Goal: Task Accomplishment & Management: Contribute content

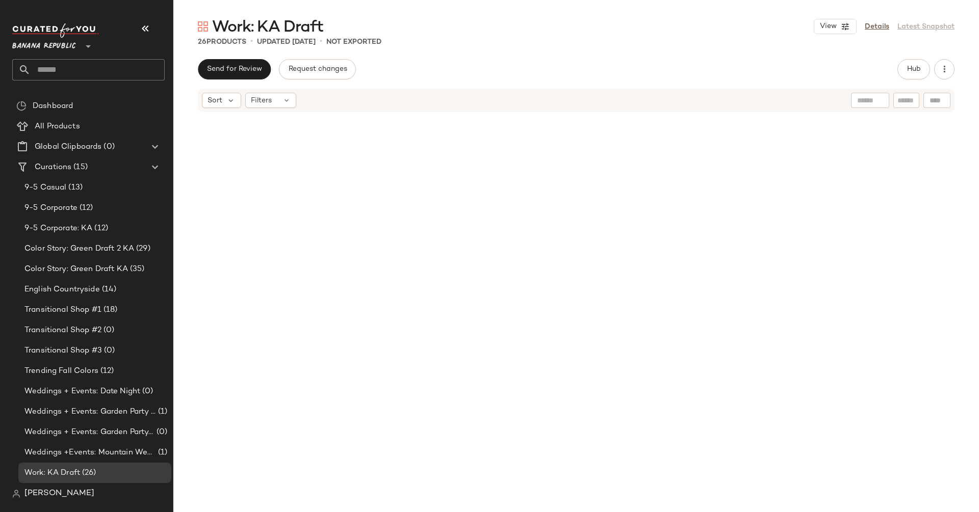
scroll to position [889, 0]
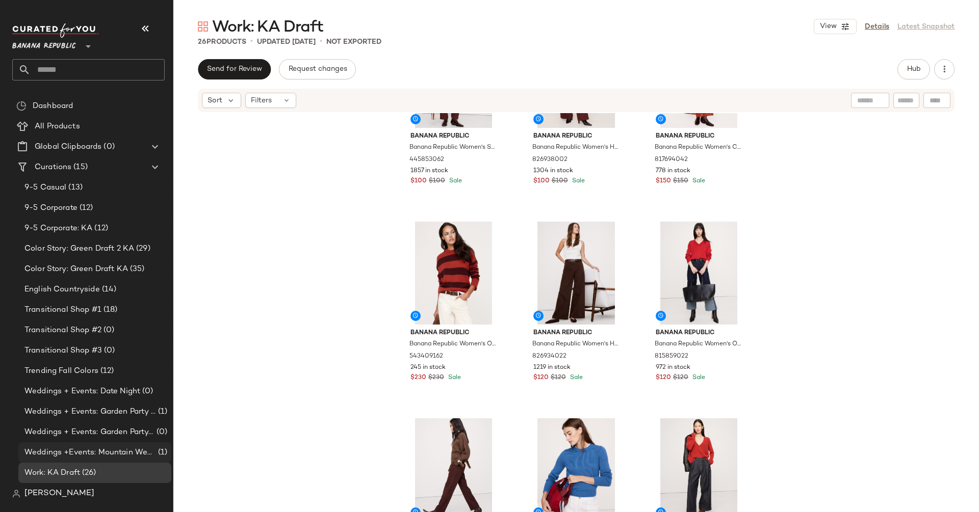
click at [115, 451] on span "Weddings +Events: Mountain Wedding" at bounding box center [90, 453] width 132 height 12
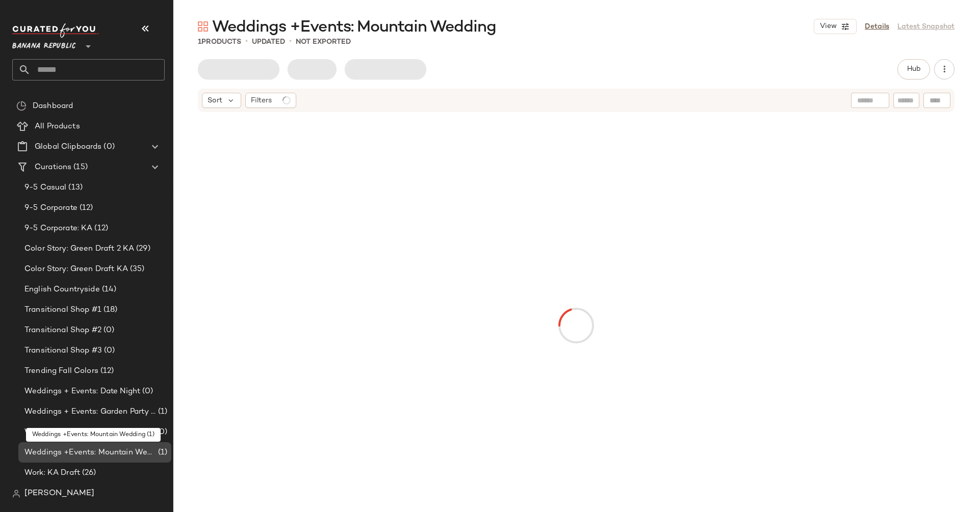
click at [115, 451] on span "Weddings +Events: Mountain Wedding" at bounding box center [90, 453] width 132 height 12
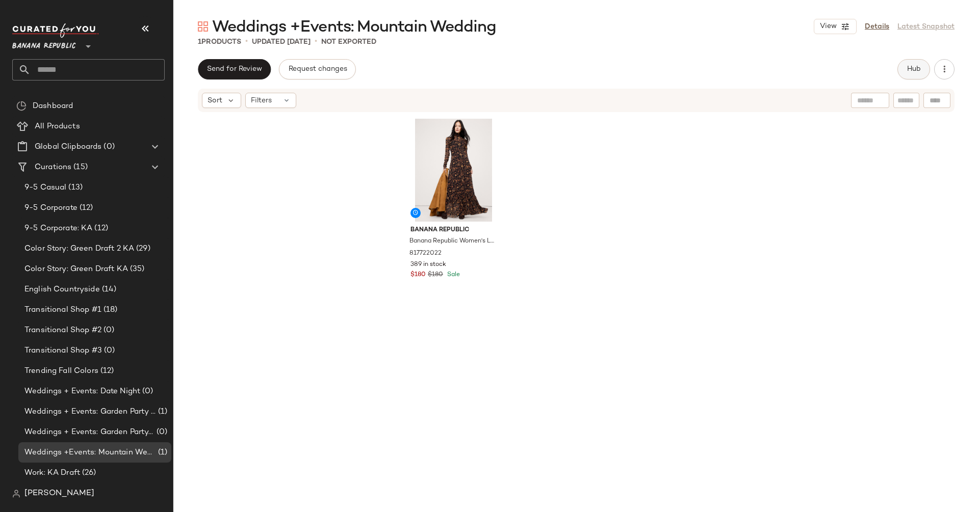
click at [908, 77] on button "Hub" at bounding box center [913, 69] width 33 height 20
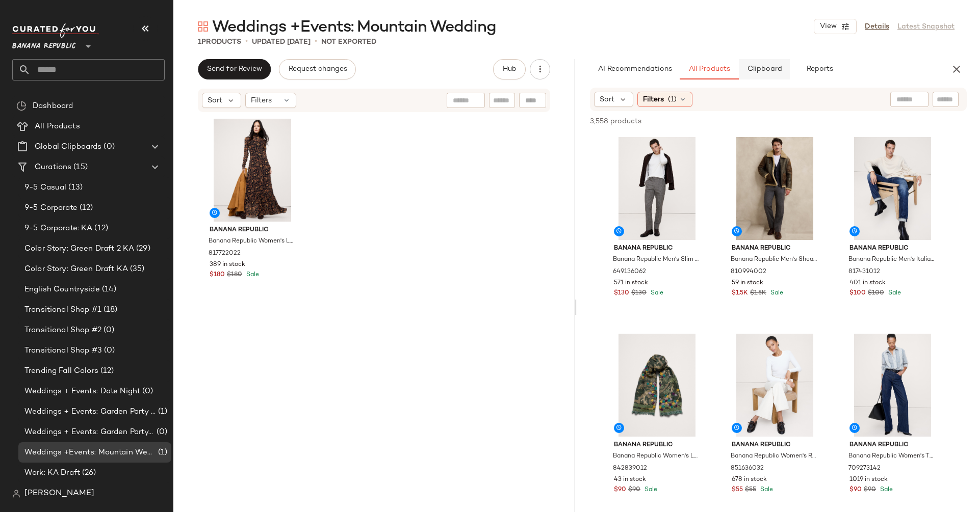
click at [774, 70] on span "Clipboard" at bounding box center [763, 69] width 35 height 8
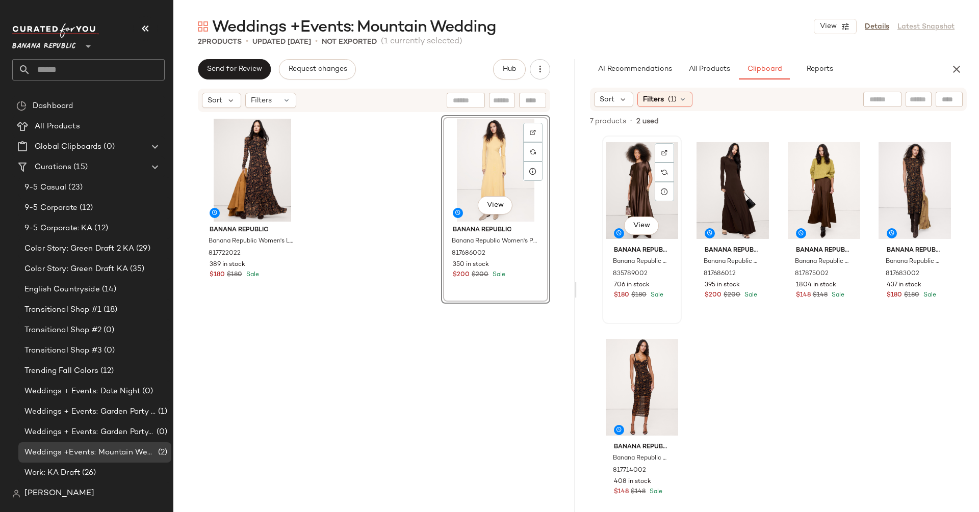
click at [644, 184] on div "View" at bounding box center [642, 190] width 72 height 103
click at [699, 65] on span "All Products" at bounding box center [709, 69] width 42 height 8
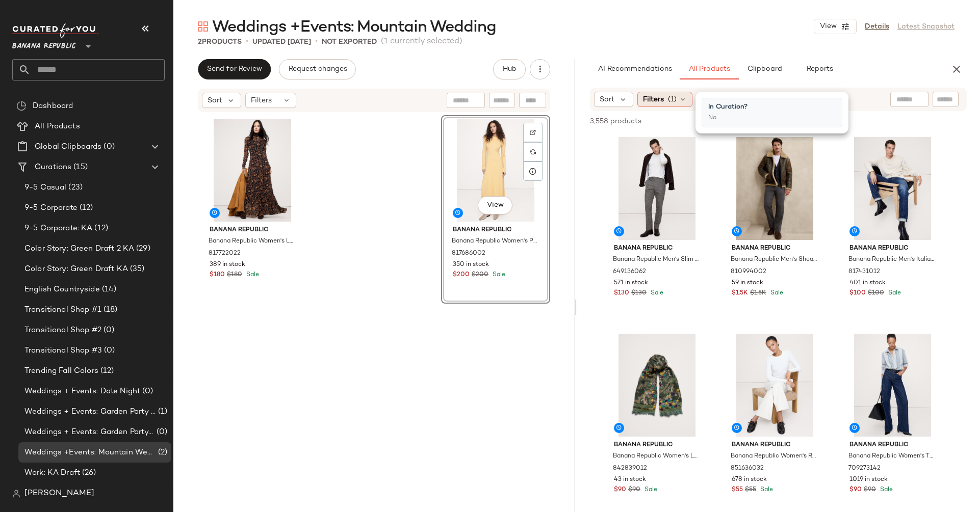
click at [661, 93] on div "Filters (1)" at bounding box center [664, 99] width 55 height 15
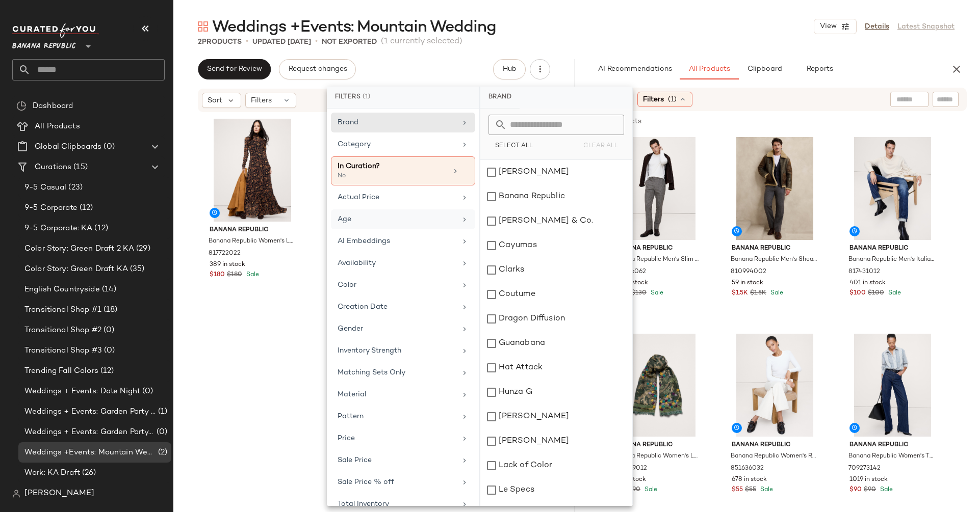
scroll to position [8, 0]
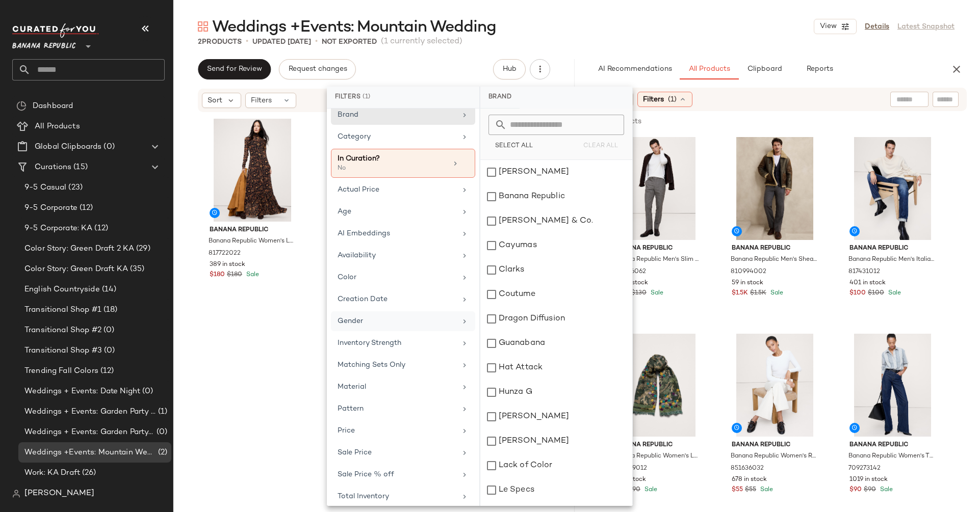
click at [389, 317] on div "Gender" at bounding box center [396, 321] width 119 height 11
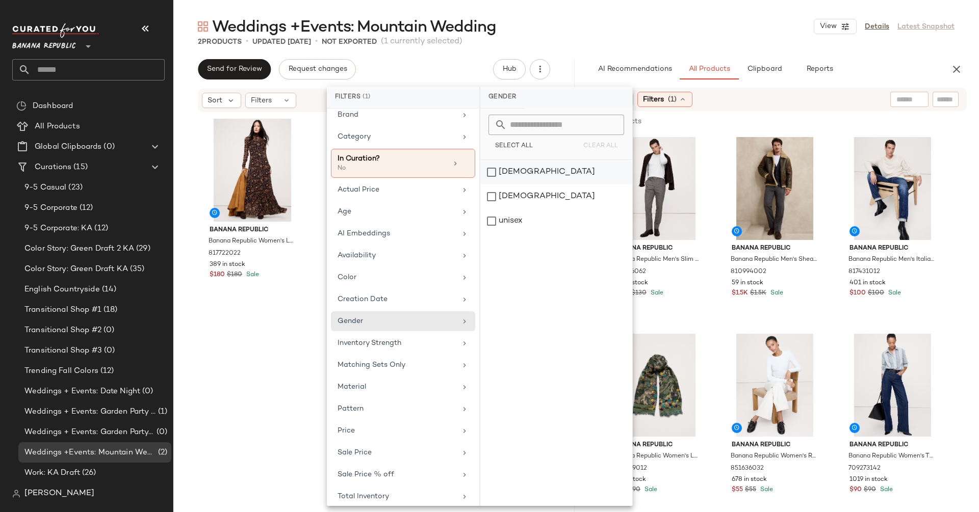
click at [499, 185] on div "[DEMOGRAPHIC_DATA]" at bounding box center [556, 197] width 152 height 24
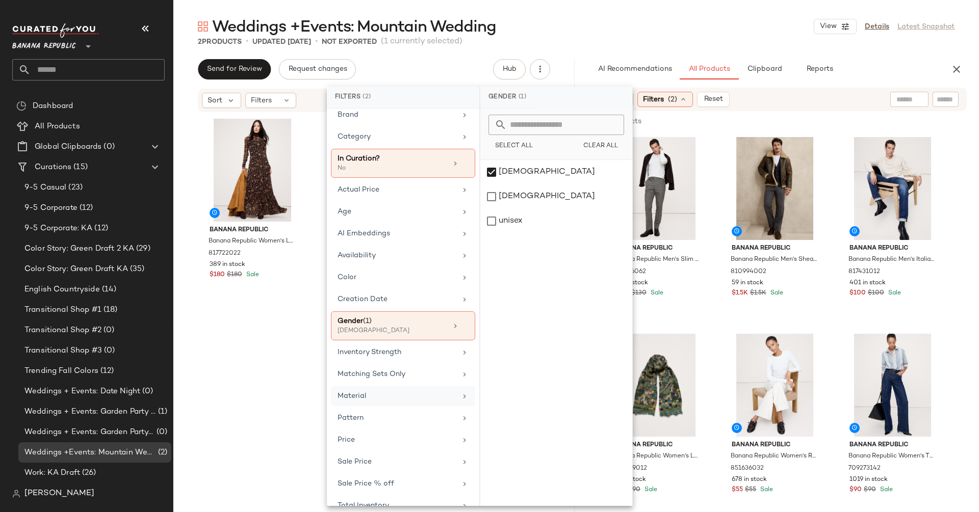
scroll to position [17, 0]
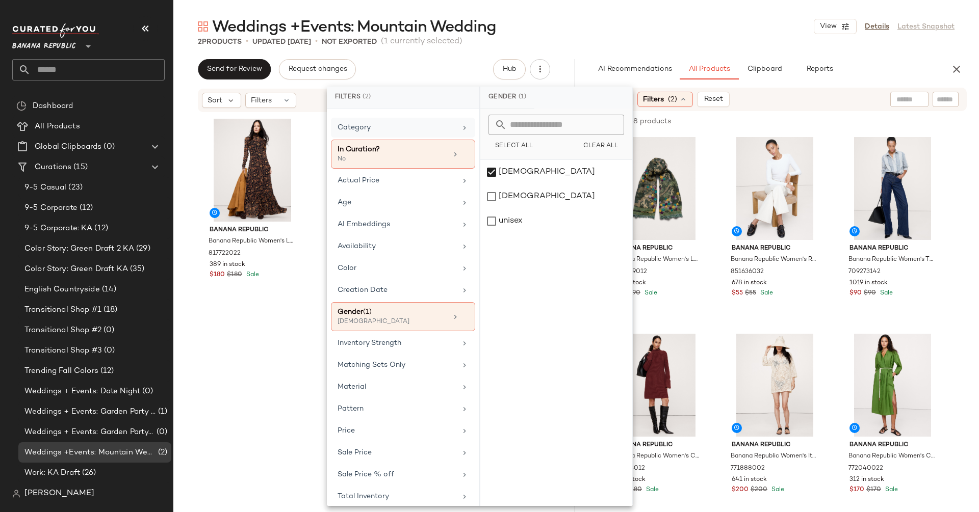
click at [376, 130] on div "Category" at bounding box center [396, 127] width 119 height 11
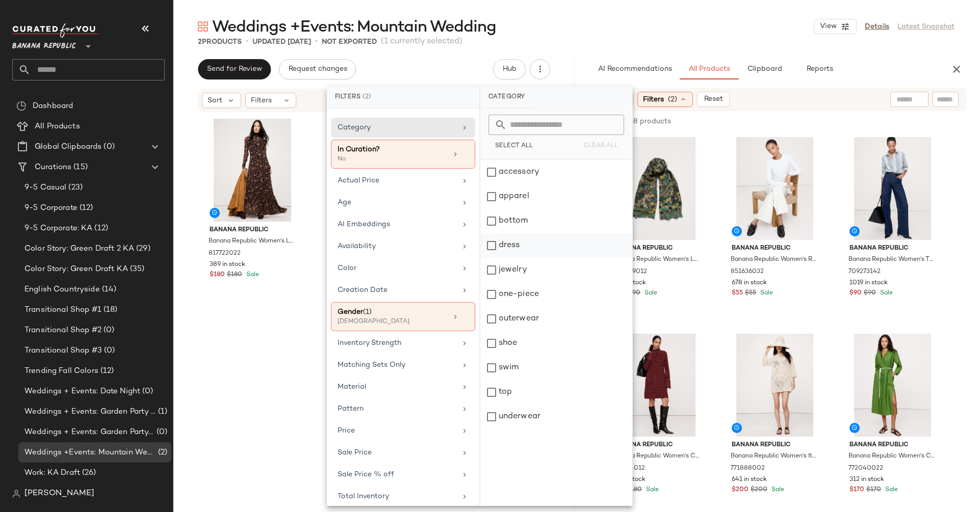
click at [489, 258] on div "dress" at bounding box center [556, 270] width 152 height 24
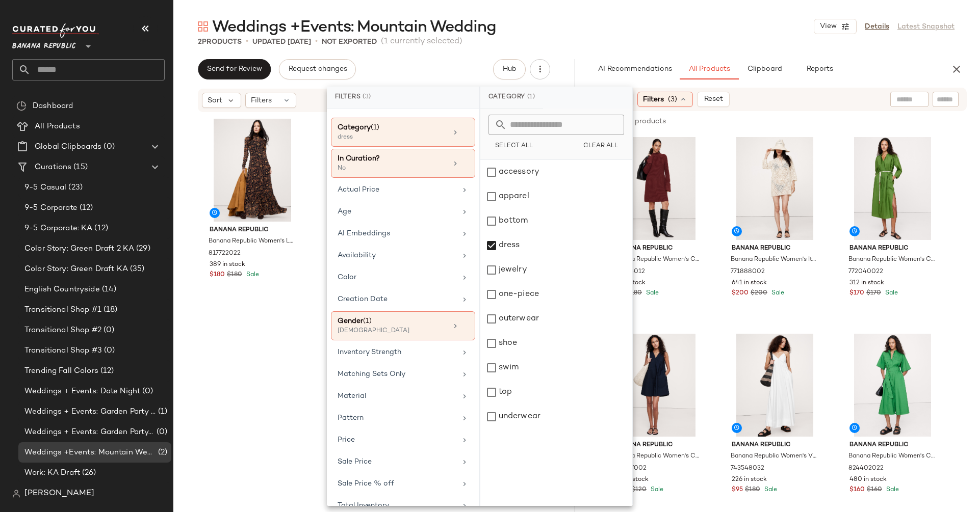
click at [585, 63] on div "AI Recommendations All Products Clipboard Reports" at bounding box center [762, 69] width 369 height 20
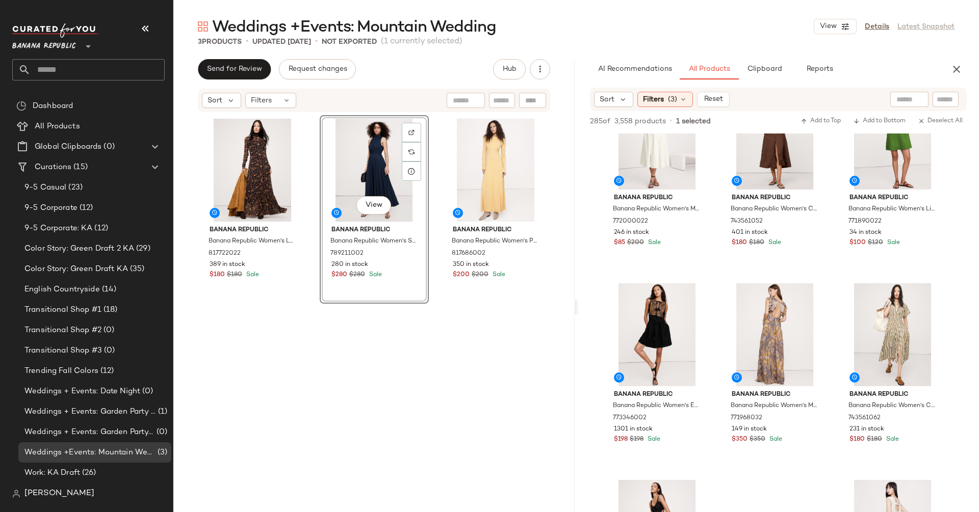
scroll to position [1036, 0]
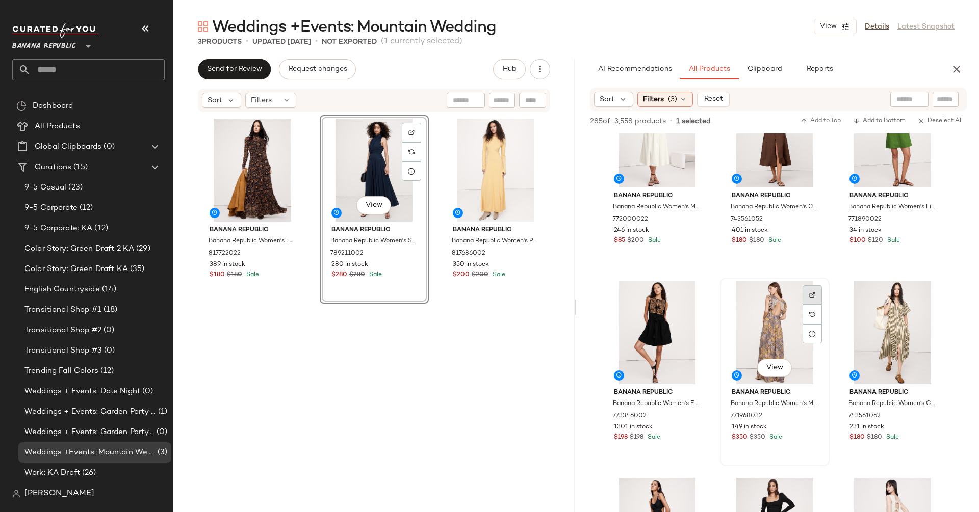
click at [812, 292] on img at bounding box center [812, 295] width 6 height 6
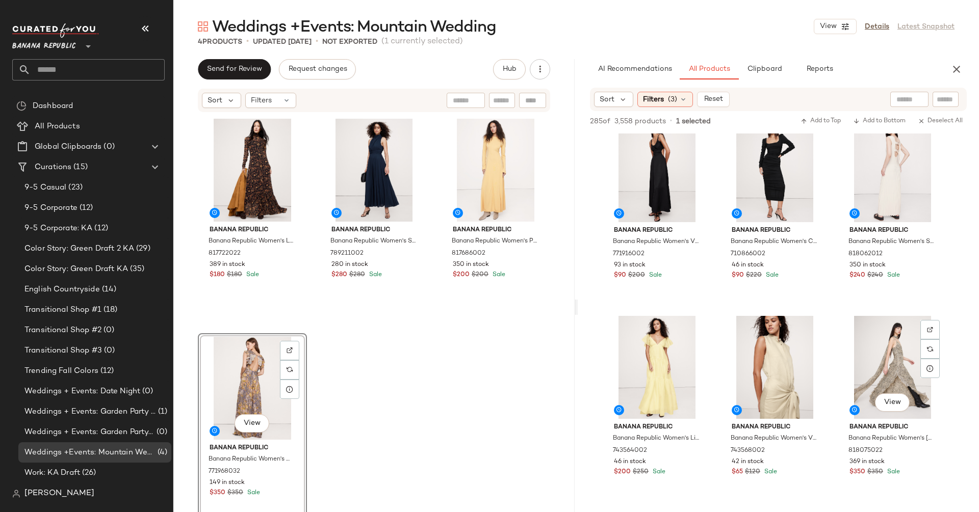
scroll to position [1397, 0]
click at [931, 326] on img at bounding box center [930, 328] width 6 height 6
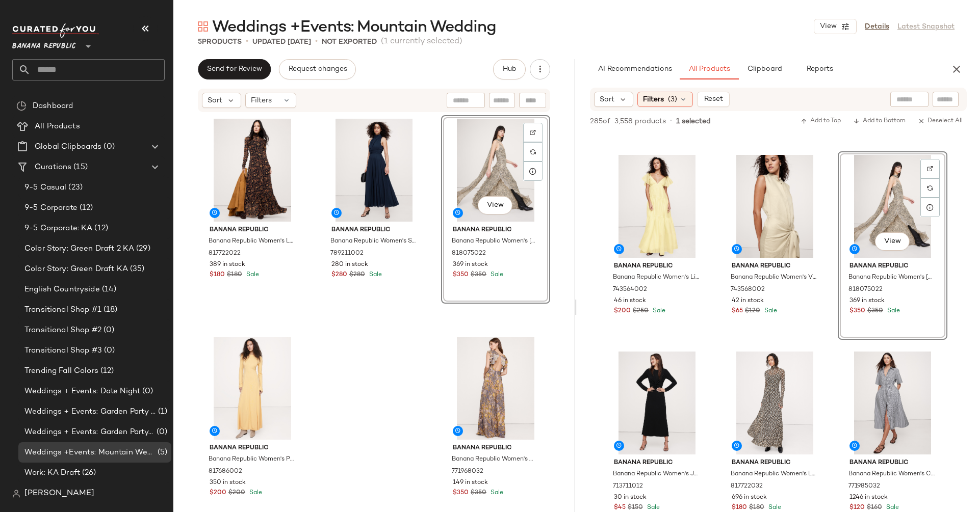
scroll to position [1576, 0]
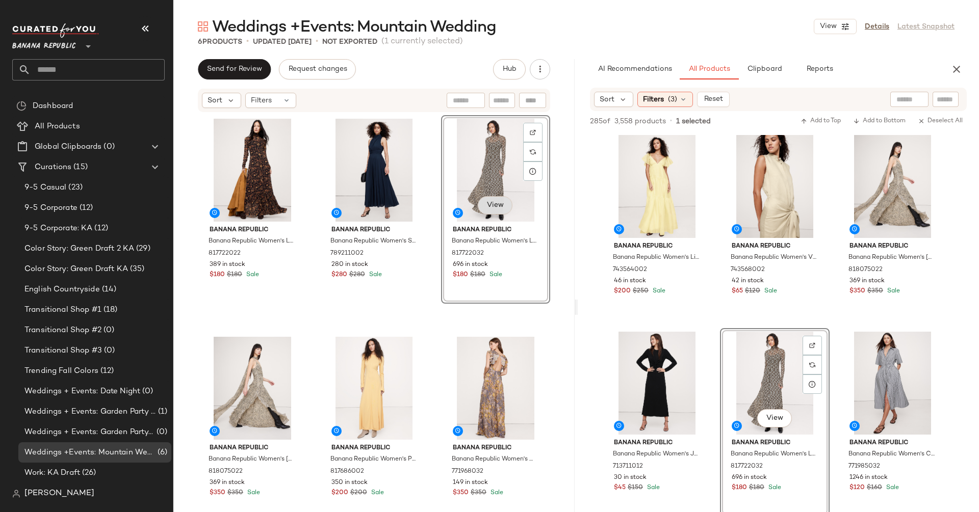
click at [486, 205] on span "View" at bounding box center [494, 205] width 17 height 8
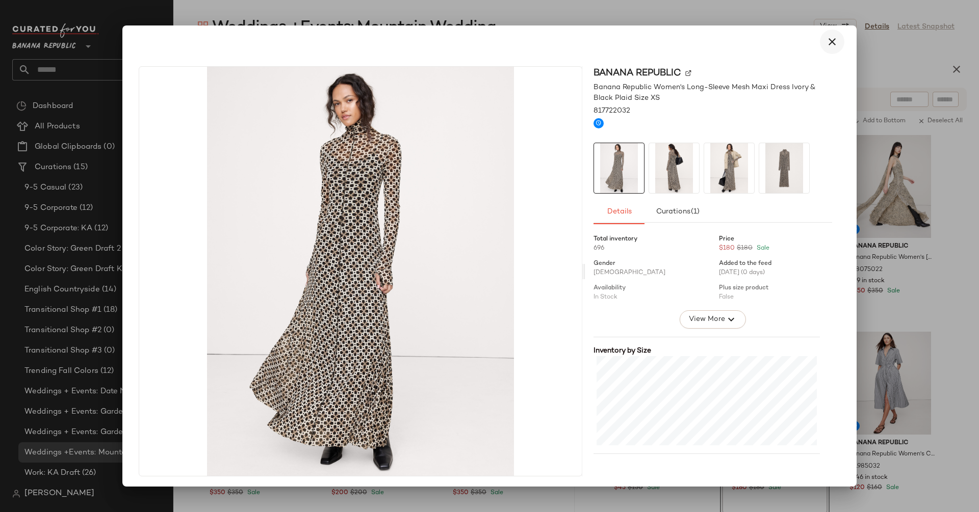
click at [826, 48] on icon "button" at bounding box center [832, 42] width 12 height 12
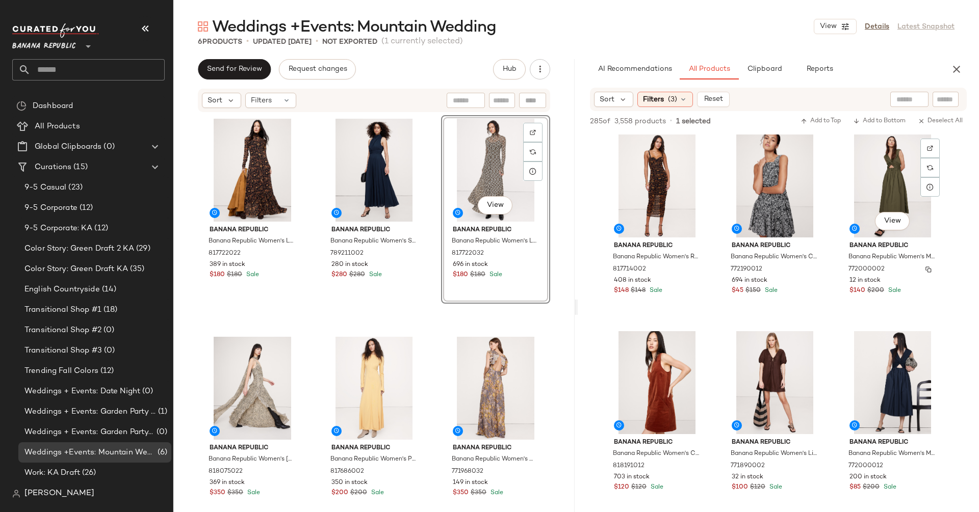
scroll to position [3152, 0]
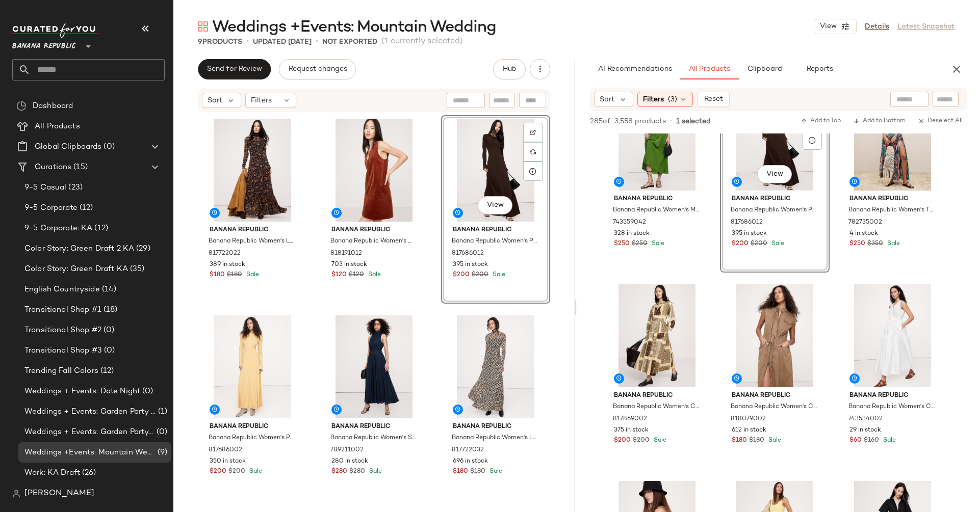
scroll to position [4773, 0]
click at [701, 307] on div at bounding box center [694, 316] width 19 height 19
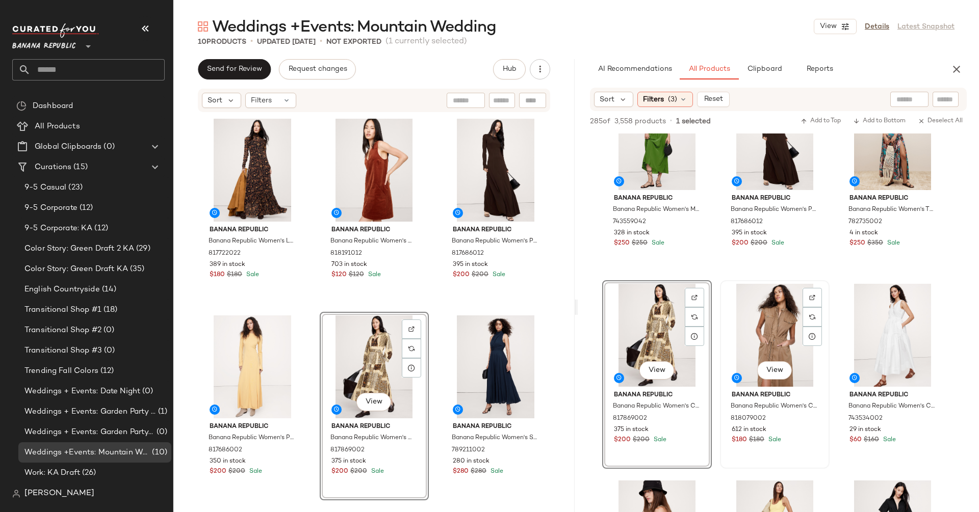
click at [823, 291] on div "View" at bounding box center [774, 335] width 102 height 103
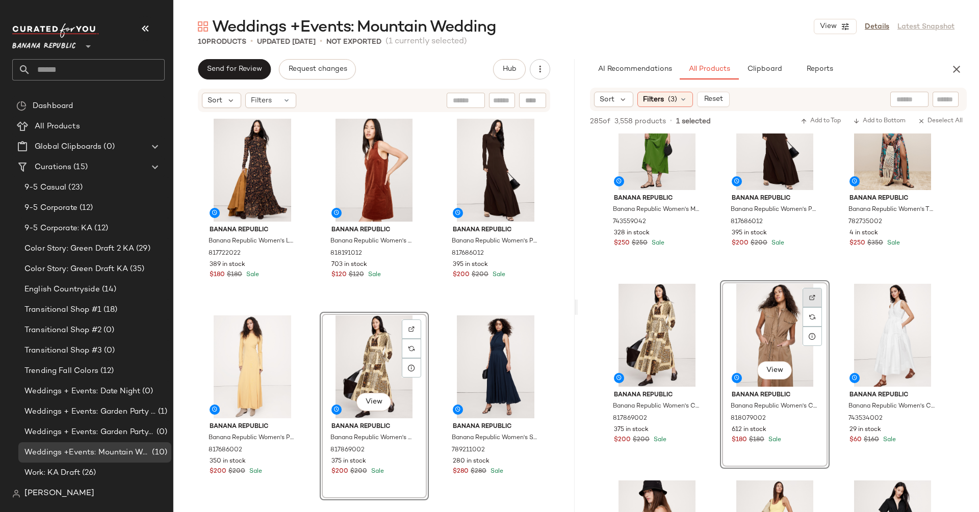
click at [814, 307] on div at bounding box center [811, 316] width 19 height 19
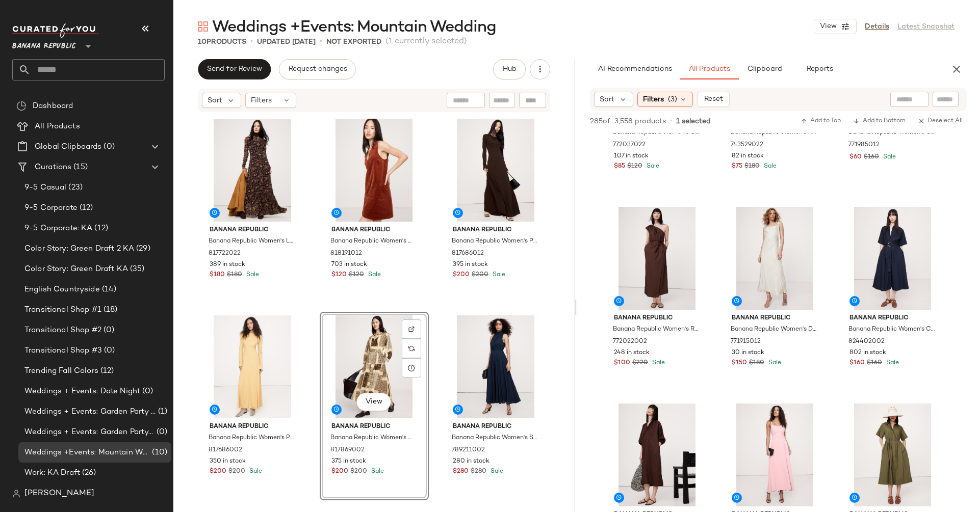
scroll to position [5288, 0]
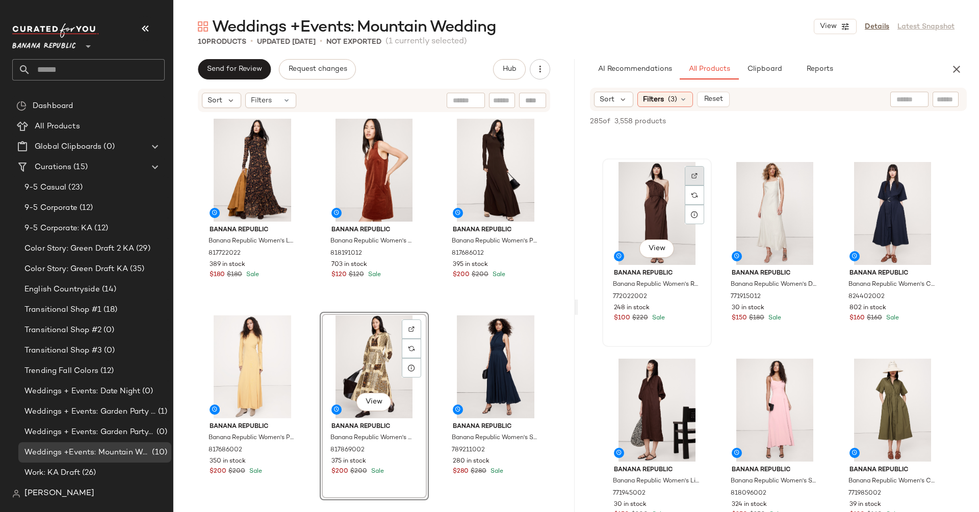
click at [694, 186] on div at bounding box center [694, 195] width 19 height 19
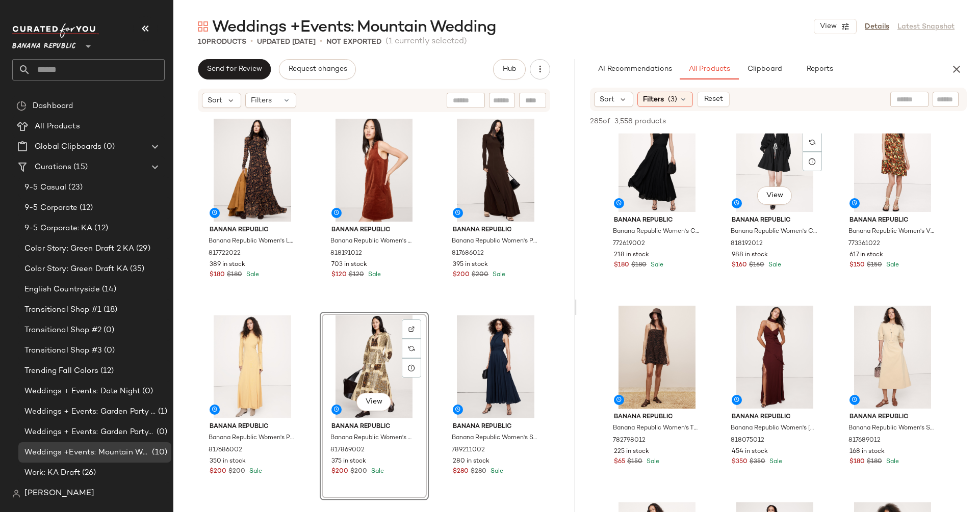
scroll to position [6916, 0]
click at [818, 329] on div at bounding box center [811, 338] width 19 height 19
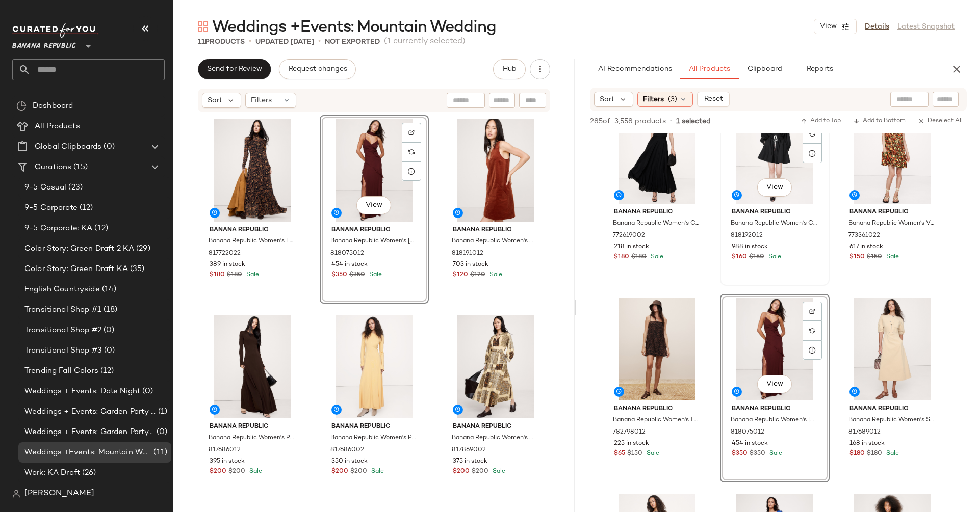
scroll to position [6925, 0]
click at [941, 303] on div "View" at bounding box center [892, 347] width 102 height 103
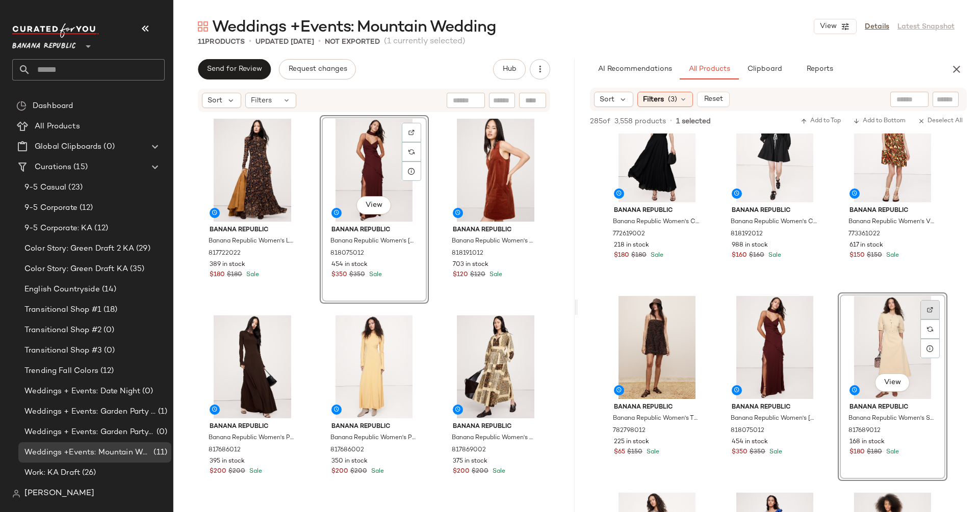
click at [934, 320] on div at bounding box center [929, 329] width 19 height 19
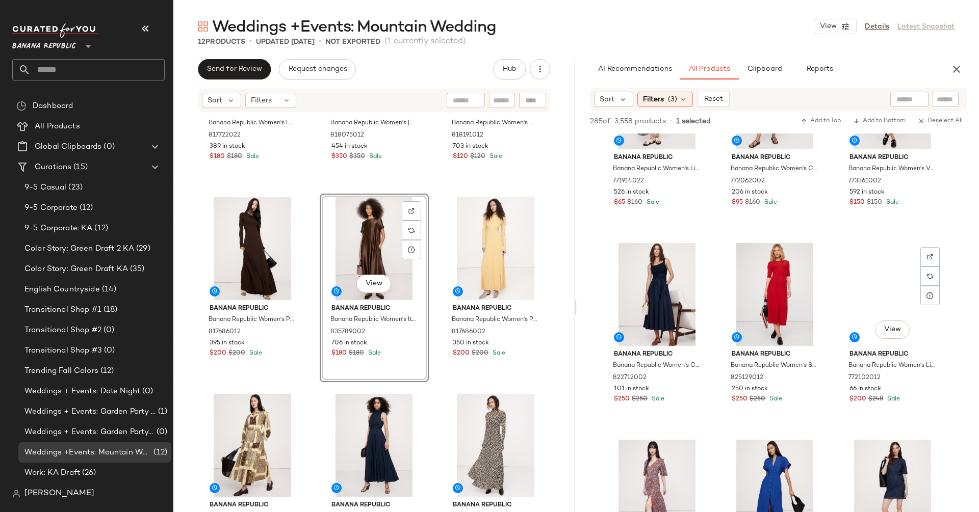
scroll to position [8949, 0]
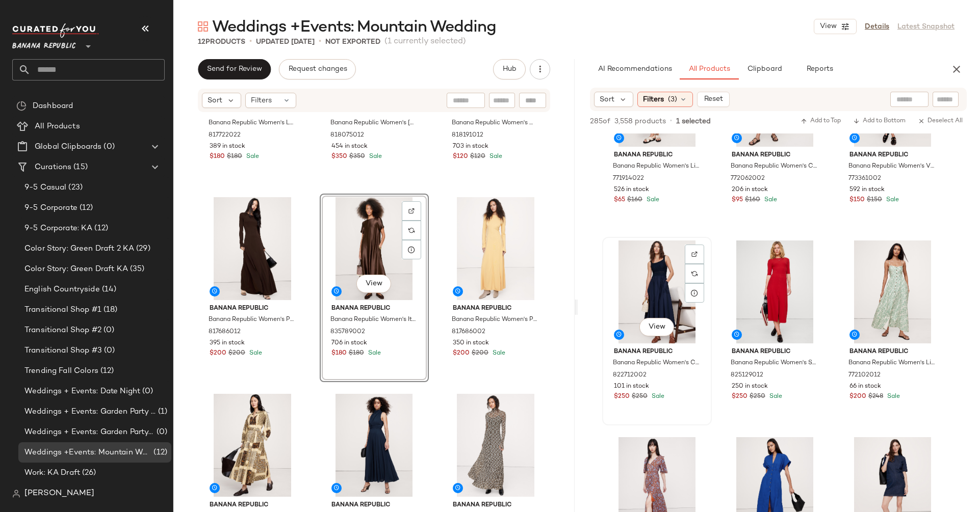
click at [704, 264] on div at bounding box center [694, 273] width 19 height 19
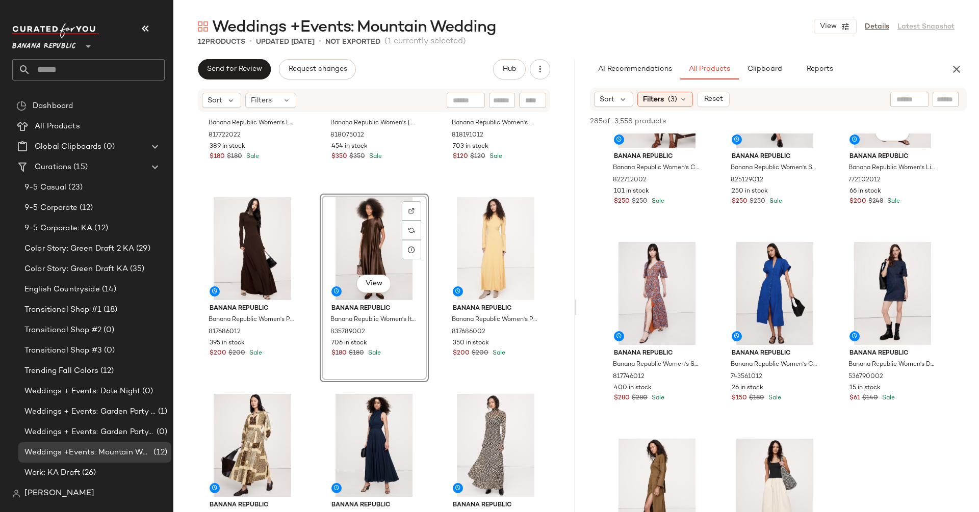
scroll to position [9256, 0]
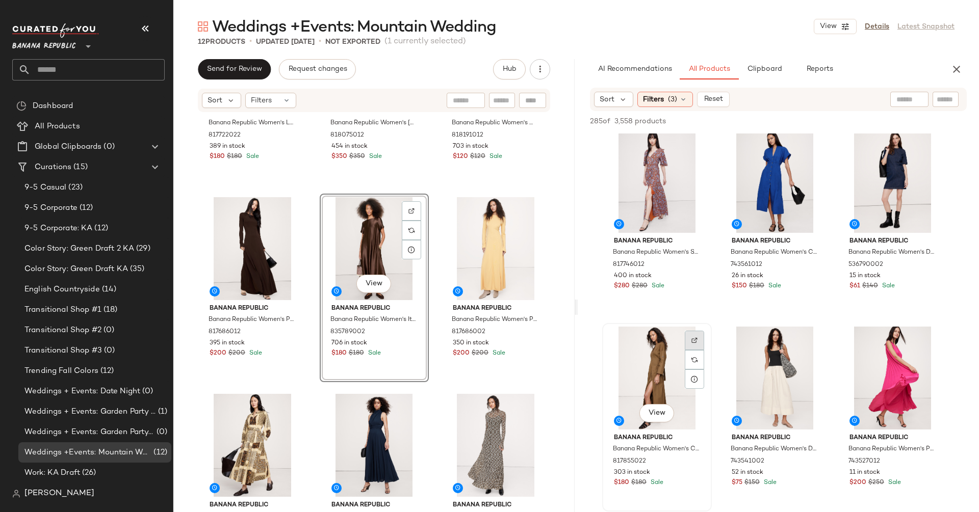
click at [699, 350] on div at bounding box center [694, 359] width 19 height 19
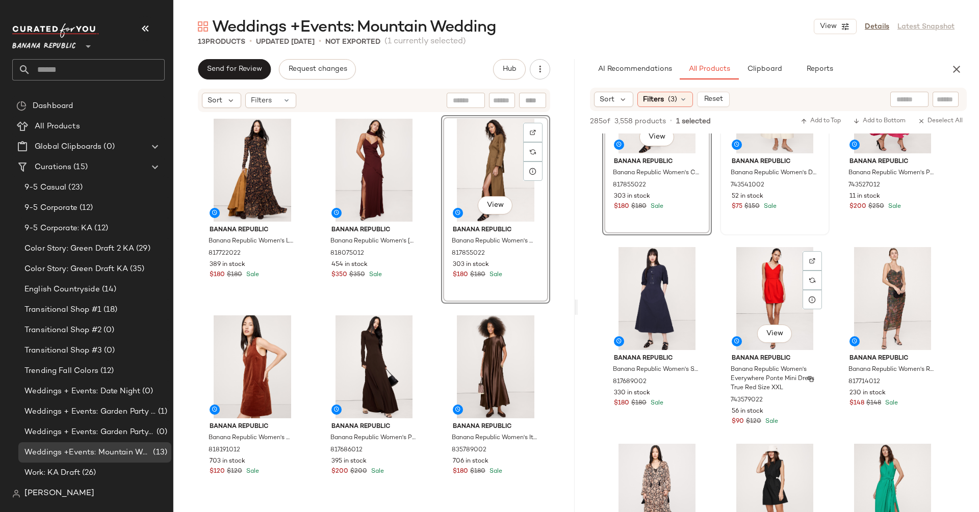
scroll to position [9682, 0]
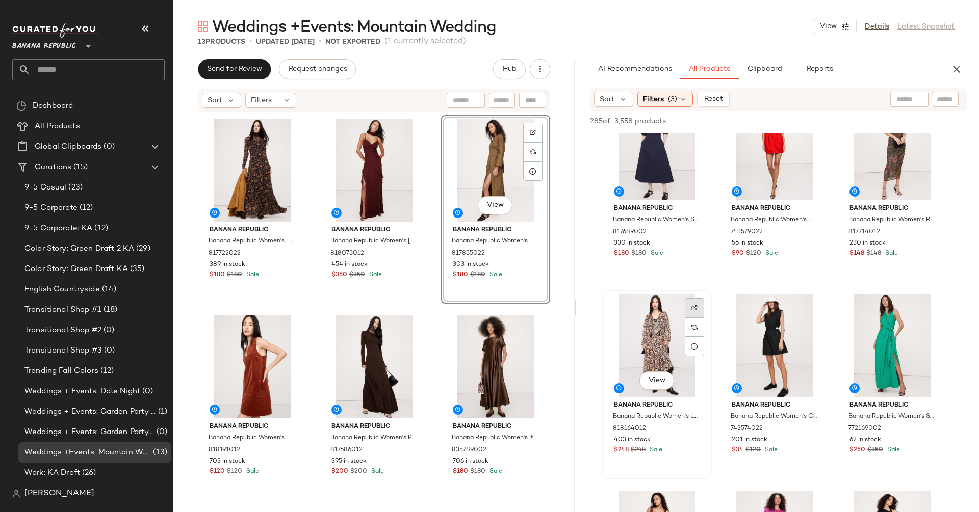
click at [691, 308] on img at bounding box center [694, 308] width 6 height 6
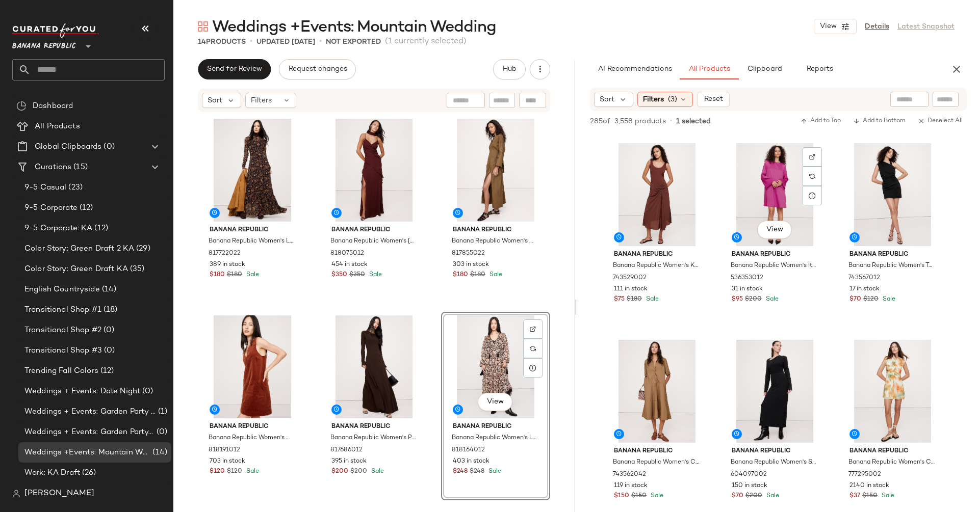
scroll to position [10031, 0]
click at [697, 355] on img at bounding box center [694, 353] width 6 height 6
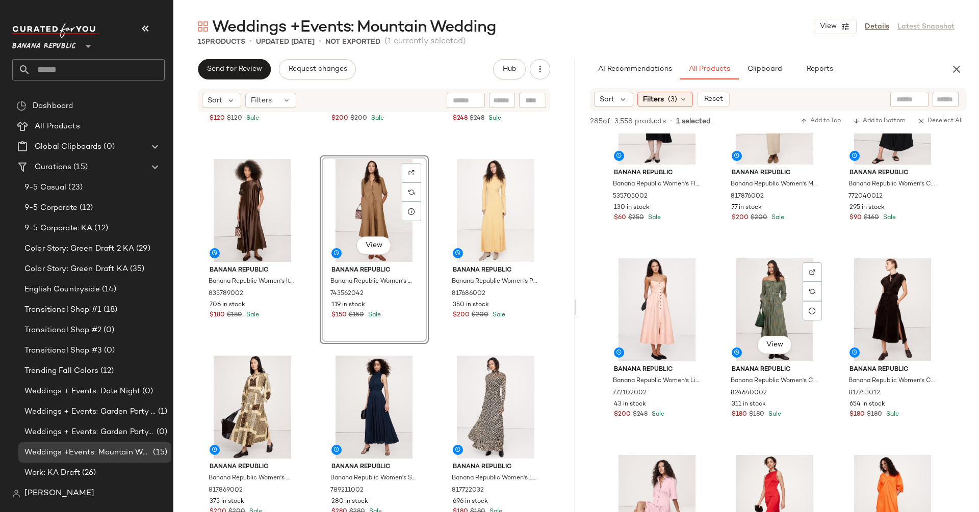
scroll to position [10909, 0]
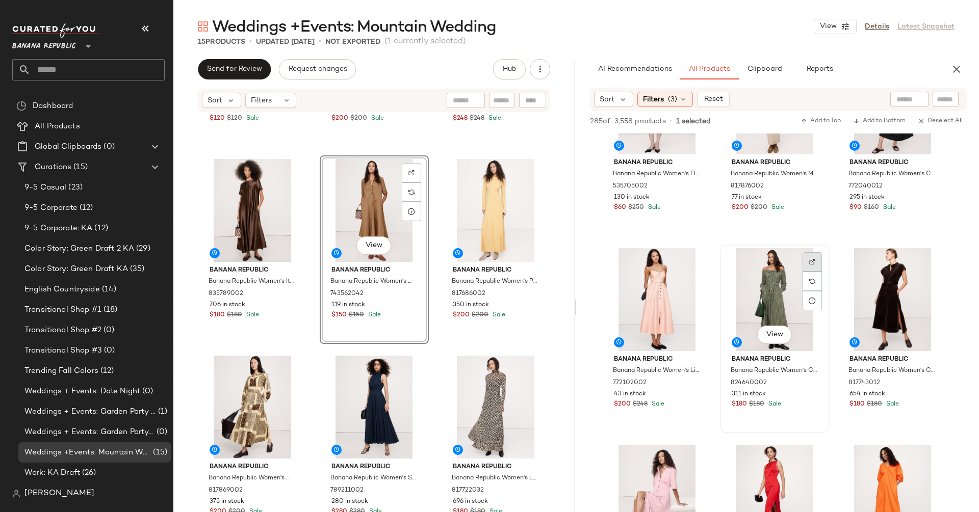
click at [809, 265] on img at bounding box center [812, 262] width 6 height 6
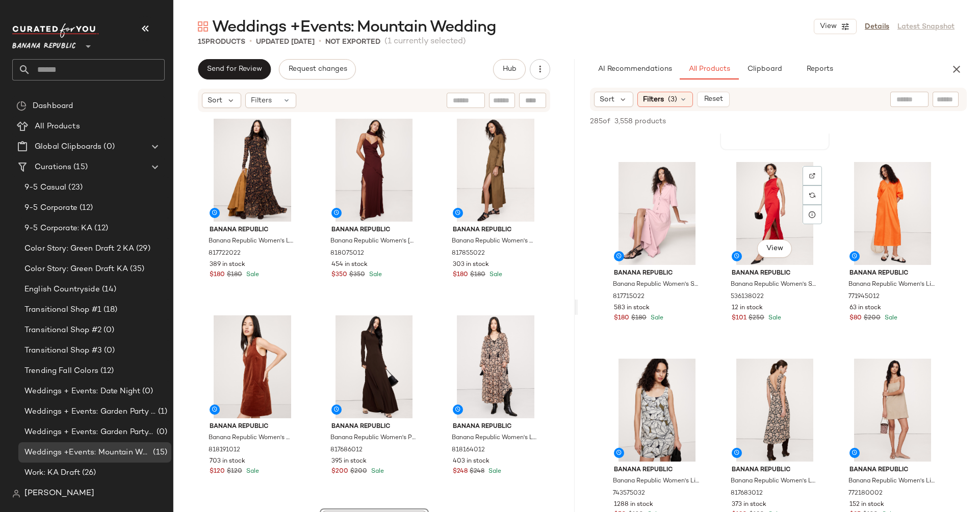
scroll to position [11237, 0]
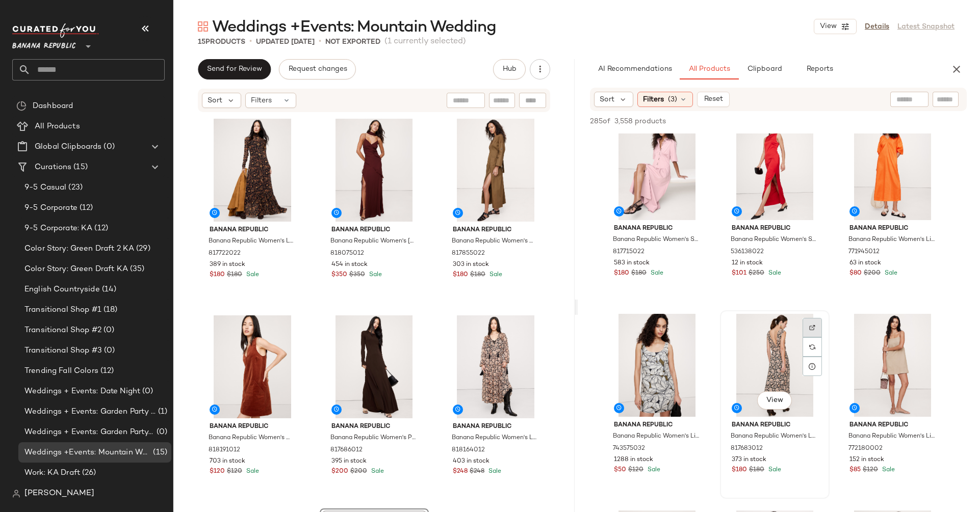
click at [803, 337] on div at bounding box center [811, 346] width 19 height 19
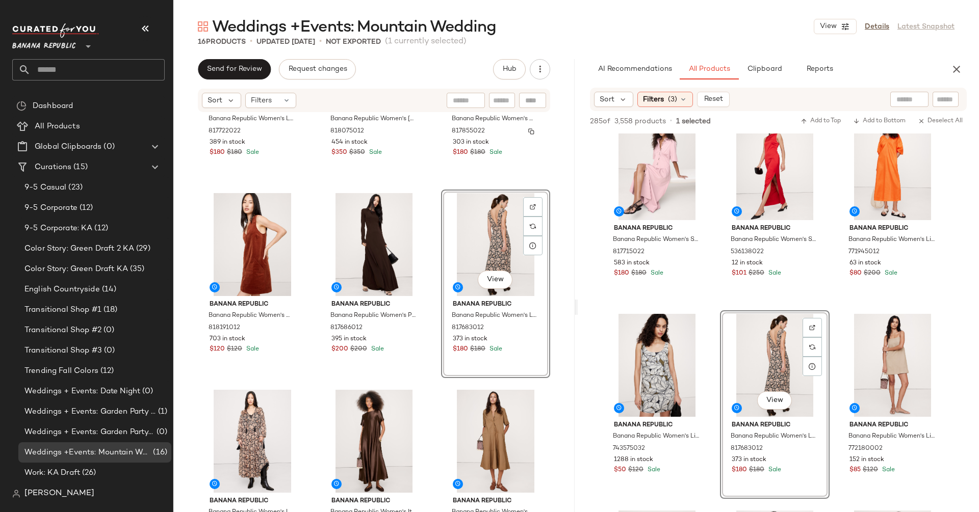
scroll to position [150, 0]
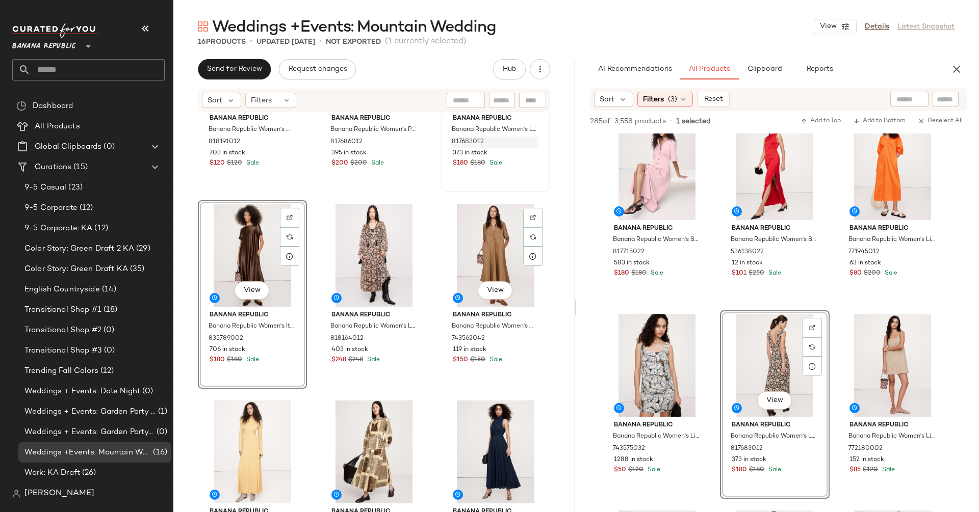
scroll to position [337, 0]
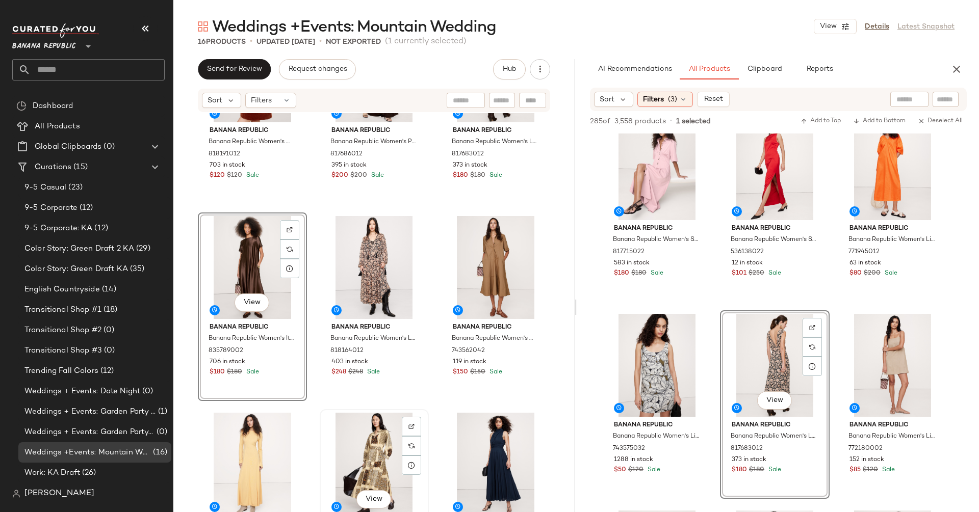
scroll to position [306, 0]
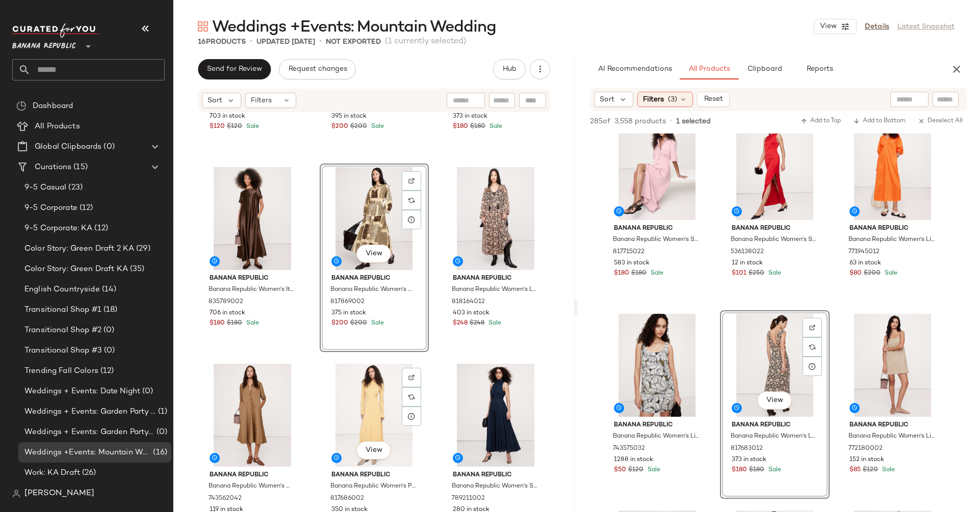
scroll to position [564, 0]
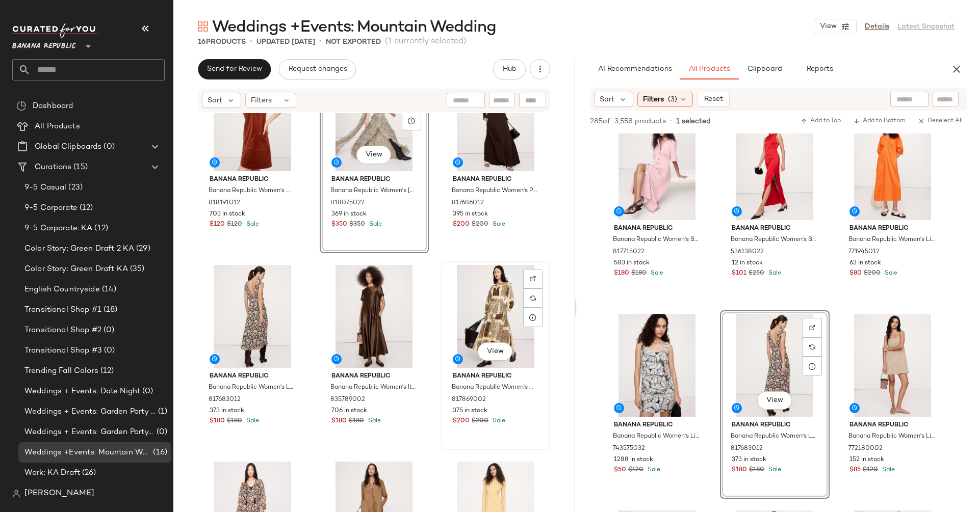
scroll to position [259, 0]
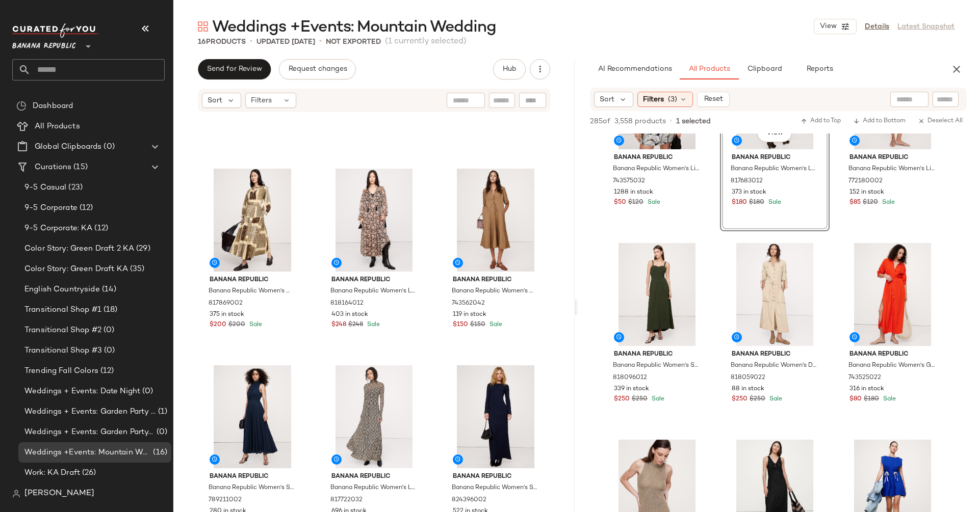
scroll to position [11505, 0]
click at [692, 256] on img at bounding box center [694, 256] width 6 height 6
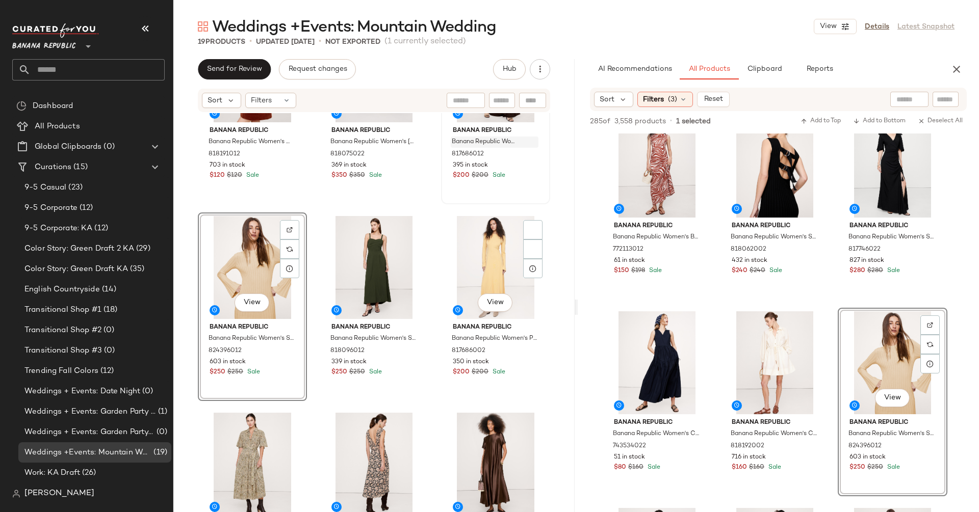
scroll to position [314, 0]
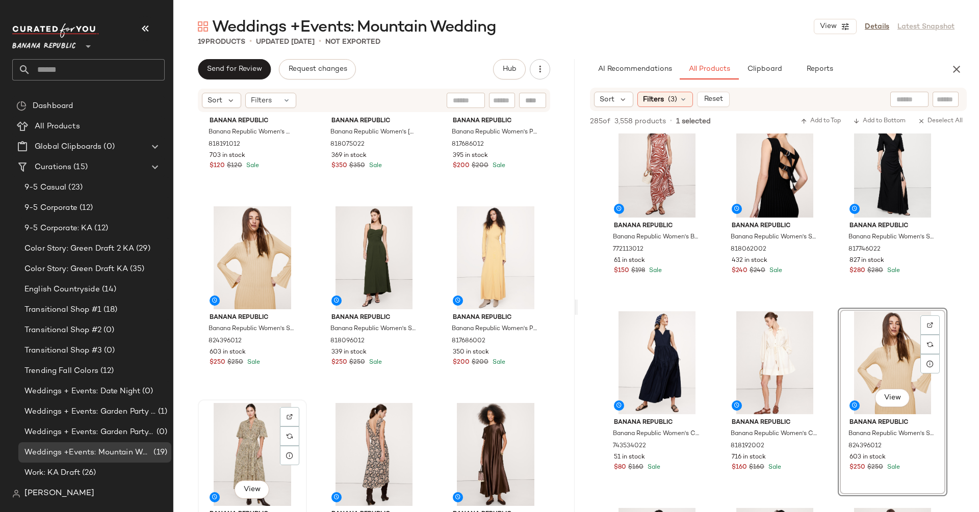
click at [246, 451] on div "View" at bounding box center [252, 454] width 102 height 103
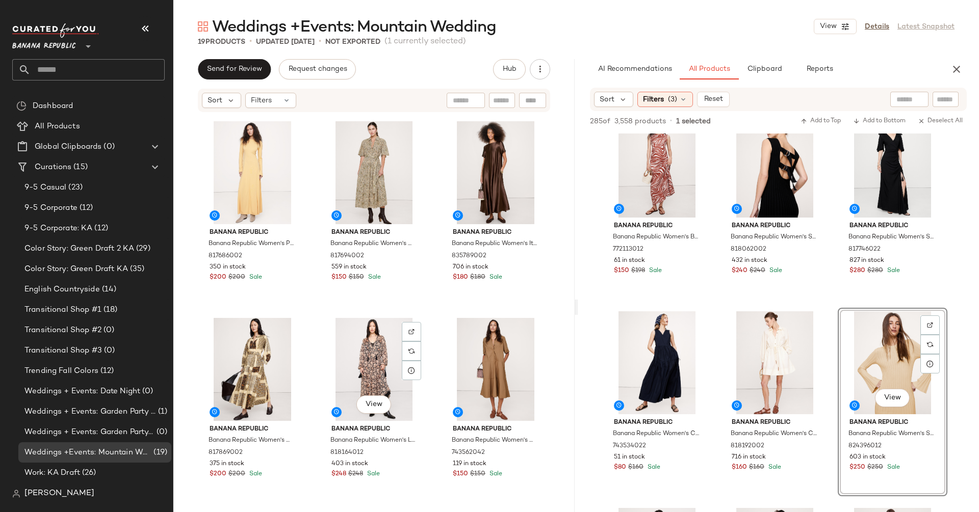
scroll to position [482, 0]
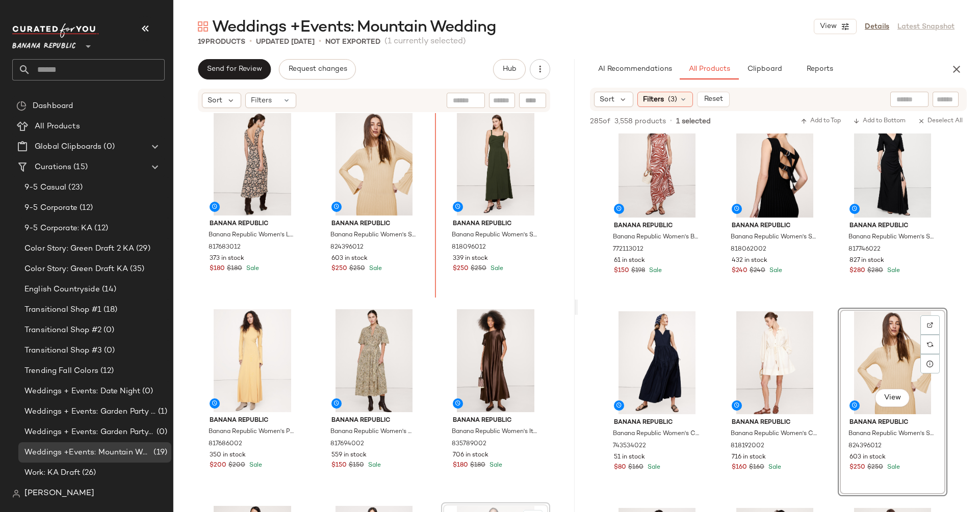
scroll to position [373, 0]
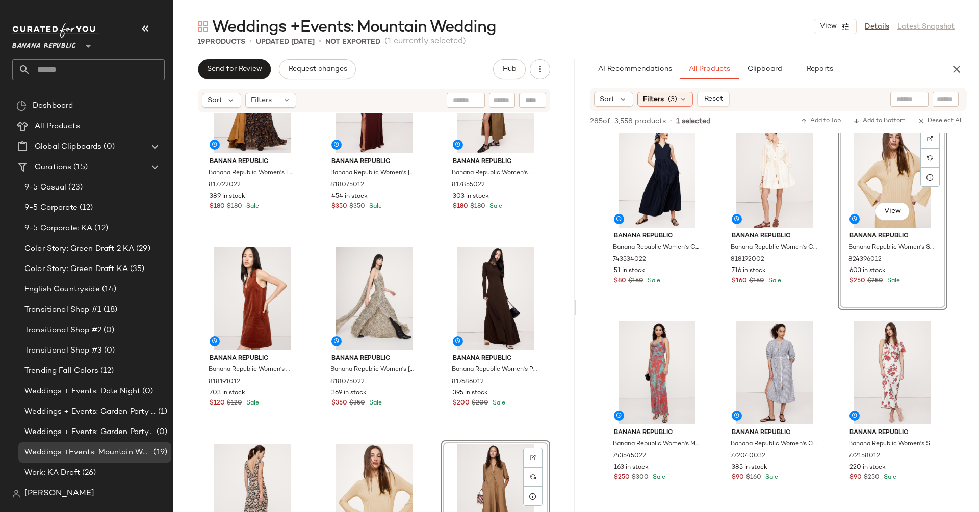
scroll to position [71, 0]
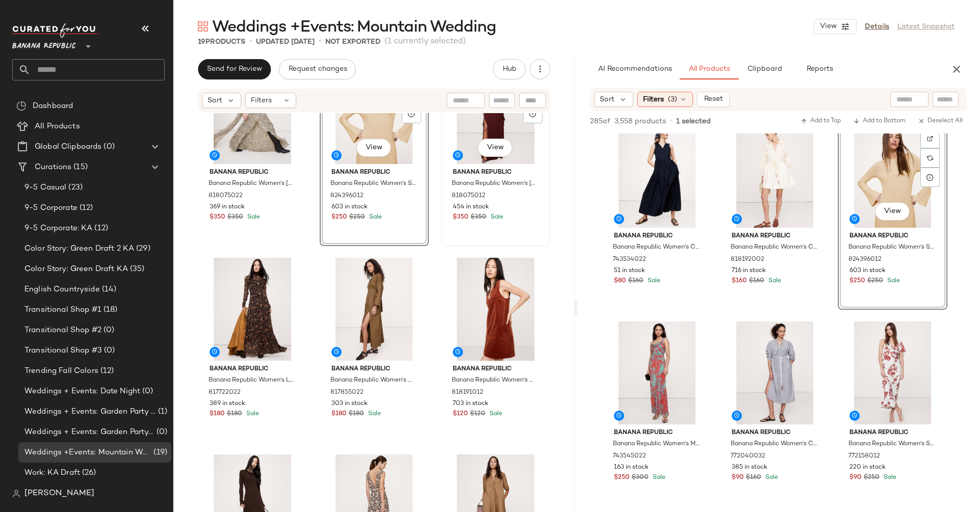
scroll to position [142, 0]
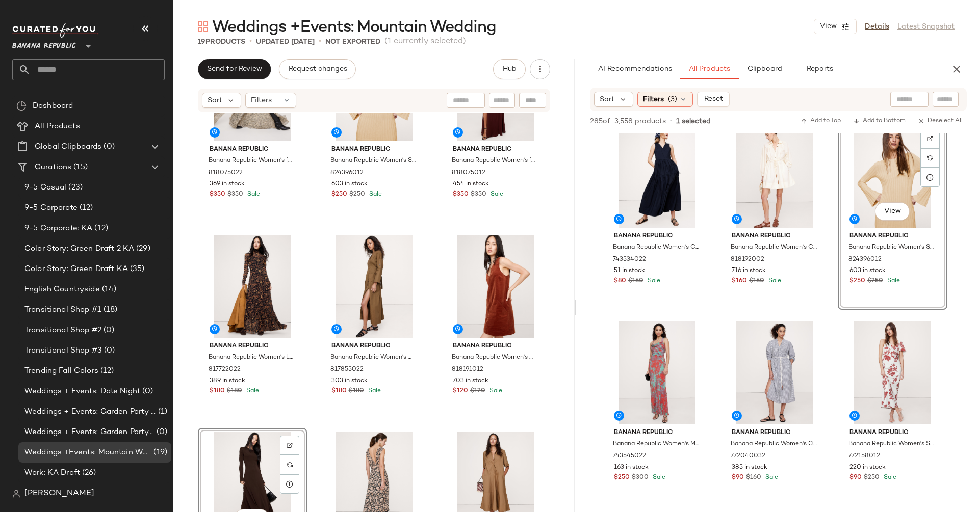
scroll to position [80, 0]
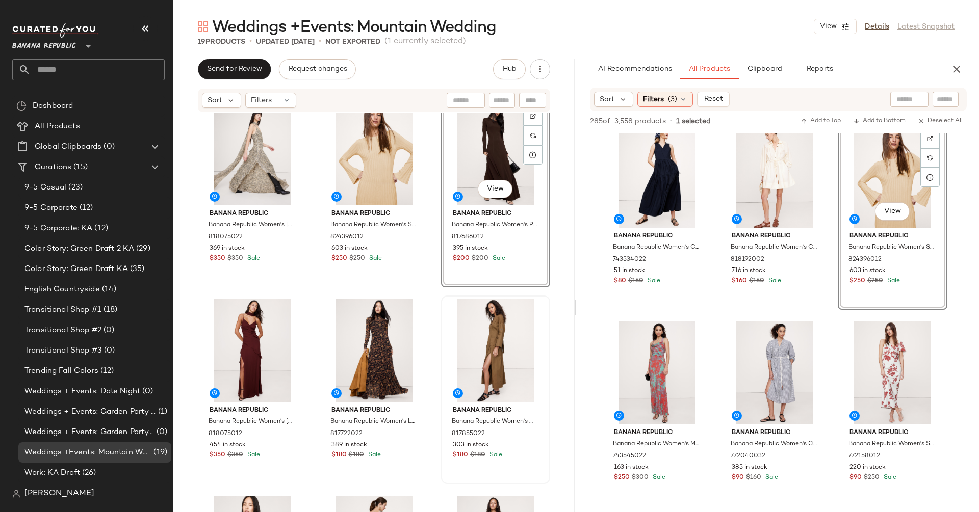
scroll to position [27, 0]
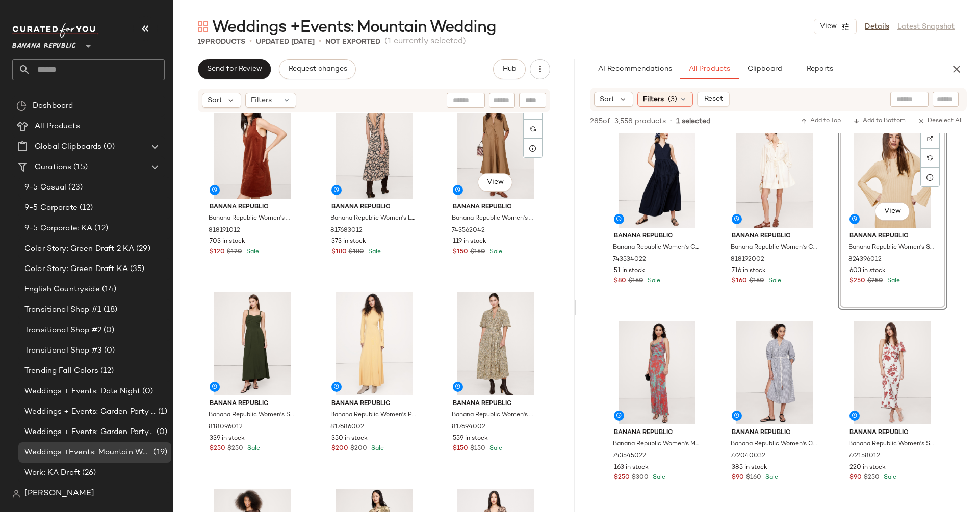
scroll to position [507, 0]
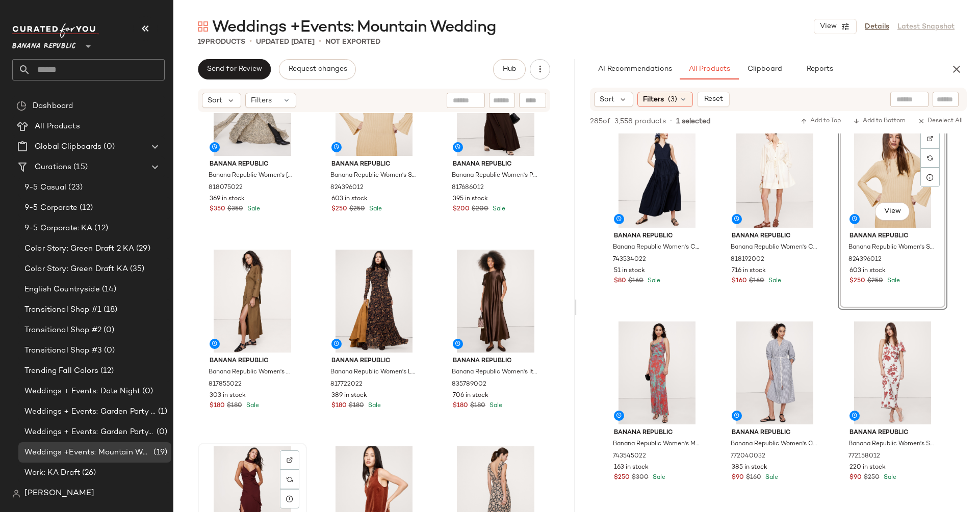
scroll to position [66, 0]
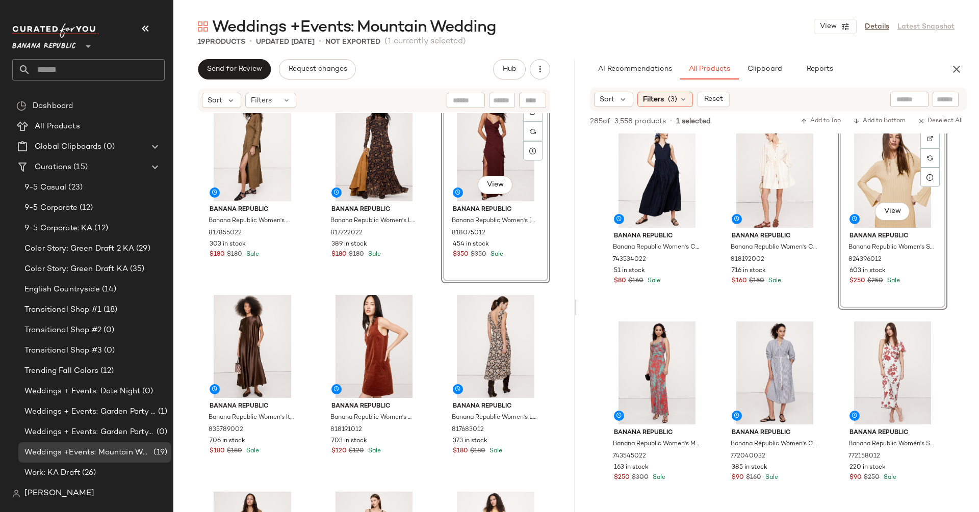
scroll to position [225, 0]
click at [342, 368] on div "View" at bounding box center [374, 346] width 102 height 103
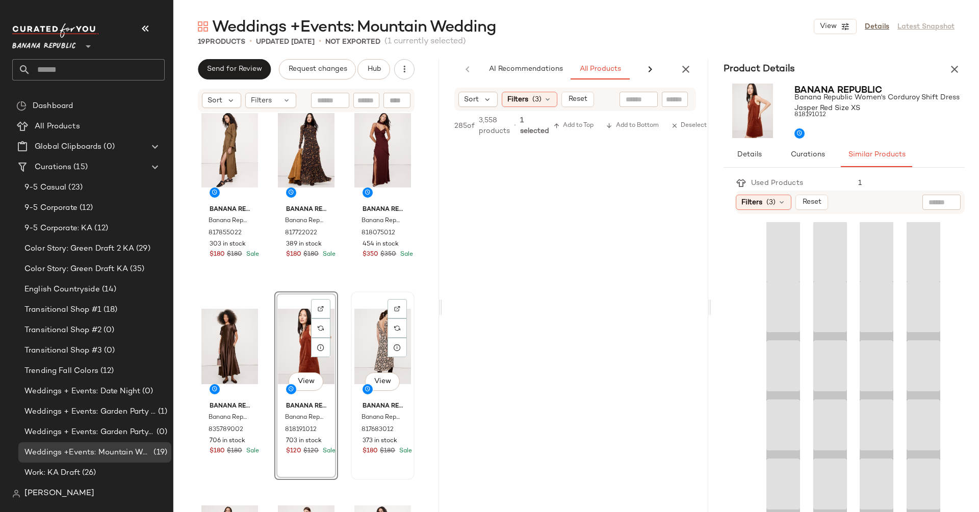
scroll to position [46217, 0]
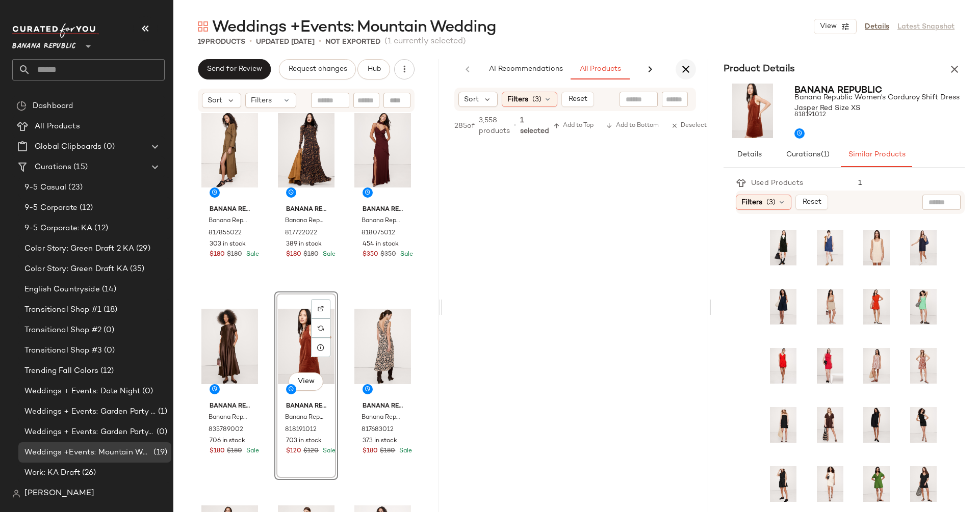
click at [687, 68] on icon "button" at bounding box center [686, 69] width 12 height 12
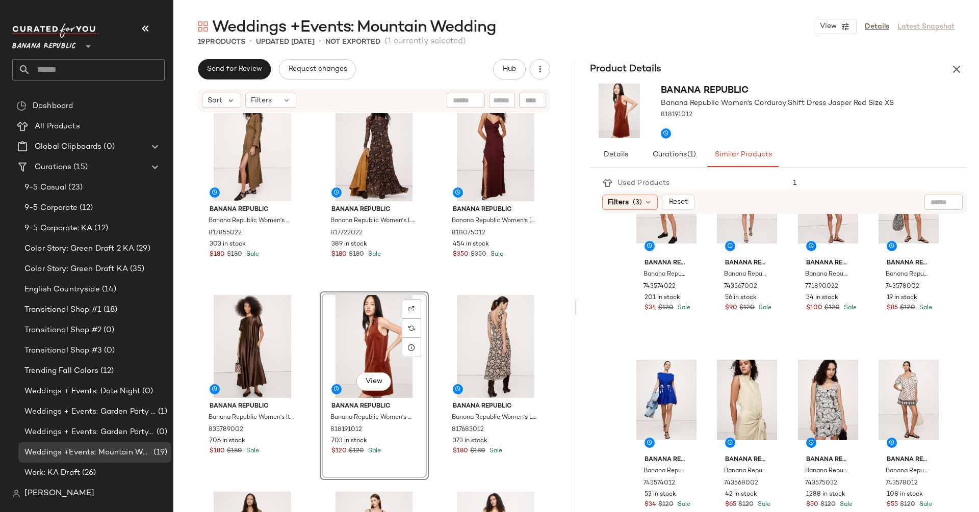
scroll to position [879, 0]
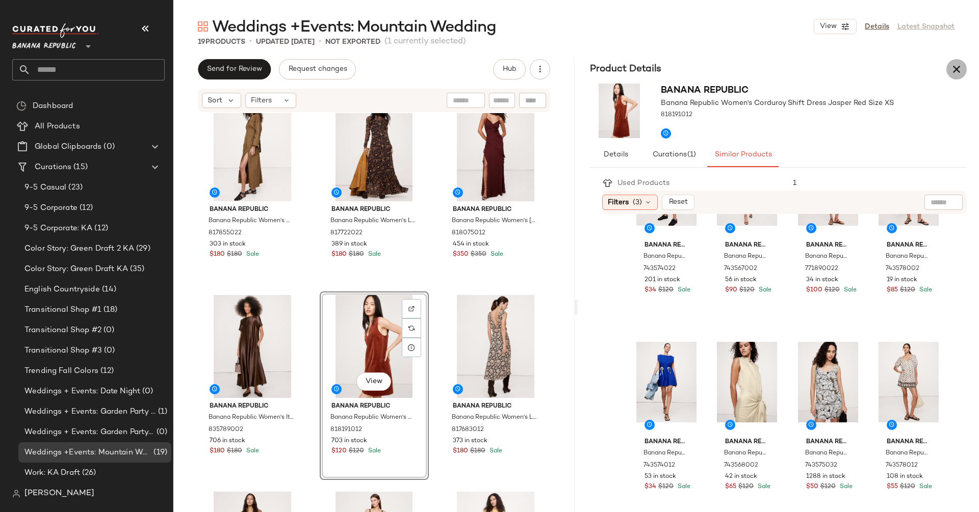
click at [954, 77] on button "button" at bounding box center [956, 69] width 20 height 20
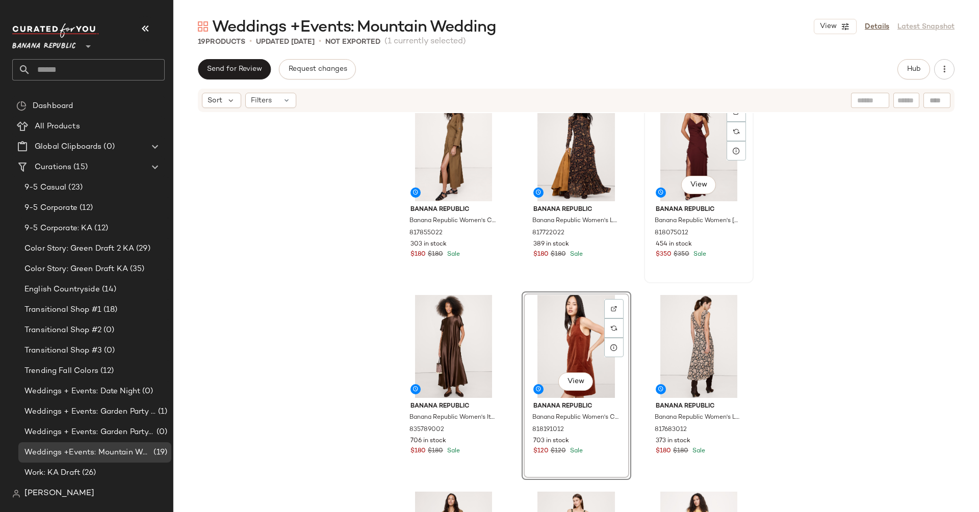
scroll to position [156, 0]
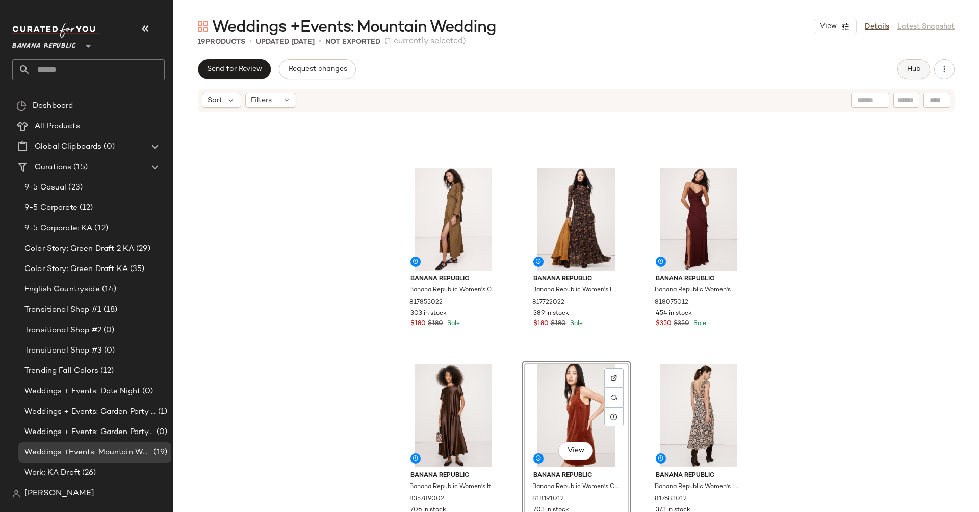
click at [906, 67] on span "Hub" at bounding box center [913, 69] width 14 height 8
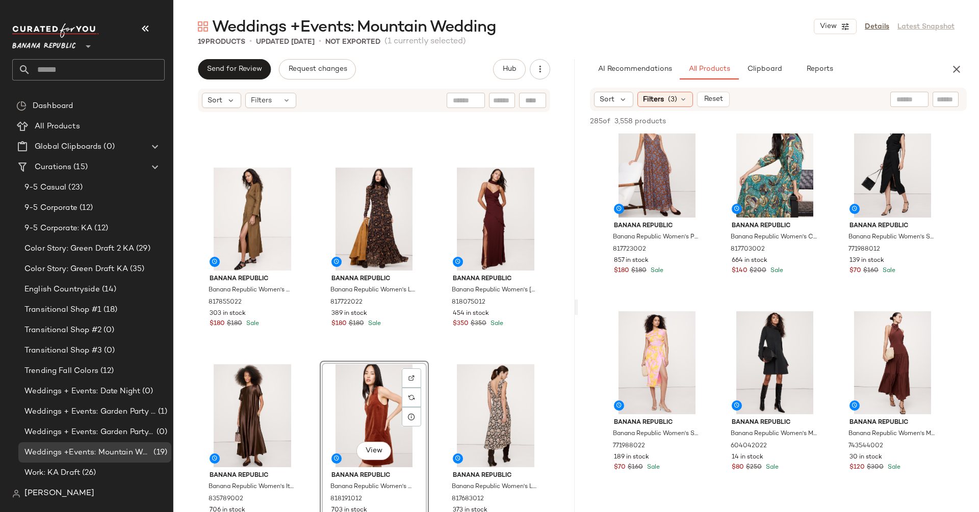
scroll to position [5752, 0]
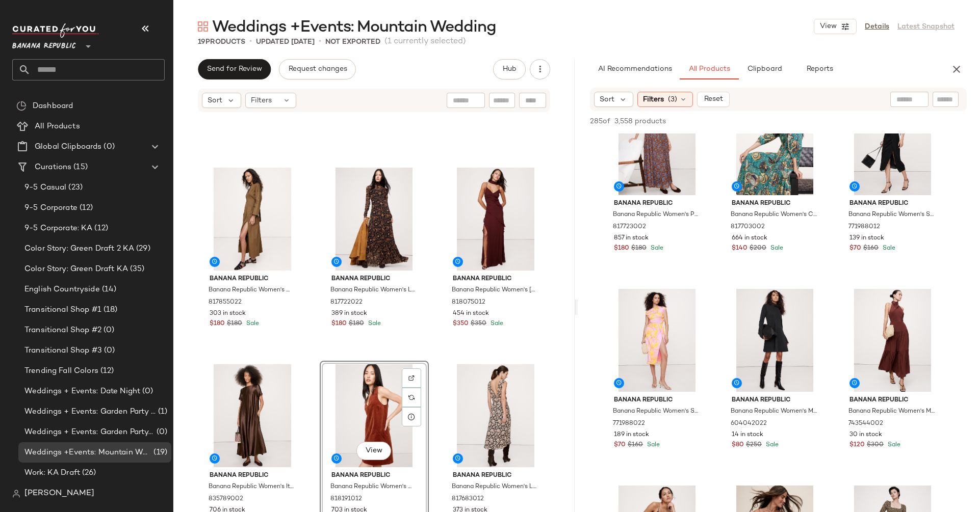
drag, startPoint x: 833, startPoint y: 337, endPoint x: 830, endPoint y: 512, distance: 174.9
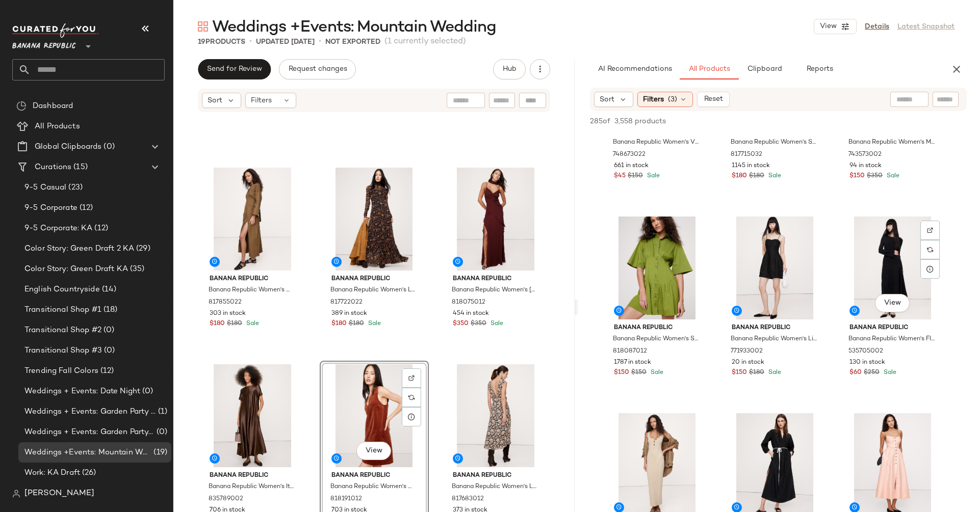
scroll to position [9917, 0]
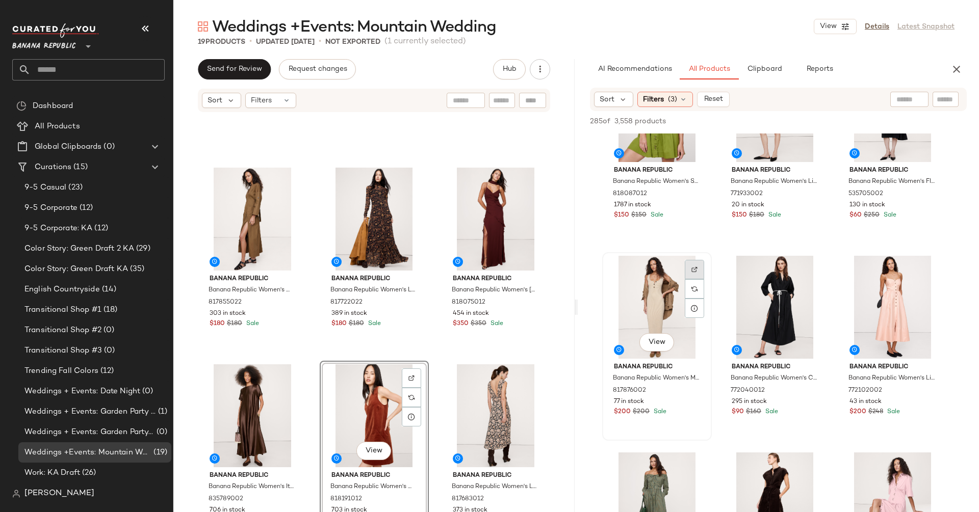
click at [699, 279] on div at bounding box center [694, 288] width 19 height 19
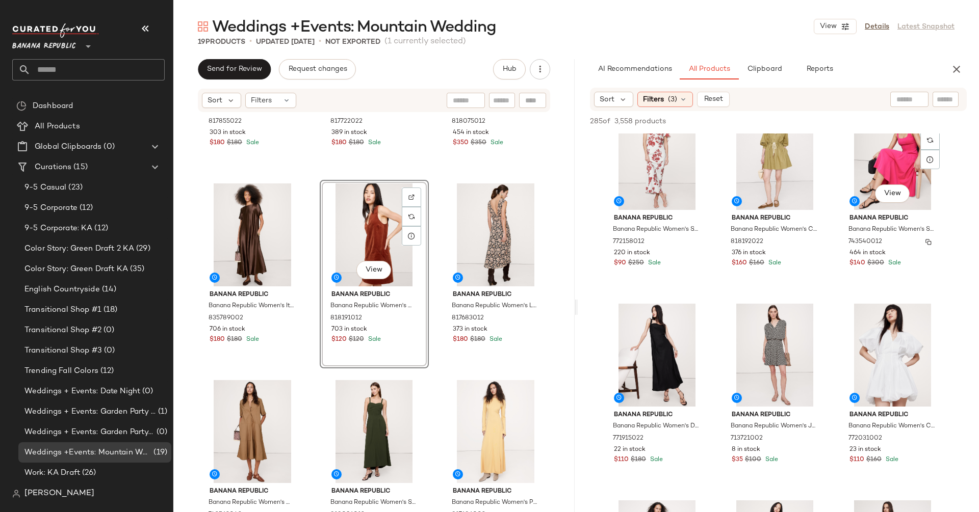
scroll to position [15391, 0]
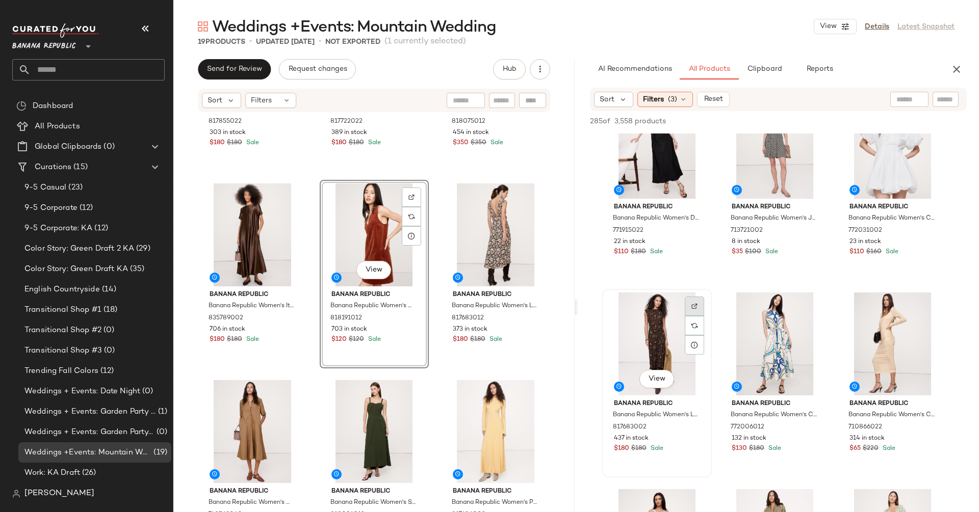
click at [690, 316] on div at bounding box center [694, 325] width 19 height 19
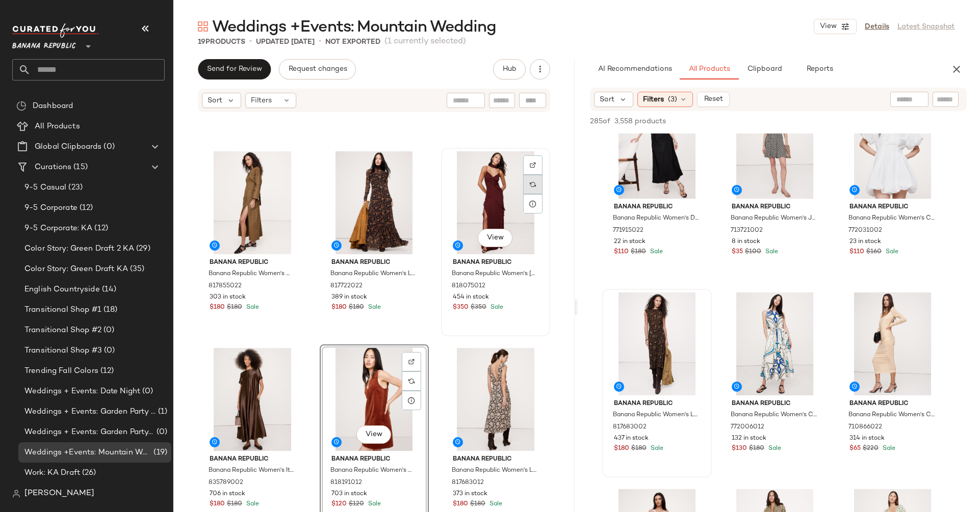
scroll to position [172, 0]
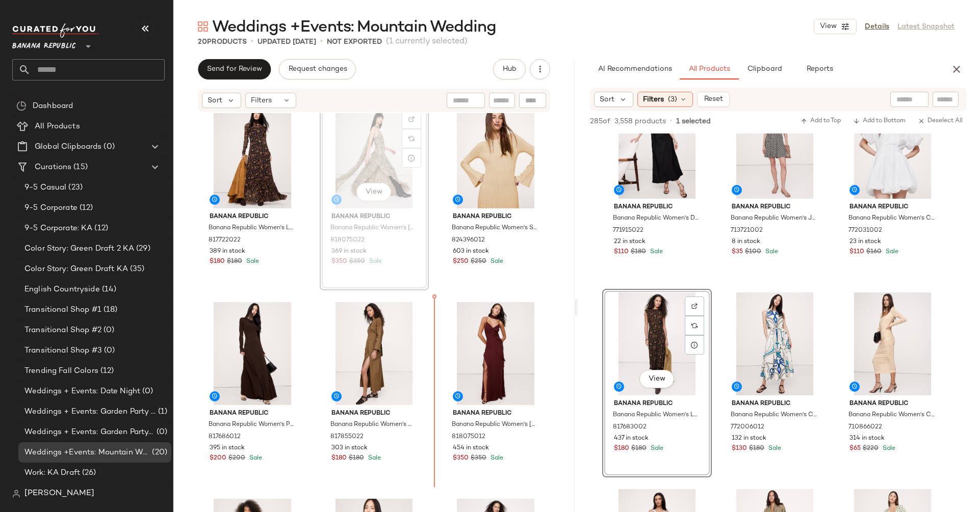
scroll to position [14, 0]
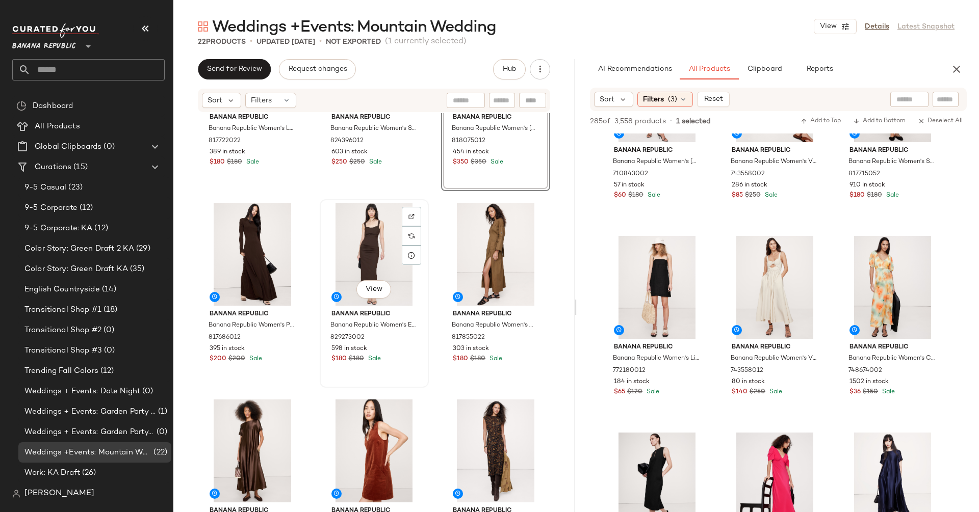
scroll to position [114, 0]
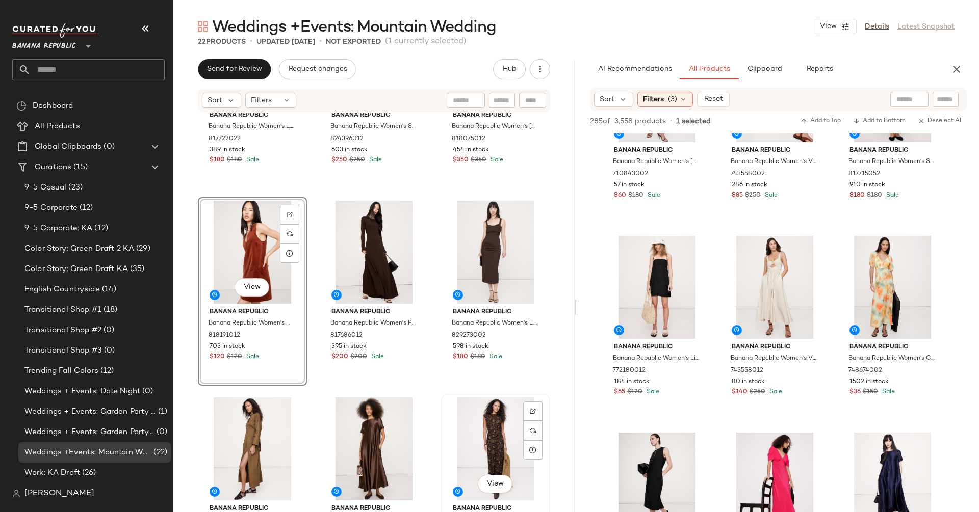
scroll to position [116, 0]
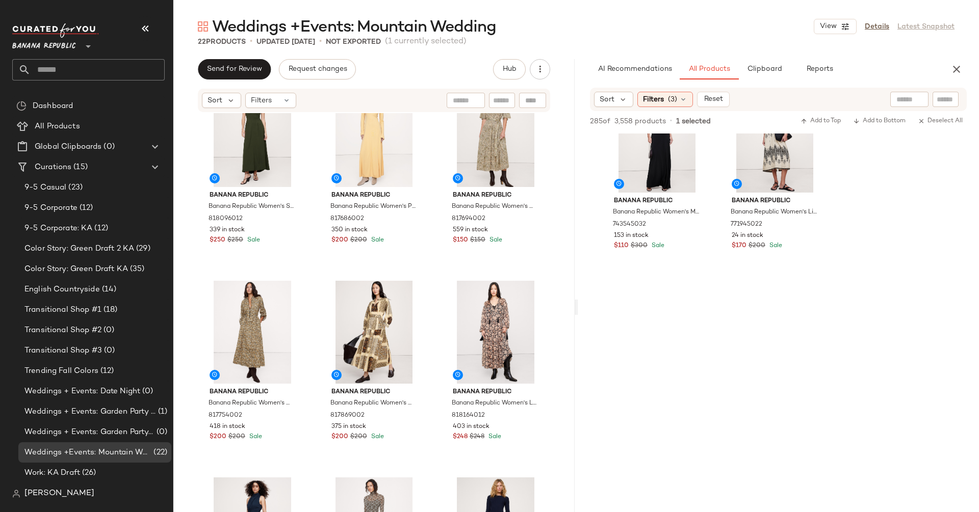
scroll to position [17489, 0]
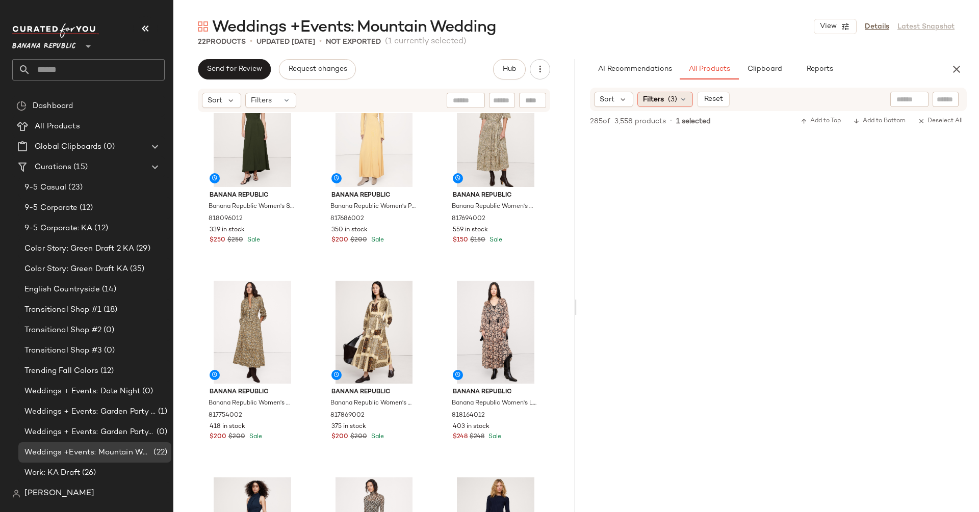
click at [681, 104] on div "Filters (3)" at bounding box center [665, 99] width 56 height 15
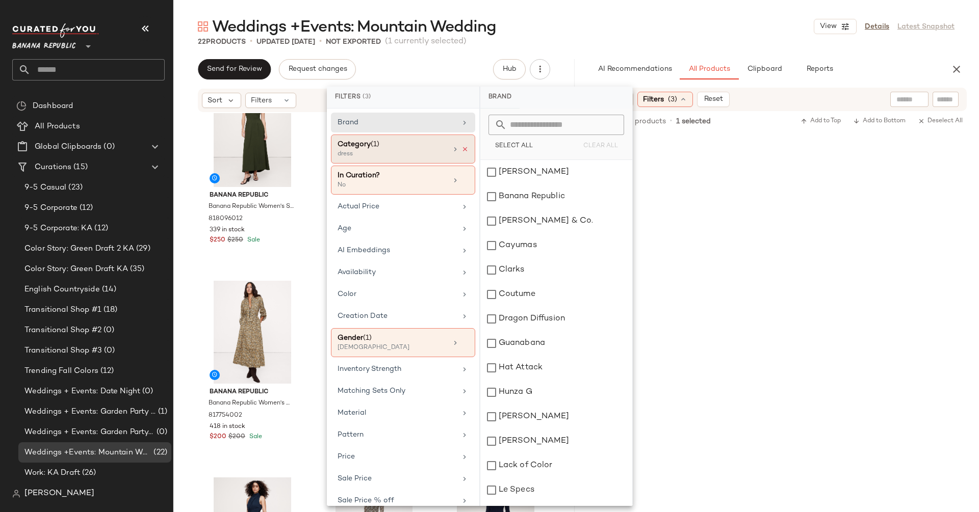
click at [461, 150] on icon at bounding box center [464, 149] width 7 height 7
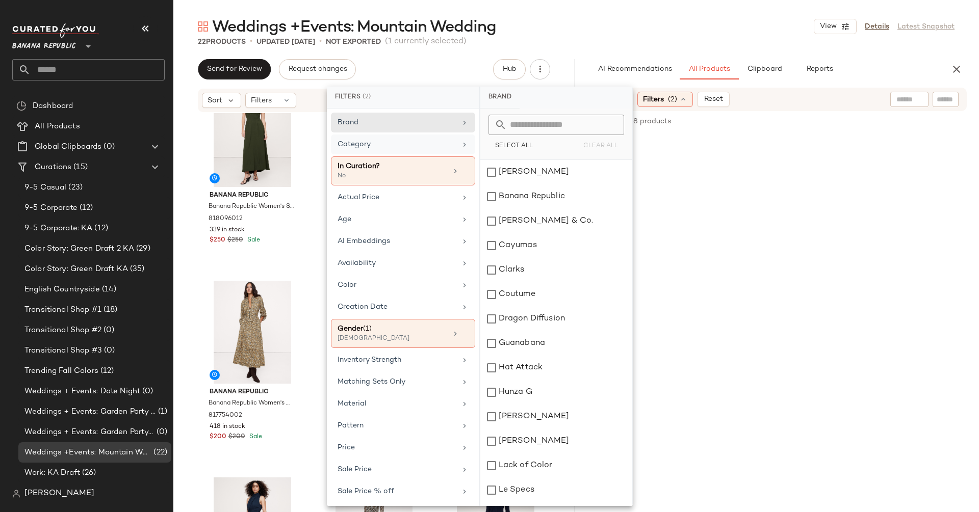
click at [584, 63] on div "AI Recommendations All Products Clipboard Reports" at bounding box center [762, 69] width 369 height 20
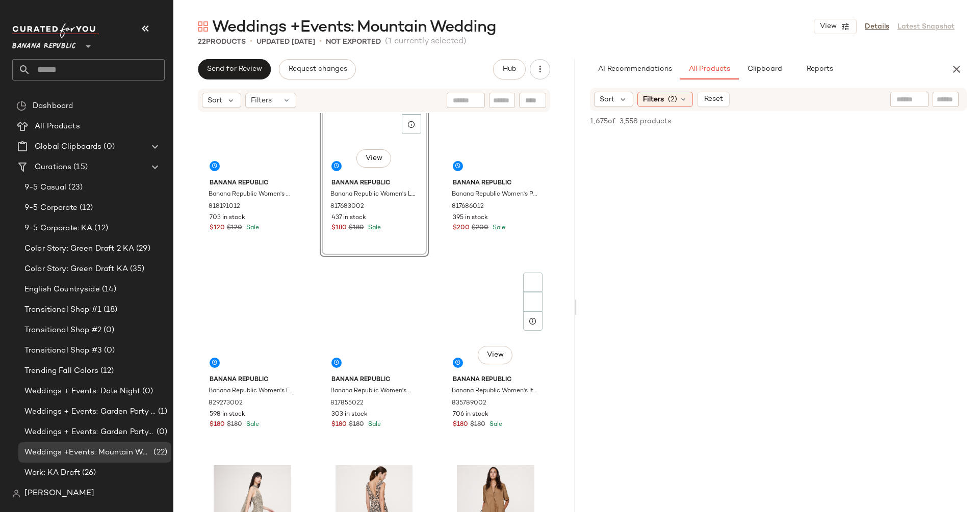
scroll to position [0, 0]
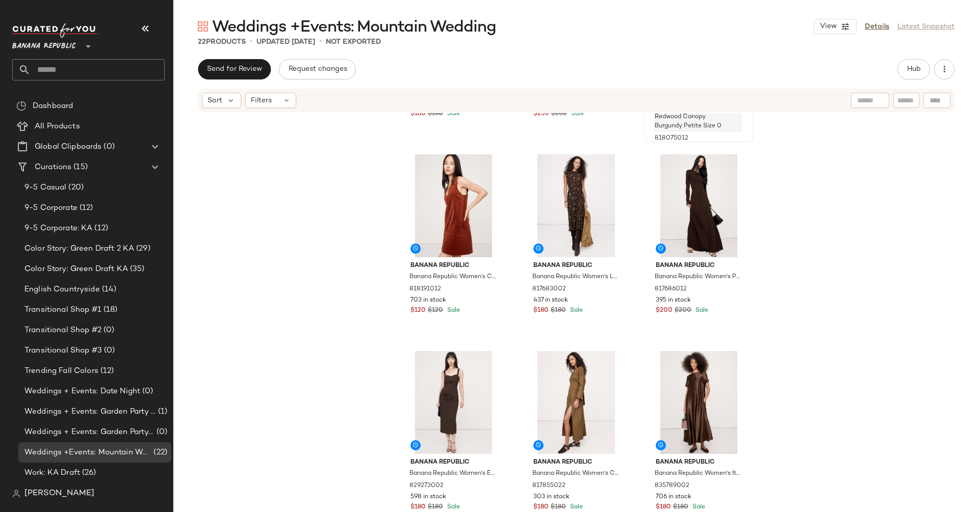
scroll to position [167, 0]
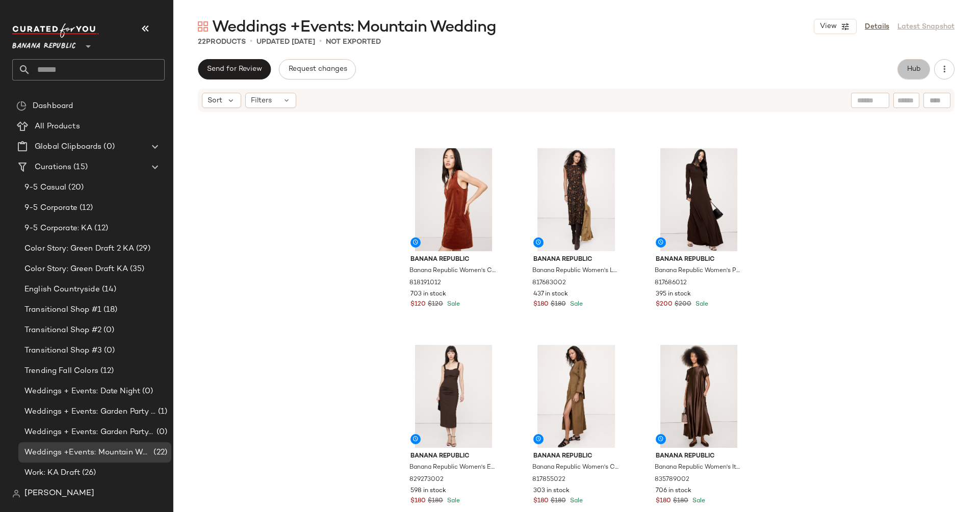
click at [905, 70] on button "Hub" at bounding box center [913, 69] width 33 height 20
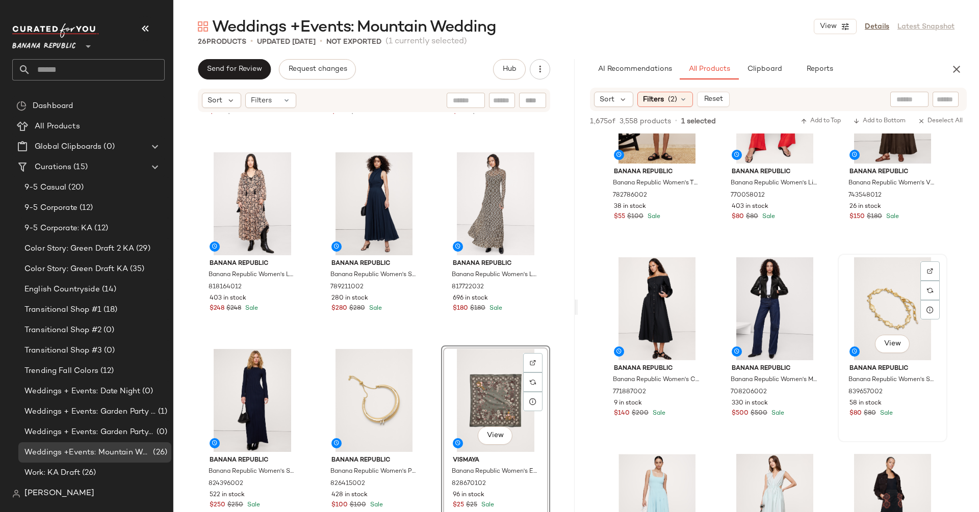
scroll to position [17925, 0]
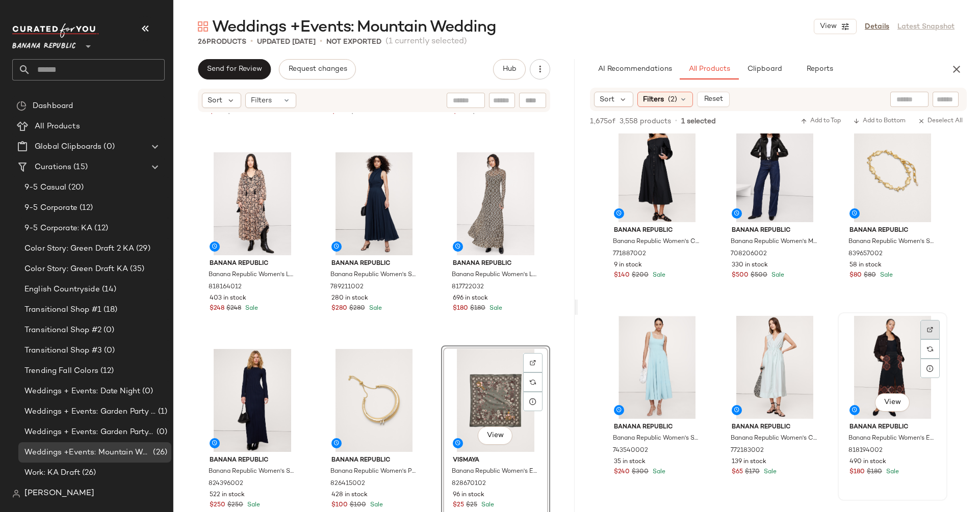
click at [933, 340] on div at bounding box center [929, 349] width 19 height 19
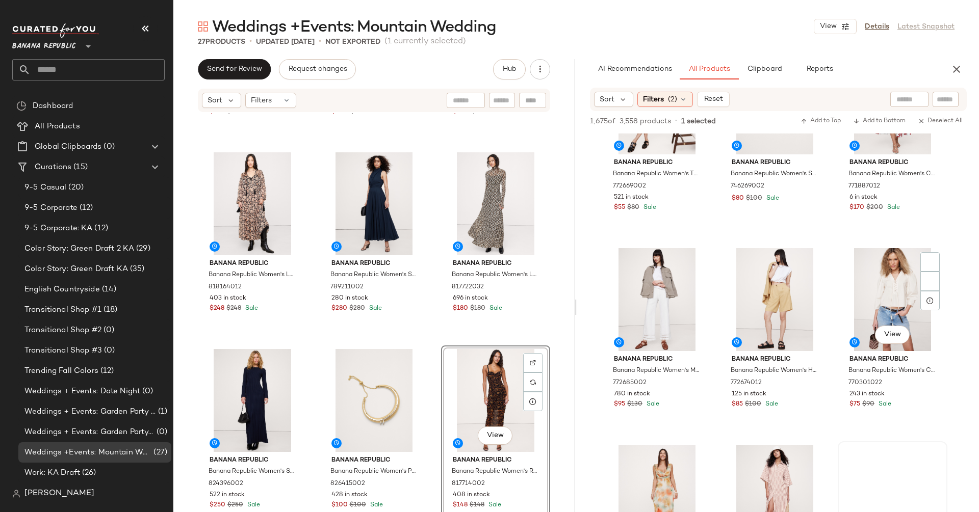
scroll to position [22730, 0]
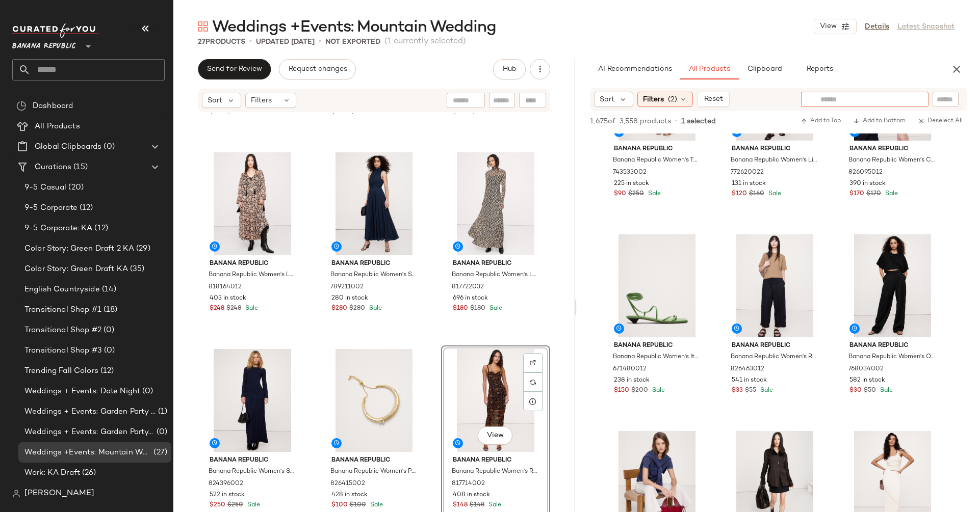
click at [912, 100] on div at bounding box center [864, 99] width 127 height 15
type input "*****"
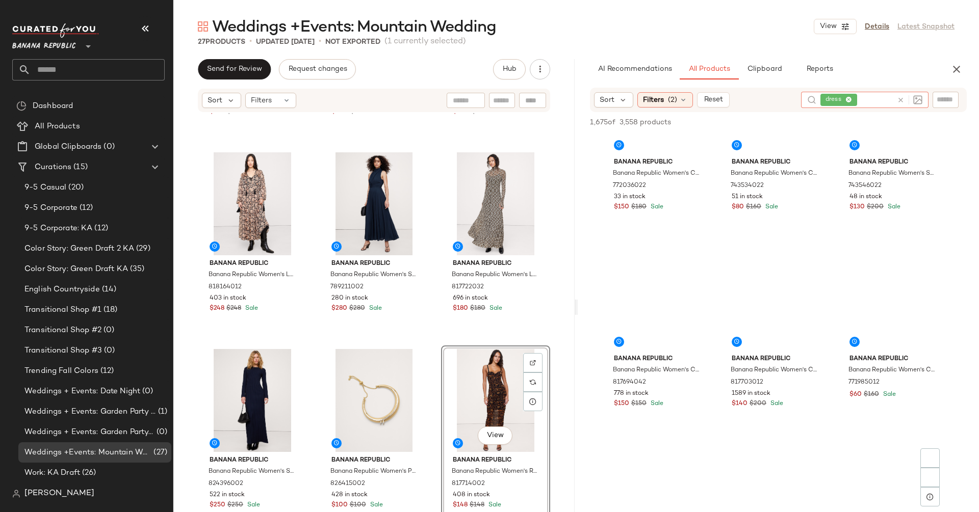
scroll to position [8582, 0]
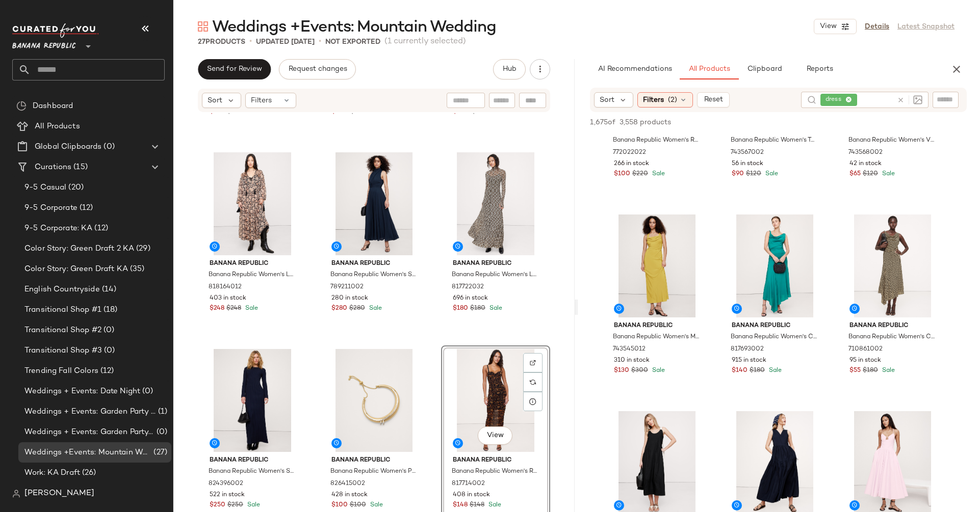
drag, startPoint x: 972, startPoint y: 203, endPoint x: 972, endPoint y: 121, distance: 82.1
click at [972, 121] on div "1,675 of 3,558 products • 0 selected Add to Top Add to Bottom Deselect All Bana…" at bounding box center [778, 345] width 401 height 467
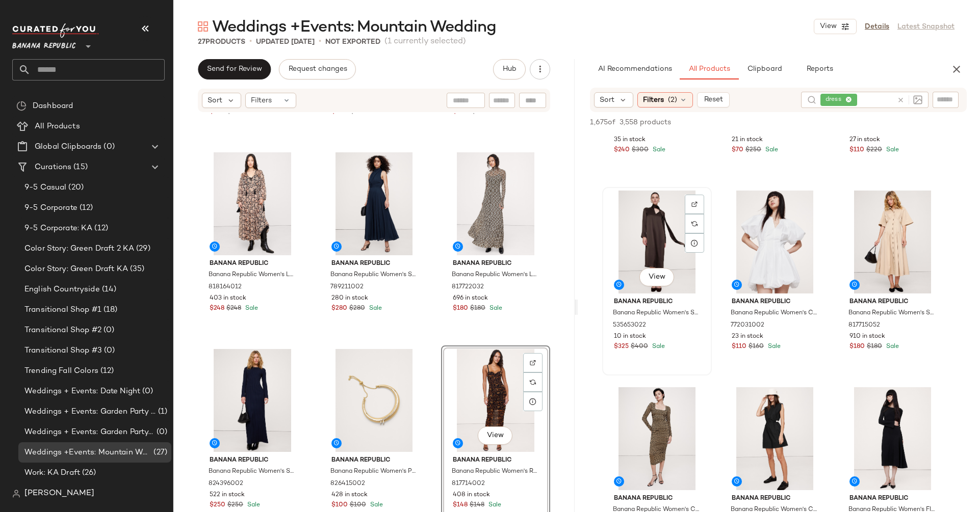
scroll to position [322, 0]
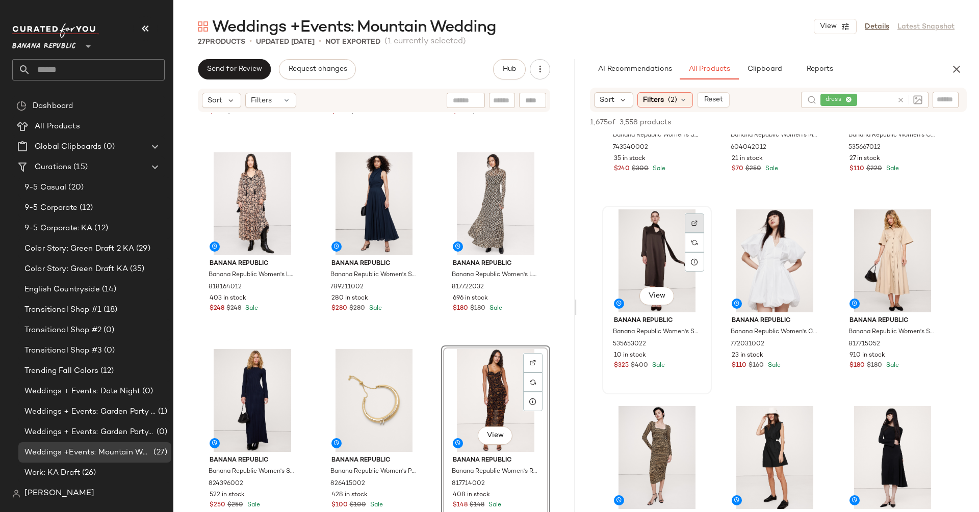
click at [694, 233] on div at bounding box center [694, 242] width 19 height 19
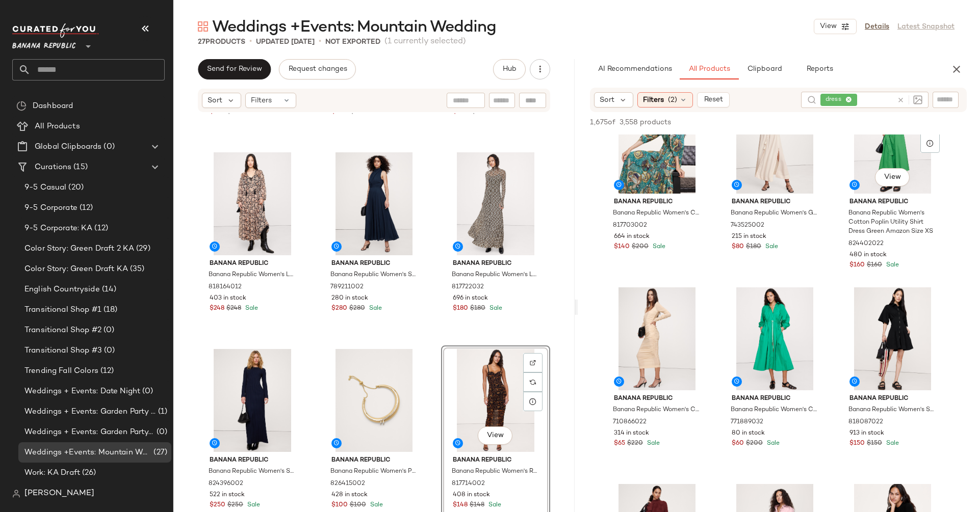
scroll to position [3123, 0]
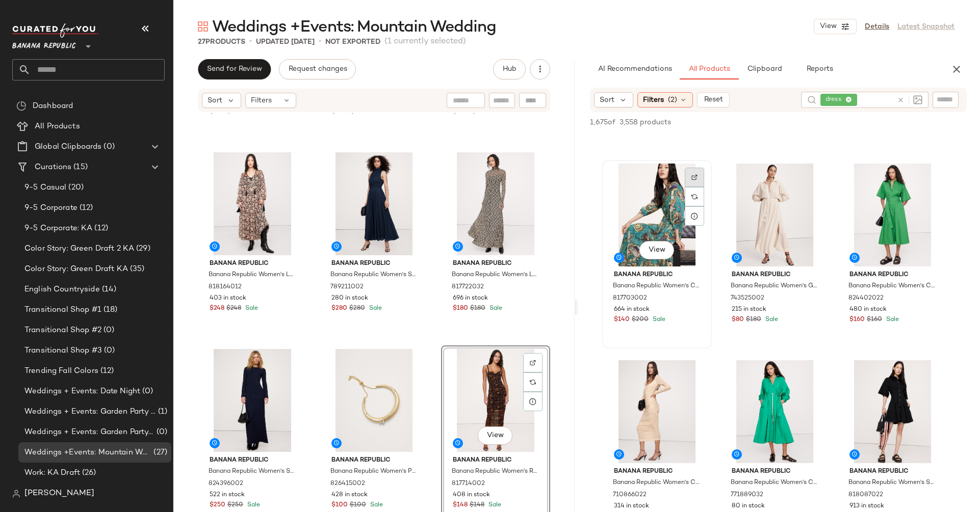
click at [686, 187] on div at bounding box center [694, 196] width 19 height 19
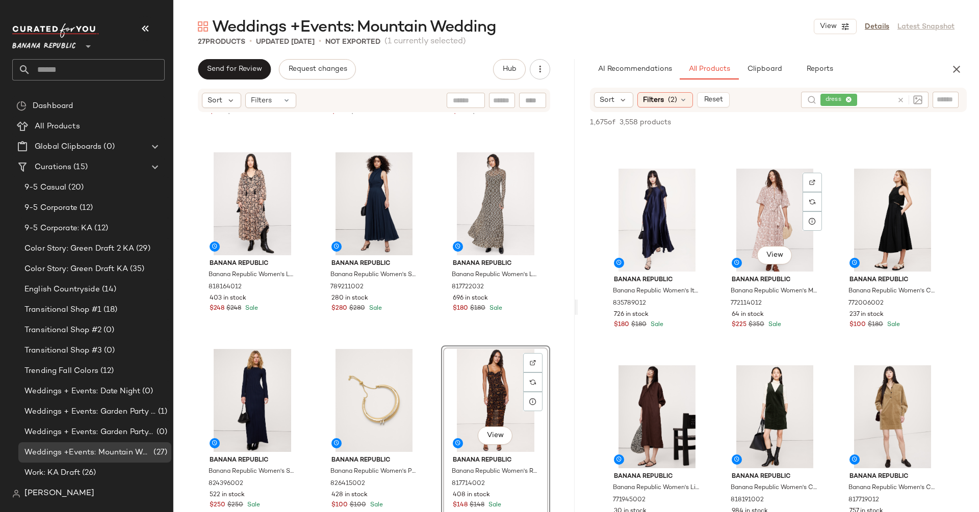
scroll to position [3961, 0]
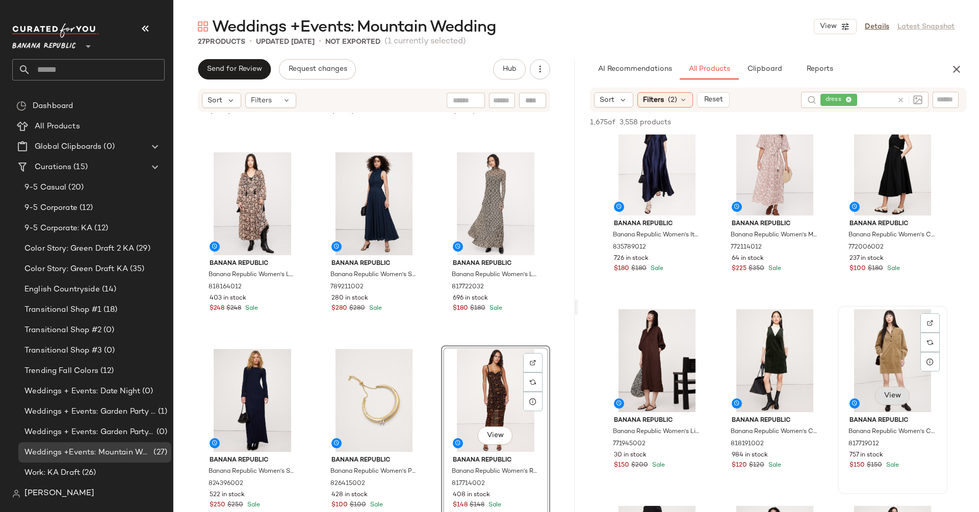
click at [884, 395] on span "View" at bounding box center [891, 396] width 17 height 8
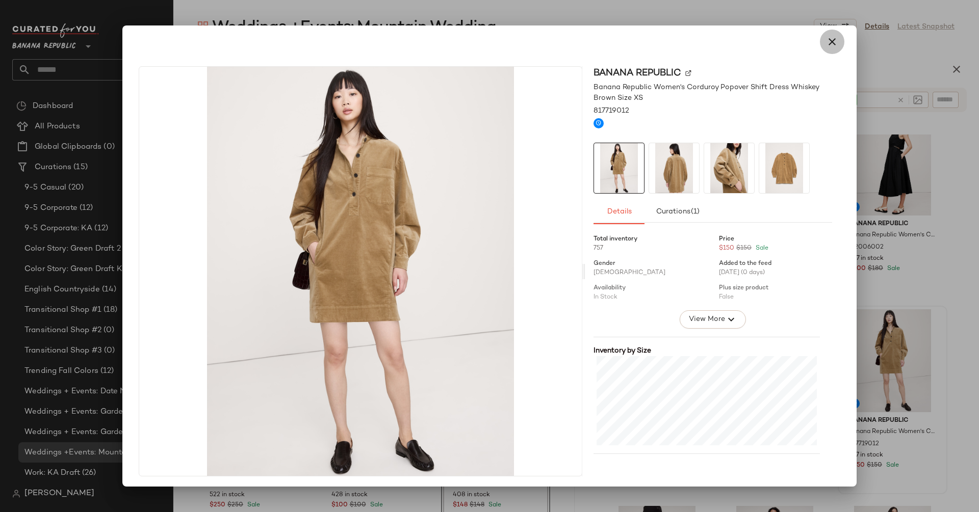
click at [829, 38] on icon "button" at bounding box center [832, 42] width 12 height 12
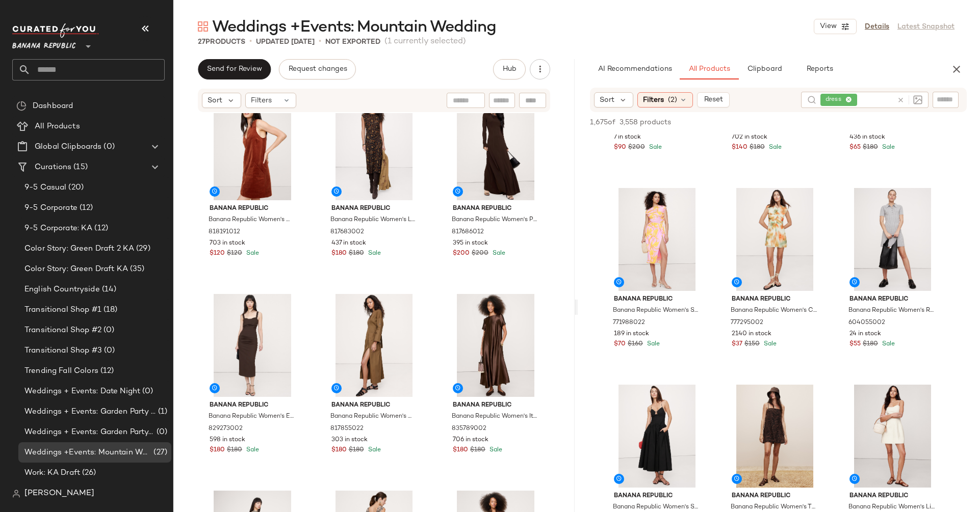
scroll to position [306, 0]
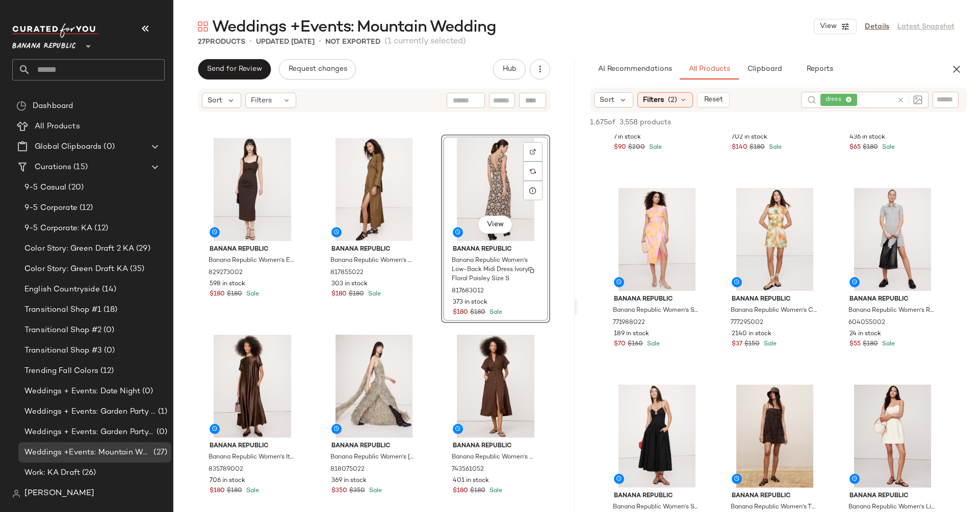
scroll to position [415, 0]
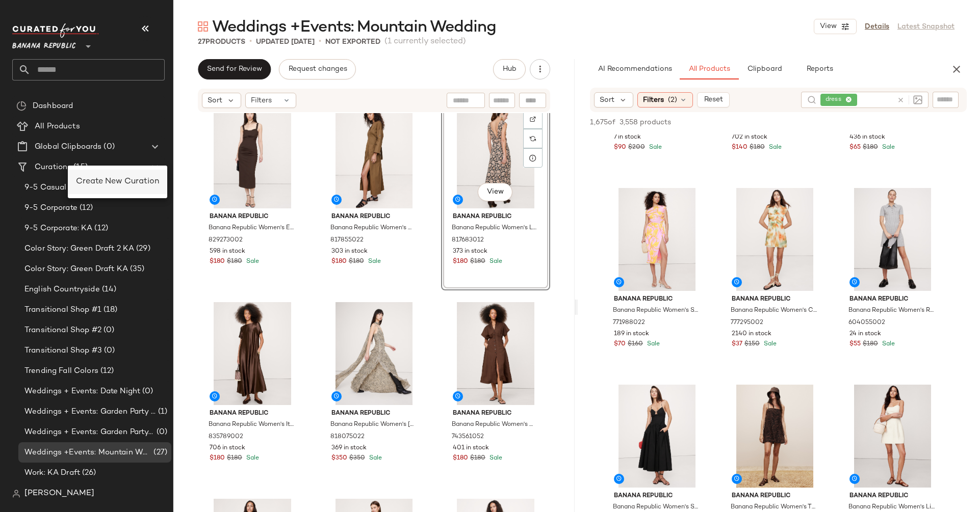
click at [105, 186] on div "Create New Curation" at bounding box center [117, 182] width 83 height 12
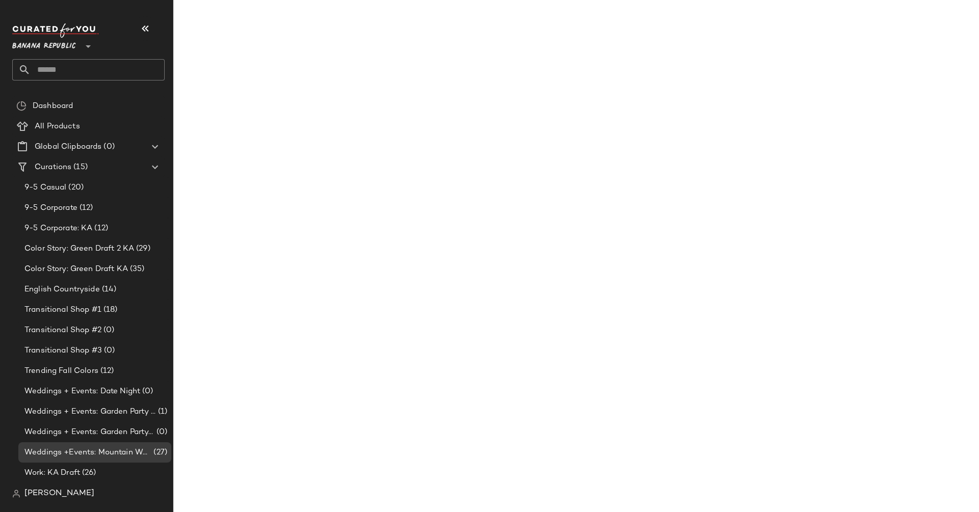
scroll to position [7231, 0]
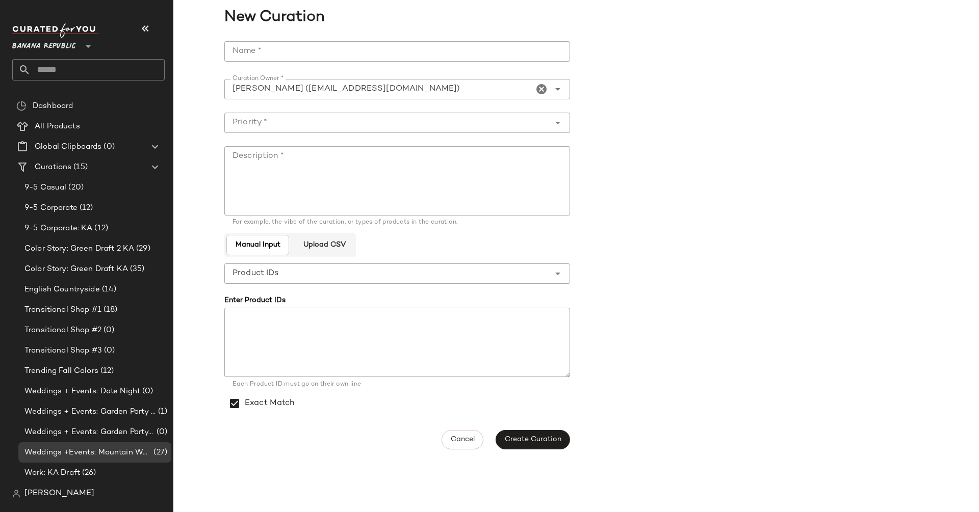
click at [275, 53] on input "Name *" at bounding box center [397, 51] width 346 height 20
type input "*"
type input "**********"
click at [525, 438] on span "Create Curation" at bounding box center [532, 440] width 57 height 8
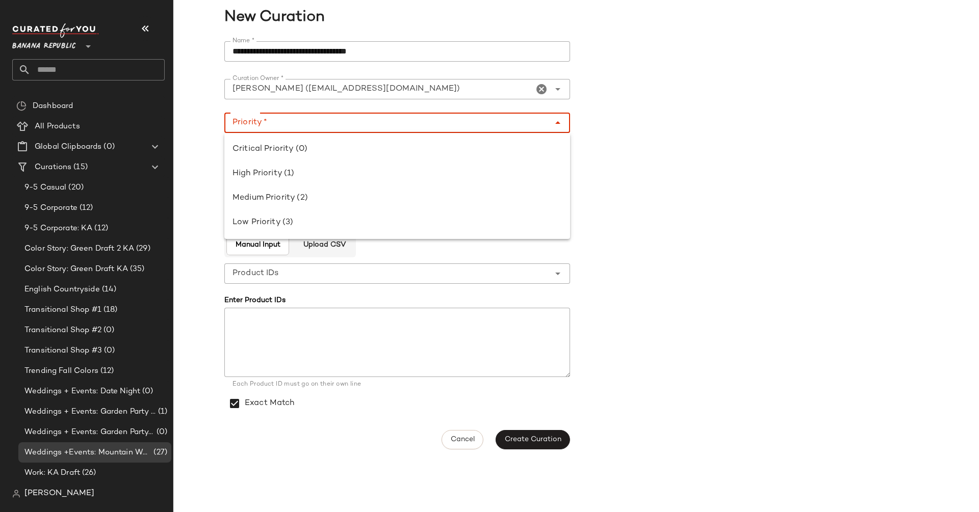
click at [346, 124] on input "Priority *" at bounding box center [386, 123] width 325 height 12
click at [342, 151] on div "Critical Priority (0)" at bounding box center [396, 149] width 329 height 12
type input "**********"
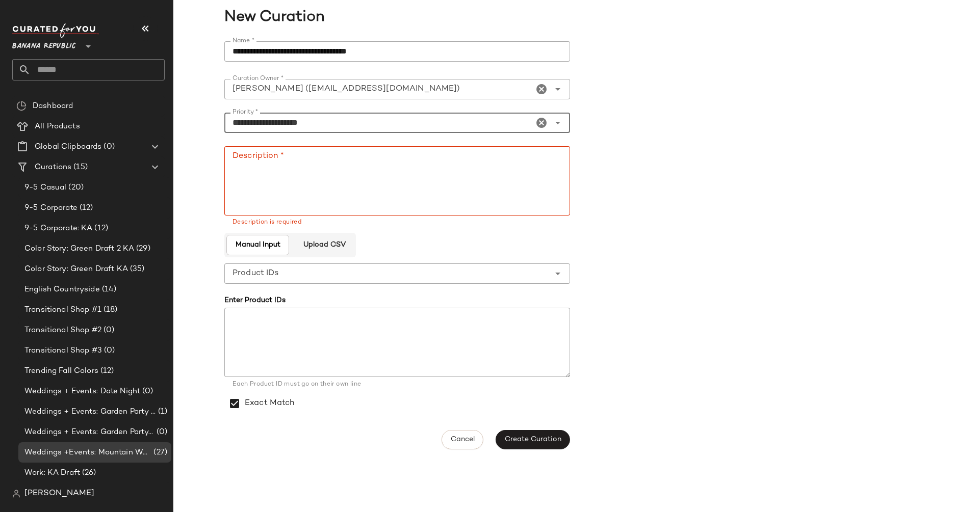
click at [339, 181] on textarea "Description *" at bounding box center [397, 180] width 346 height 69
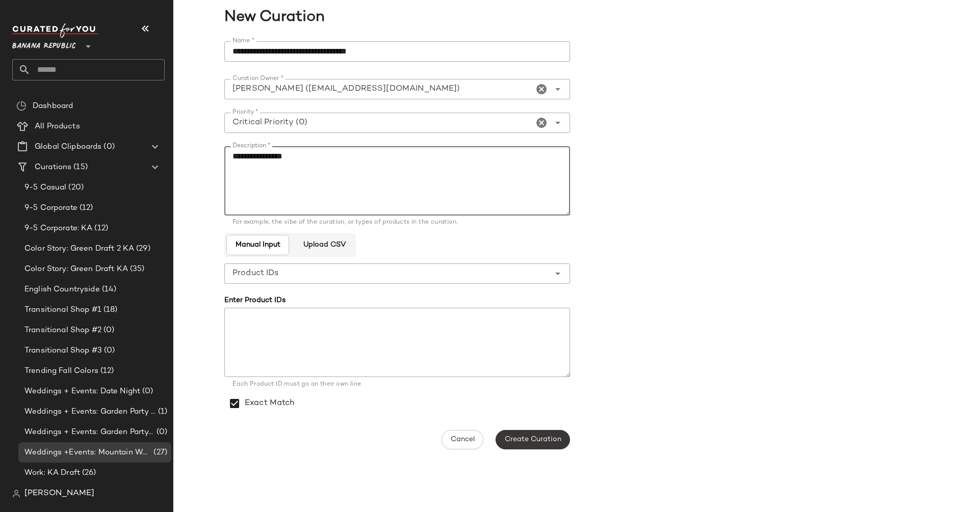
type textarea "**********"
click at [530, 448] on button "Create Curation" at bounding box center [533, 439] width 74 height 19
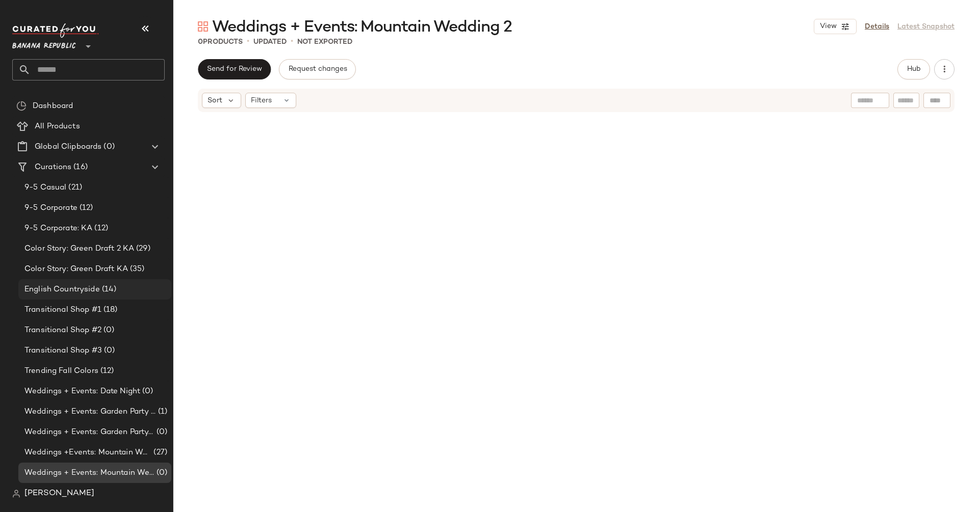
scroll to position [19, 0]
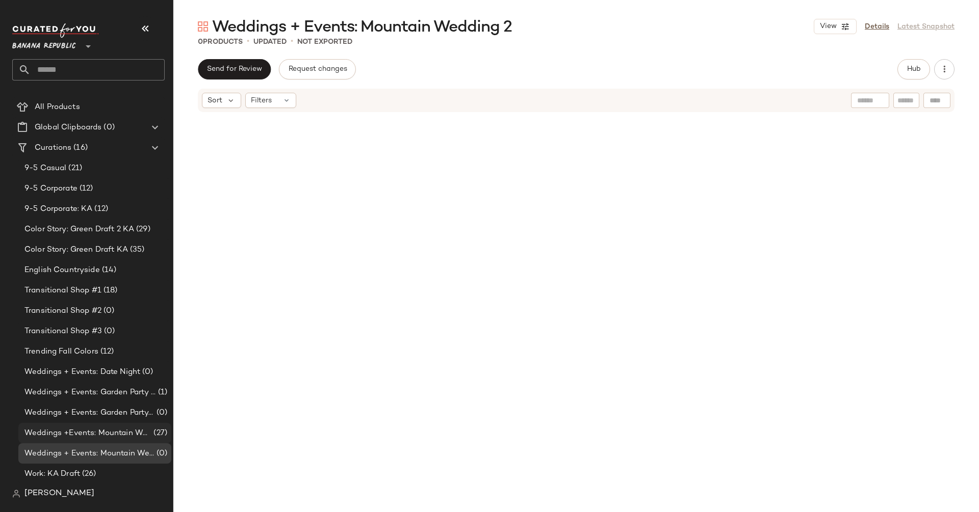
click at [137, 432] on span "Weddings +Events: Mountain Wedding" at bounding box center [87, 434] width 127 height 12
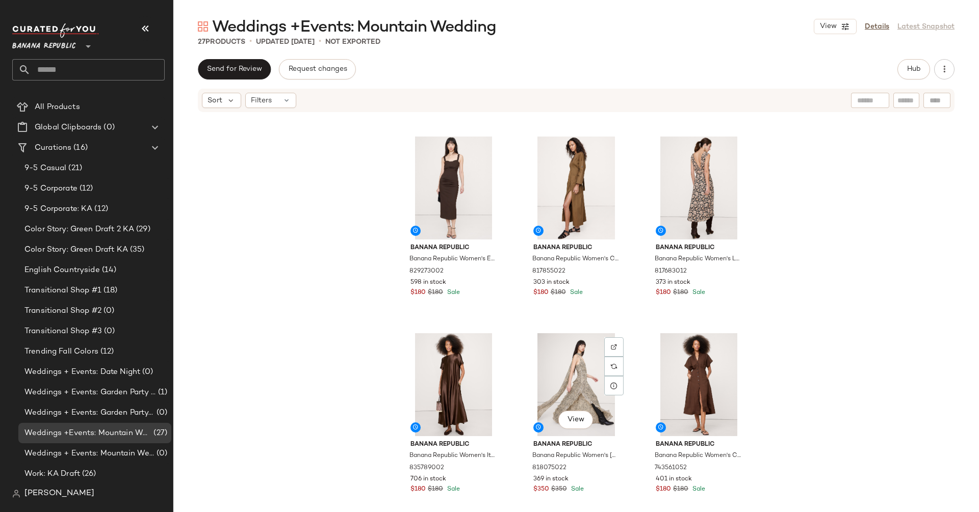
scroll to position [385, 0]
click at [459, 406] on div "View" at bounding box center [453, 383] width 102 height 103
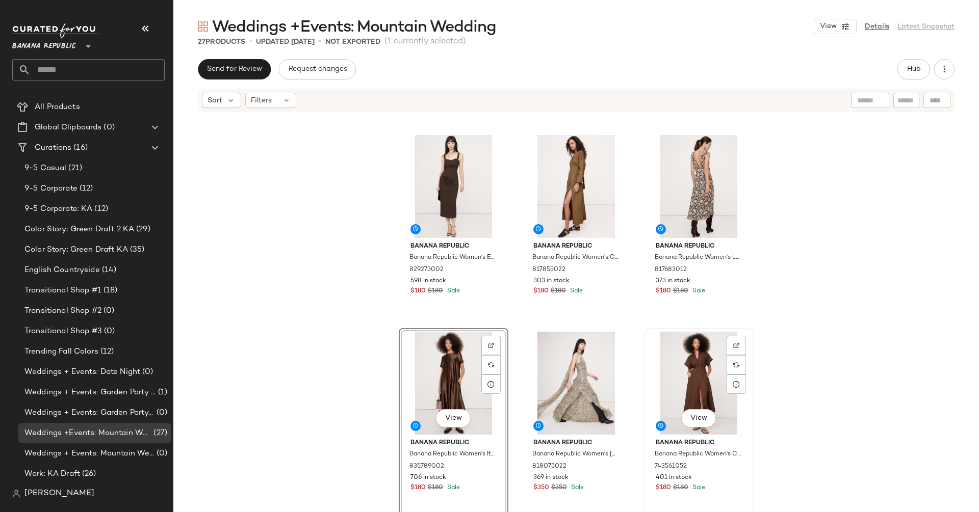
scroll to position [1343, 0]
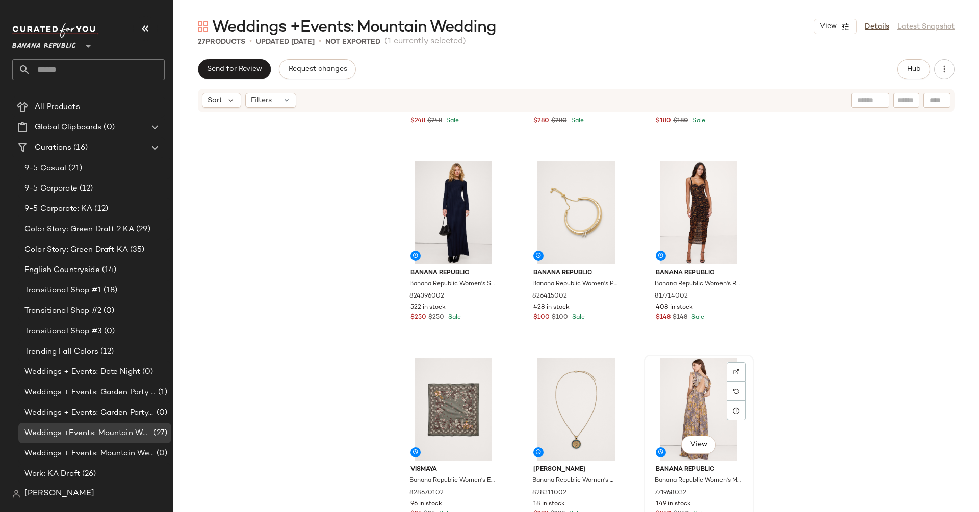
click at [684, 405] on div "View" at bounding box center [698, 409] width 102 height 103
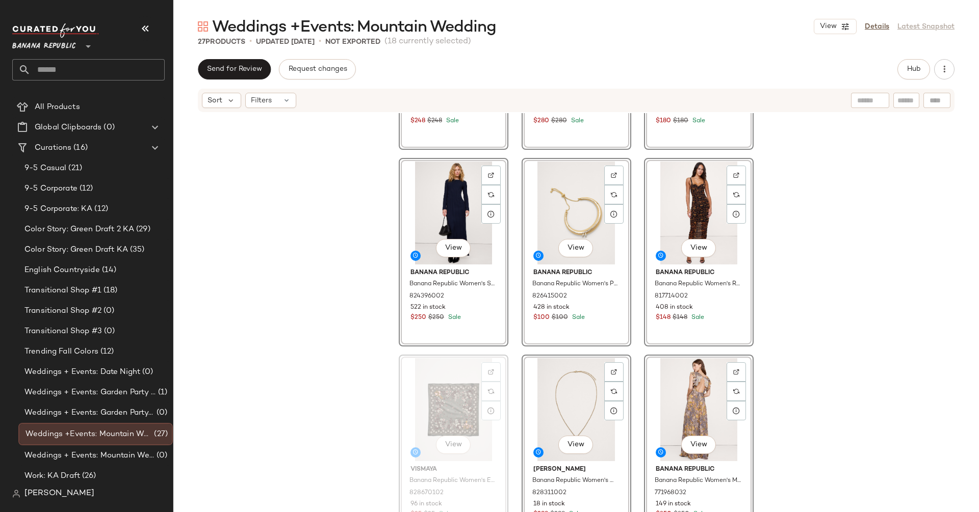
drag, startPoint x: 456, startPoint y: 391, endPoint x: 443, endPoint y: 391, distance: 13.8
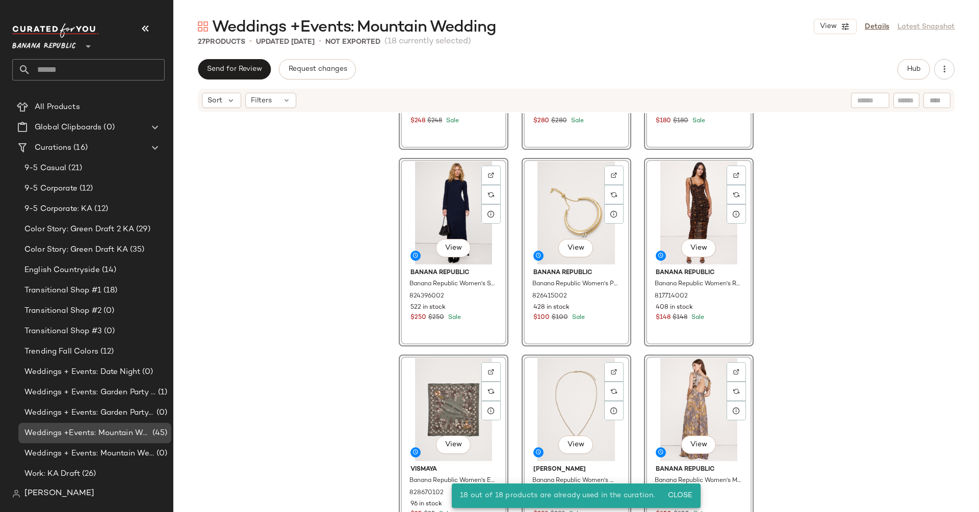
click at [97, 438] on div "Weddings +Events: Mountain Wedding (45)" at bounding box center [94, 433] width 153 height 20
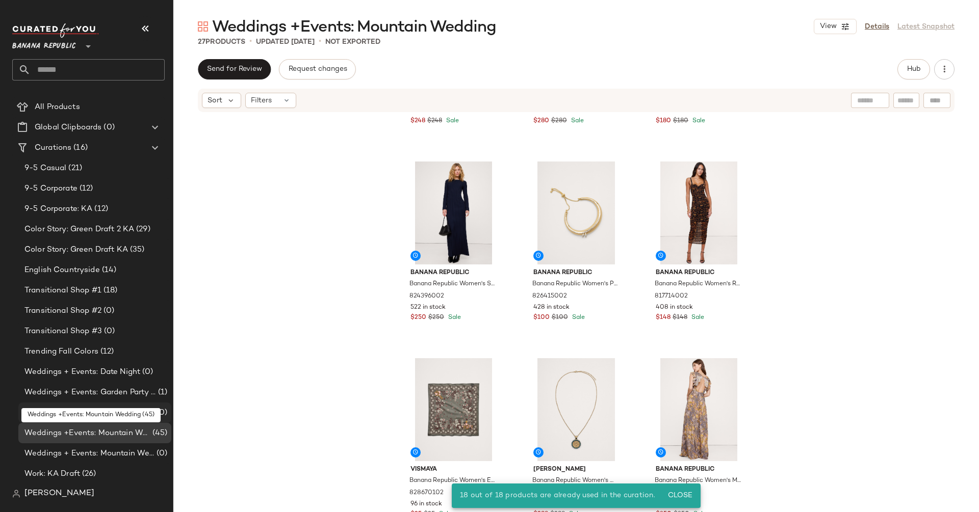
click at [109, 415] on span "Weddings + Events: Garden Party #2" at bounding box center [89, 413] width 130 height 12
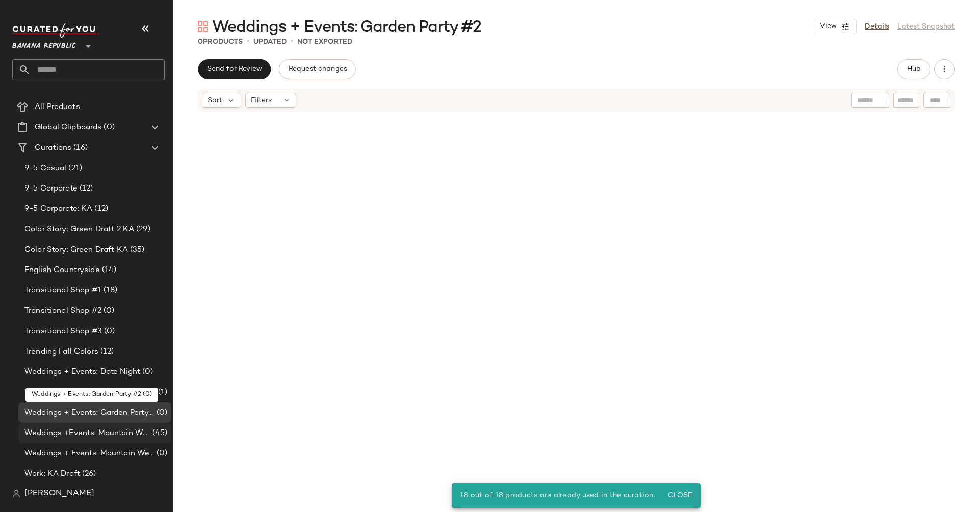
click at [113, 426] on div "Weddings +Events: Mountain Wedding (45)" at bounding box center [94, 433] width 153 height 20
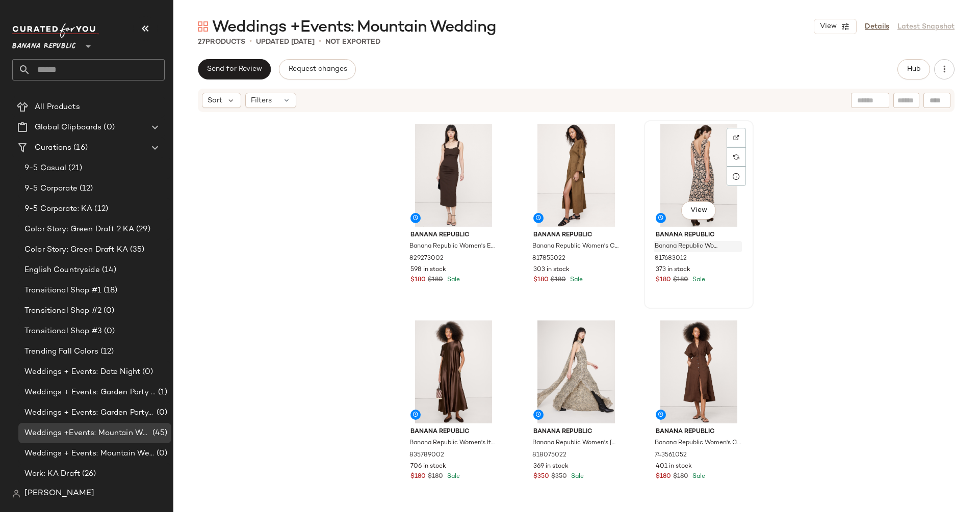
scroll to position [447, 0]
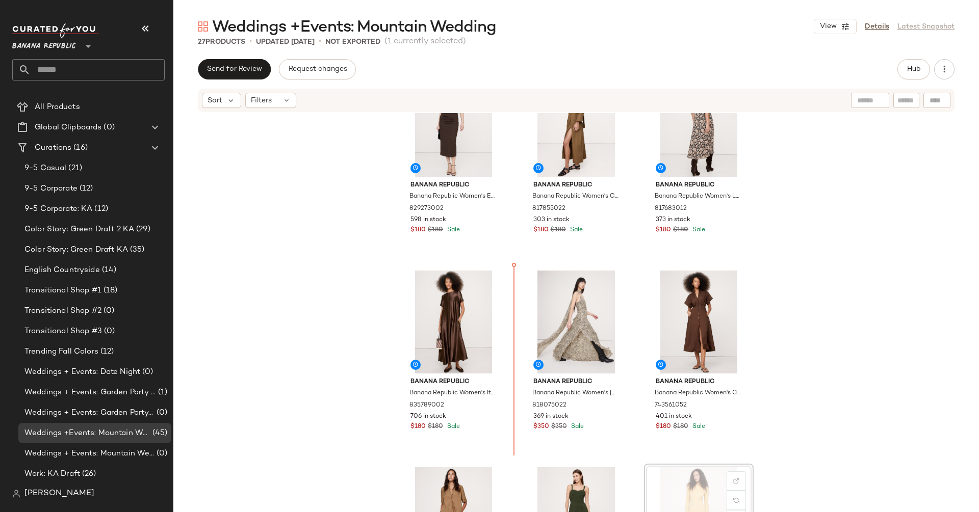
scroll to position [447, 0]
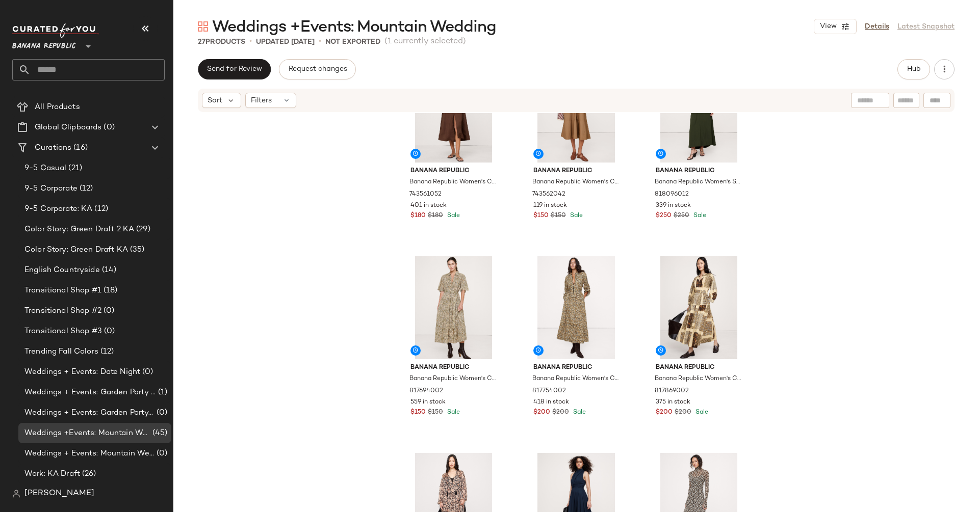
scroll to position [877, 0]
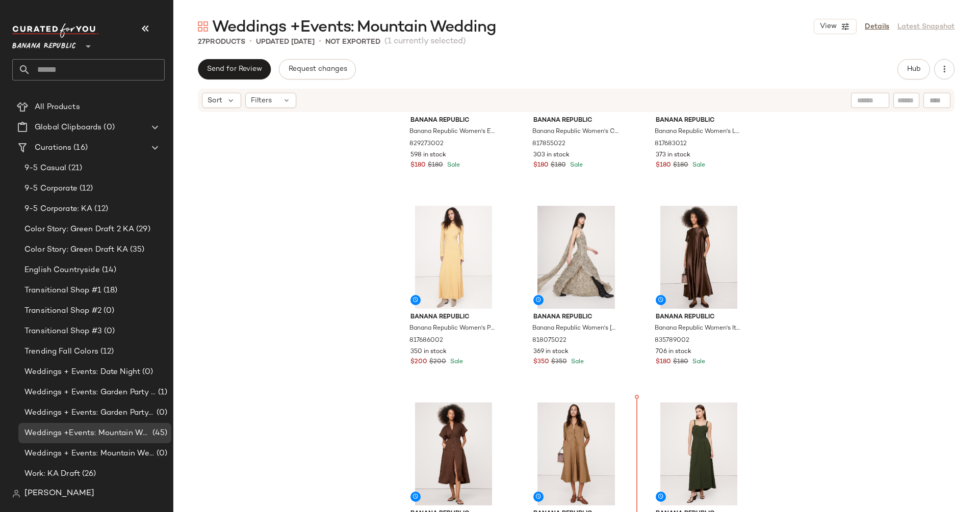
scroll to position [548, 0]
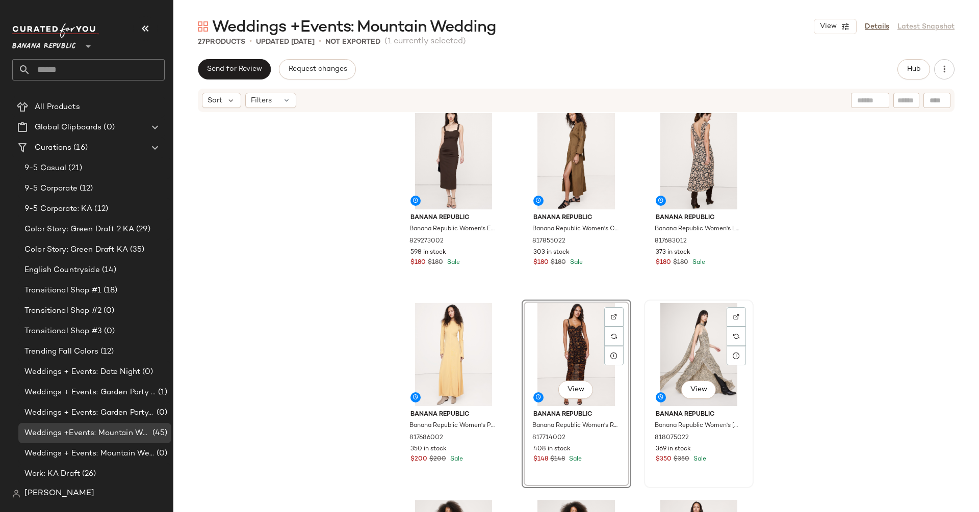
scroll to position [412, 0]
click at [545, 367] on div "View" at bounding box center [576, 356] width 102 height 103
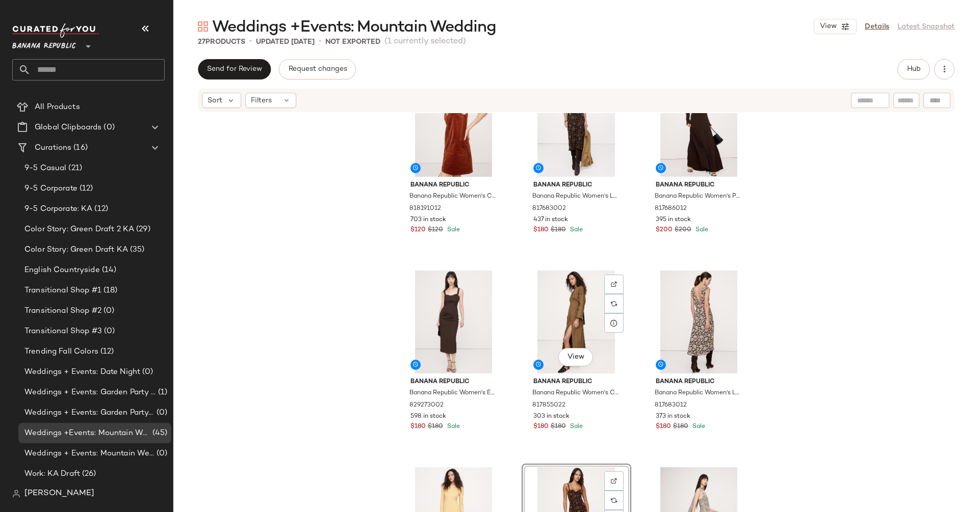
scroll to position [251, 0]
click at [917, 70] on span "Hub" at bounding box center [913, 69] width 14 height 8
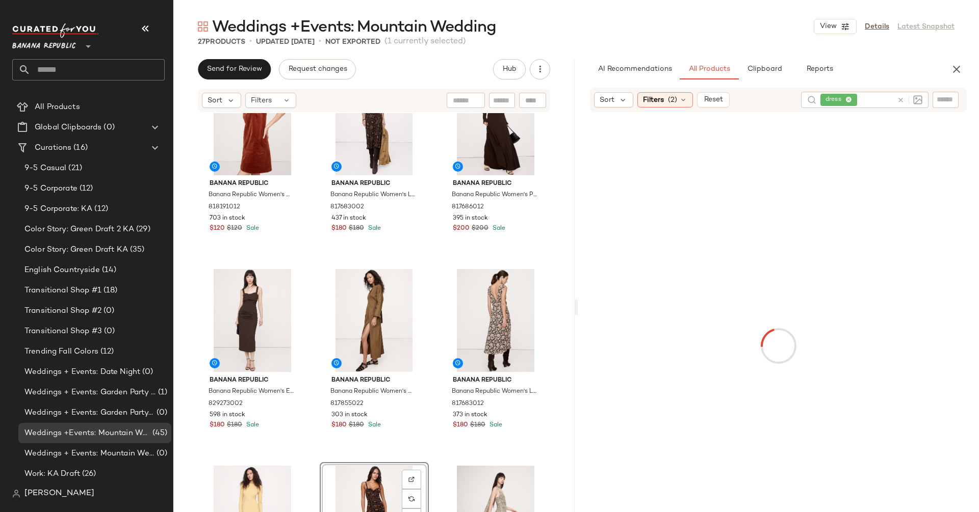
click at [902, 101] on icon at bounding box center [901, 100] width 8 height 8
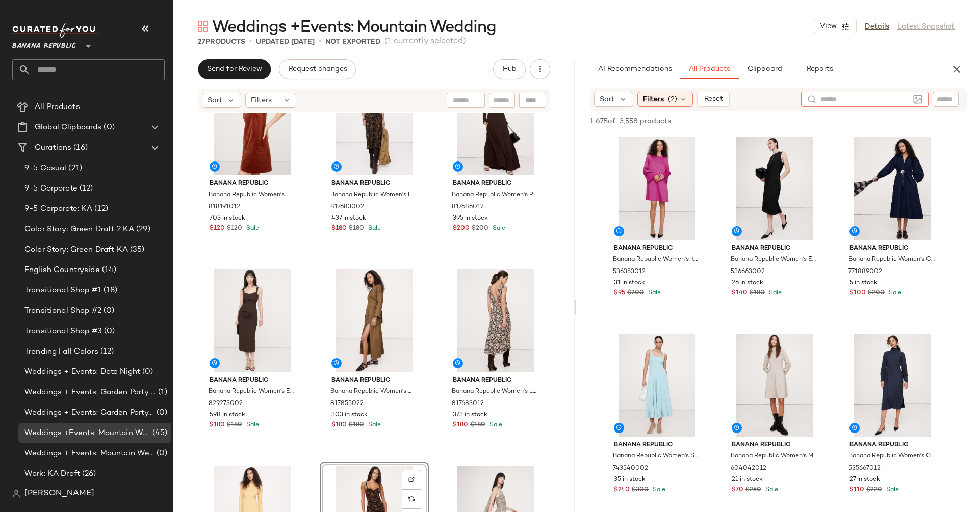
click at [899, 100] on input "text" at bounding box center [864, 99] width 89 height 11
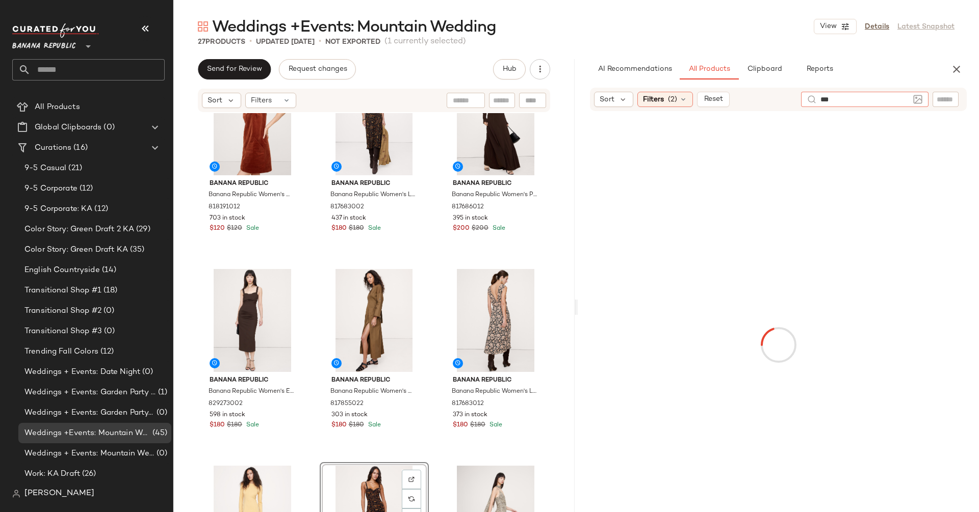
type input "****"
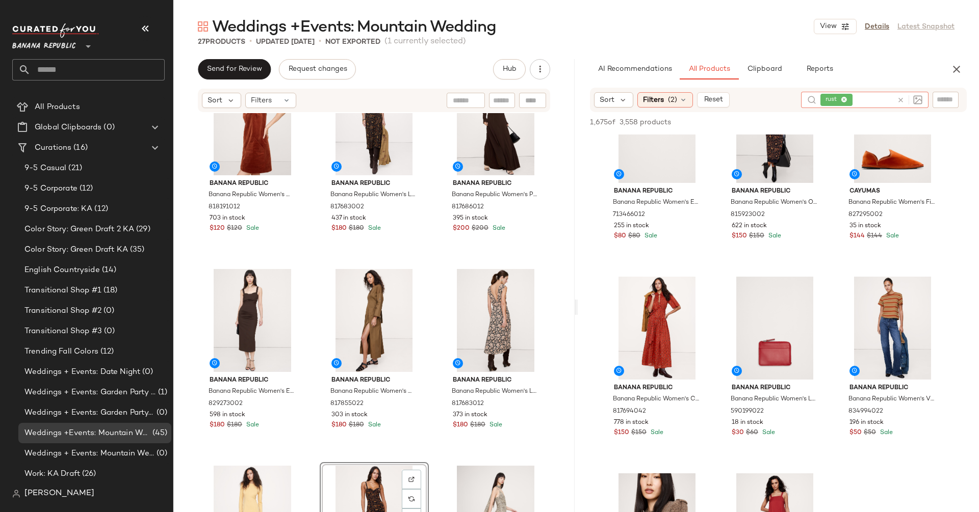
scroll to position [2076, 0]
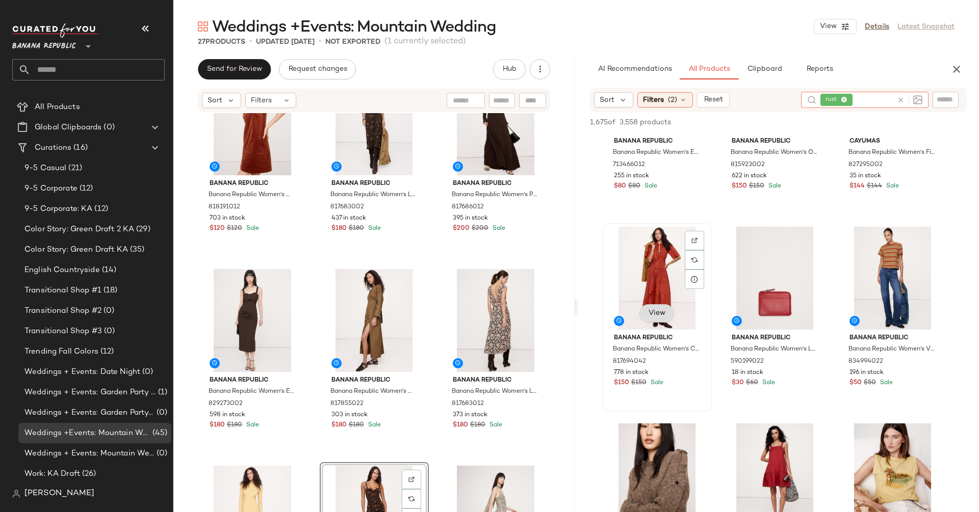
click at [656, 313] on span "View" at bounding box center [656, 313] width 17 height 8
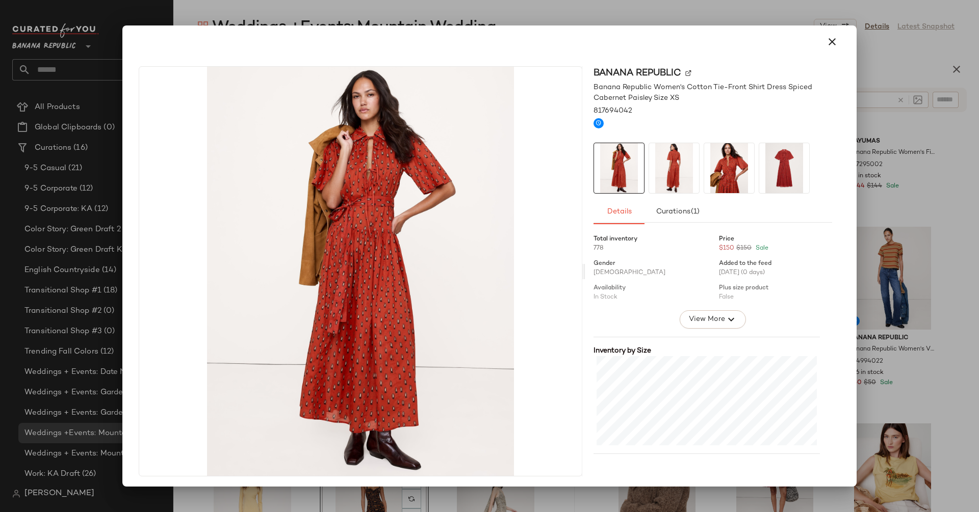
click at [665, 178] on img at bounding box center [674, 168] width 50 height 50
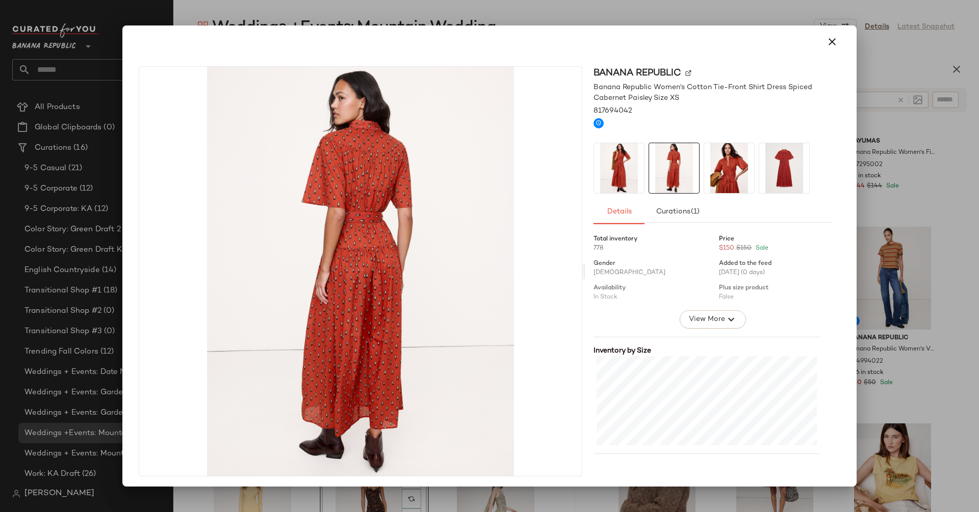
click at [724, 170] on img at bounding box center [729, 168] width 50 height 50
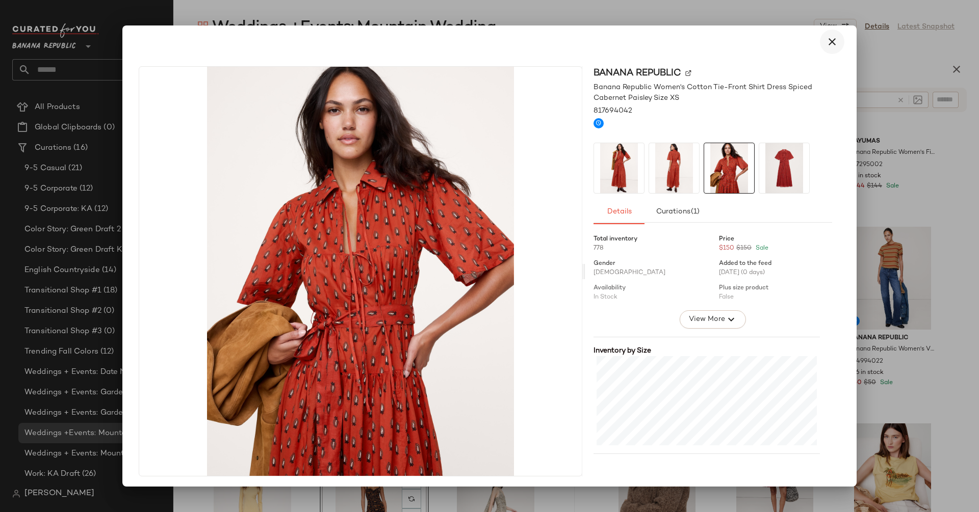
click at [829, 42] on icon "button" at bounding box center [832, 42] width 12 height 12
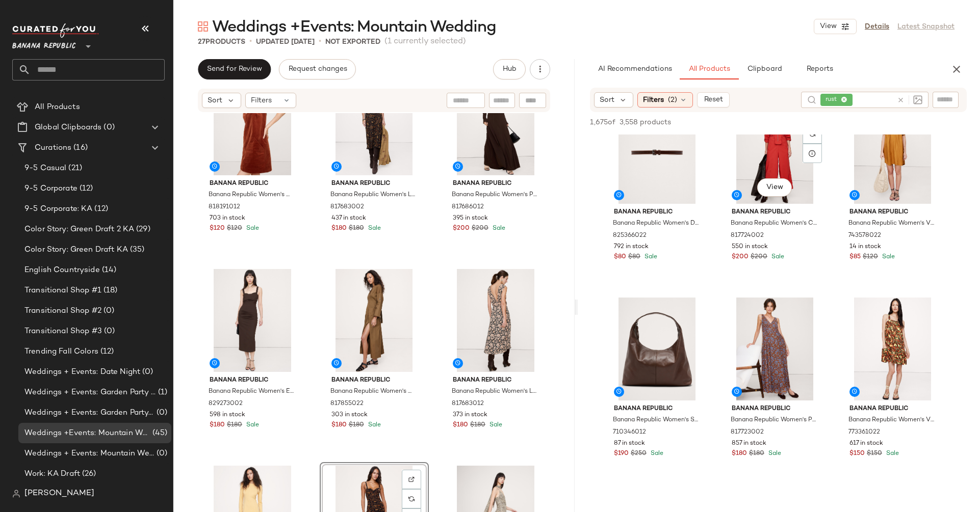
scroll to position [3612, 0]
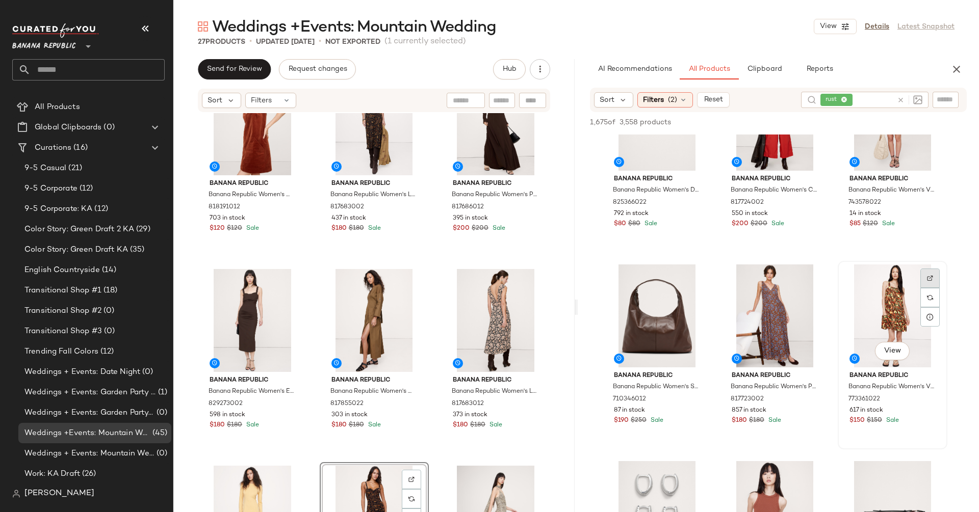
click at [933, 277] on img at bounding box center [930, 278] width 6 height 6
click at [817, 288] on div at bounding box center [811, 297] width 19 height 19
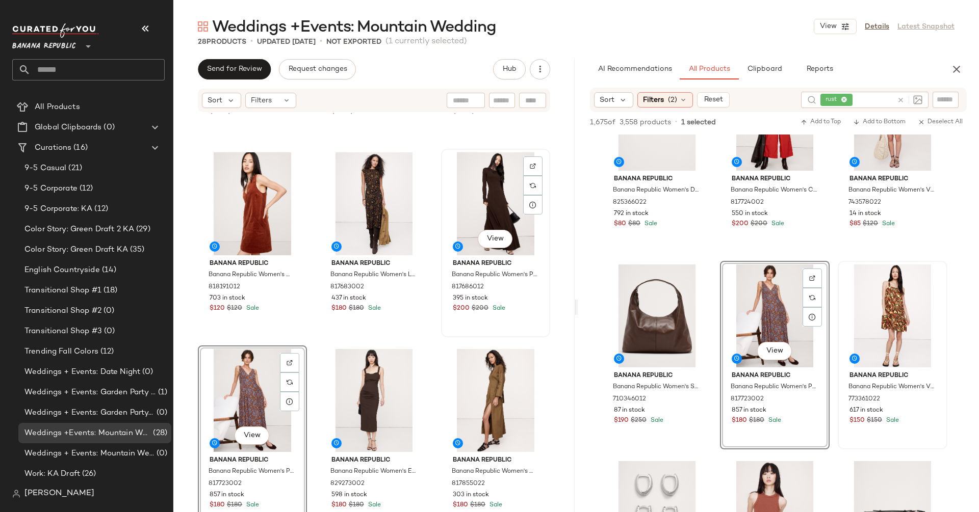
scroll to position [160, 0]
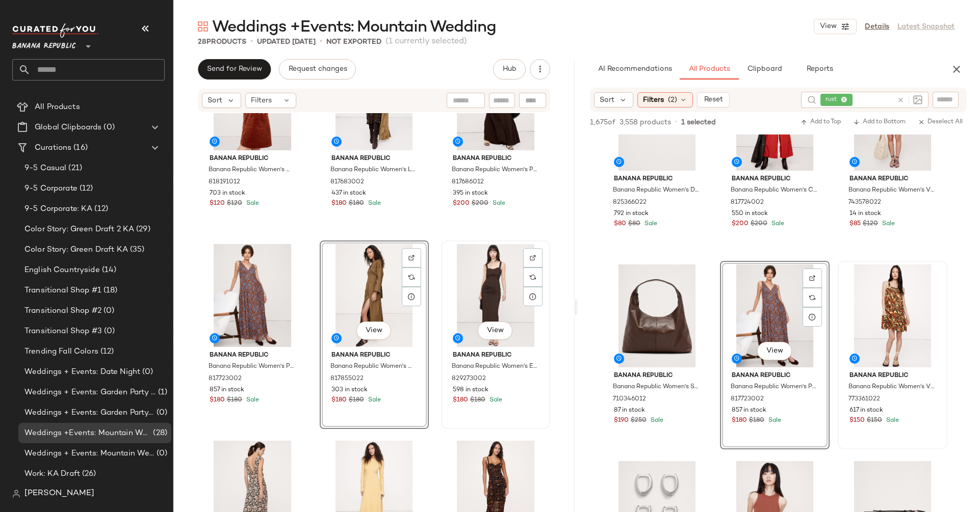
scroll to position [221, 0]
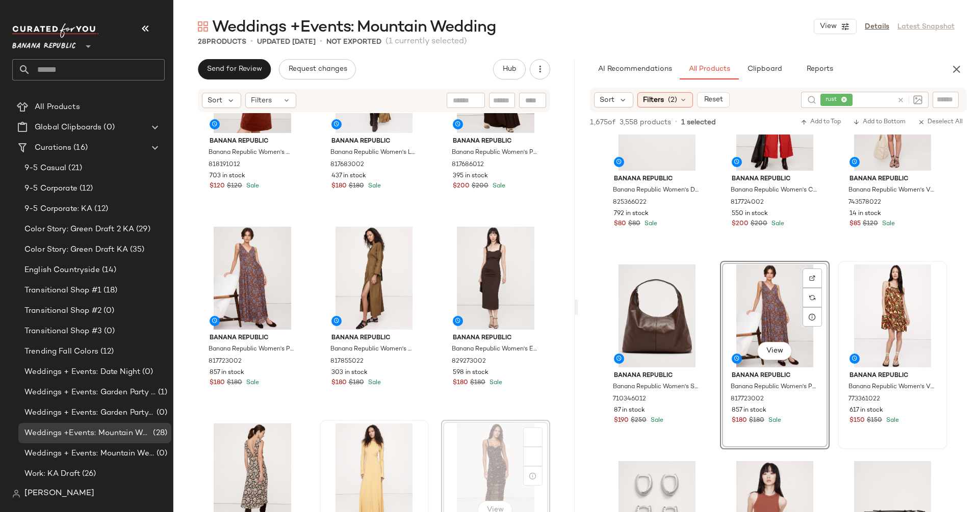
scroll to position [294, 0]
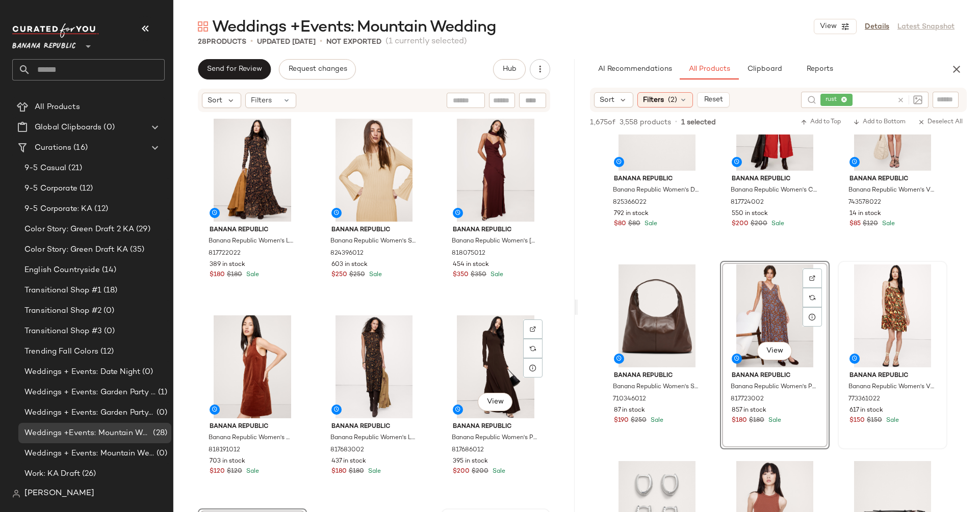
scroll to position [1, 0]
click at [470, 172] on div "View" at bounding box center [496, 169] width 102 height 103
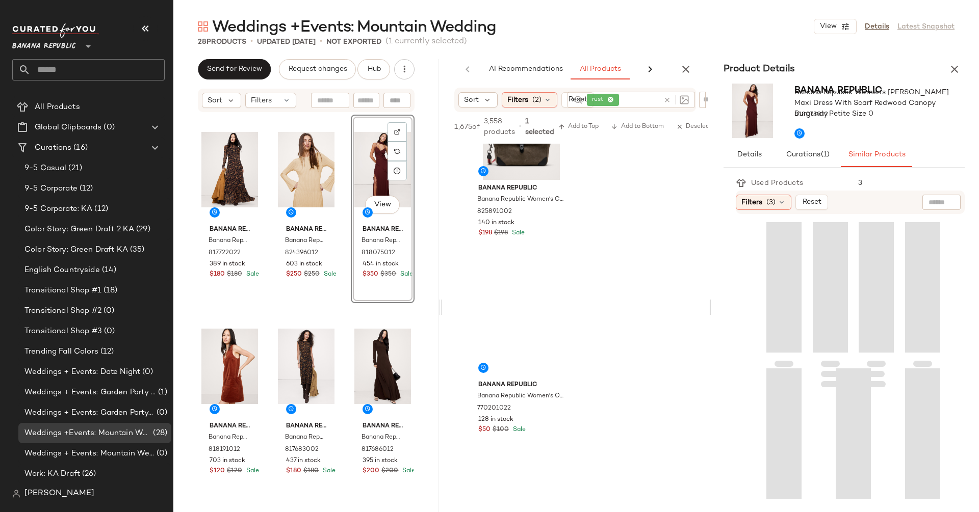
scroll to position [10697, 0]
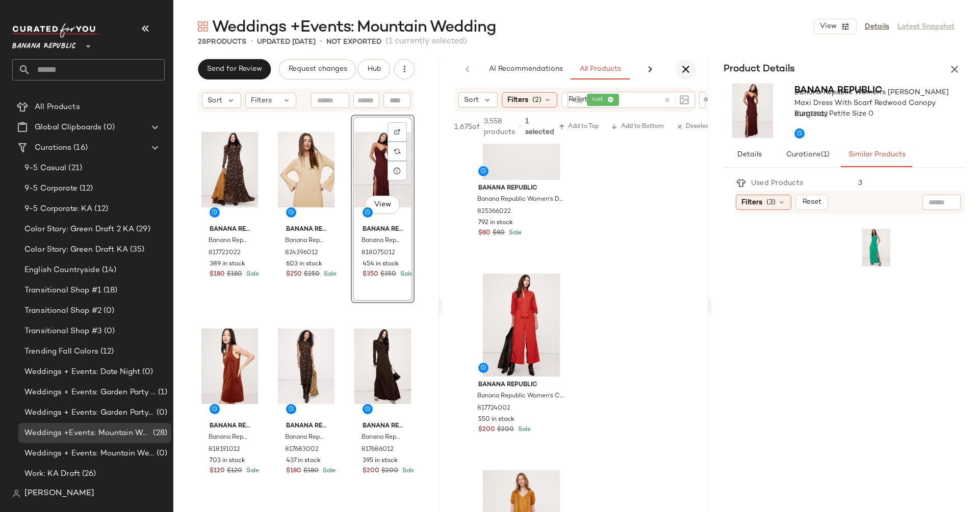
click at [689, 66] on icon "button" at bounding box center [686, 69] width 12 height 12
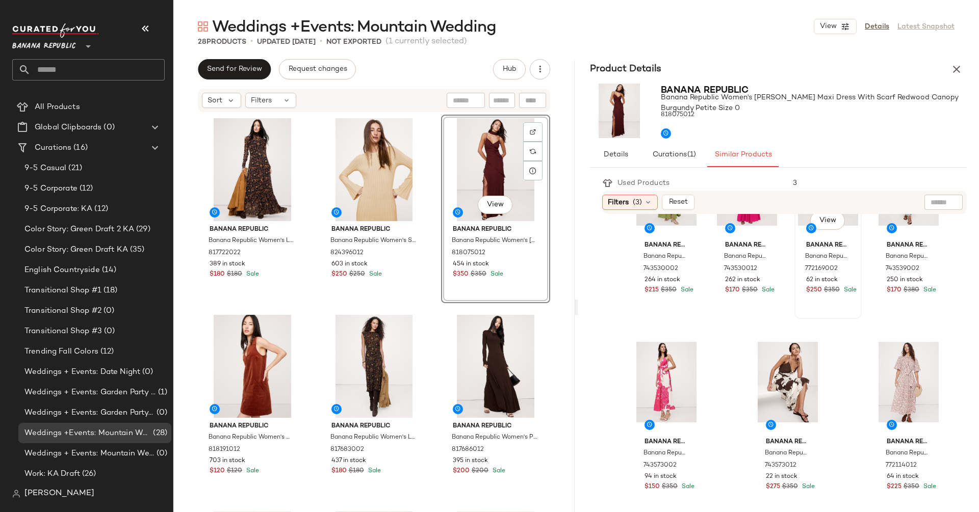
scroll to position [0, 0]
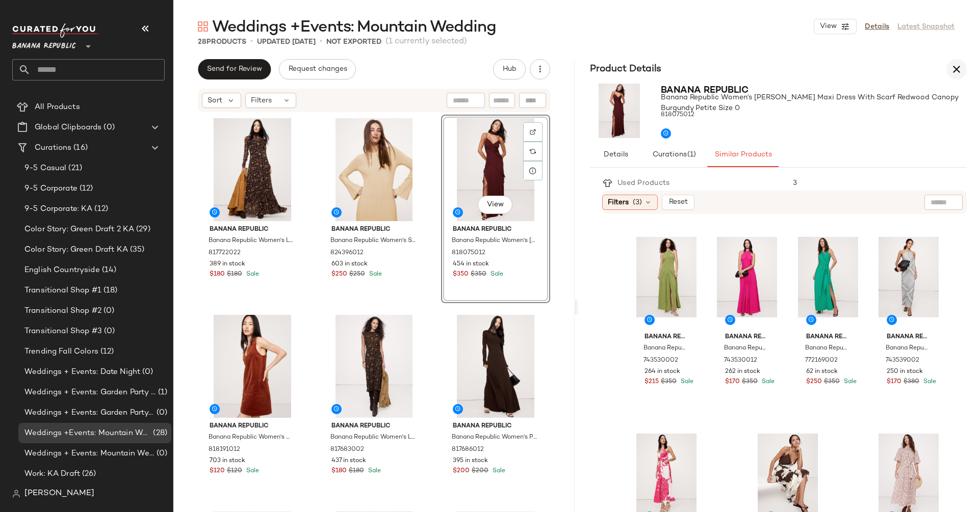
click at [951, 71] on icon "button" at bounding box center [956, 69] width 12 height 12
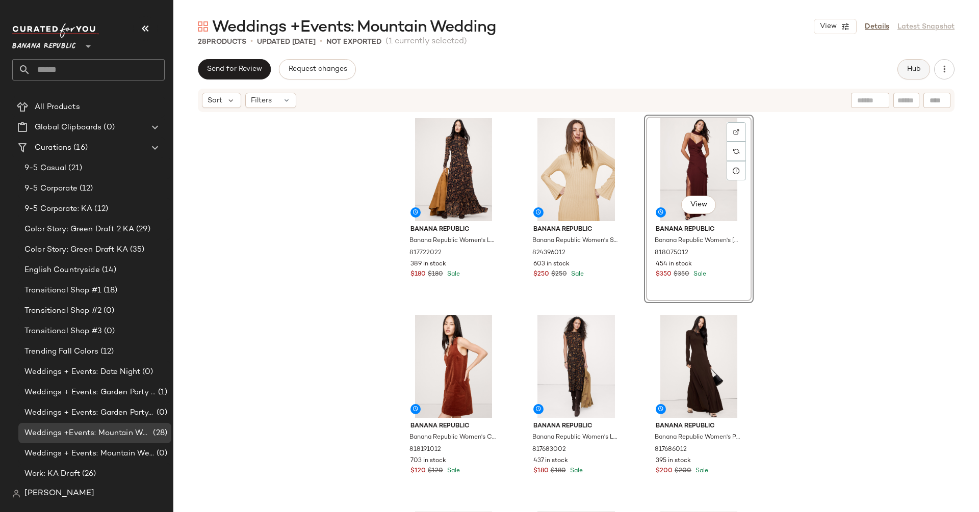
click at [914, 67] on span "Hub" at bounding box center [913, 69] width 14 height 8
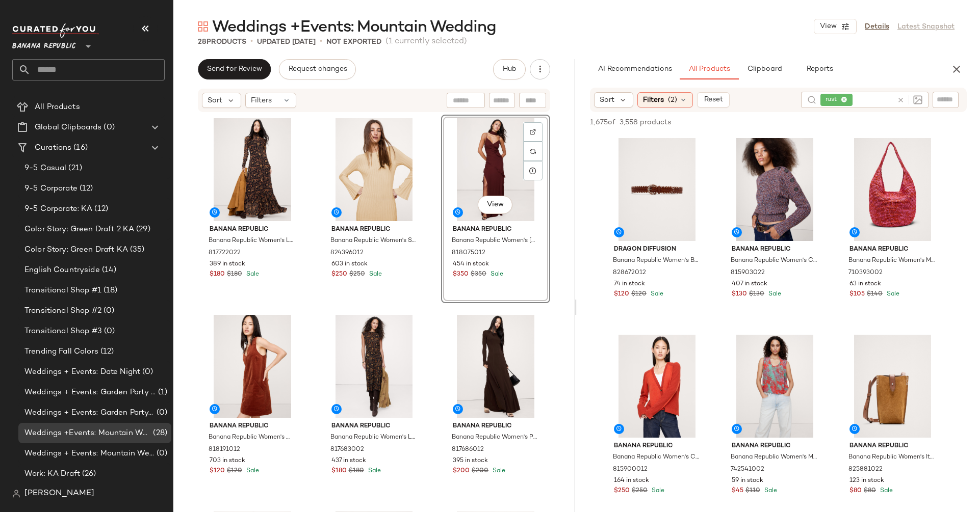
click at [895, 103] on div at bounding box center [908, 100] width 30 height 16
click at [899, 101] on icon at bounding box center [901, 100] width 8 height 8
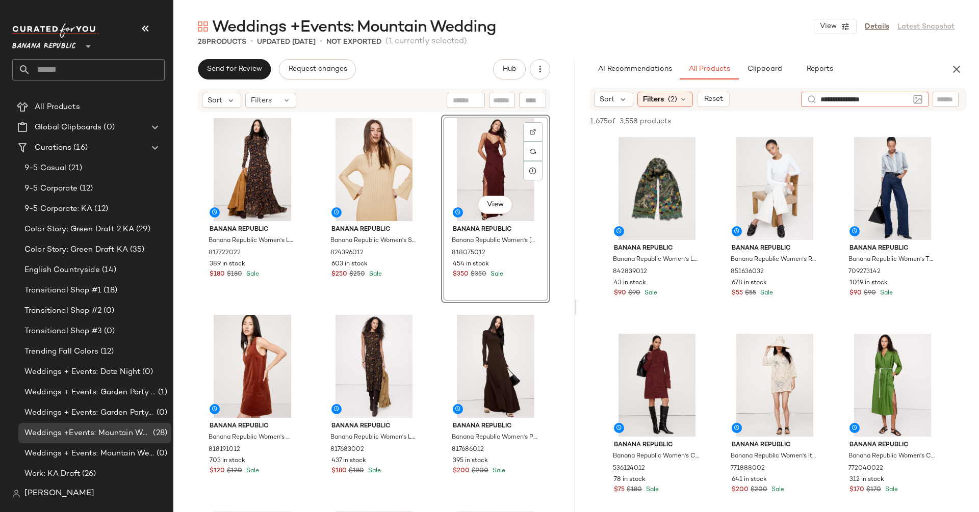
type input "**********"
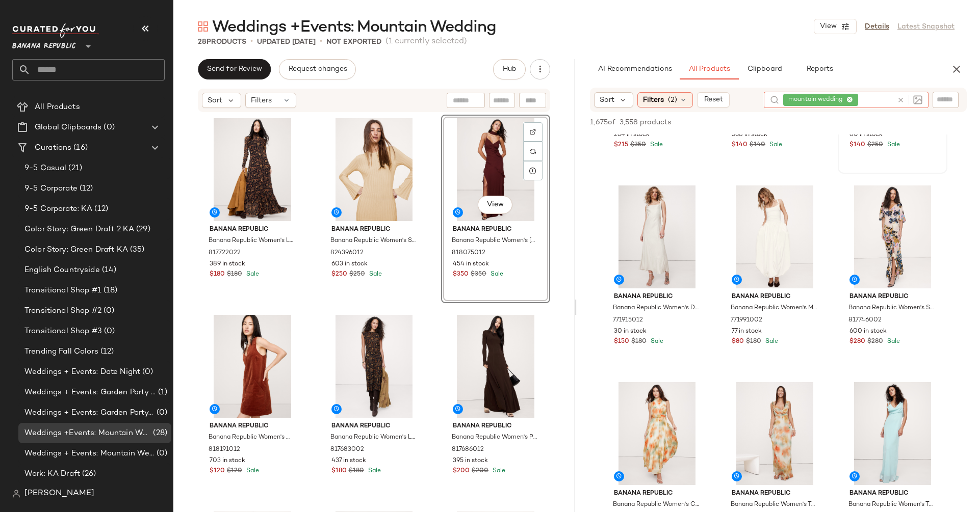
scroll to position [189, 0]
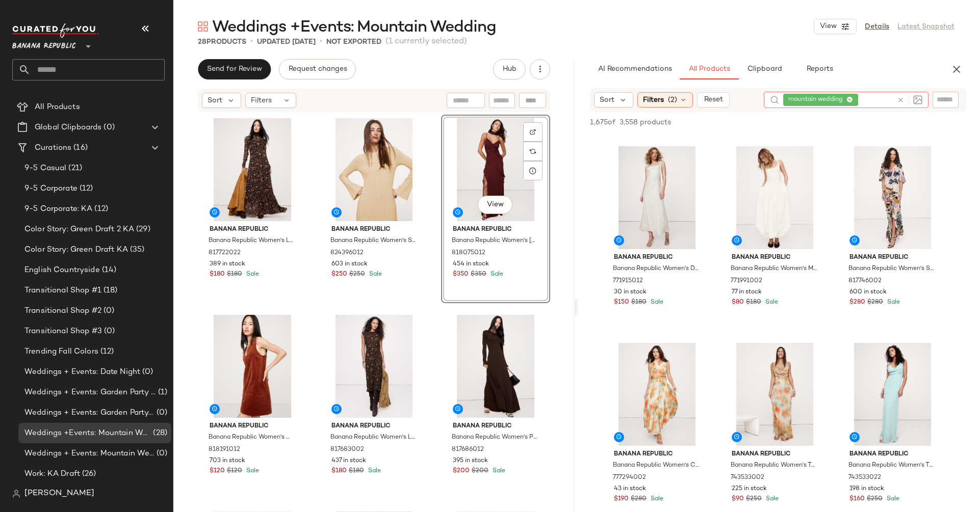
click at [897, 97] on icon at bounding box center [901, 100] width 8 height 8
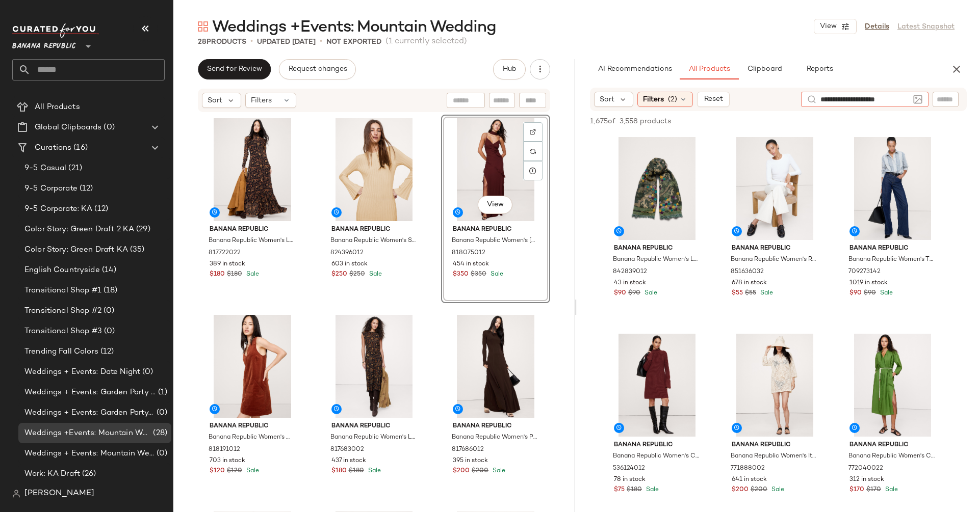
type input "**********"
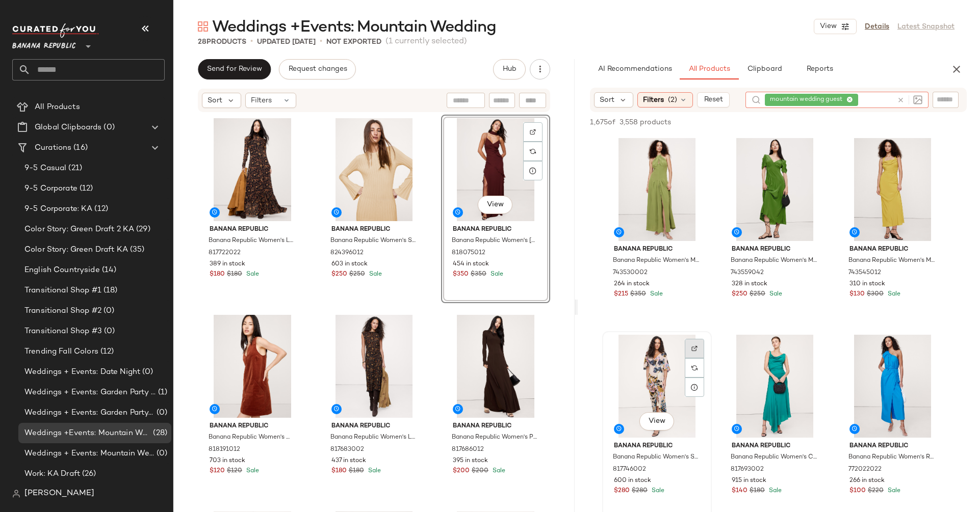
click at [694, 350] on img at bounding box center [694, 349] width 6 height 6
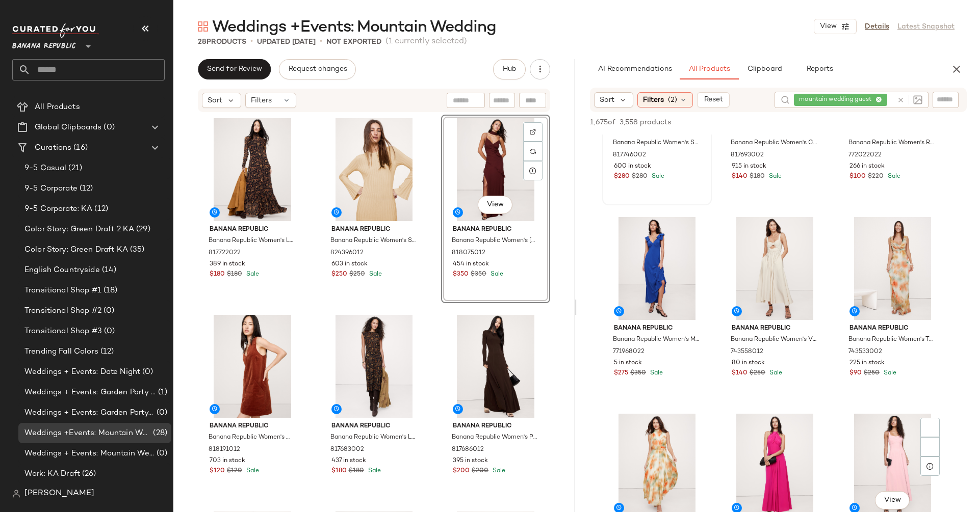
scroll to position [718, 0]
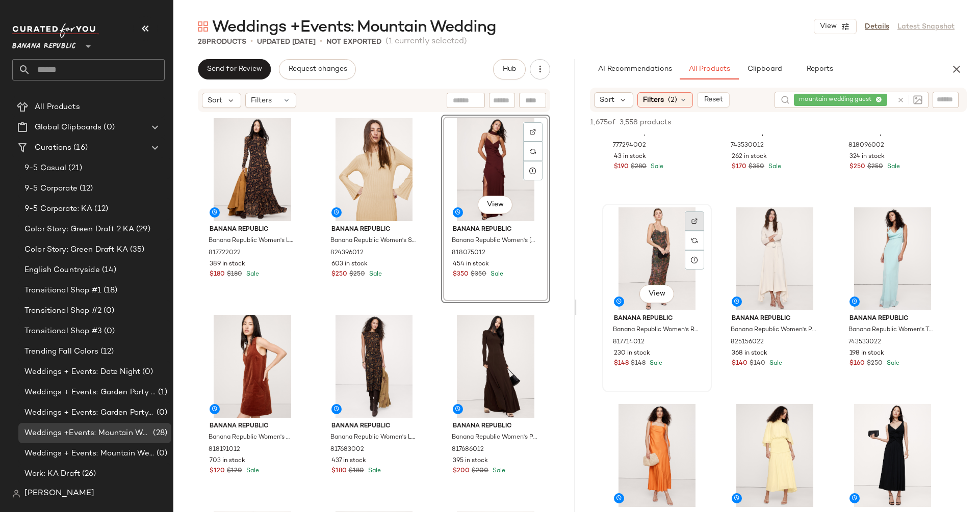
click at [698, 231] on div at bounding box center [694, 240] width 19 height 19
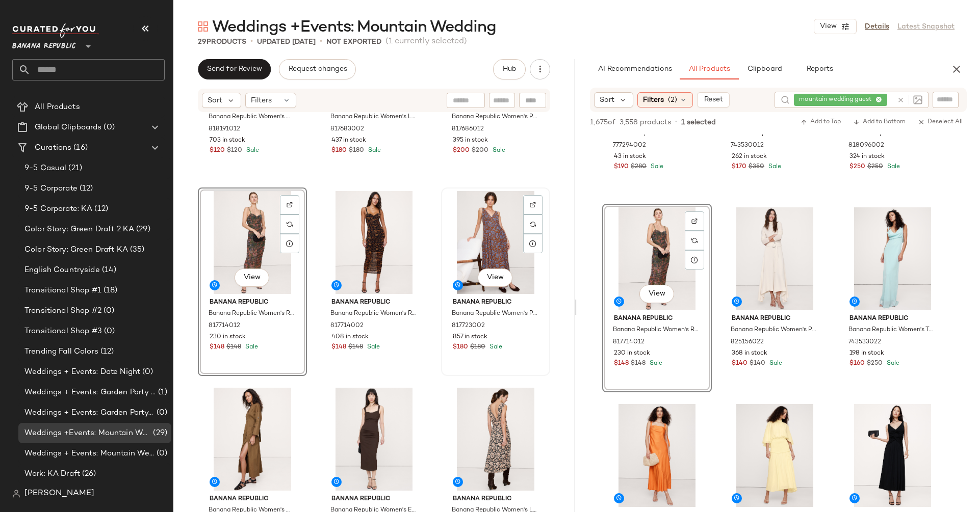
scroll to position [325, 0]
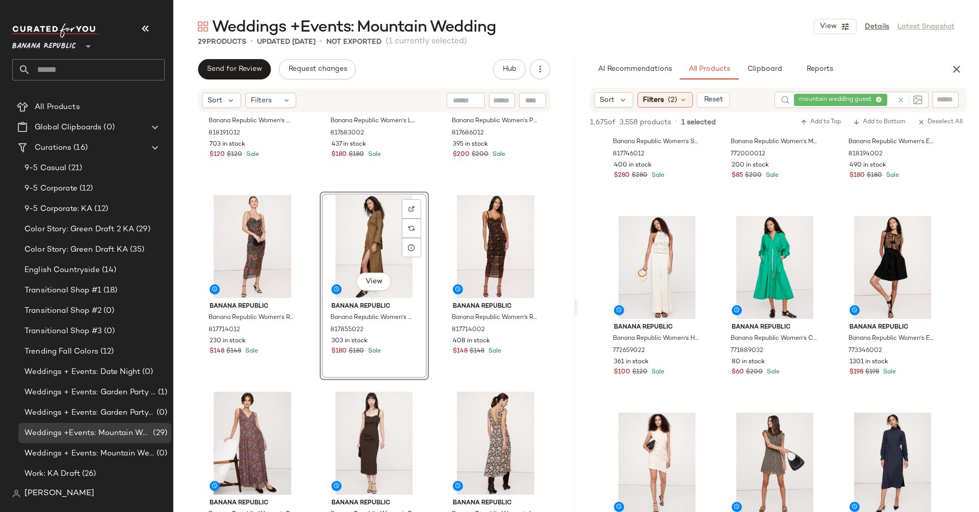
scroll to position [4858, 0]
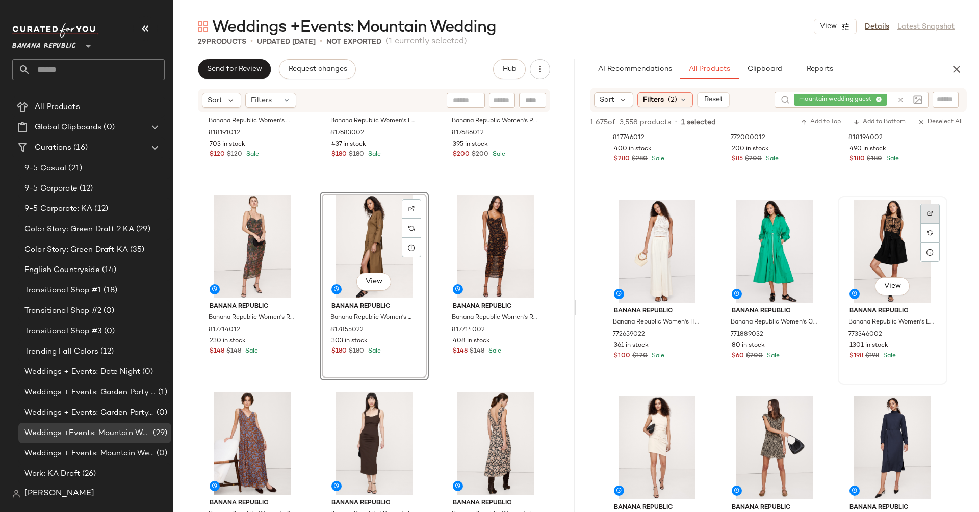
click at [935, 223] on div at bounding box center [929, 232] width 19 height 19
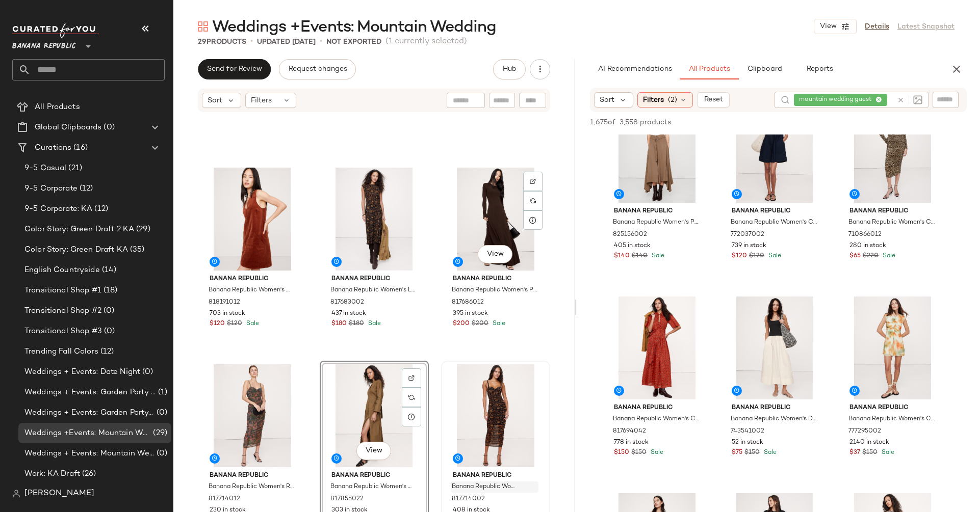
scroll to position [334, 0]
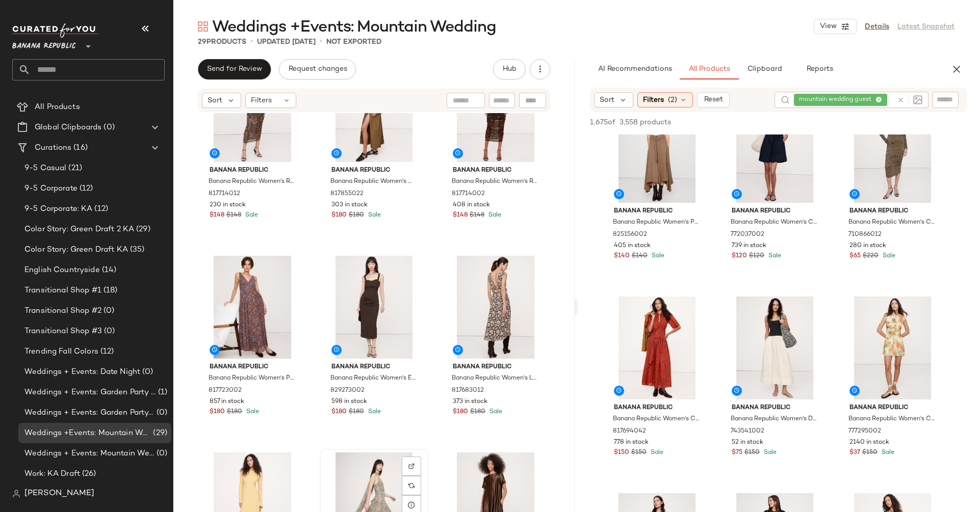
scroll to position [463, 0]
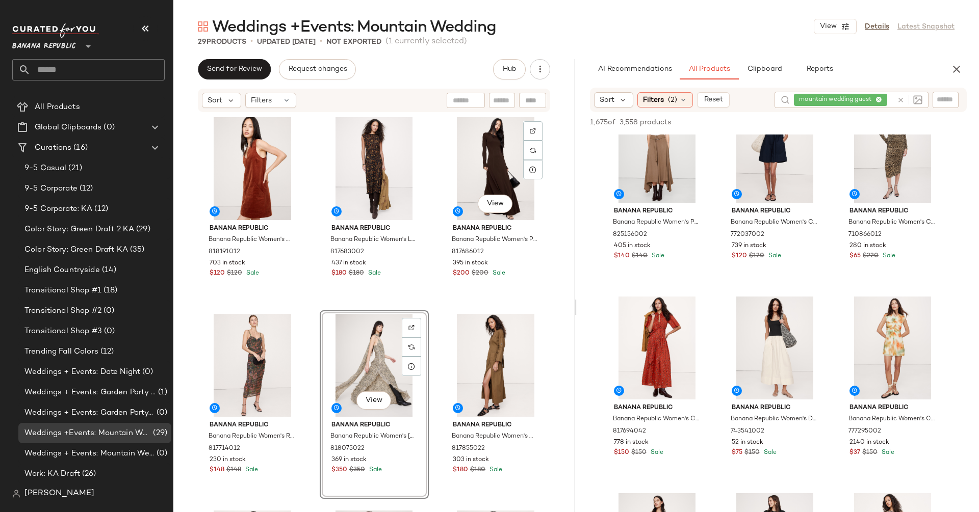
scroll to position [200, 0]
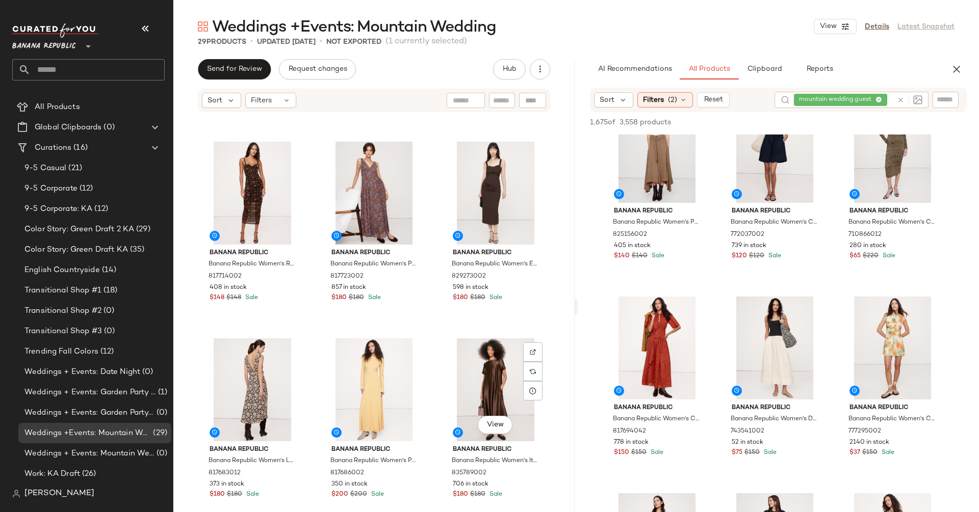
scroll to position [537, 0]
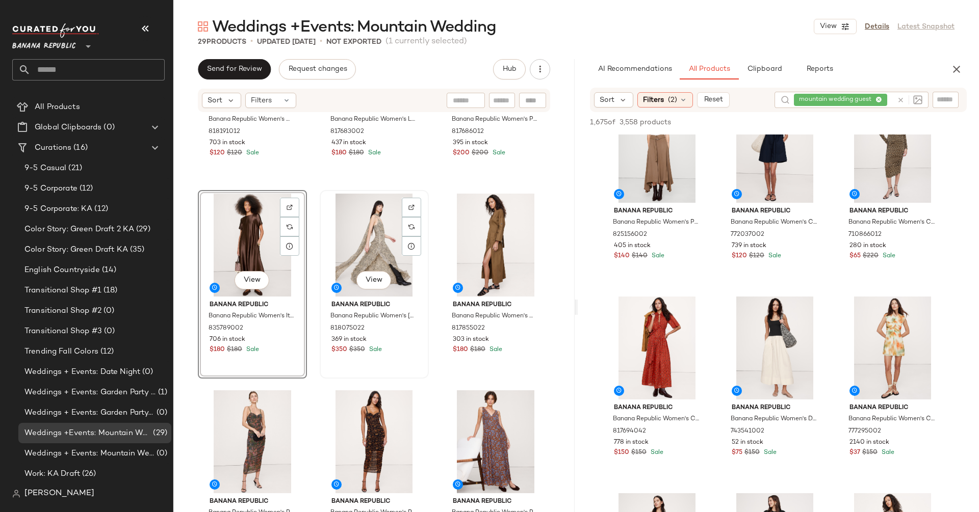
scroll to position [228, 0]
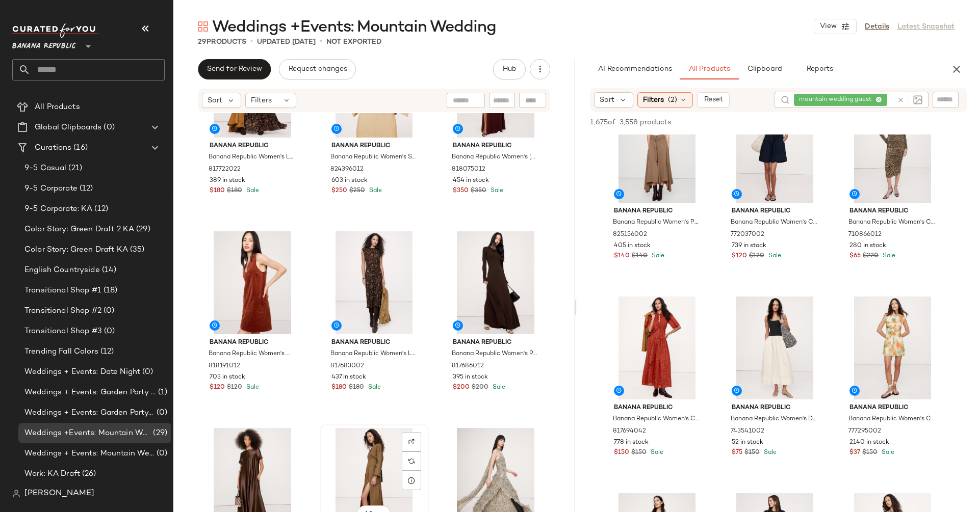
scroll to position [85, 0]
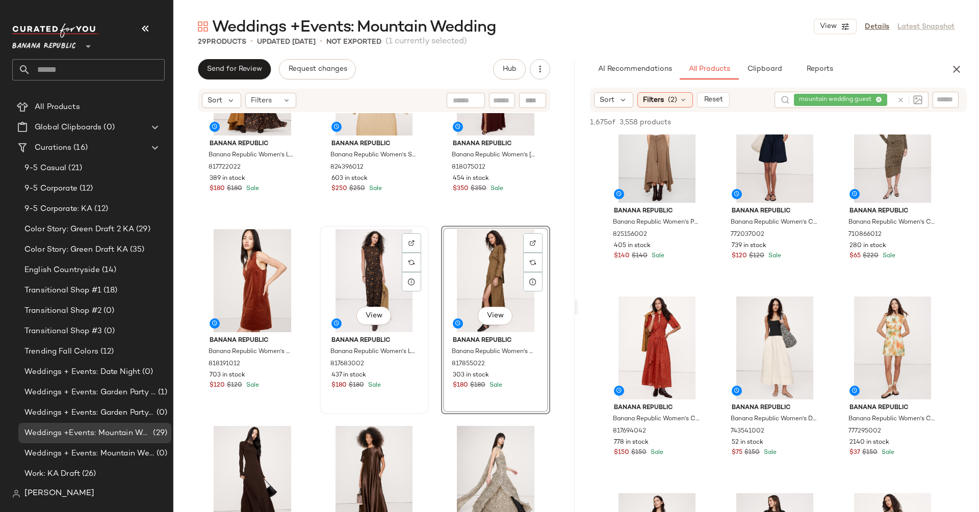
scroll to position [178, 0]
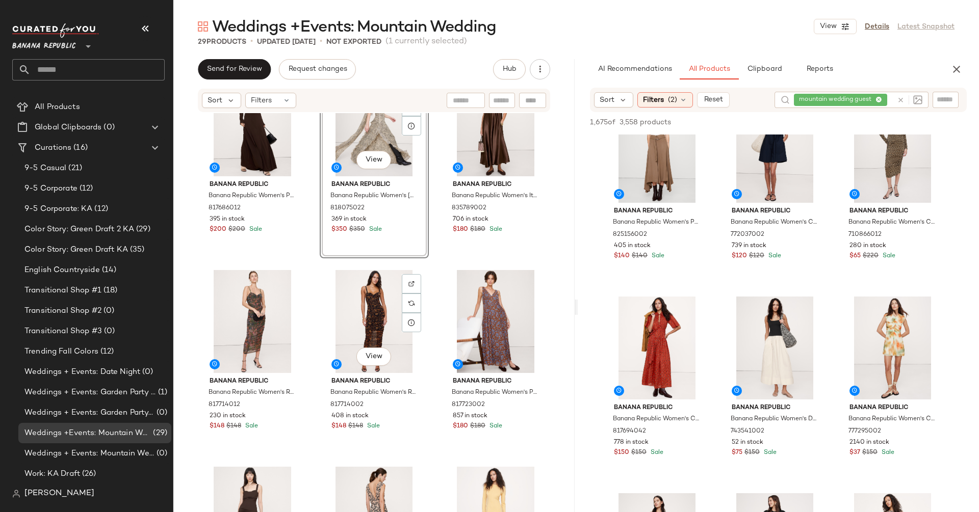
scroll to position [368, 0]
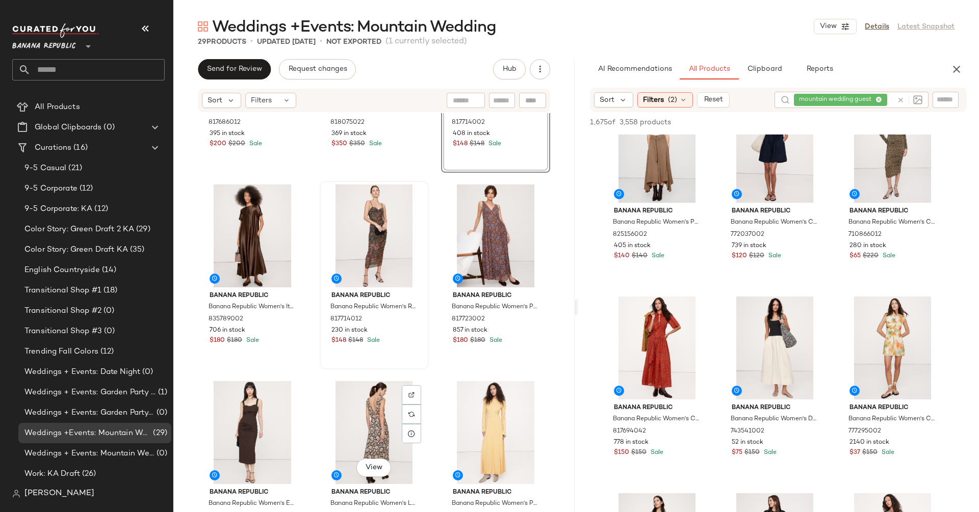
scroll to position [449, 0]
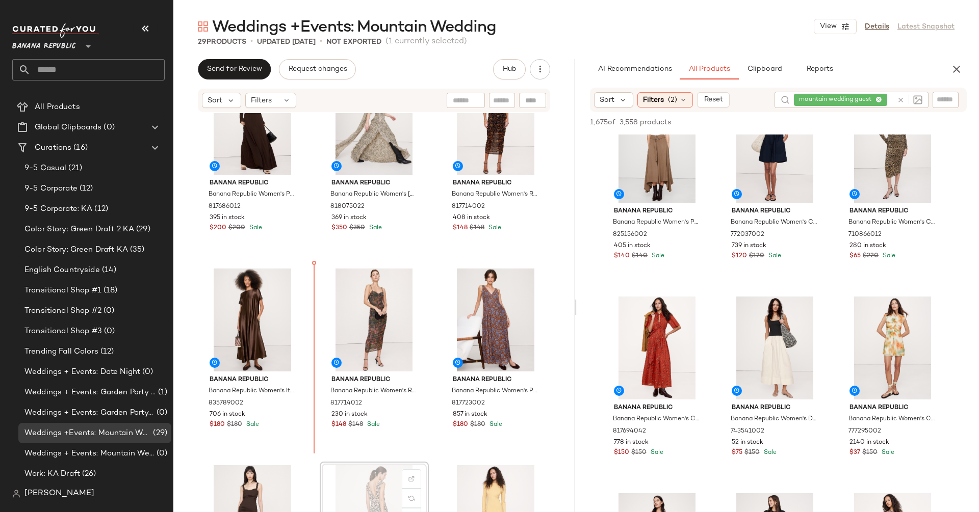
scroll to position [449, 0]
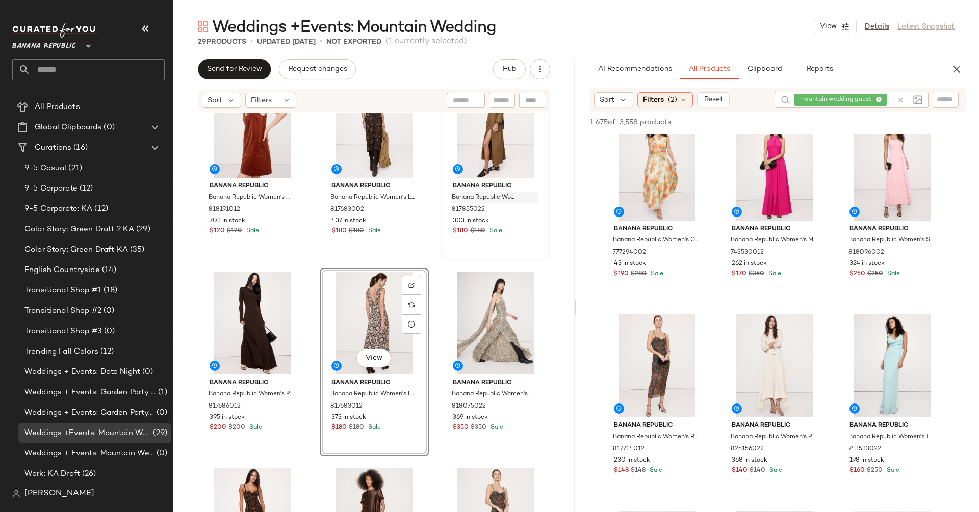
scroll to position [376, 0]
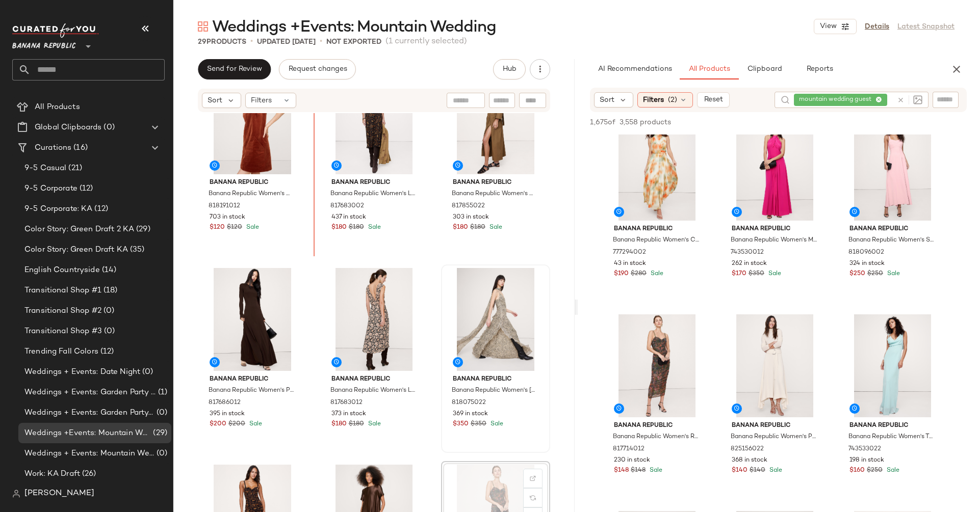
scroll to position [165, 0]
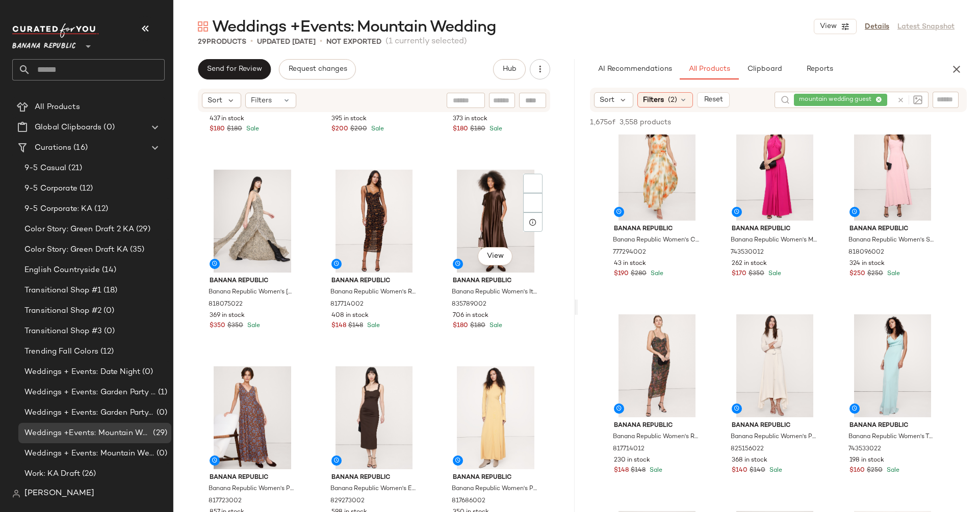
scroll to position [649, 0]
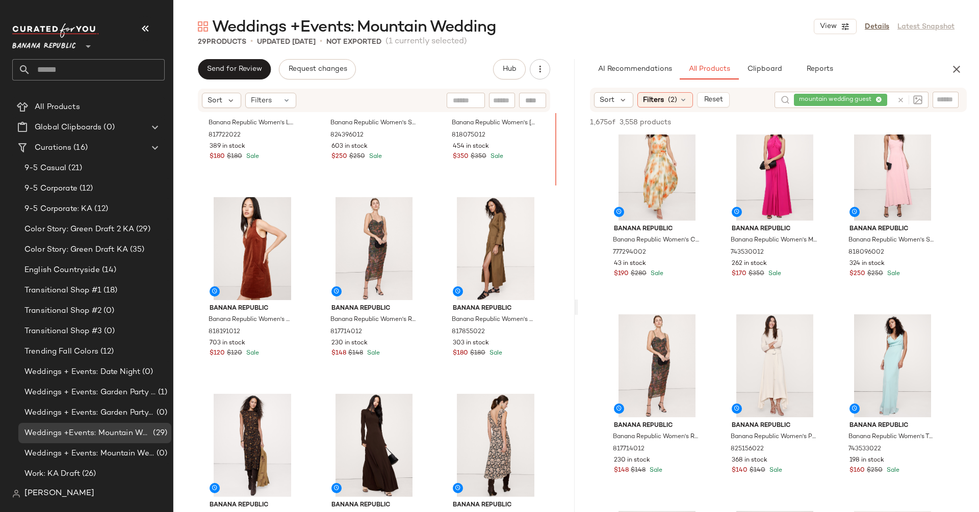
scroll to position [105, 0]
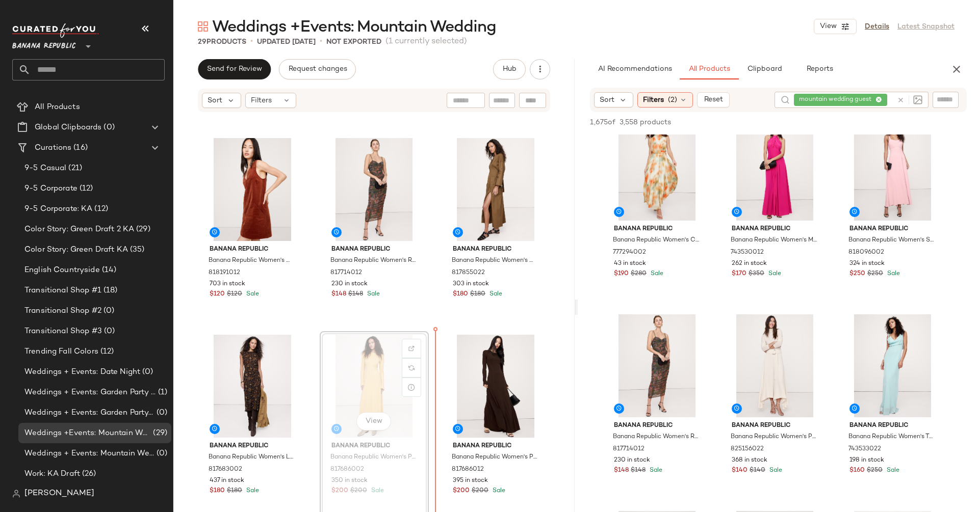
scroll to position [181, 0]
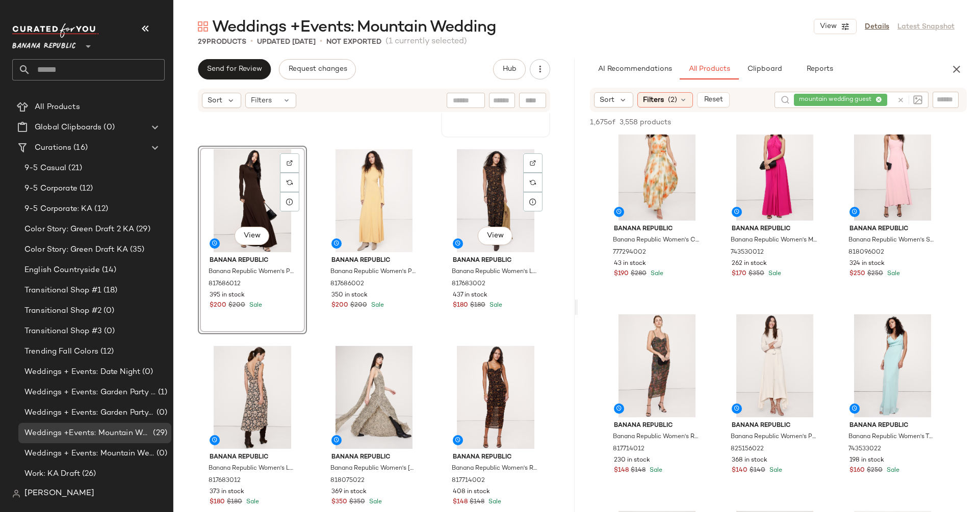
scroll to position [374, 0]
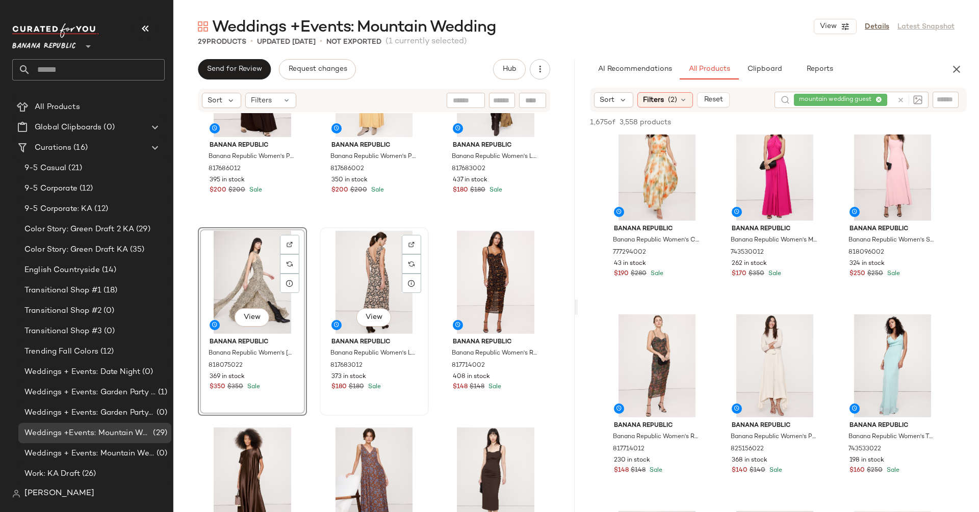
scroll to position [488, 0]
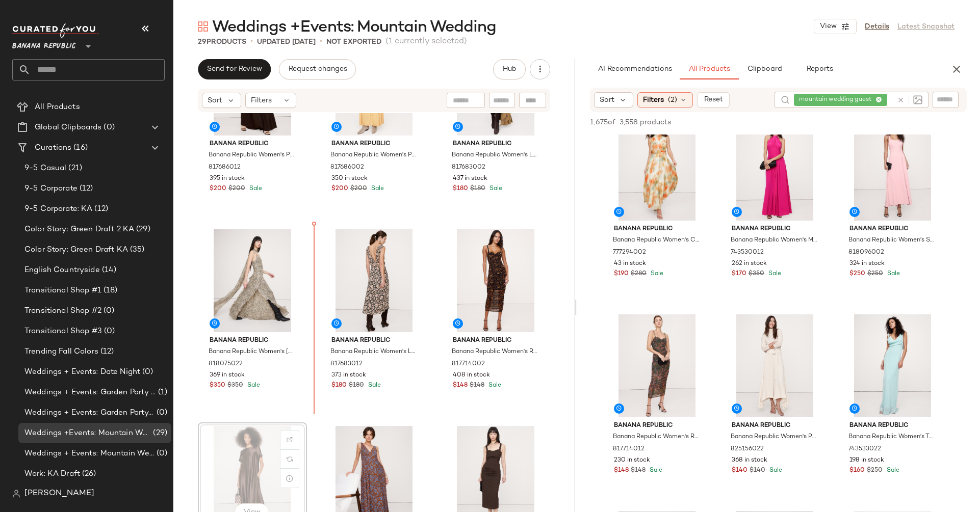
scroll to position [488, 0]
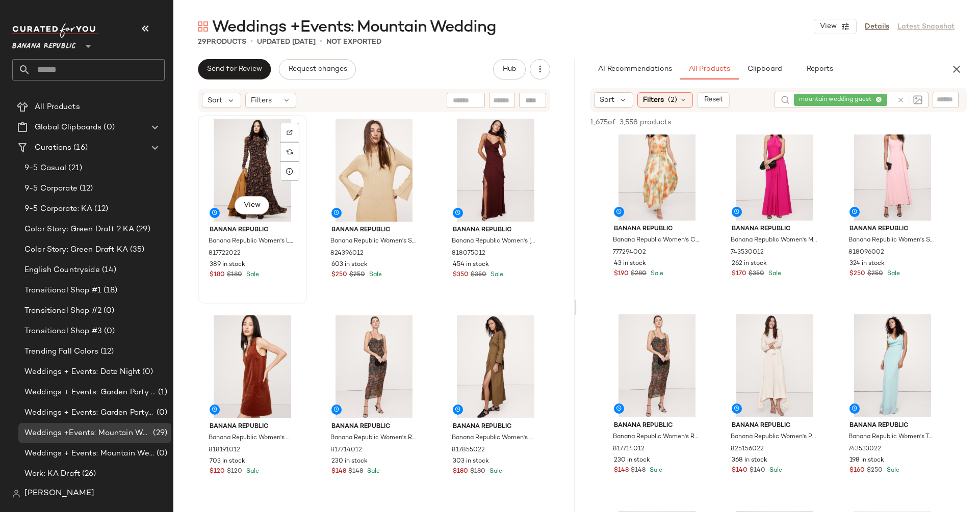
click at [242, 186] on div "View" at bounding box center [252, 170] width 102 height 103
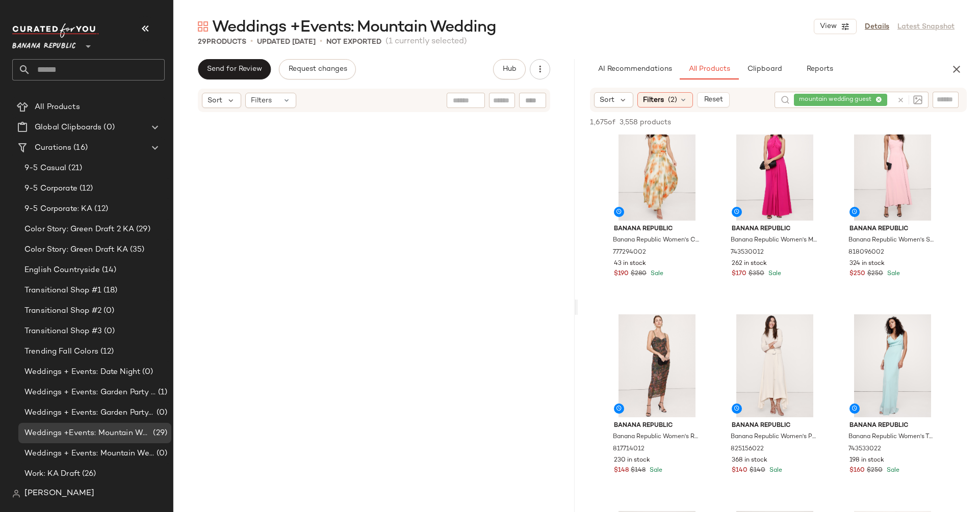
scroll to position [1540, 0]
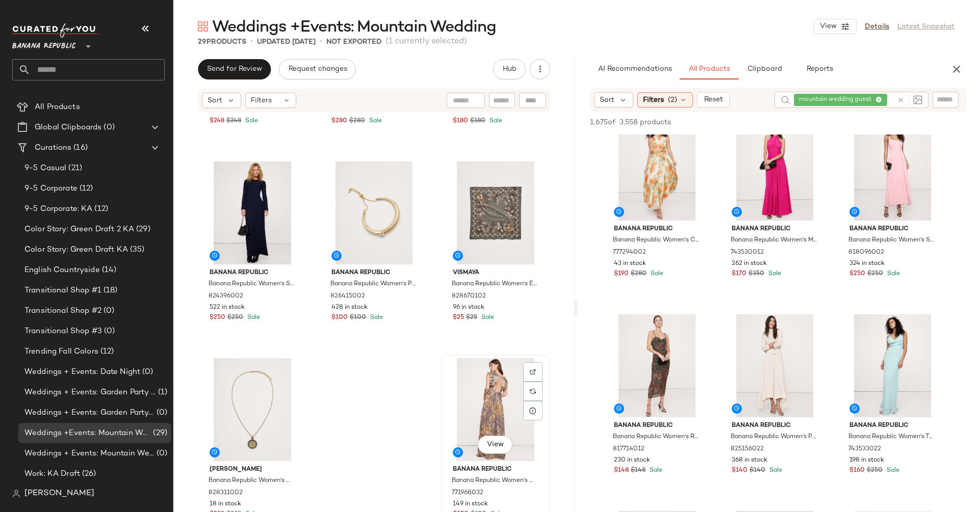
click at [484, 388] on div "View" at bounding box center [496, 409] width 102 height 103
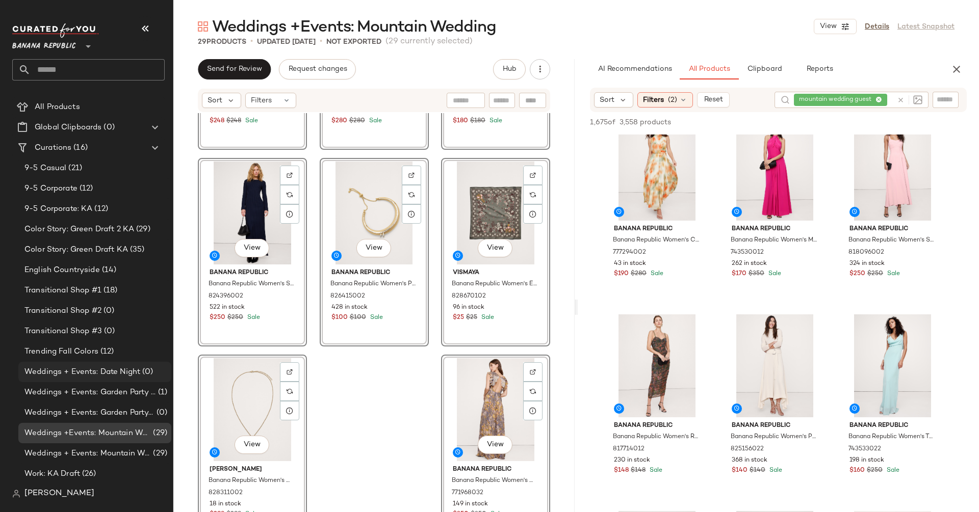
click at [122, 370] on span "Weddings + Events: Date Night" at bounding box center [82, 373] width 116 height 12
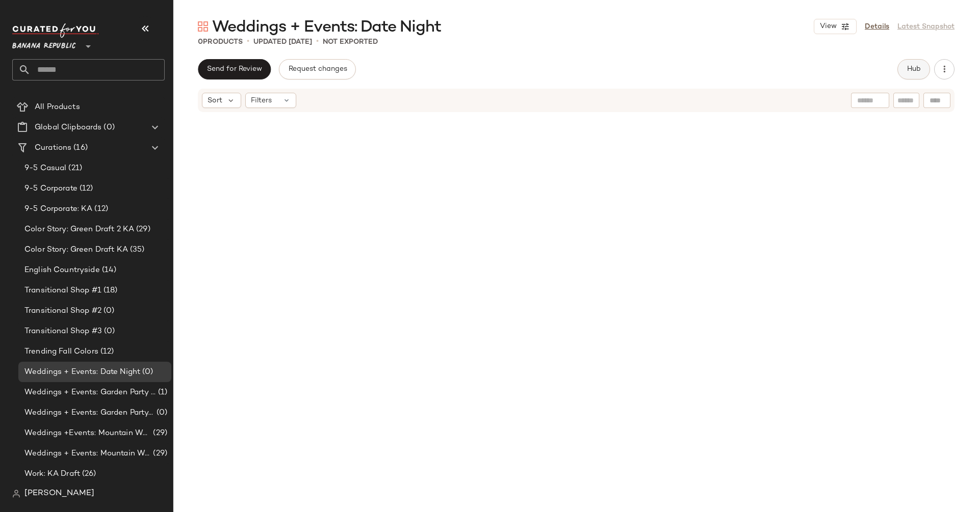
click at [913, 68] on span "Hub" at bounding box center [913, 69] width 14 height 8
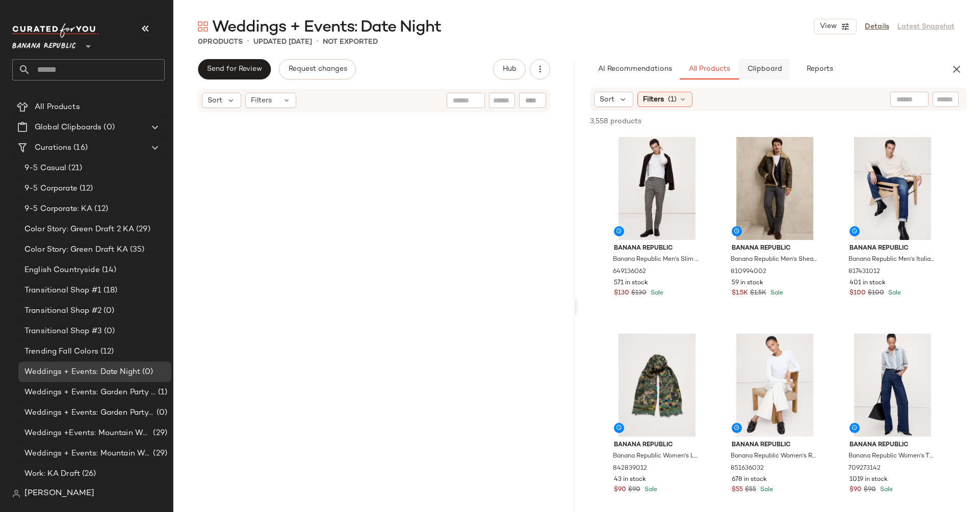
click at [767, 68] on span "Clipboard" at bounding box center [763, 69] width 35 height 8
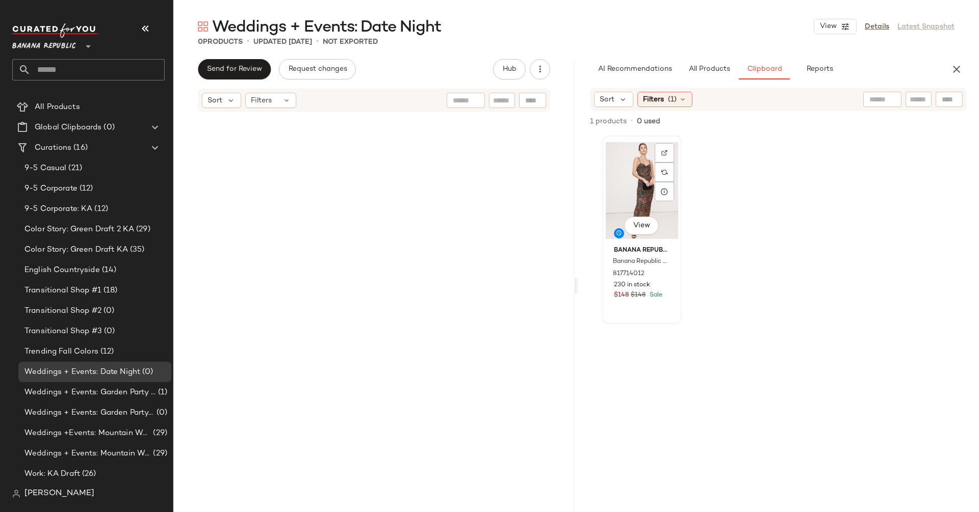
click at [631, 184] on div "View" at bounding box center [642, 190] width 72 height 103
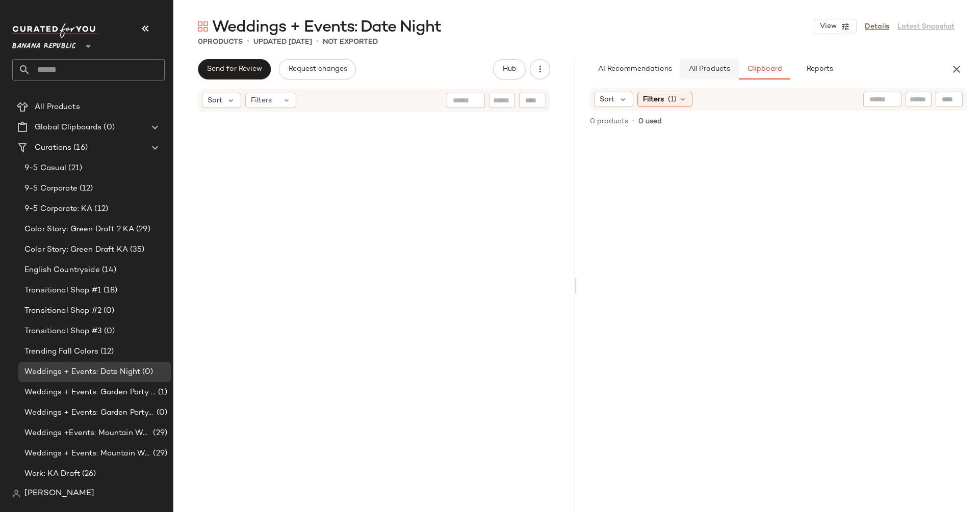
click at [714, 64] on button "All Products" at bounding box center [709, 69] width 59 height 20
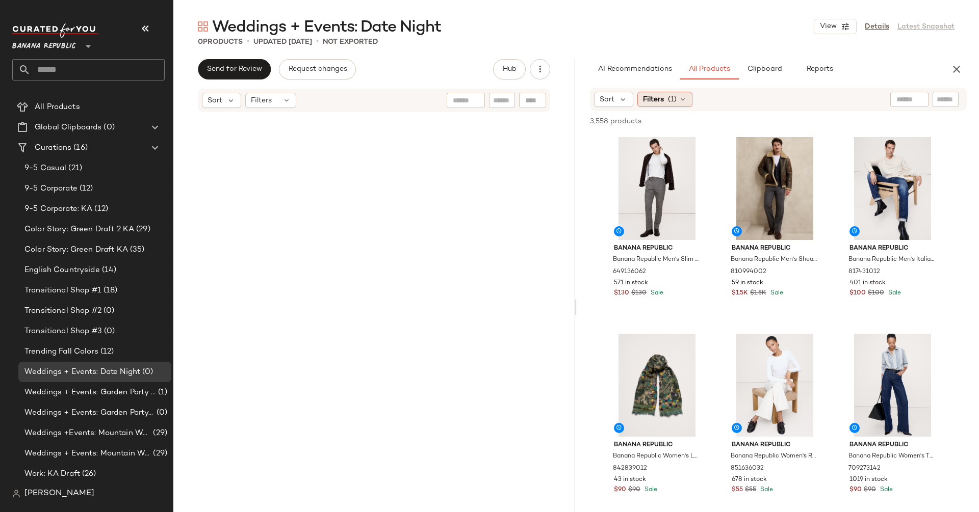
click at [664, 100] on div "Filters (1)" at bounding box center [664, 99] width 55 height 15
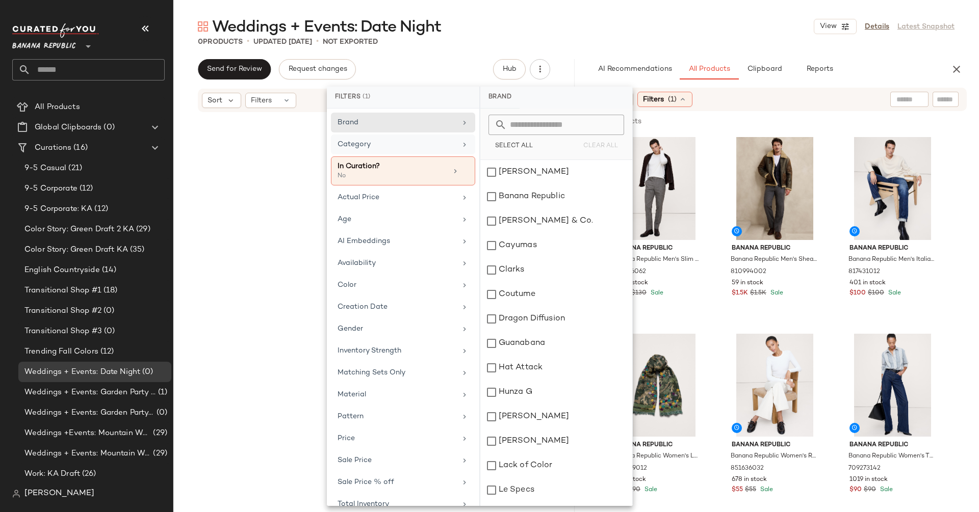
click at [418, 157] on div "Category" at bounding box center [403, 171] width 144 height 29
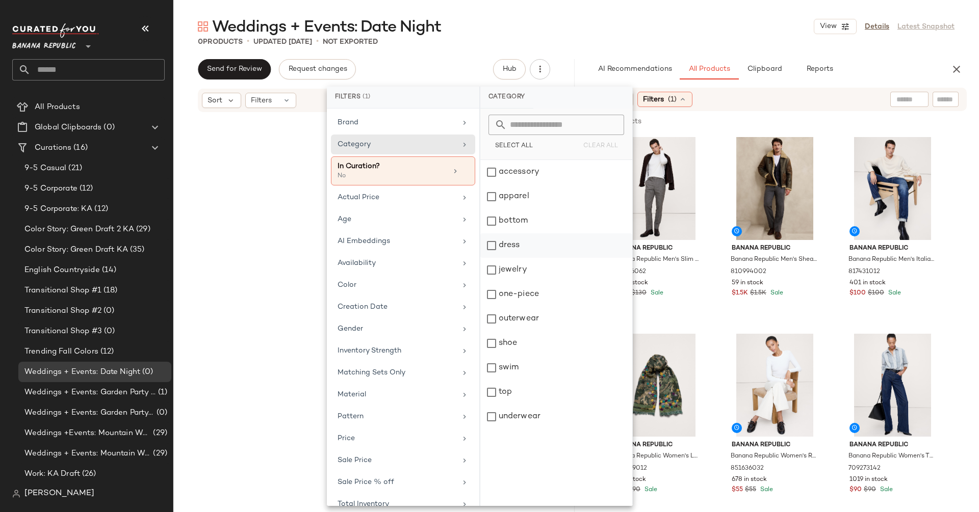
click at [491, 258] on div "dress" at bounding box center [556, 270] width 152 height 24
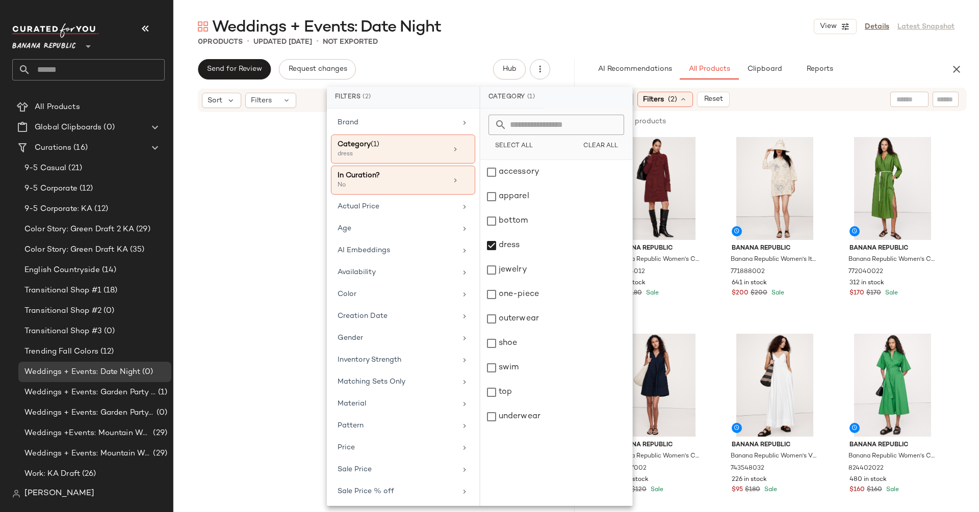
click at [586, 65] on div "AI Recommendations All Products Clipboard Reports" at bounding box center [762, 69] width 369 height 20
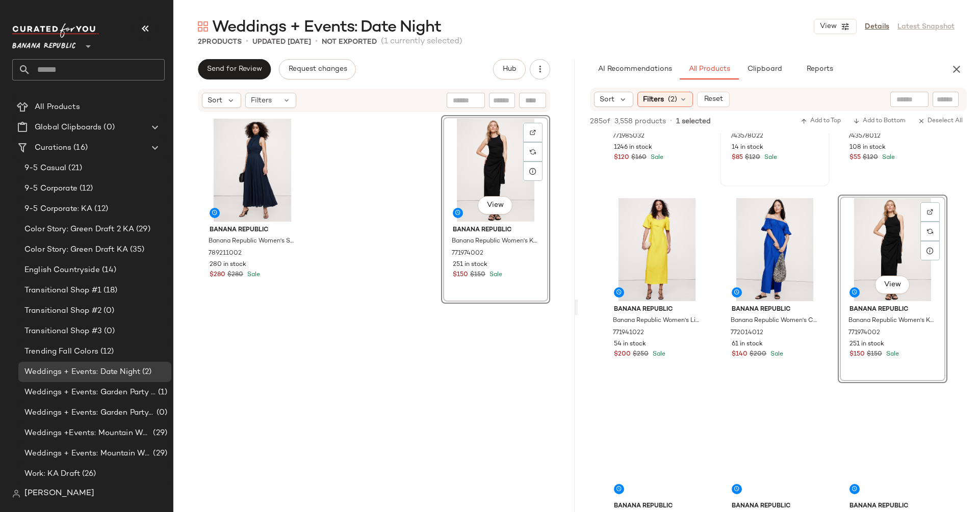
scroll to position [2229, 0]
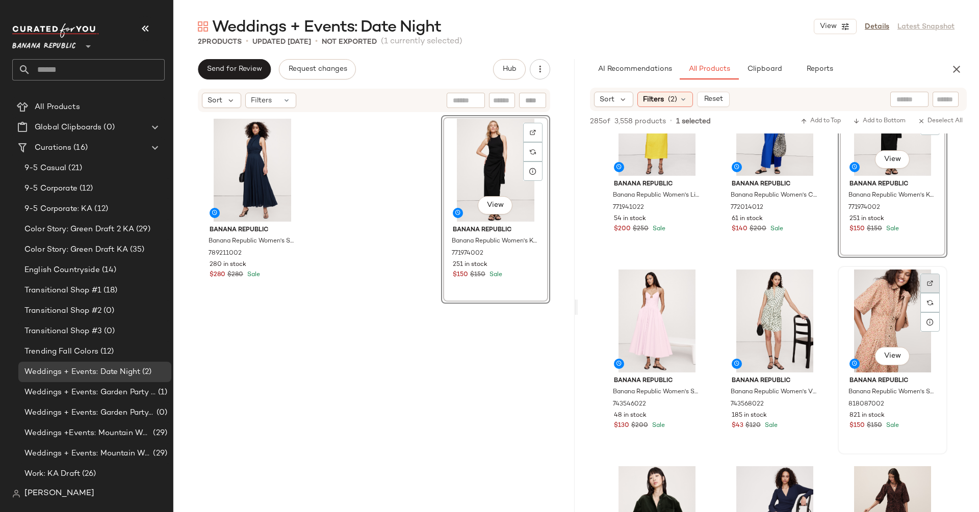
click at [934, 293] on div at bounding box center [929, 302] width 19 height 19
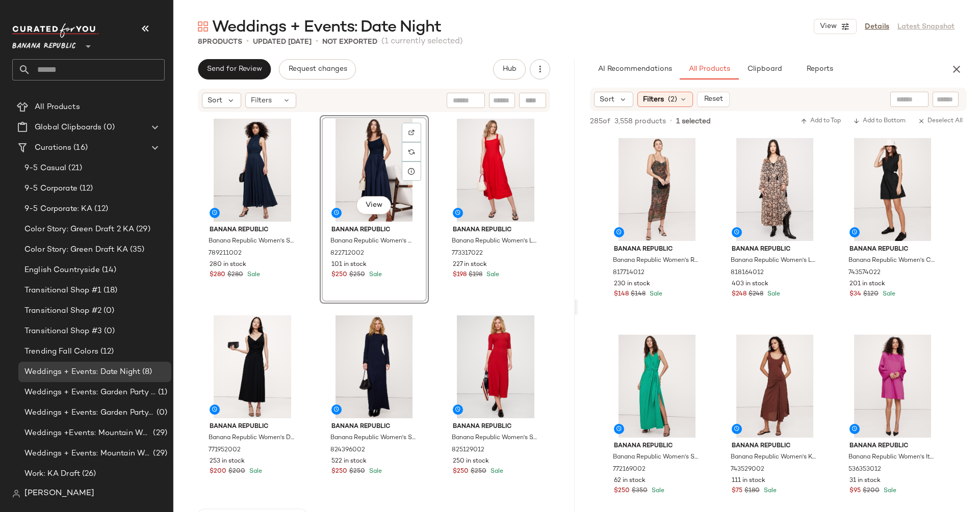
scroll to position [9901, 0]
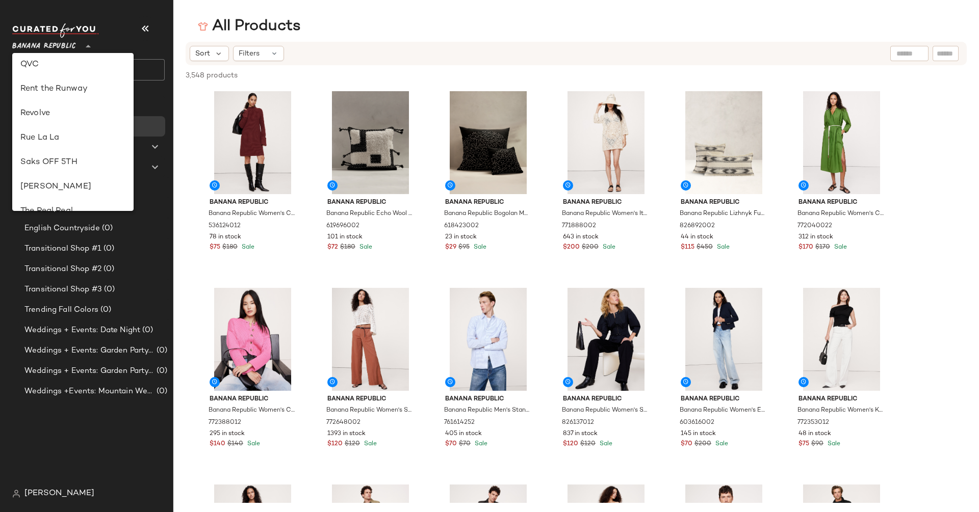
scroll to position [449, 0]
click at [81, 136] on div "Rue La La" at bounding box center [72, 134] width 105 height 12
type input "**"
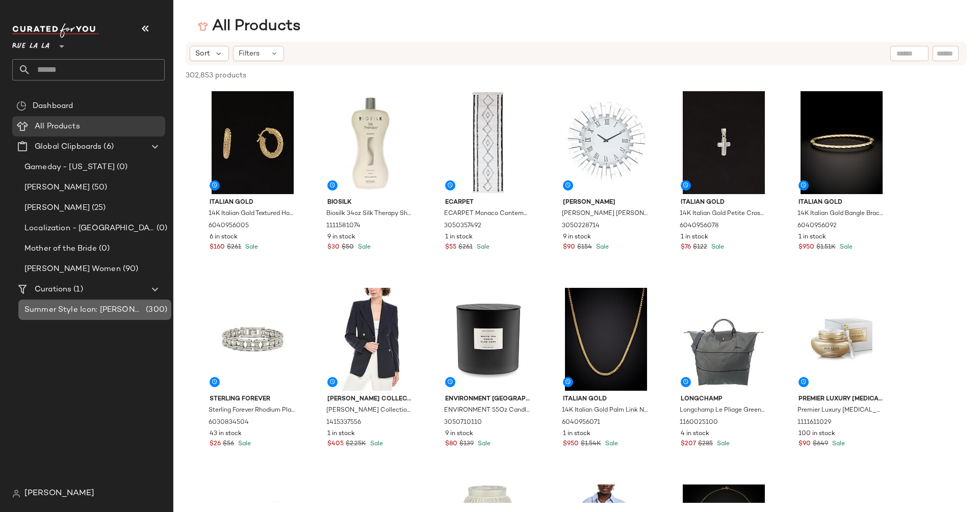
click at [106, 316] on div "Summer Style Icon: Jackie O (300)" at bounding box center [94, 310] width 153 height 20
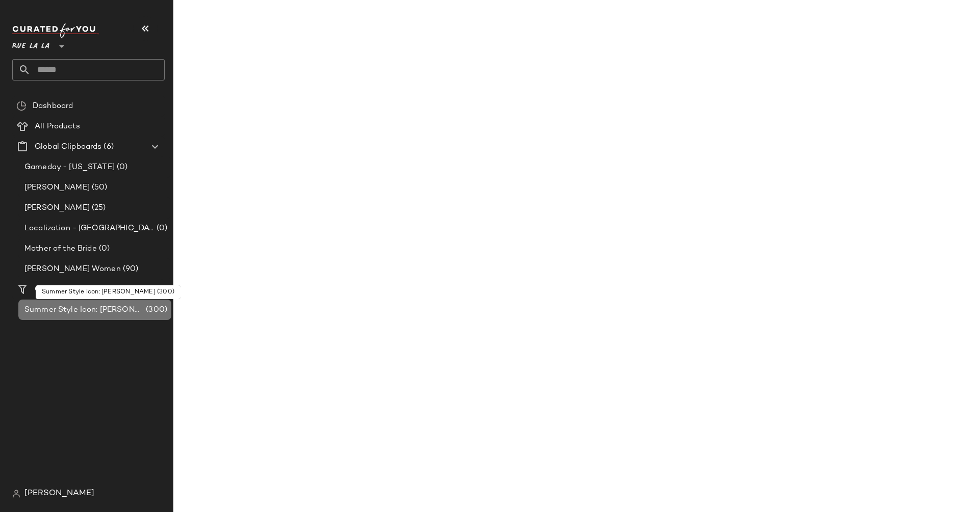
click at [106, 316] on div "Summer Style Icon: Jackie O (300)" at bounding box center [94, 310] width 153 height 20
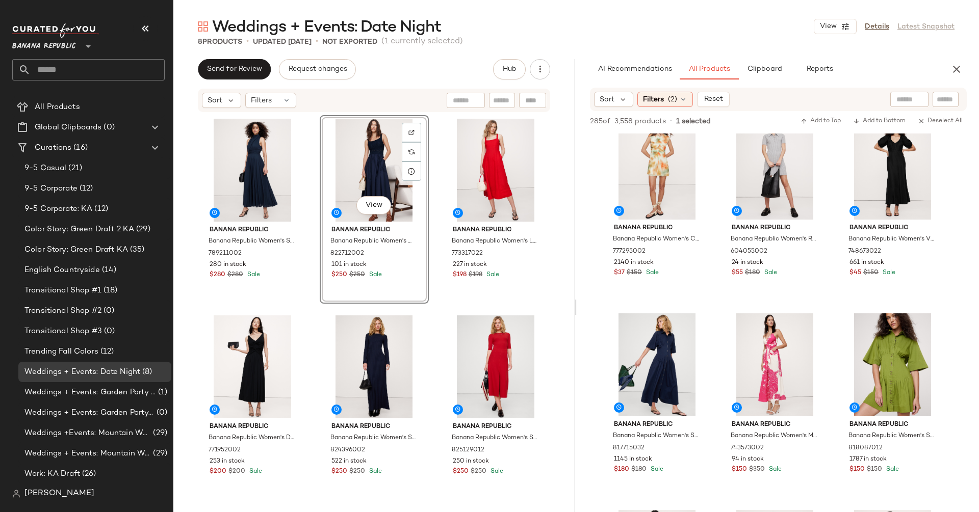
scroll to position [10556, 0]
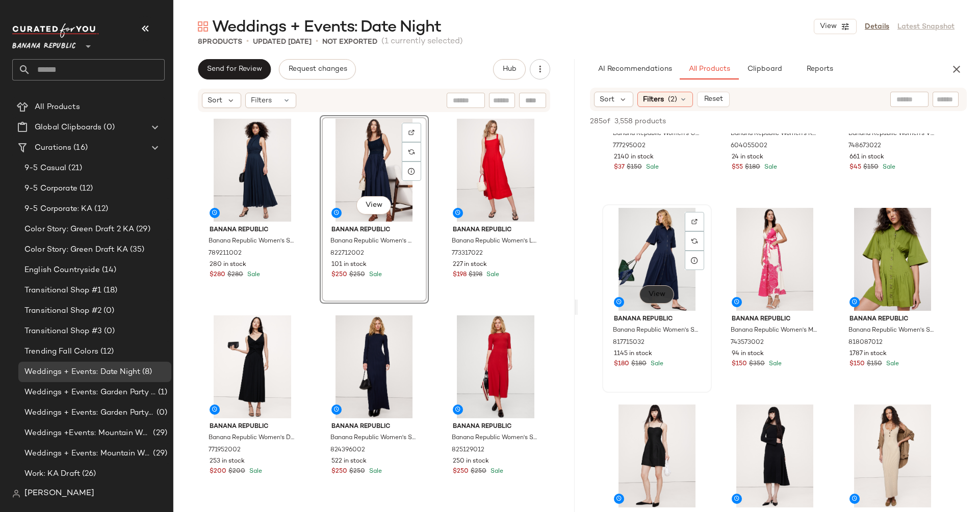
click at [654, 296] on span "View" at bounding box center [656, 295] width 17 height 8
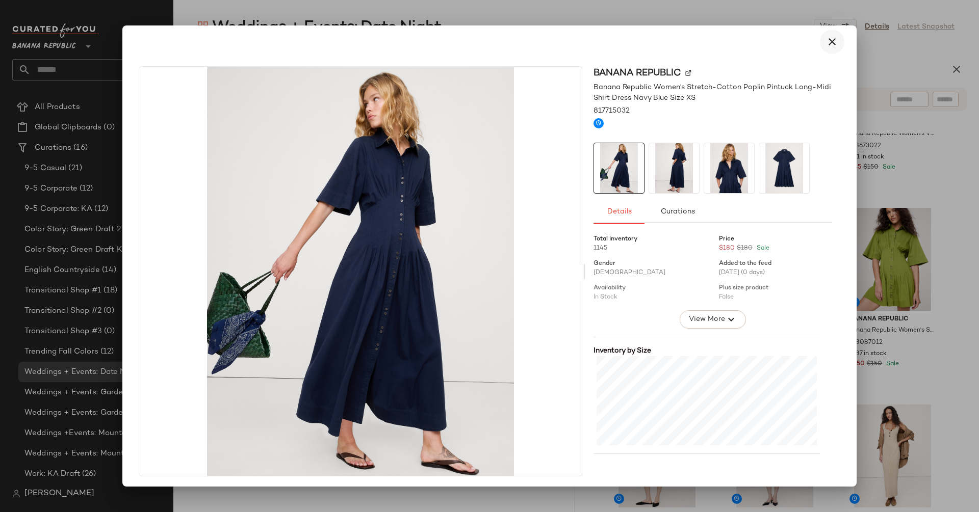
click at [828, 45] on icon "button" at bounding box center [832, 42] width 12 height 12
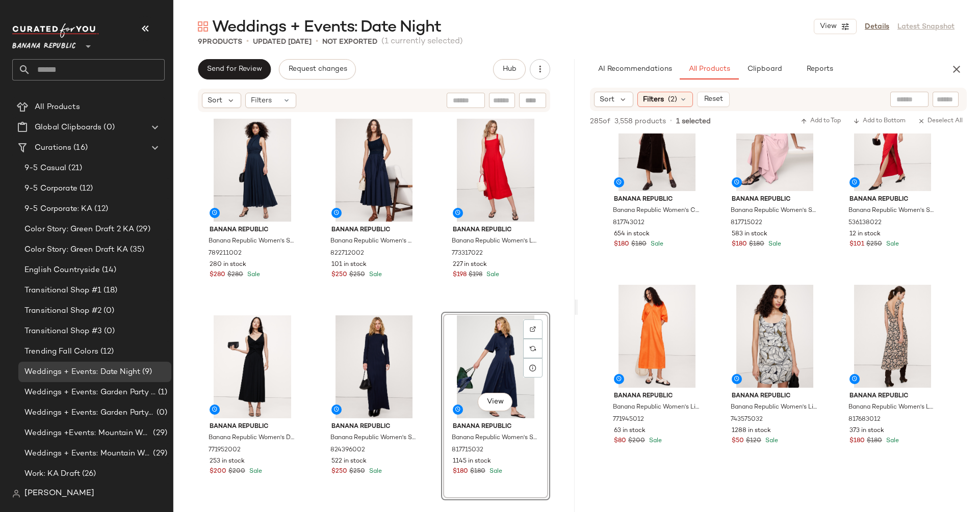
scroll to position [11308, 0]
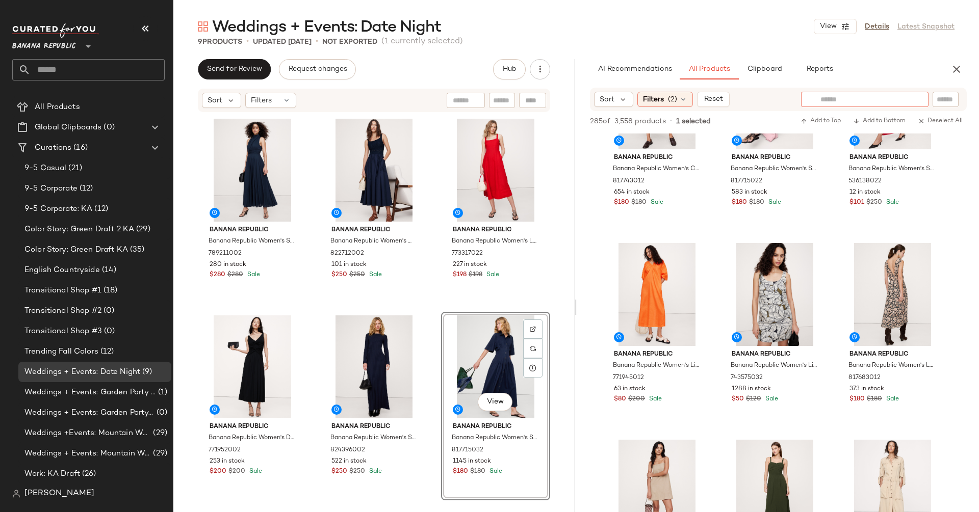
click at [904, 96] on input "text" at bounding box center [864, 99] width 89 height 11
type input "**********"
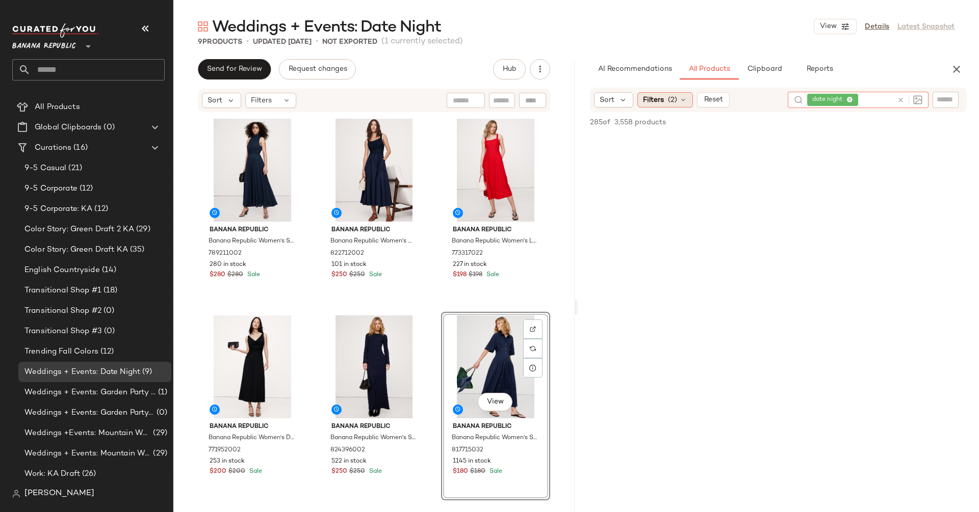
click at [664, 99] on div "Filters (2)" at bounding box center [665, 99] width 56 height 15
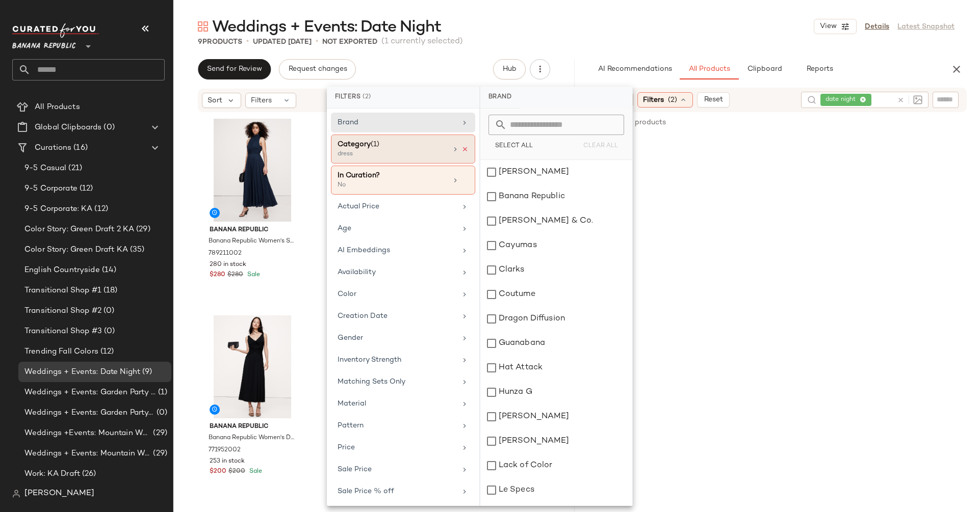
click at [463, 146] on icon at bounding box center [464, 149] width 7 height 7
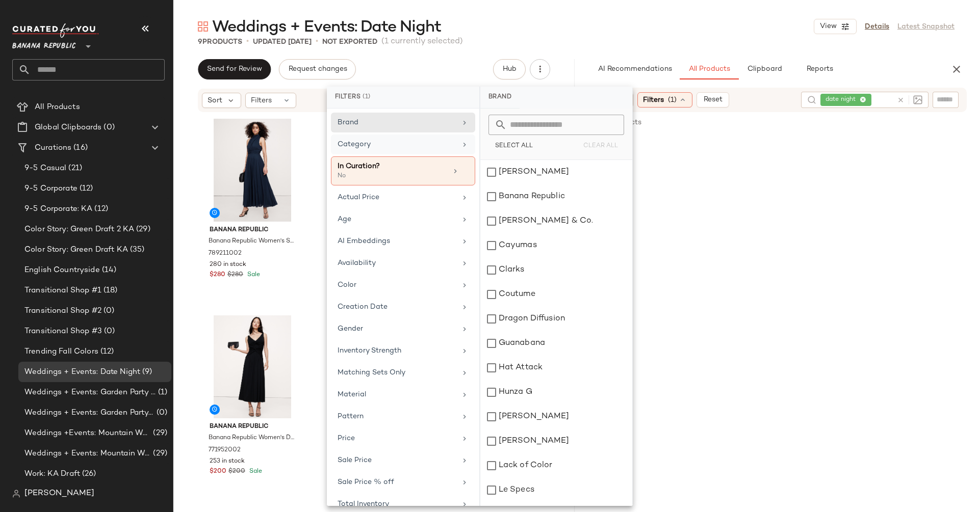
click at [570, 62] on div "Send for Review Request changes Hub" at bounding box center [373, 69] width 401 height 20
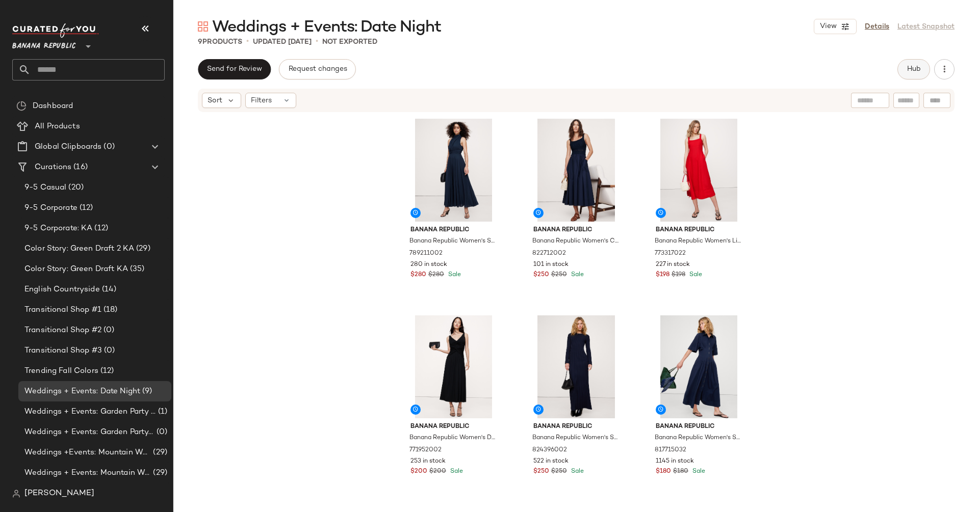
click at [907, 66] on span "Hub" at bounding box center [913, 69] width 14 height 8
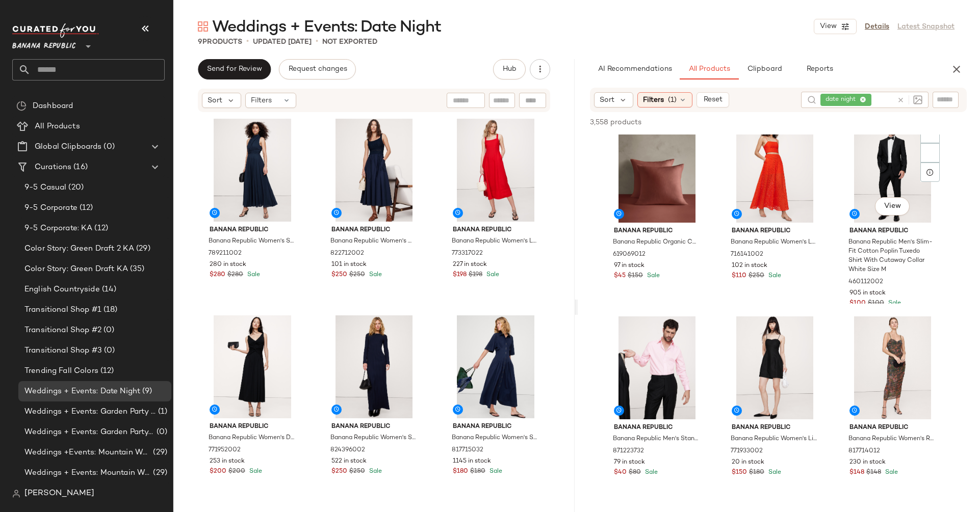
scroll to position [2079, 0]
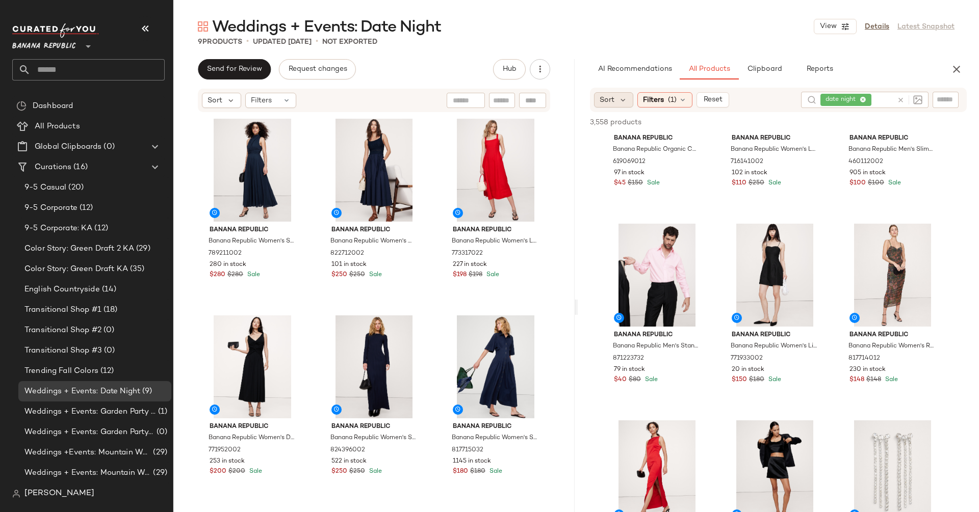
click at [612, 99] on span "Sort" at bounding box center [607, 100] width 15 height 11
click at [657, 99] on span "Filters" at bounding box center [653, 100] width 21 height 11
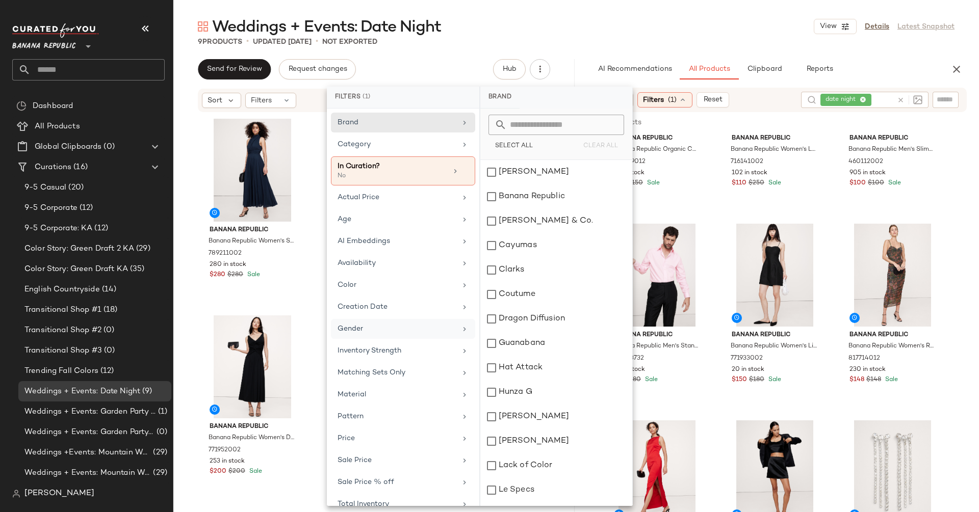
click at [373, 327] on div "Gender" at bounding box center [396, 329] width 119 height 11
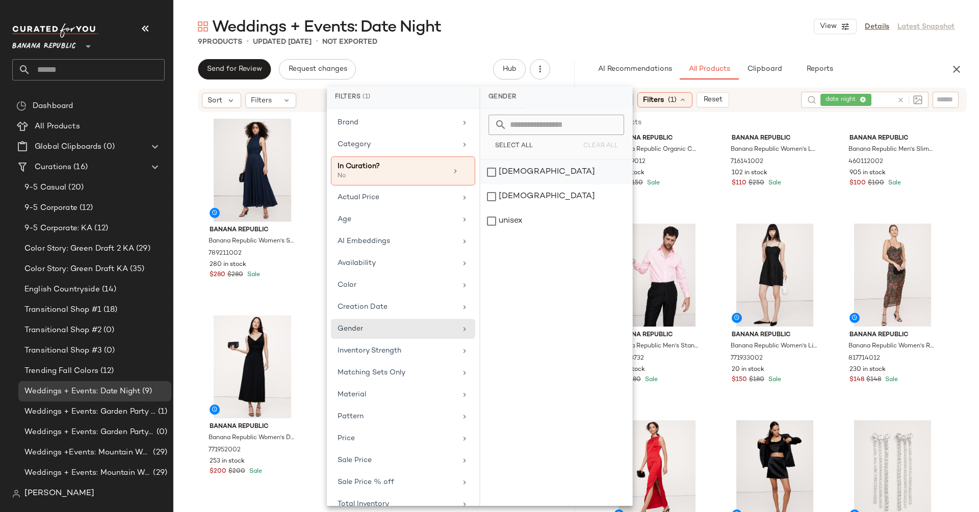
click at [493, 185] on div "[DEMOGRAPHIC_DATA]" at bounding box center [556, 197] width 152 height 24
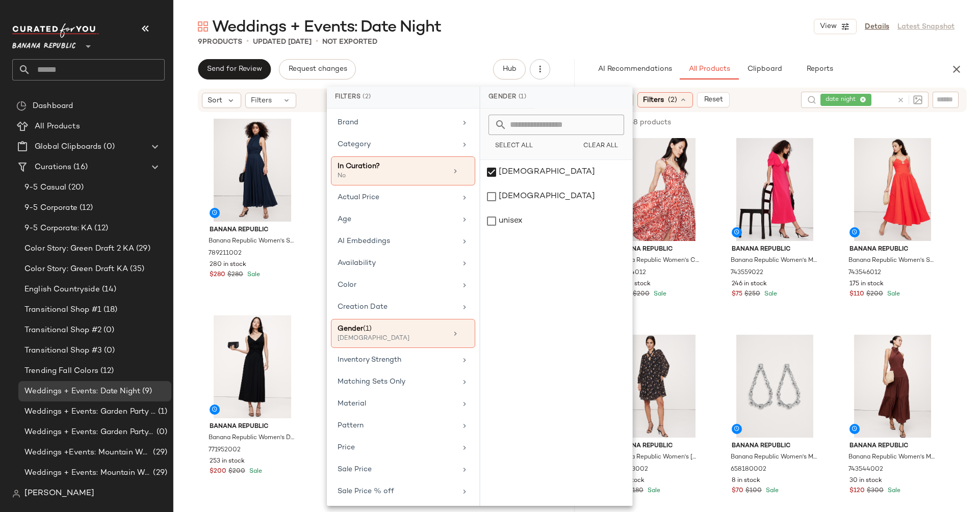
click at [583, 64] on div "AI Recommendations All Products Clipboard Reports" at bounding box center [762, 69] width 369 height 20
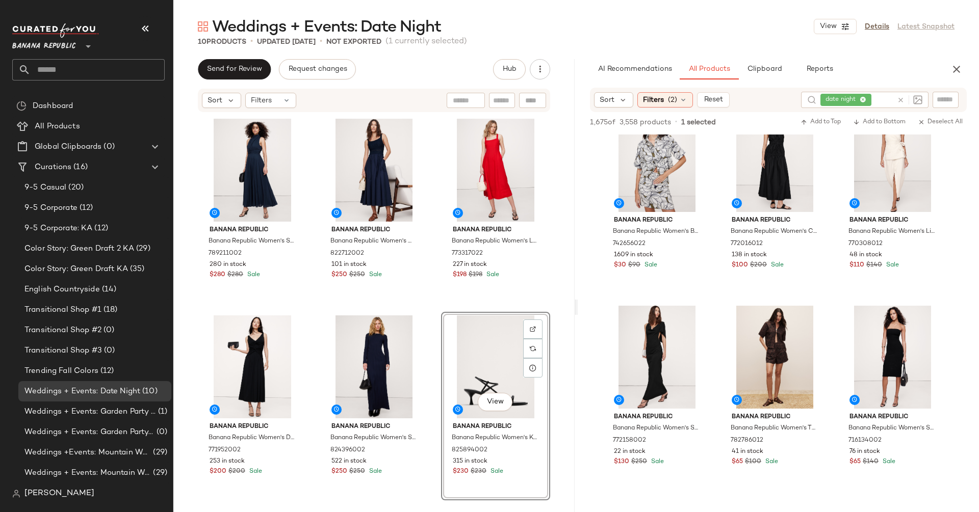
scroll to position [6889, 0]
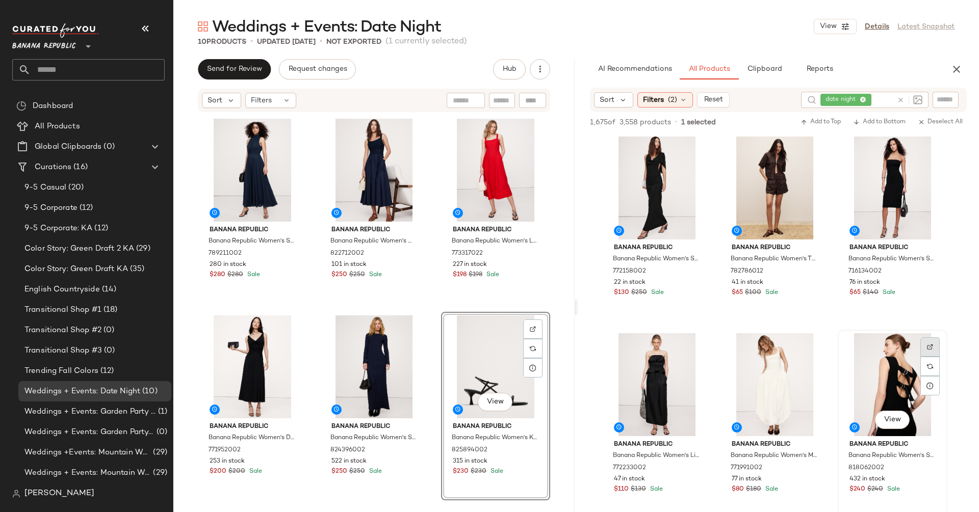
click at [934, 357] on div at bounding box center [929, 366] width 19 height 19
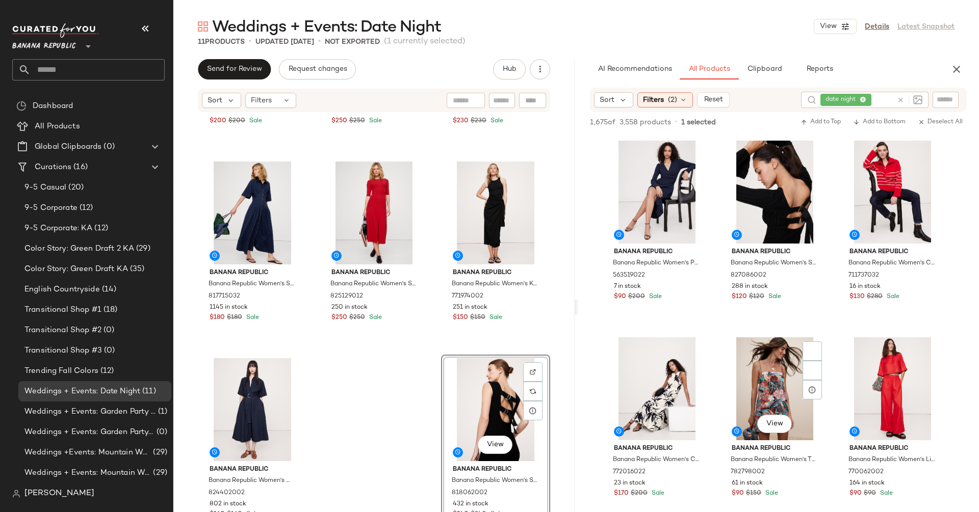
scroll to position [7711, 0]
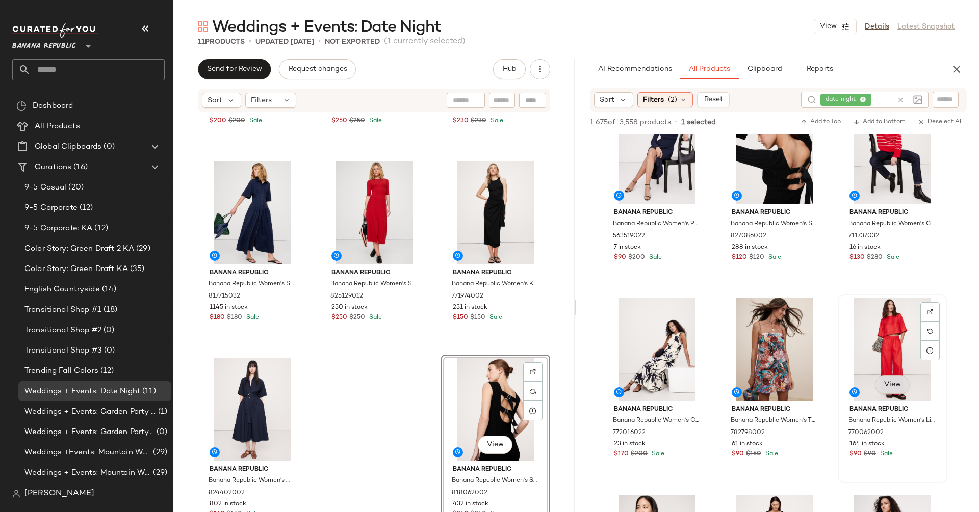
click at [893, 381] on span "View" at bounding box center [891, 385] width 17 height 8
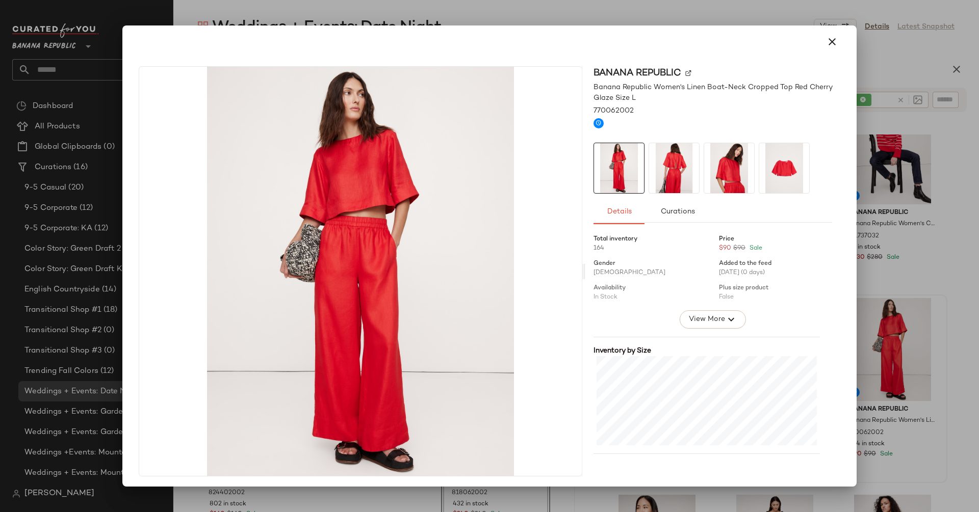
click at [669, 174] on img at bounding box center [674, 168] width 50 height 50
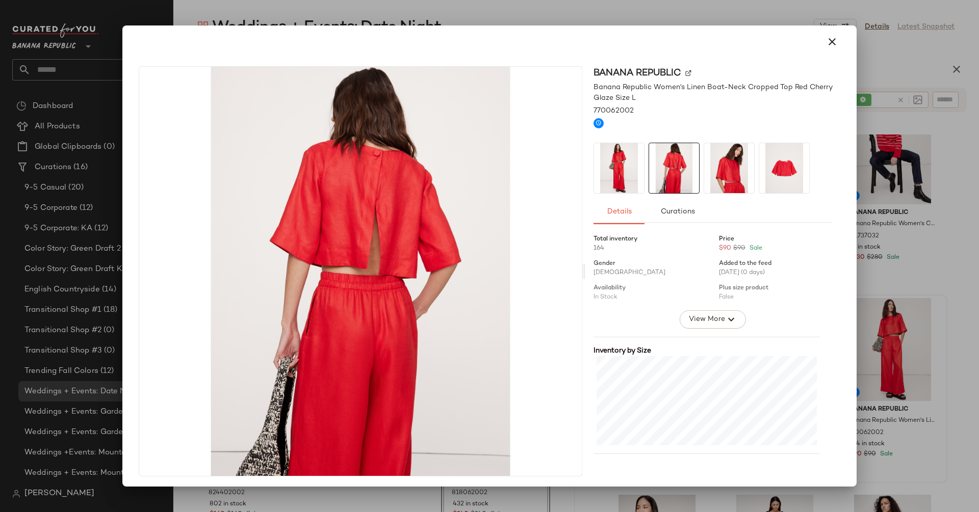
click at [709, 179] on img at bounding box center [729, 168] width 50 height 50
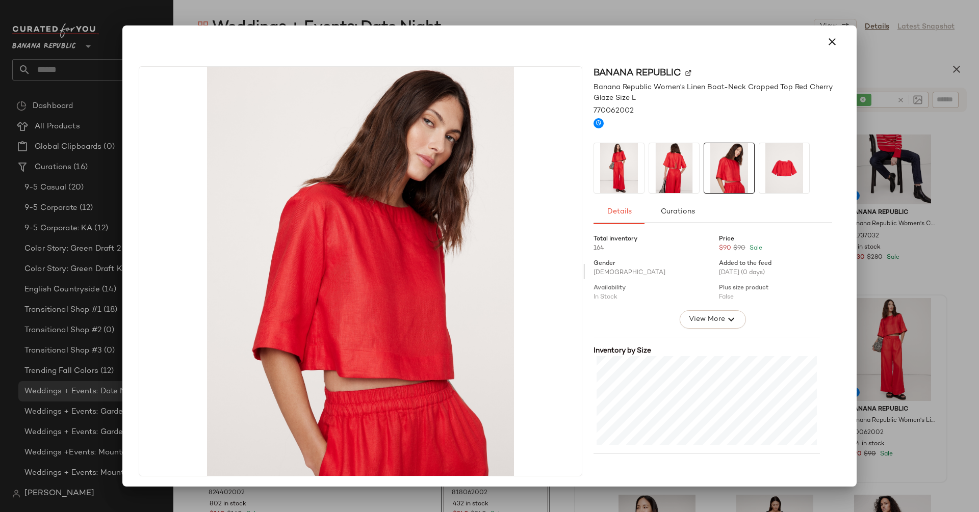
click at [775, 174] on img at bounding box center [784, 168] width 50 height 50
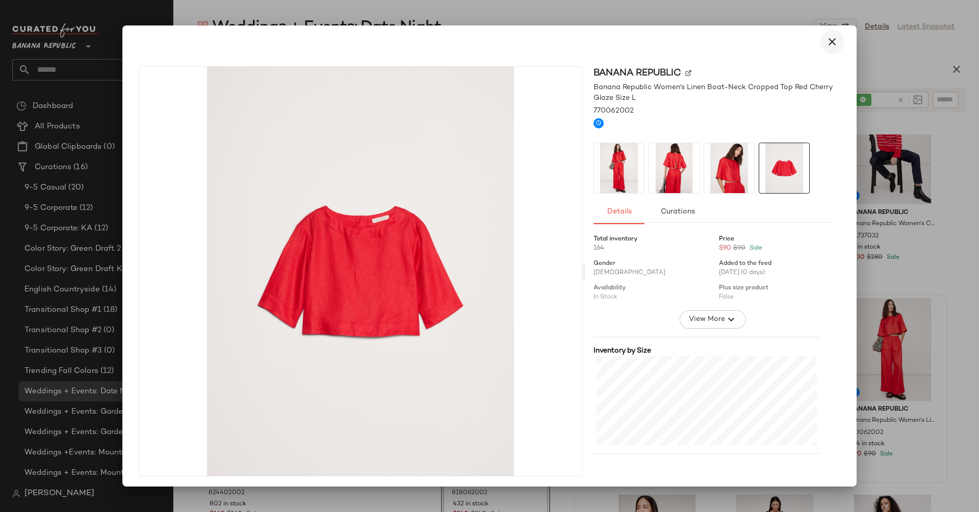
click at [824, 50] on button "button" at bounding box center [832, 42] width 24 height 24
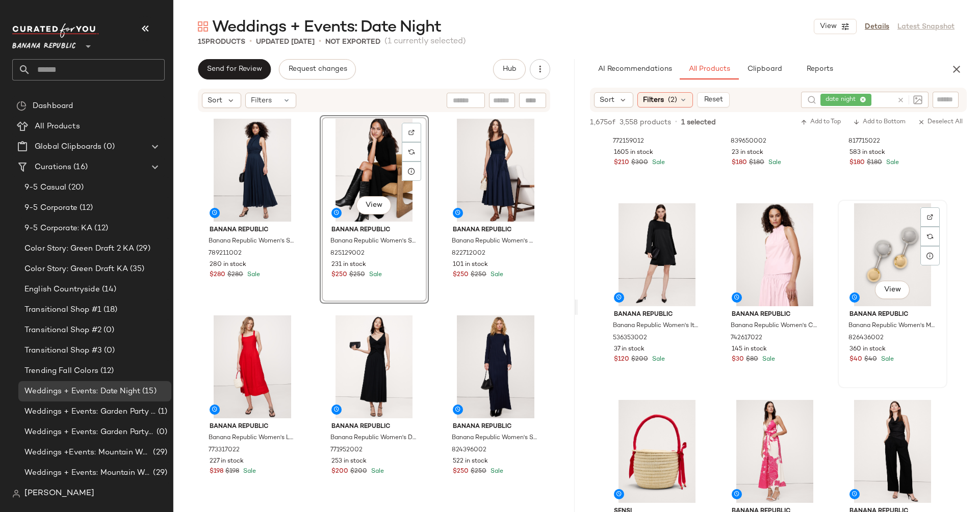
scroll to position [11743, 0]
click at [894, 272] on div "View" at bounding box center [892, 253] width 102 height 103
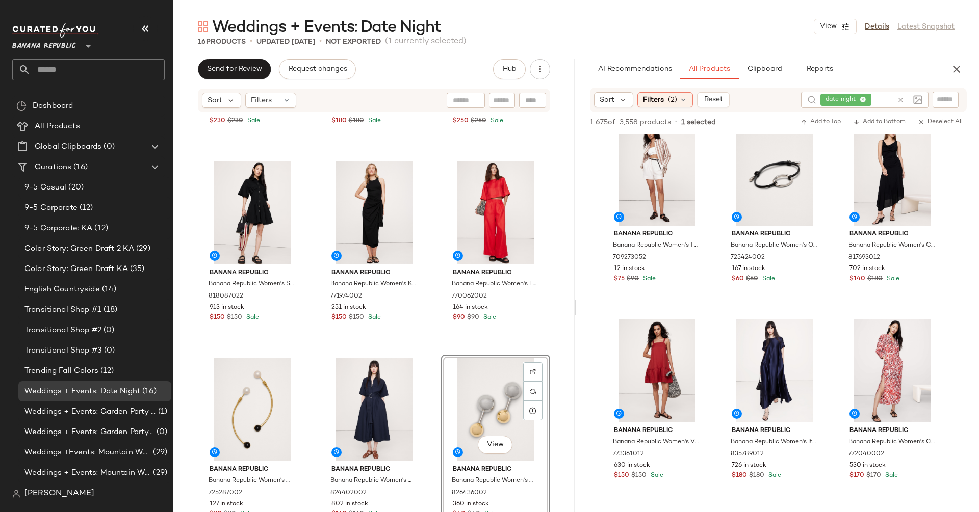
scroll to position [13205, 0]
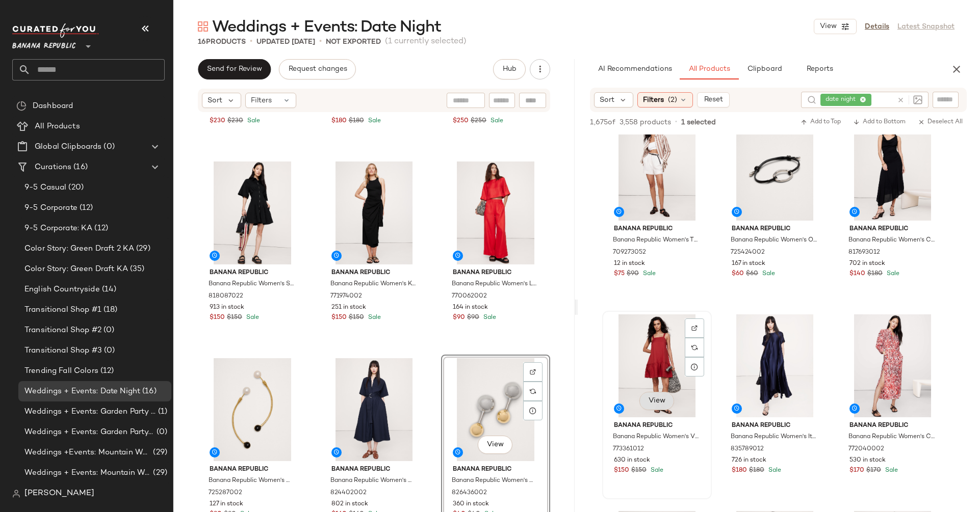
click at [652, 402] on span "View" at bounding box center [656, 401] width 17 height 8
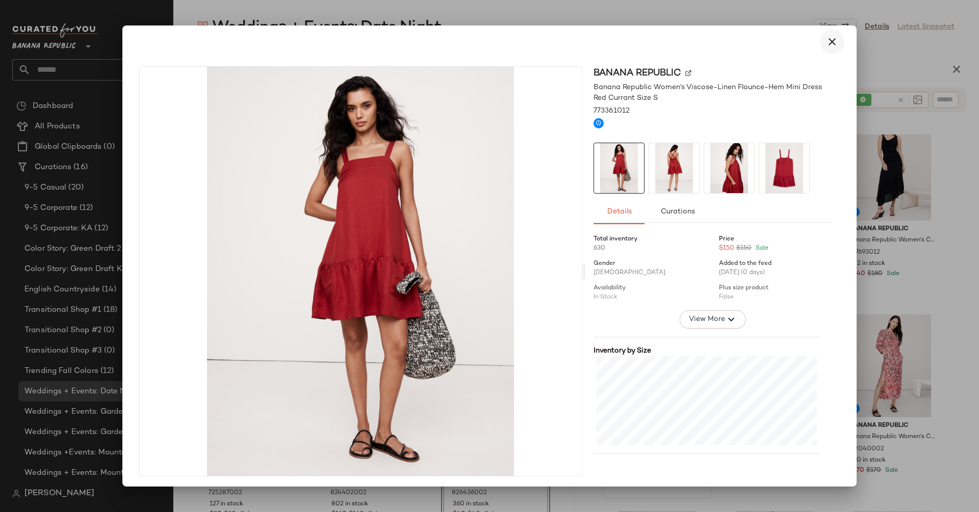
click at [826, 44] on icon "button" at bounding box center [832, 42] width 12 height 12
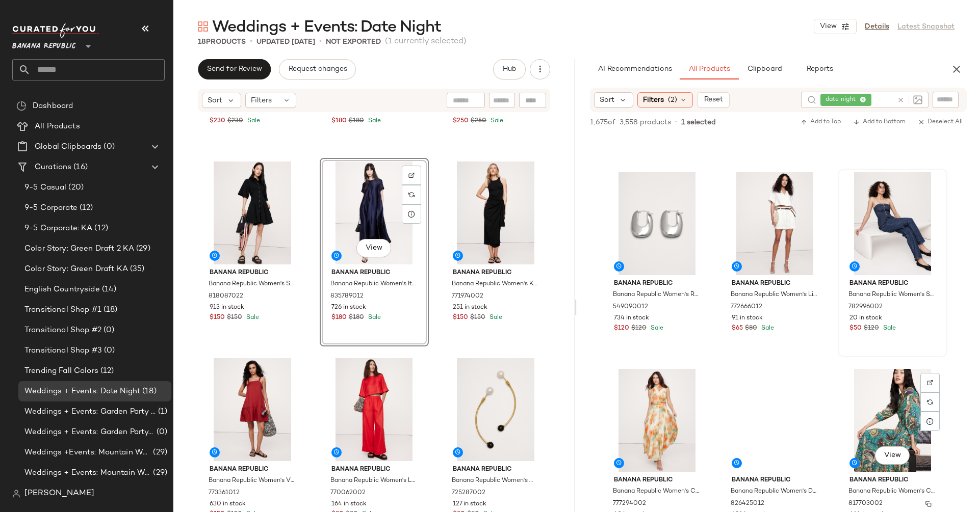
scroll to position [15378, 0]
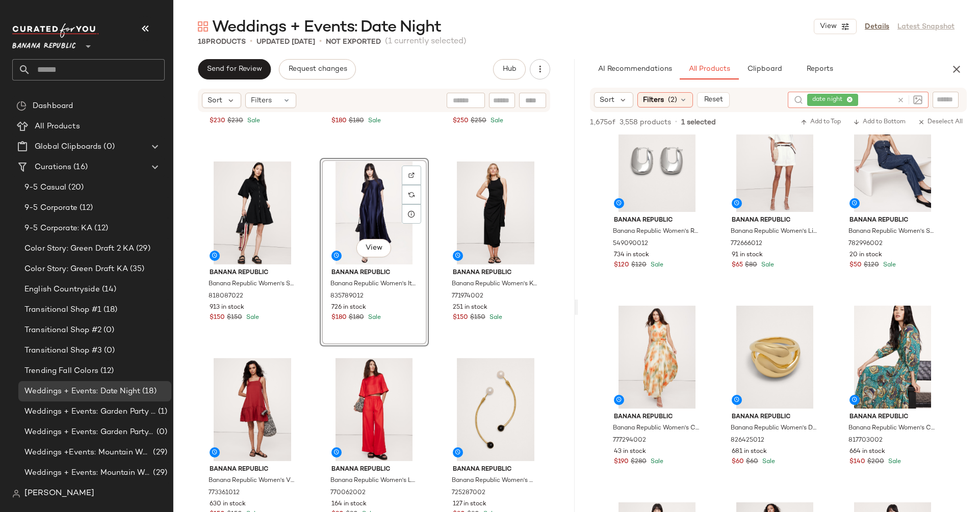
click at [901, 97] on icon at bounding box center [901, 100] width 8 height 8
click at [939, 103] on input "Filter" at bounding box center [911, 99] width 87 height 11
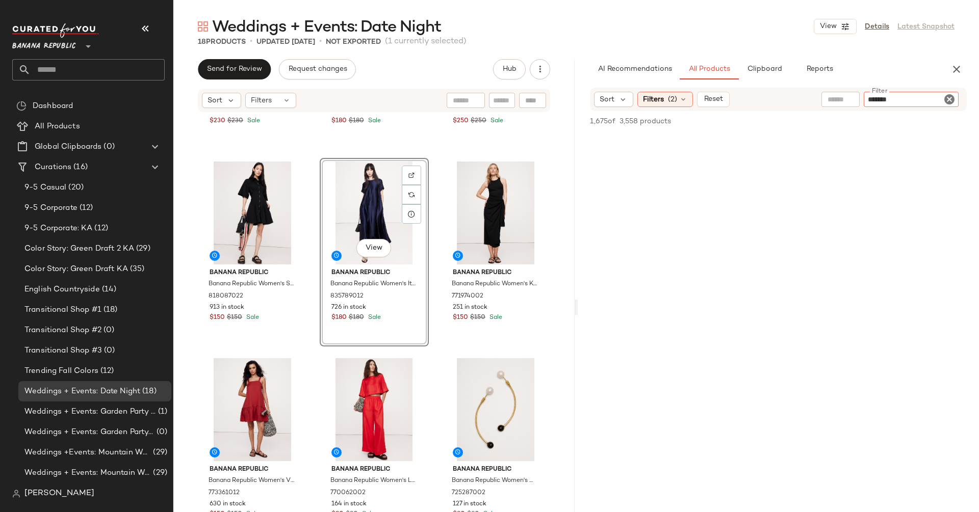
type input "********"
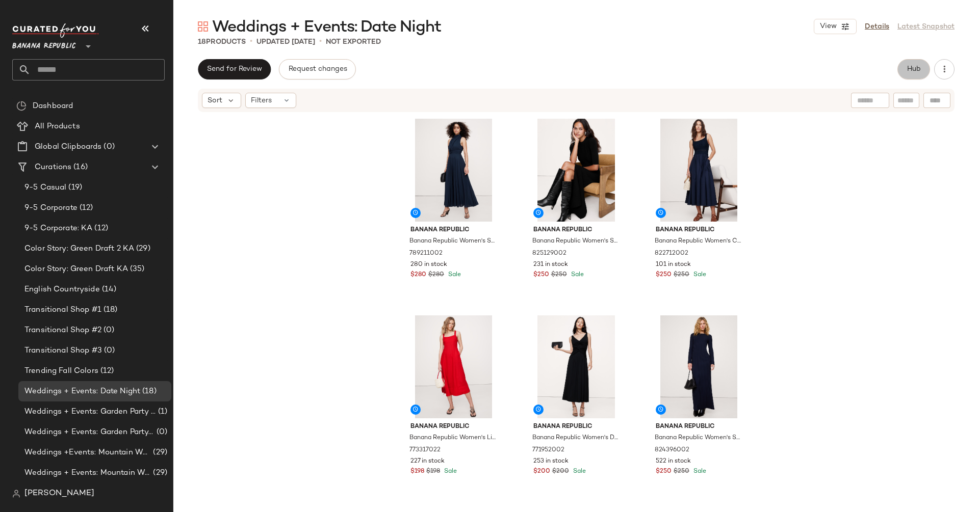
click at [915, 64] on button "Hub" at bounding box center [913, 69] width 33 height 20
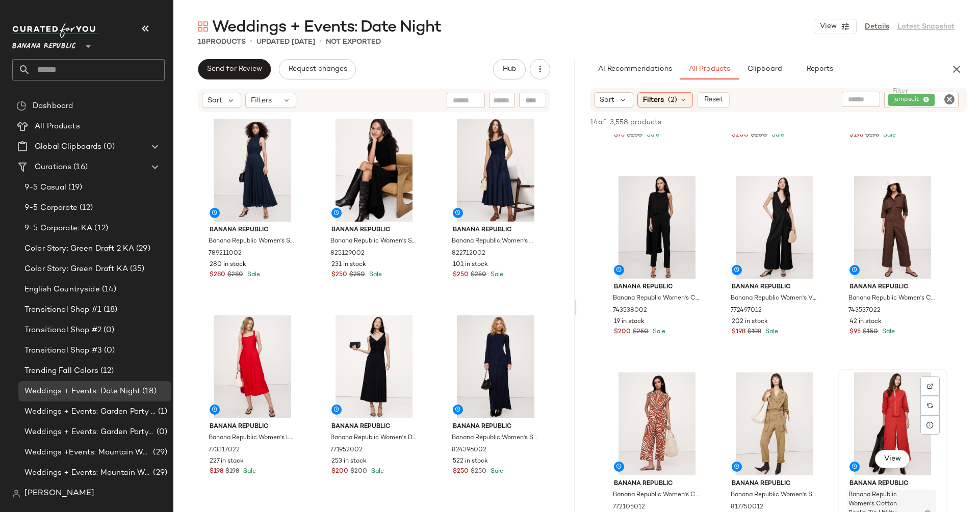
scroll to position [346, 0]
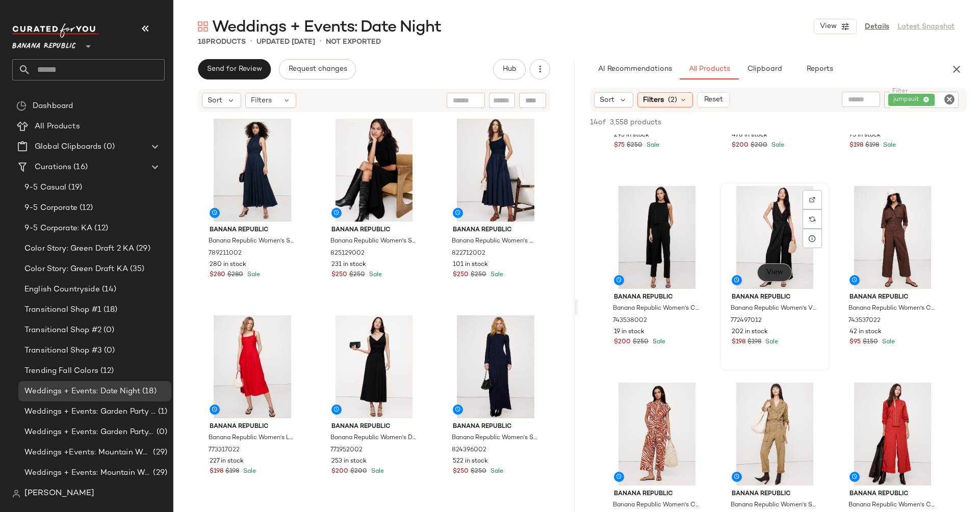
click at [766, 277] on button "View" at bounding box center [774, 273] width 35 height 18
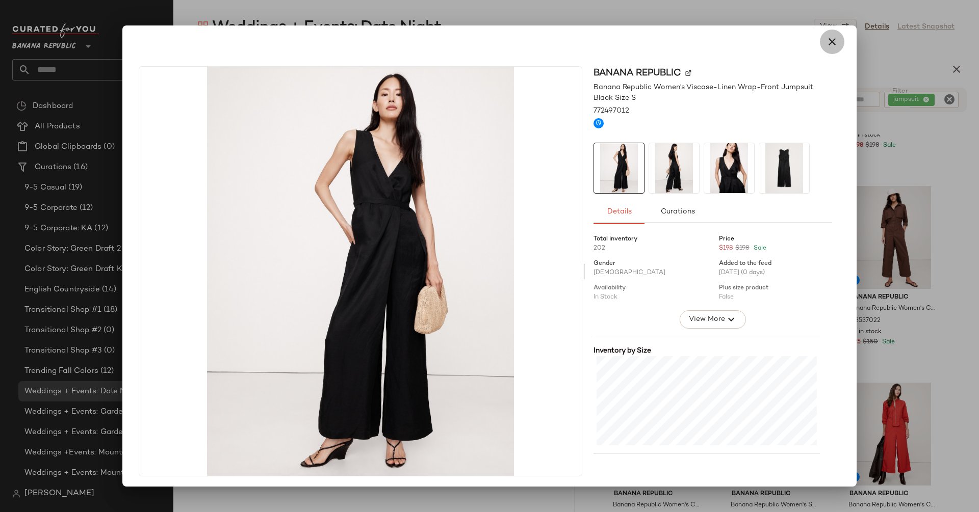
click at [826, 47] on icon "button" at bounding box center [832, 42] width 12 height 12
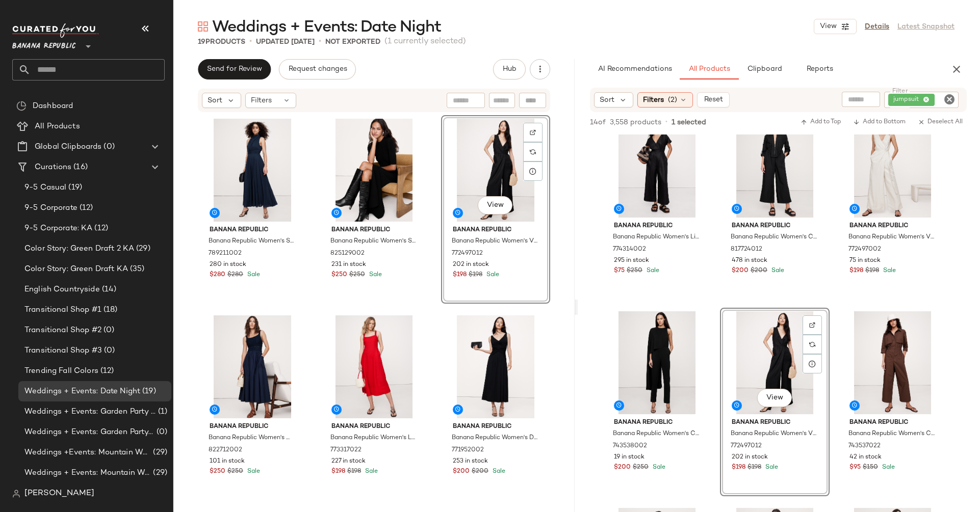
scroll to position [0, 0]
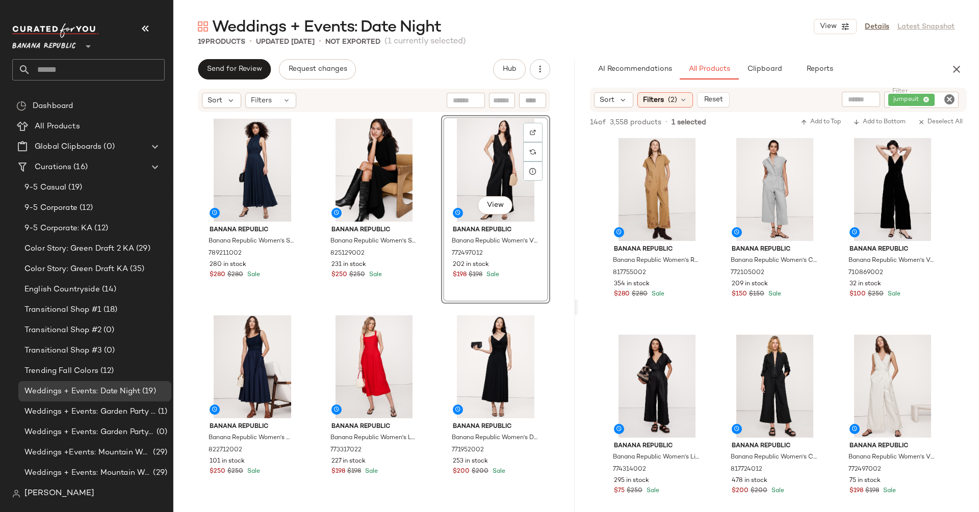
click at [946, 102] on icon "Clear Filter" at bounding box center [949, 99] width 12 height 12
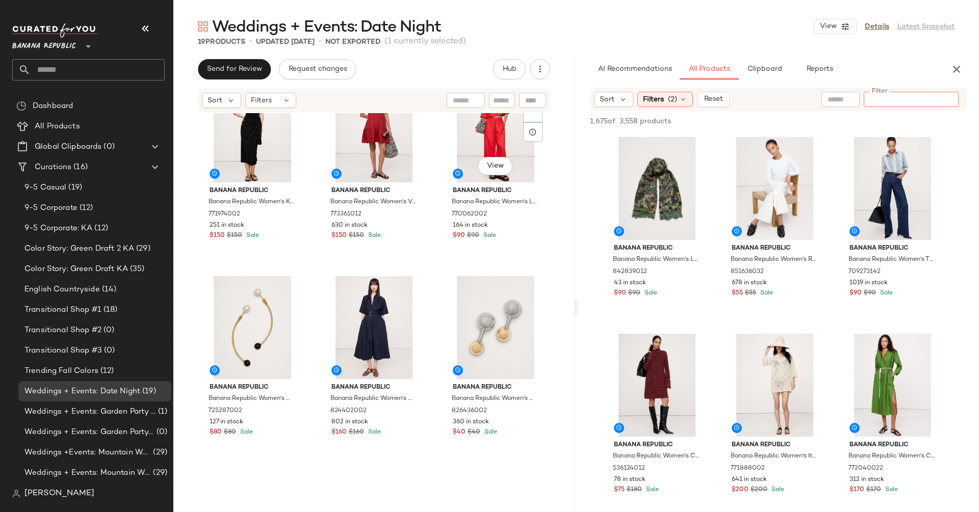
scroll to position [892, 0]
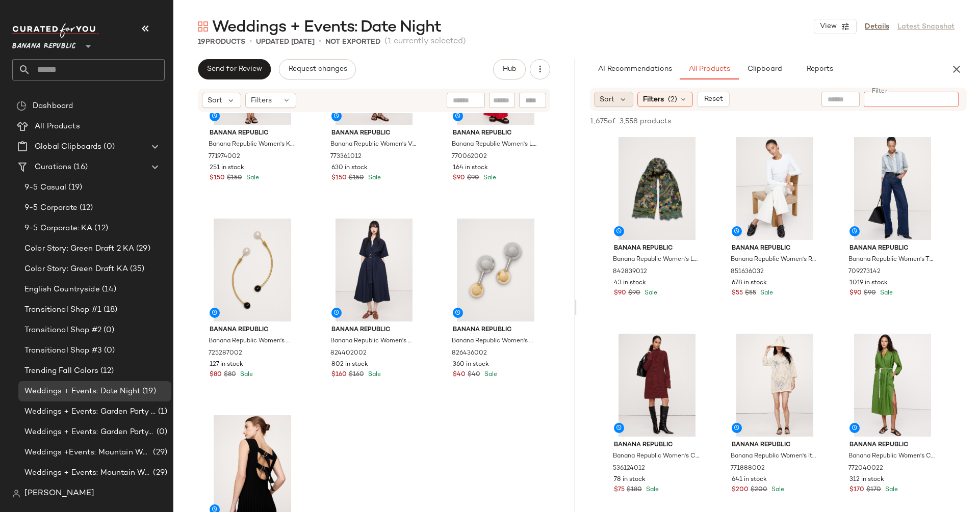
click at [607, 93] on div "Sort" at bounding box center [613, 99] width 39 height 15
click at [665, 98] on div "Filters (2)" at bounding box center [665, 99] width 56 height 15
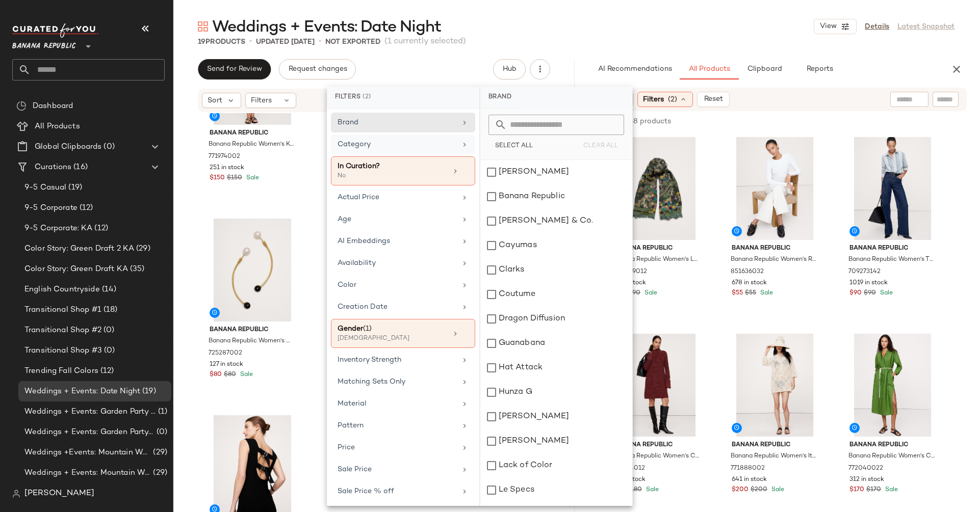
click at [414, 147] on div "Category" at bounding box center [396, 144] width 119 height 11
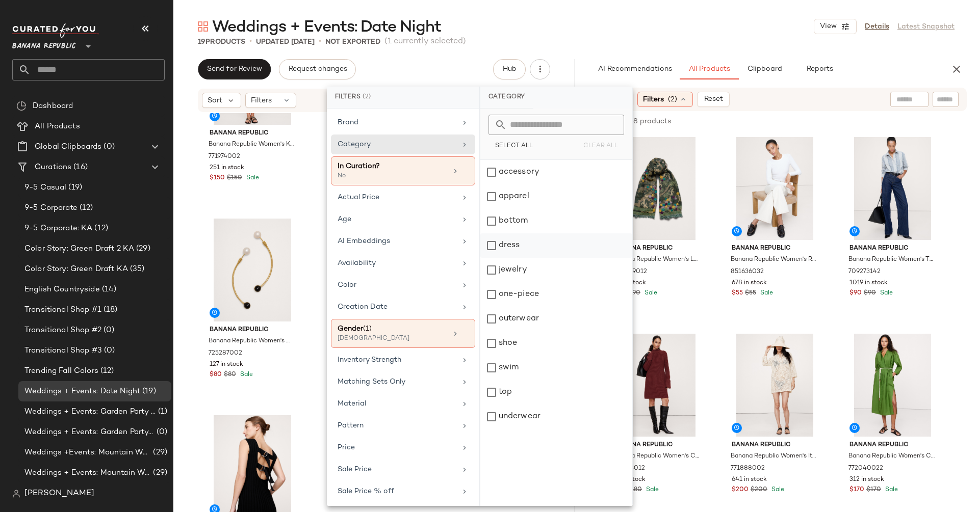
click at [486, 258] on div "dress" at bounding box center [556, 270] width 152 height 24
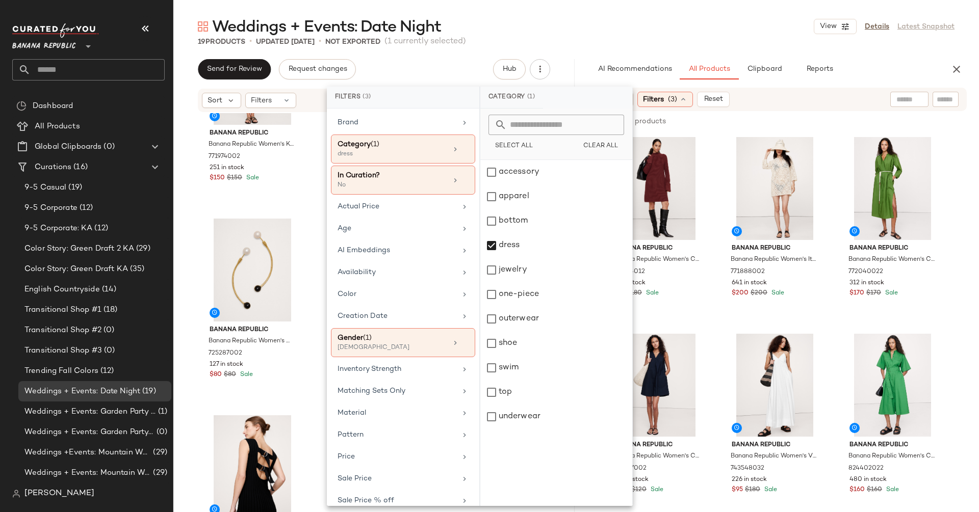
click at [805, 122] on div "285 of 3,558 products • 0 selected Add to Top Add to Bottom Deselect All" at bounding box center [778, 122] width 401 height 22
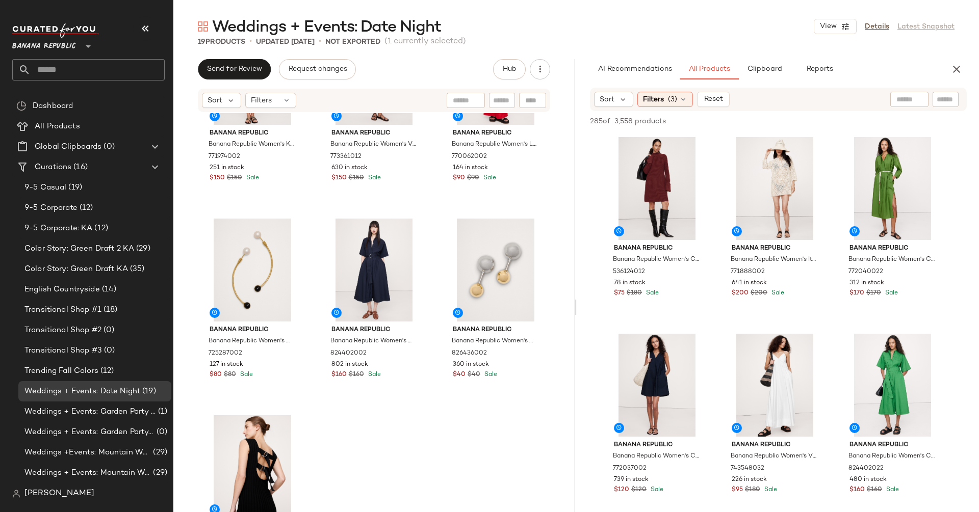
click at [903, 98] on input "text" at bounding box center [909, 99] width 26 height 11
type input "****"
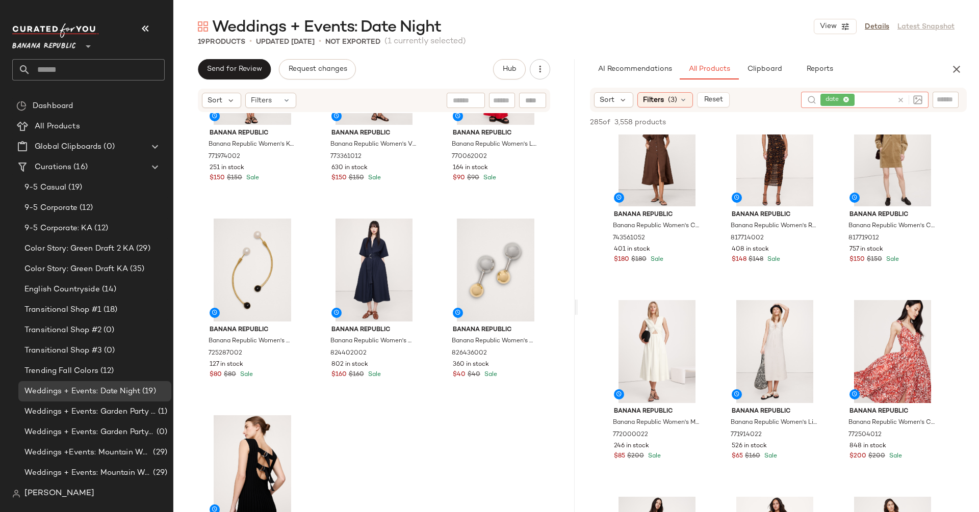
scroll to position [1036, 0]
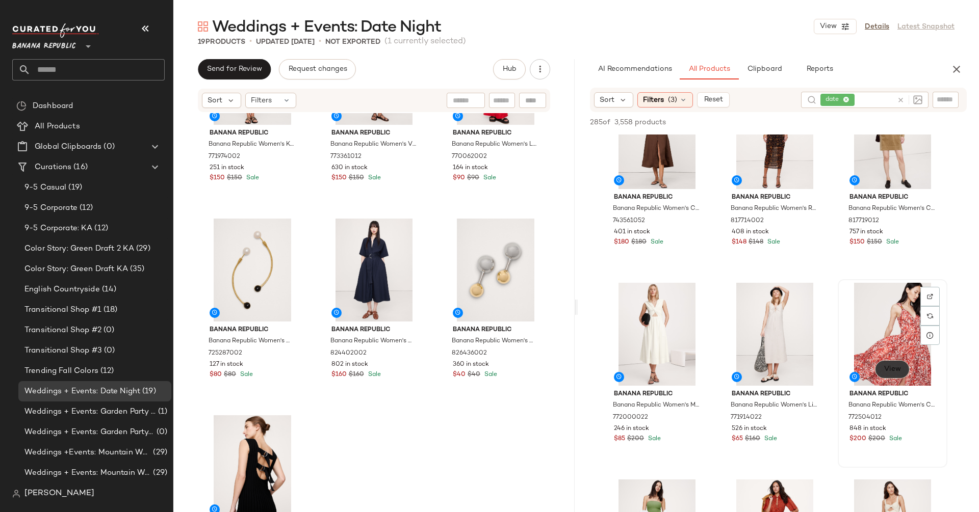
click at [895, 367] on span "View" at bounding box center [891, 370] width 17 height 8
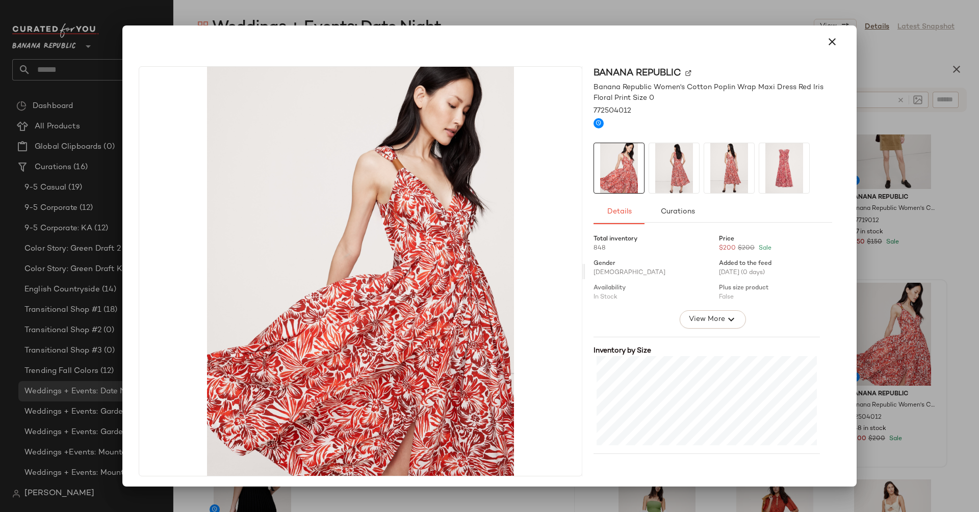
click at [675, 165] on img at bounding box center [674, 168] width 50 height 50
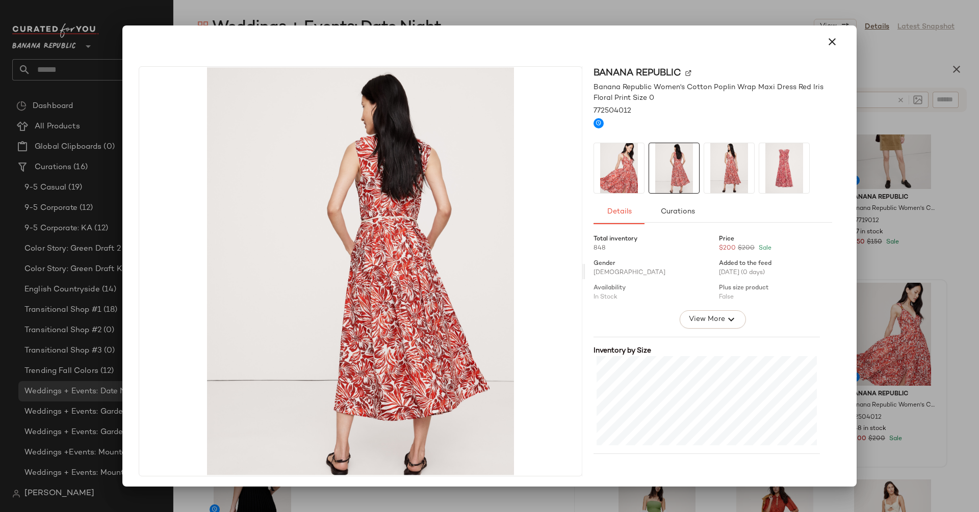
click at [711, 168] on img at bounding box center [729, 168] width 50 height 50
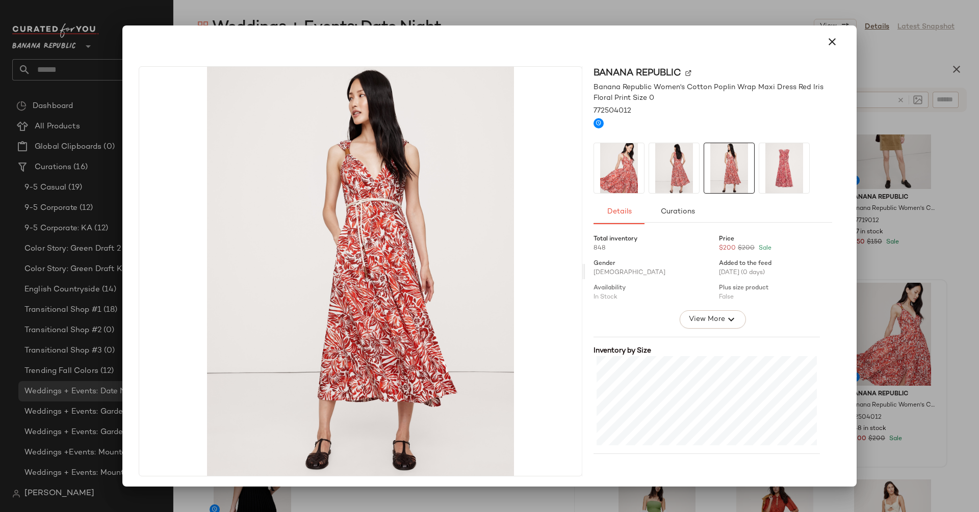
click at [759, 171] on img at bounding box center [784, 168] width 50 height 50
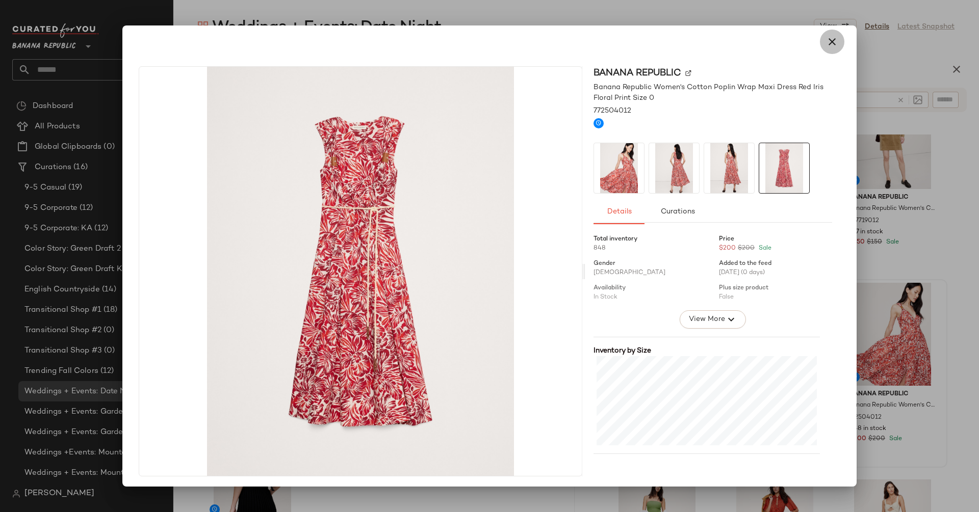
click at [826, 38] on icon "button" at bounding box center [832, 42] width 12 height 12
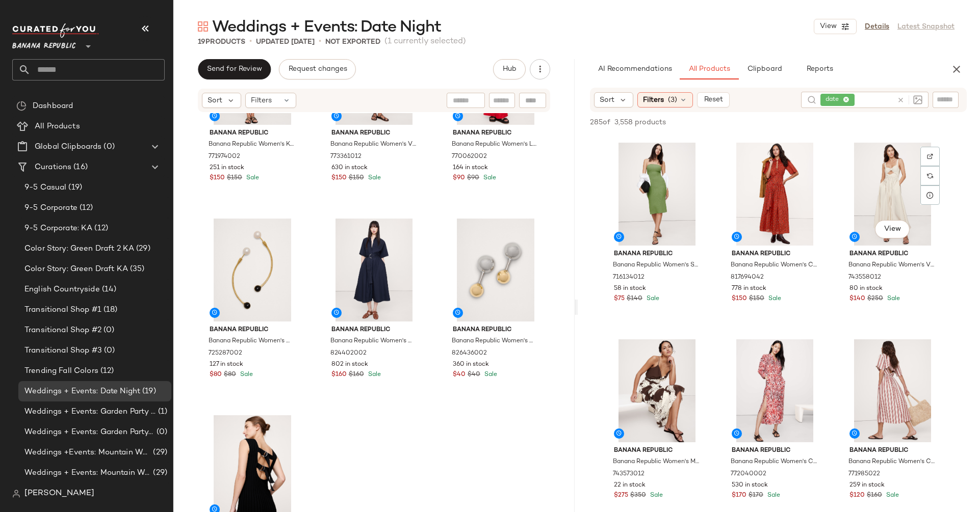
scroll to position [1375, 0]
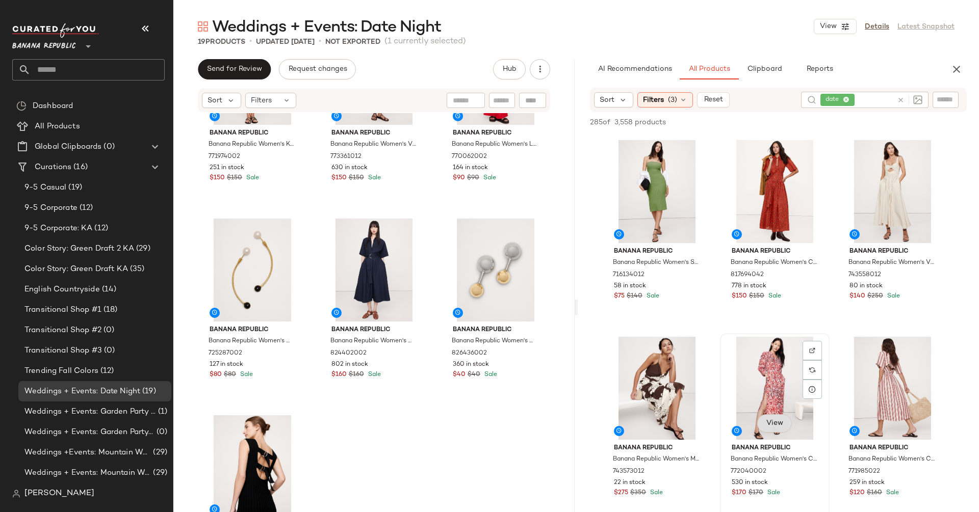
click at [775, 425] on span "View" at bounding box center [774, 424] width 17 height 8
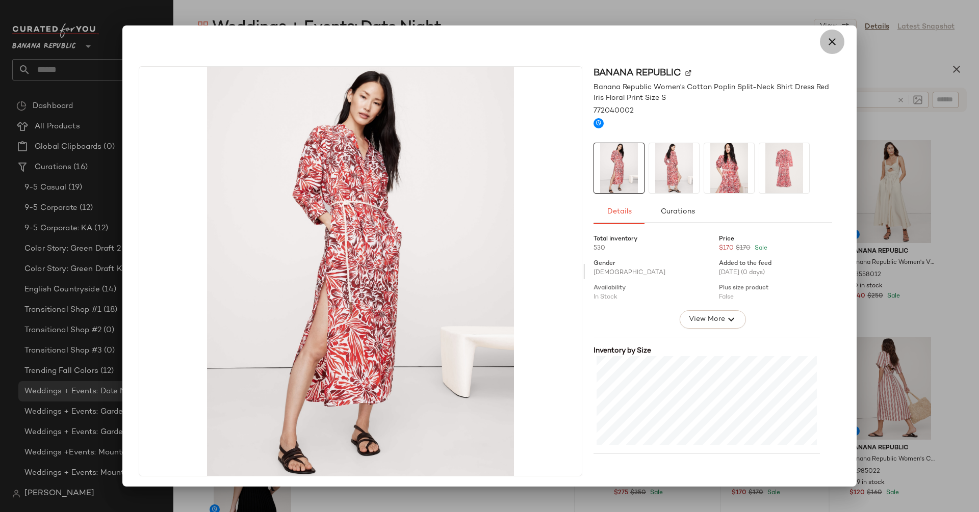
click at [828, 39] on icon "button" at bounding box center [832, 42] width 12 height 12
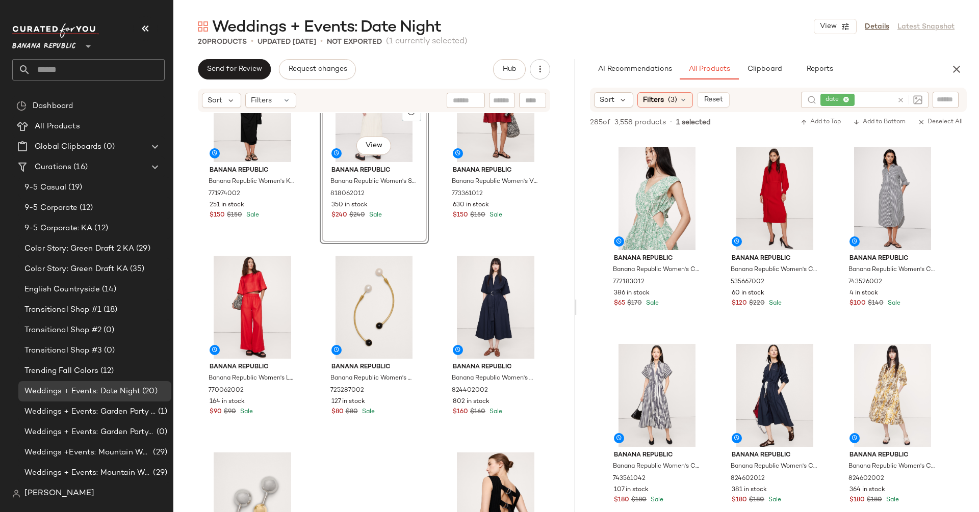
scroll to position [6419, 0]
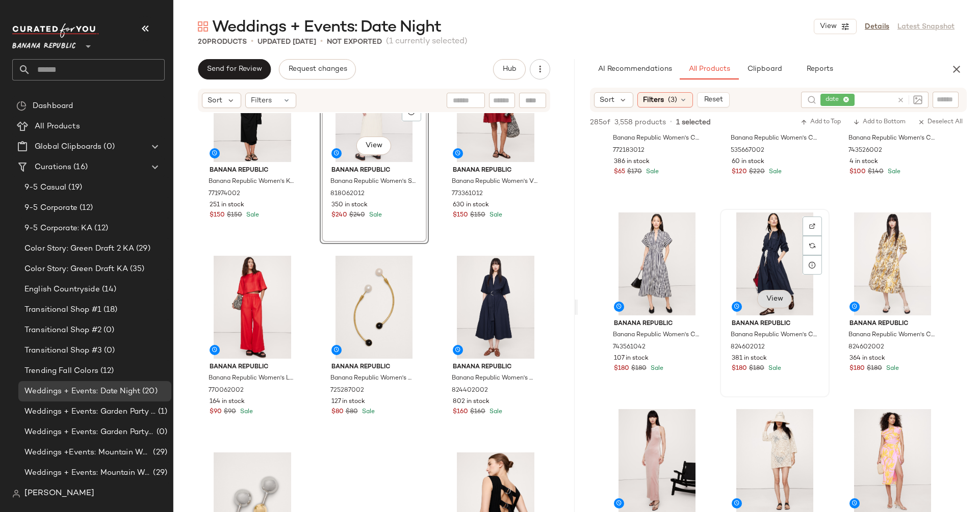
click at [780, 295] on span "View" at bounding box center [774, 299] width 17 height 8
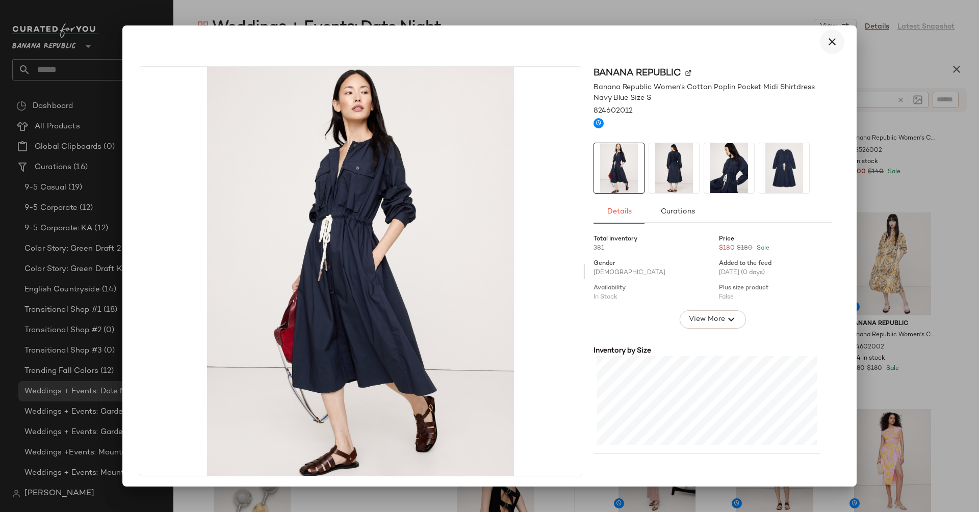
click at [826, 40] on icon "button" at bounding box center [832, 42] width 12 height 12
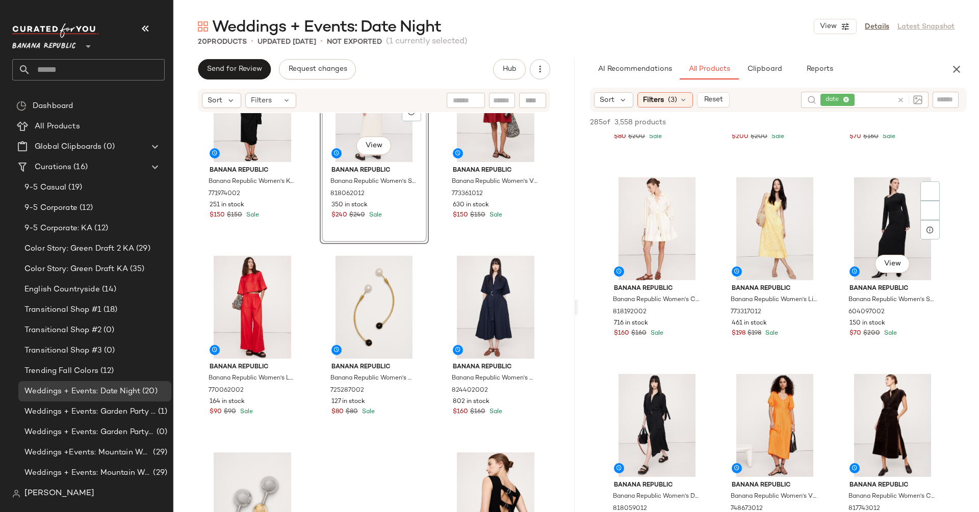
scroll to position [6899, 0]
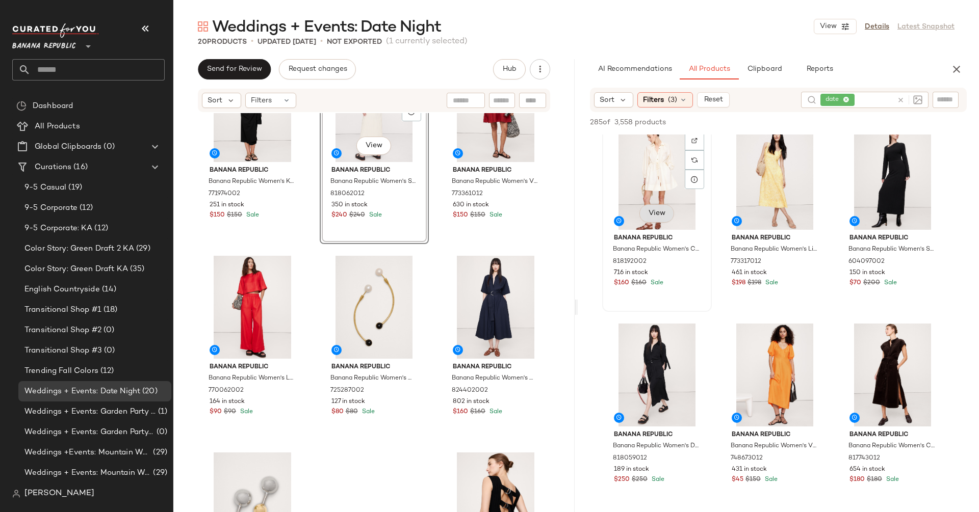
click at [654, 220] on button "View" at bounding box center [656, 213] width 35 height 18
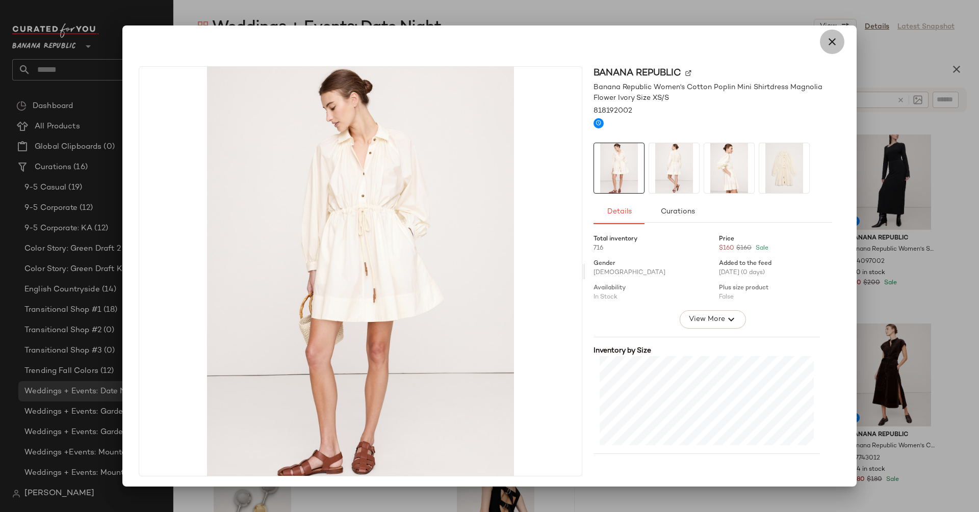
click at [826, 46] on icon "button" at bounding box center [832, 42] width 12 height 12
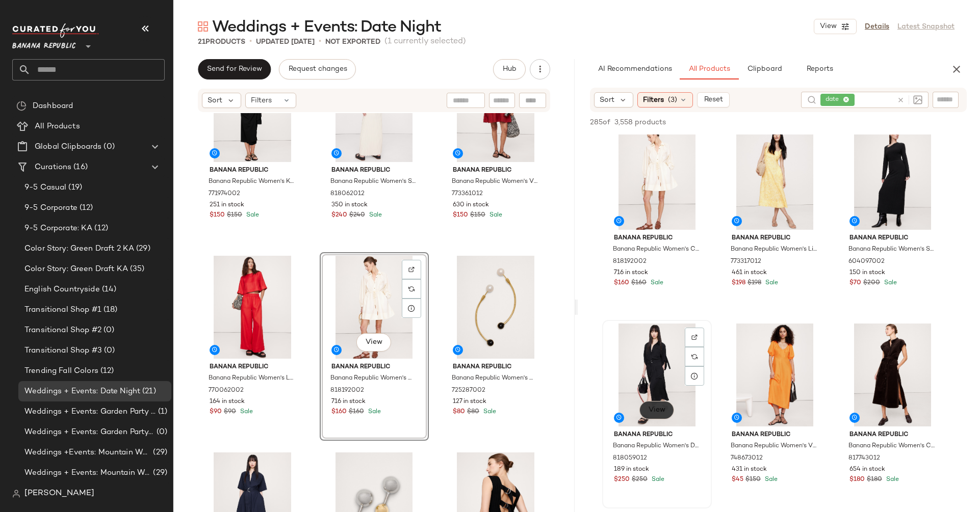
click at [655, 410] on span "View" at bounding box center [656, 410] width 17 height 8
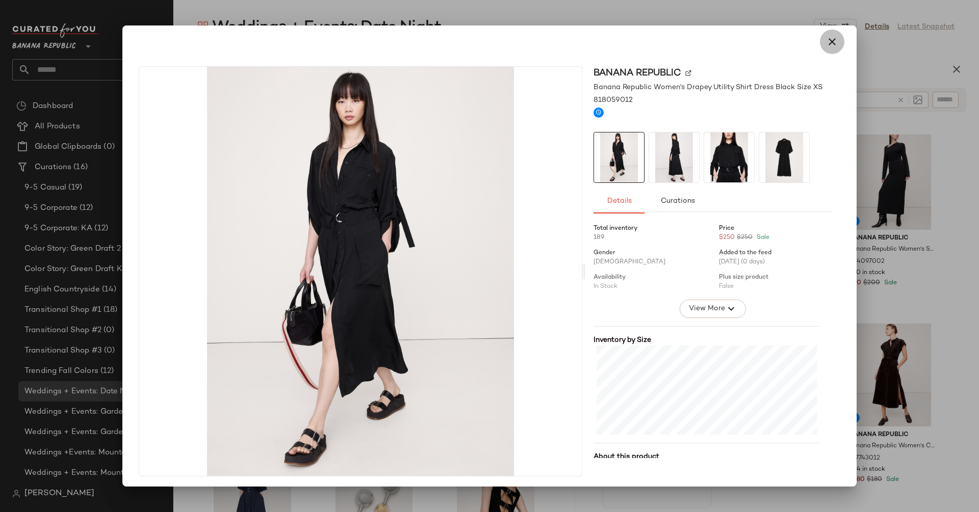
click at [831, 47] on icon "button" at bounding box center [832, 42] width 12 height 12
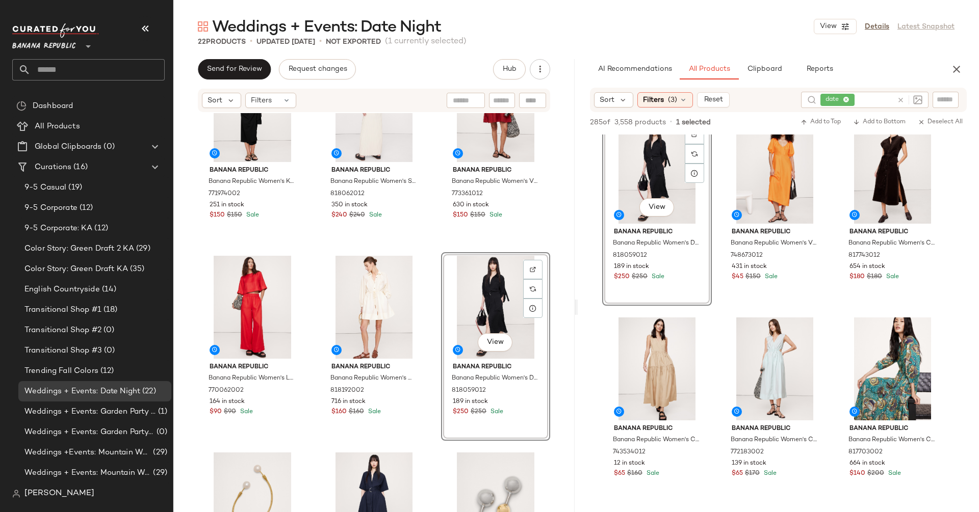
scroll to position [7050, 0]
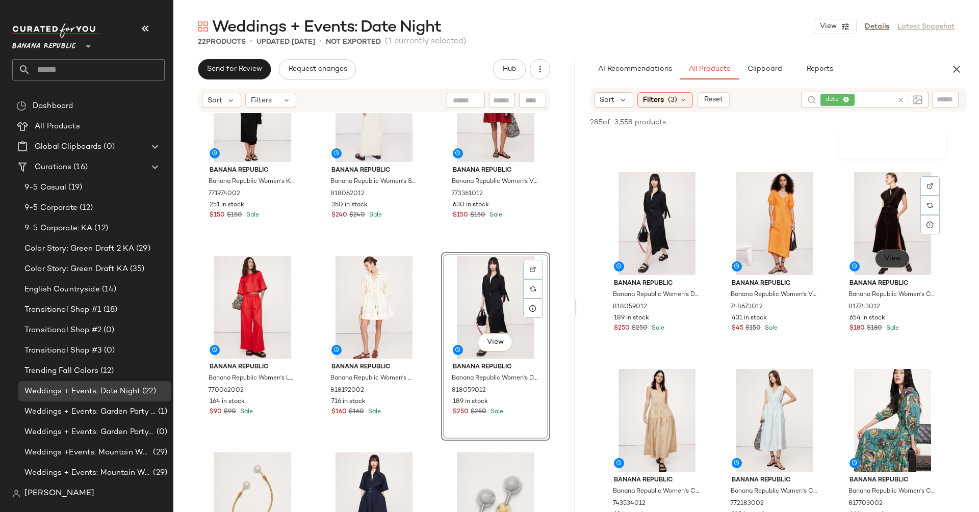
click at [889, 259] on span "View" at bounding box center [891, 259] width 17 height 8
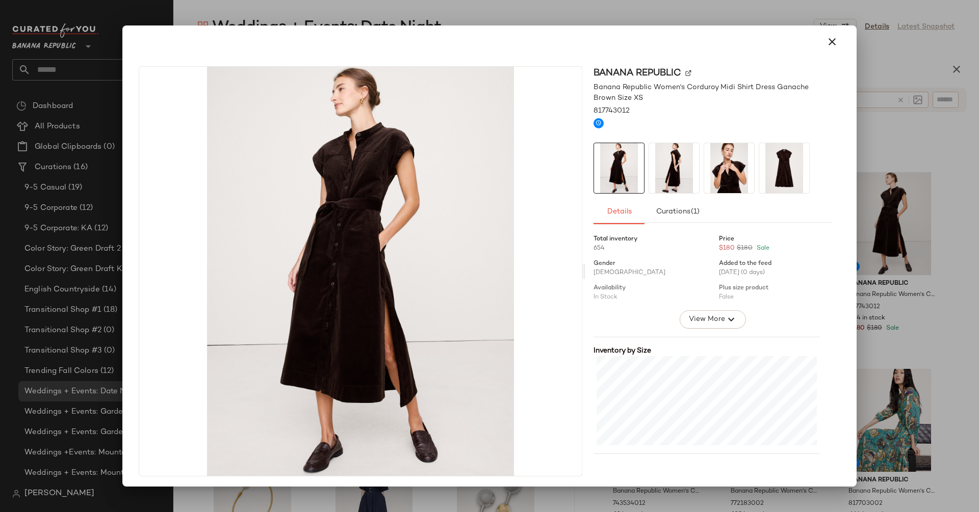
click at [896, 261] on div at bounding box center [489, 256] width 979 height 512
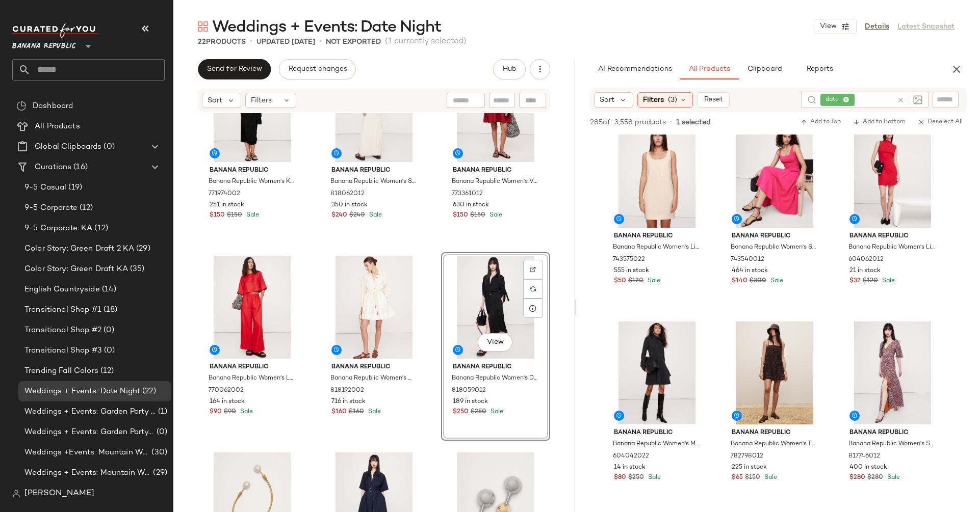
scroll to position [9528, 0]
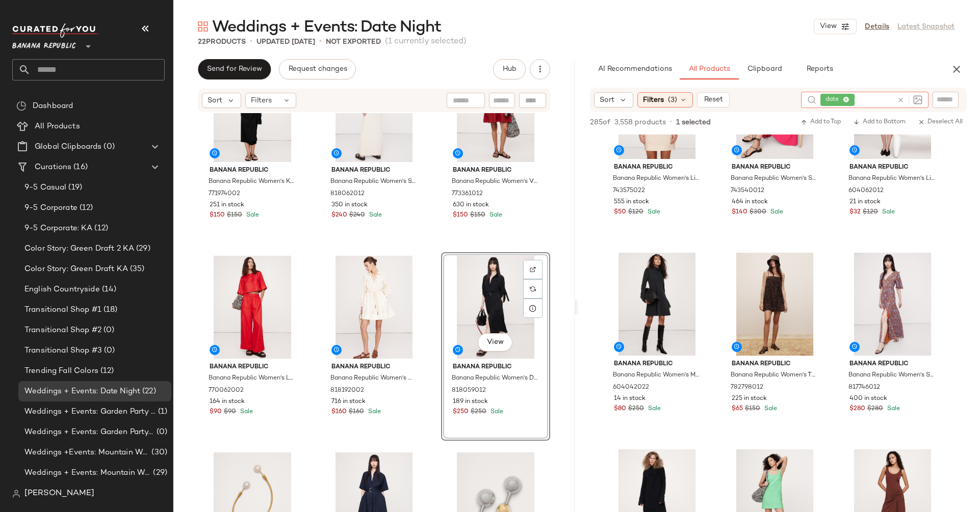
click at [900, 102] on icon at bounding box center [901, 100] width 8 height 8
type input "***"
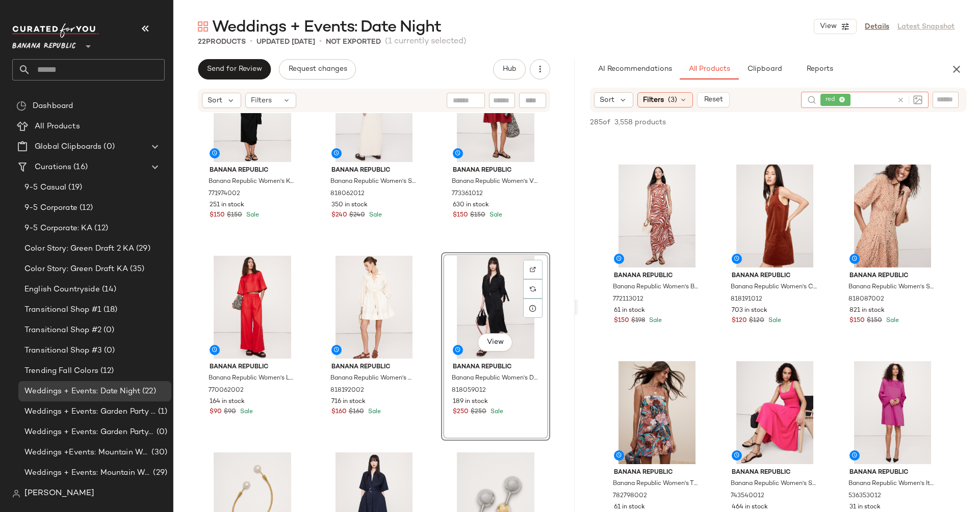
scroll to position [1780, 0]
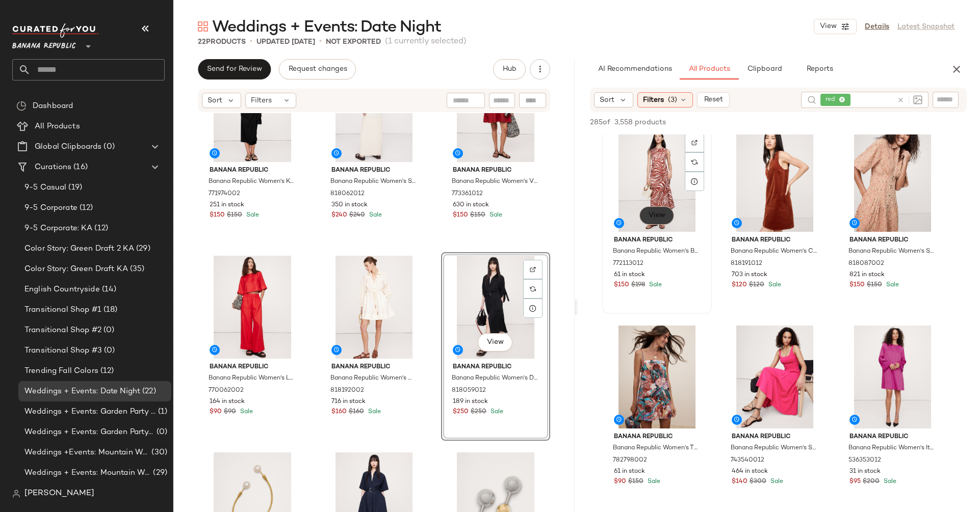
click at [656, 216] on span "View" at bounding box center [656, 216] width 17 height 8
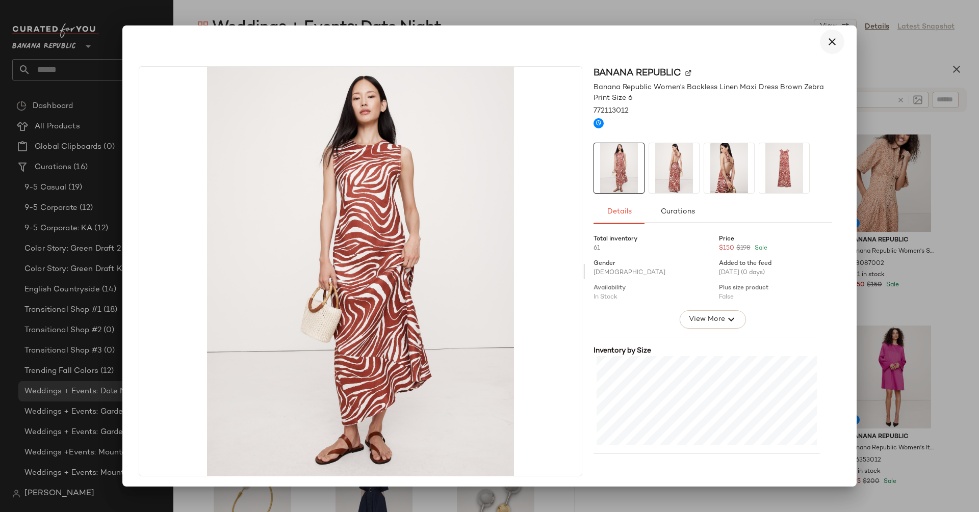
click at [826, 44] on icon "button" at bounding box center [832, 42] width 12 height 12
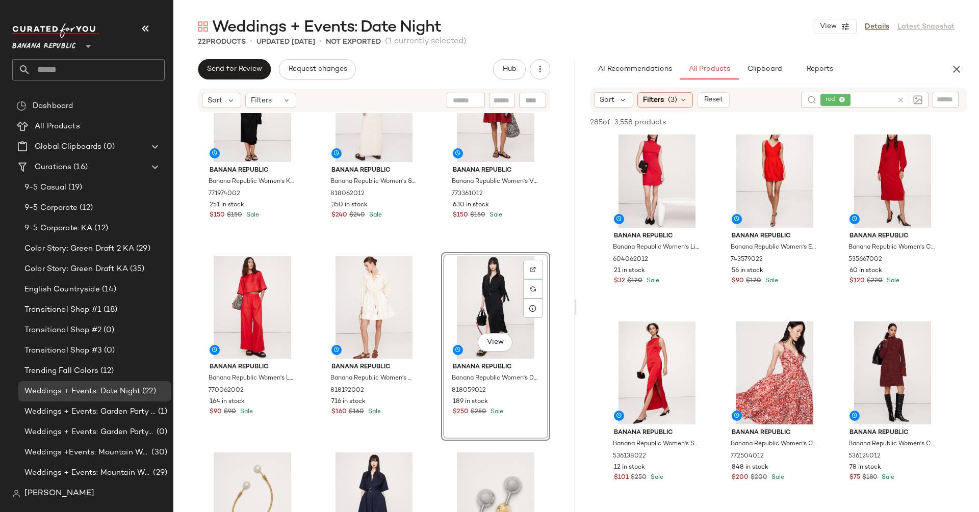
scroll to position [0, 0]
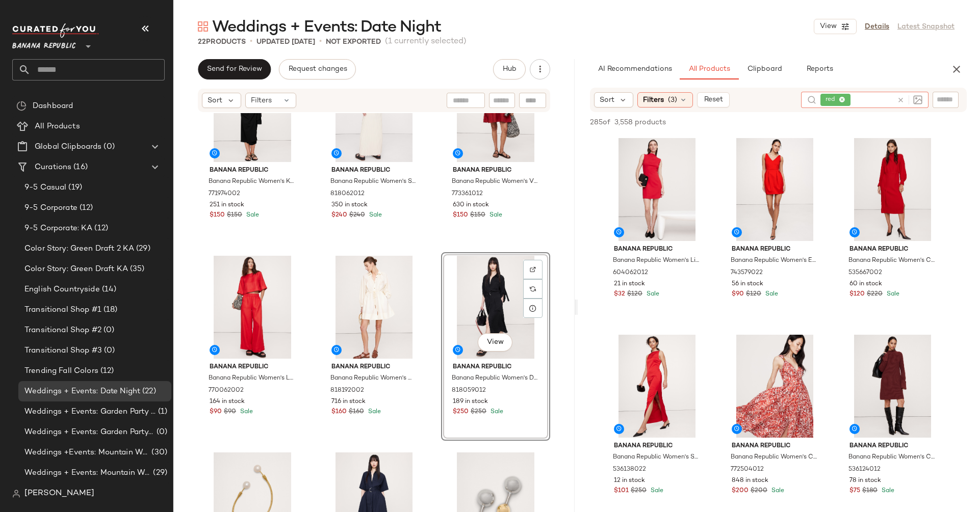
click at [899, 103] on div at bounding box center [909, 99] width 25 height 9
click at [899, 100] on icon at bounding box center [901, 100] width 8 height 8
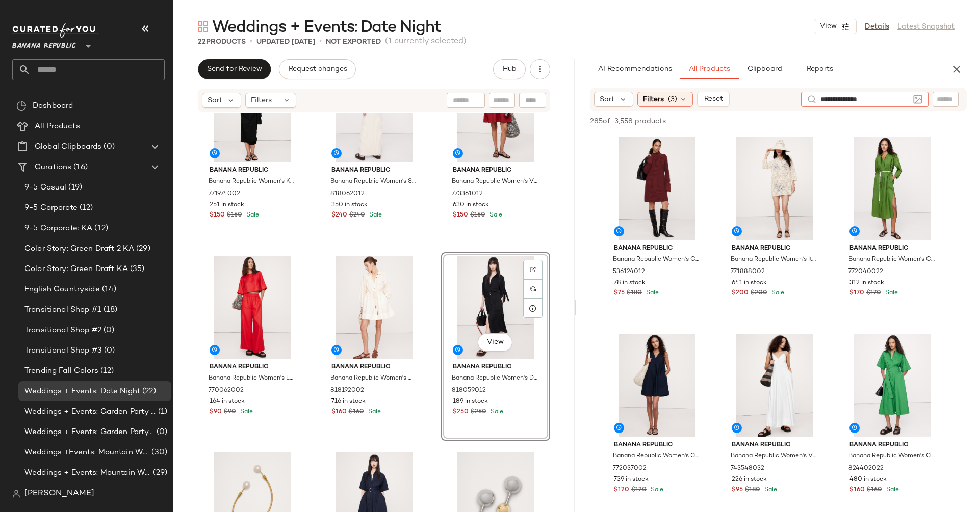
type input "**********"
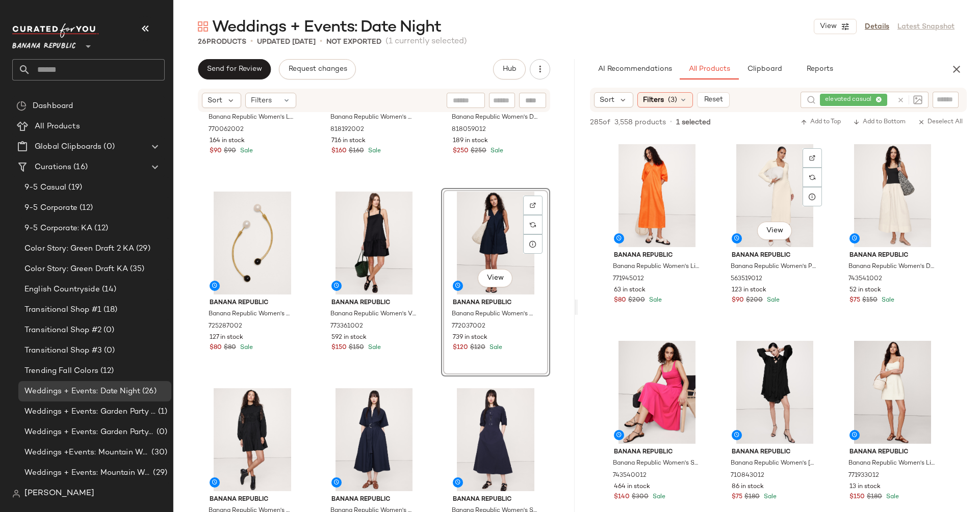
scroll to position [5133, 0]
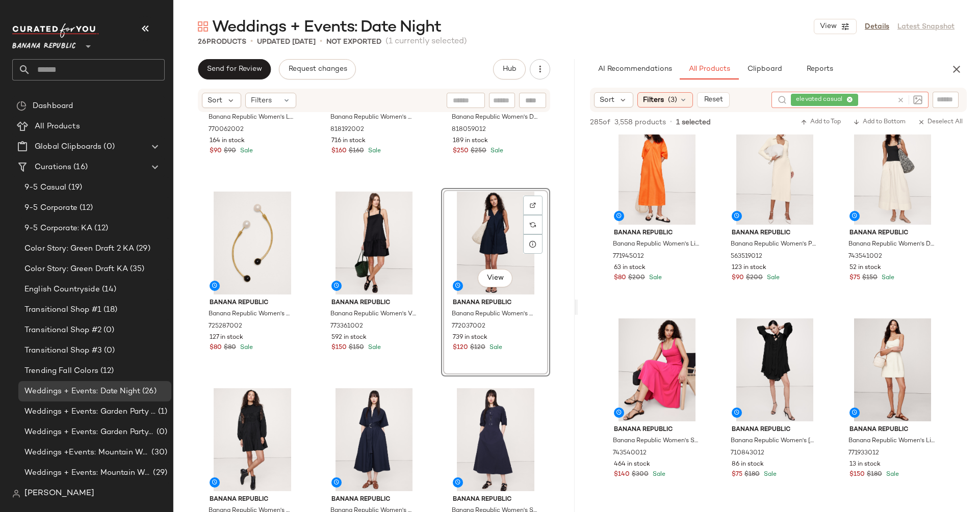
click at [900, 102] on icon at bounding box center [901, 100] width 8 height 8
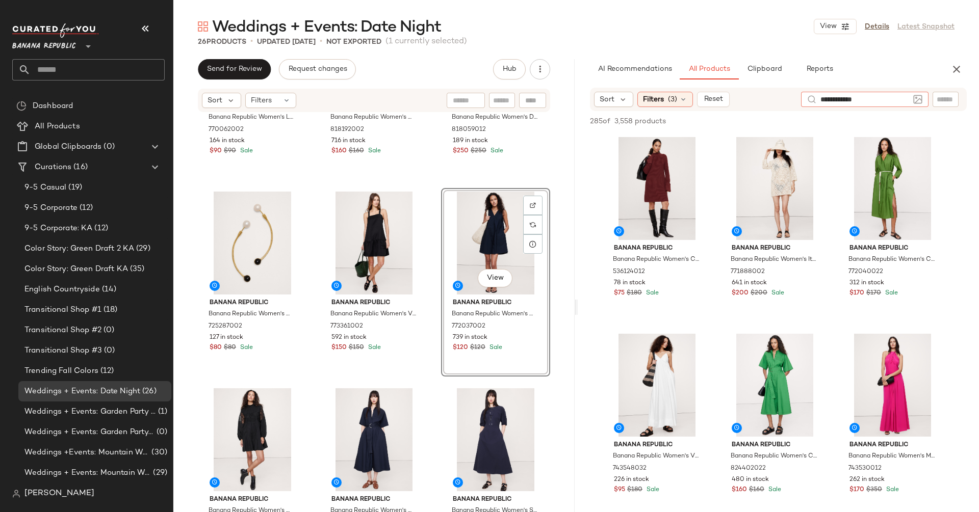
type input "**********"
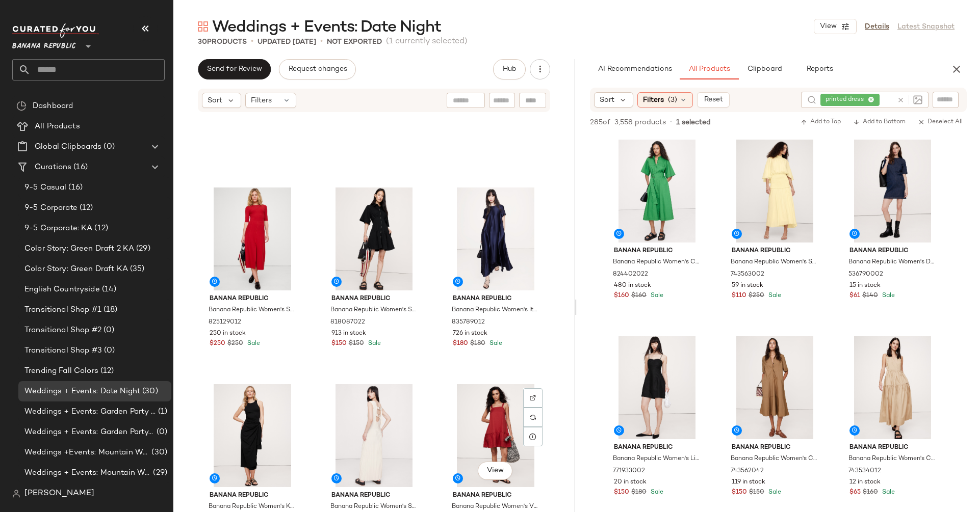
scroll to position [723, 0]
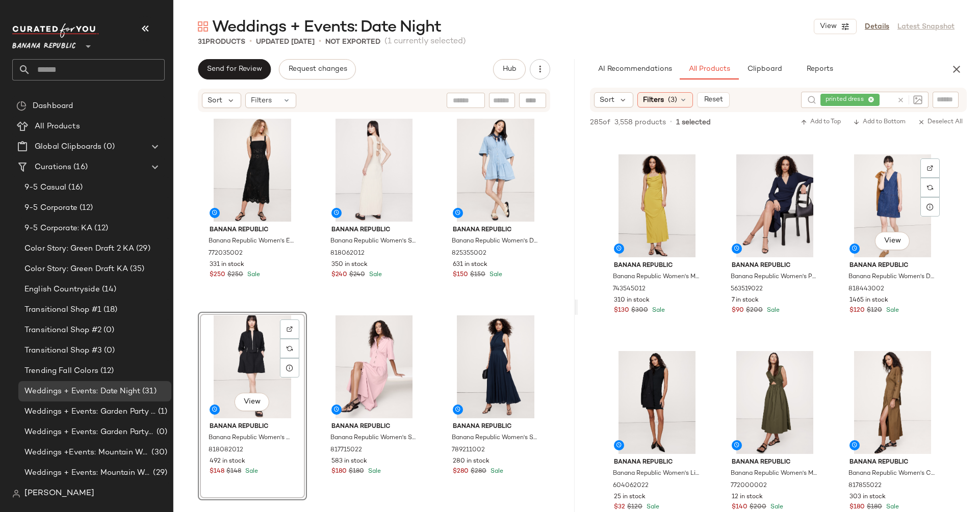
scroll to position [10288, 0]
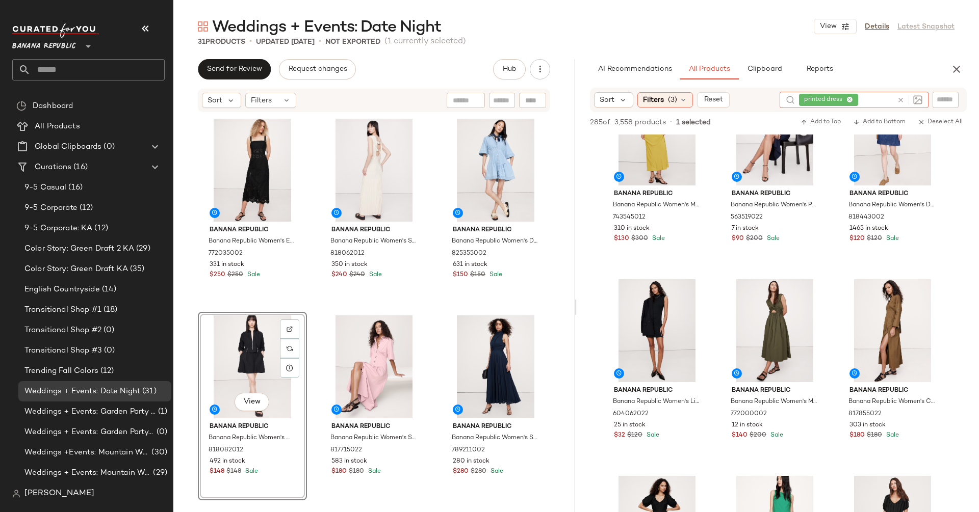
click at [899, 101] on icon at bounding box center [901, 100] width 8 height 8
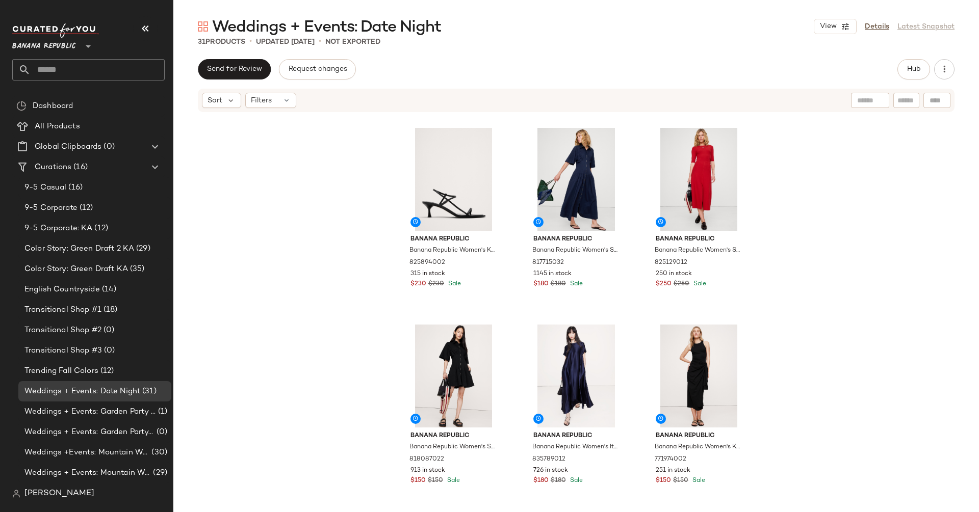
scroll to position [787, 0]
click at [559, 371] on div "View" at bounding box center [576, 375] width 102 height 103
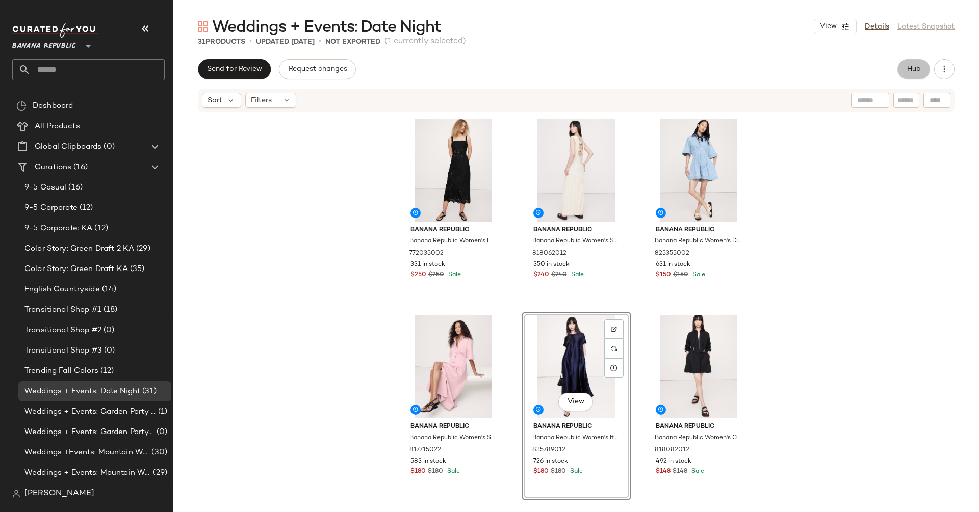
click at [915, 76] on button "Hub" at bounding box center [913, 69] width 33 height 20
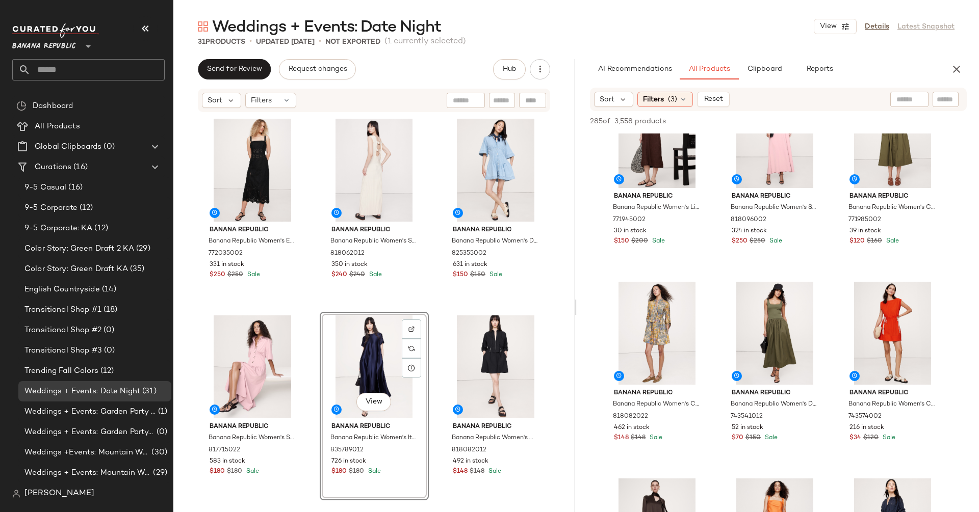
scroll to position [4975, 0]
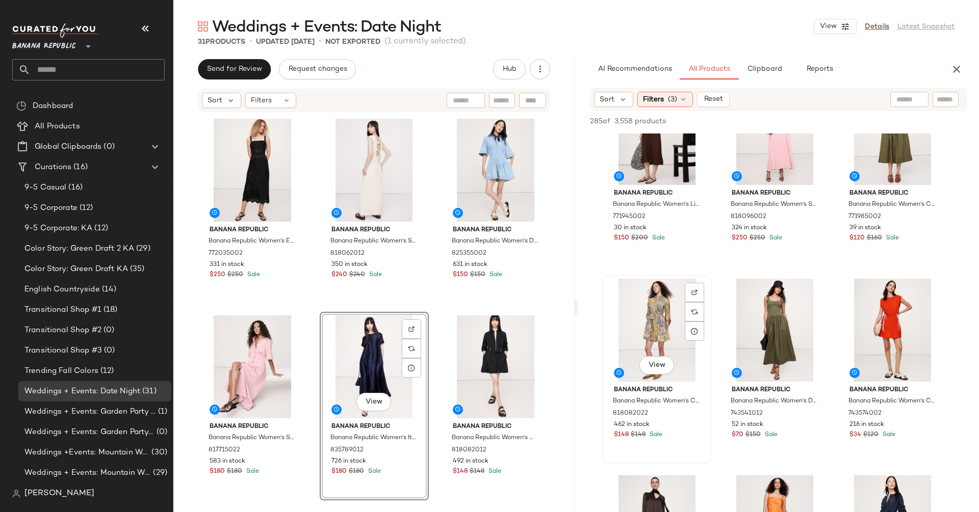
click at [630, 294] on div "View" at bounding box center [657, 330] width 102 height 103
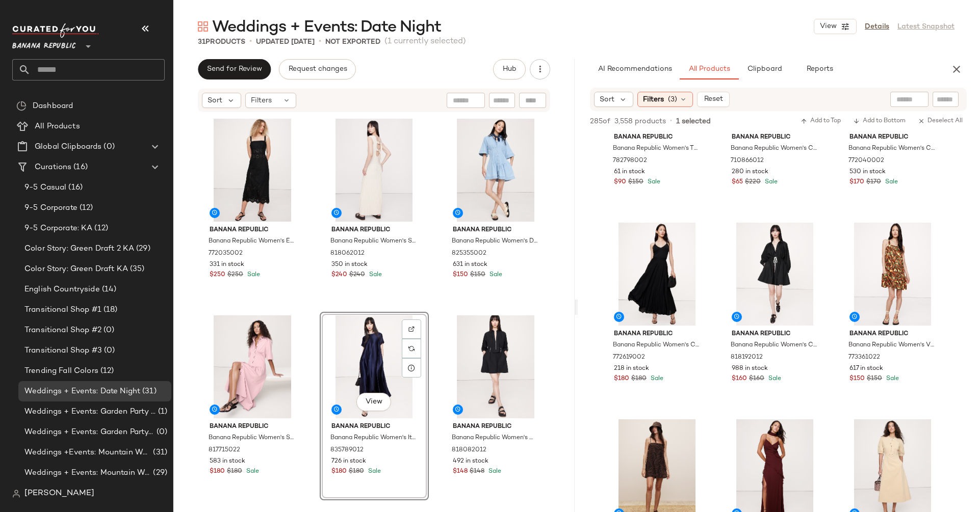
scroll to position [6294, 0]
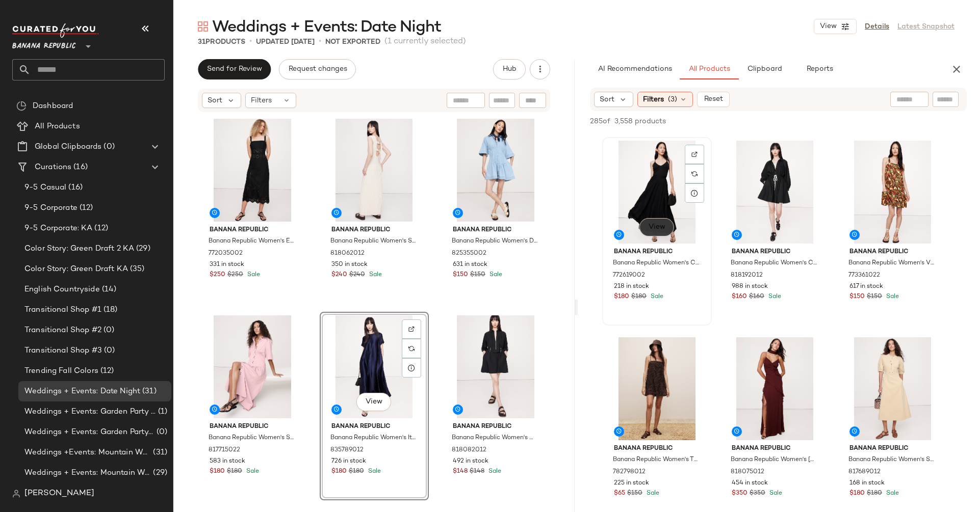
click at [659, 223] on span "View" at bounding box center [656, 227] width 17 height 8
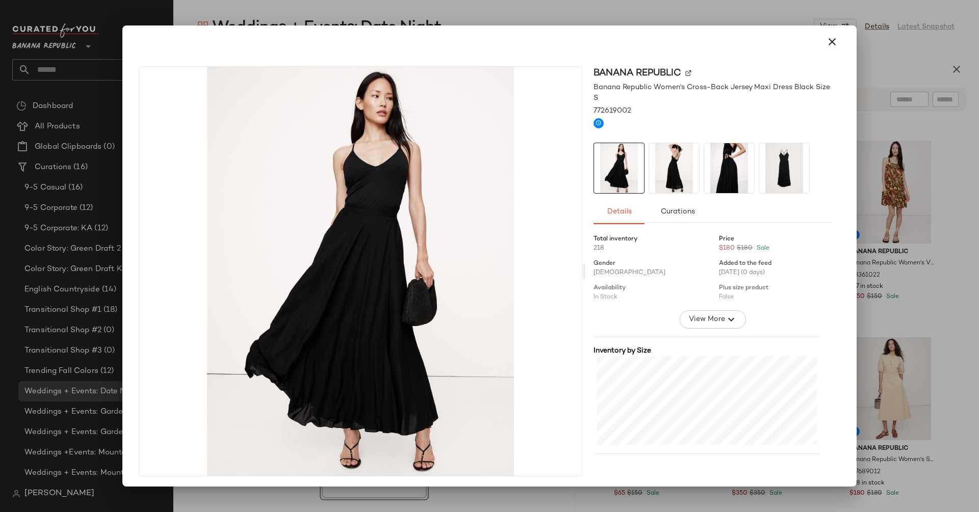
click at [662, 170] on img at bounding box center [674, 168] width 50 height 50
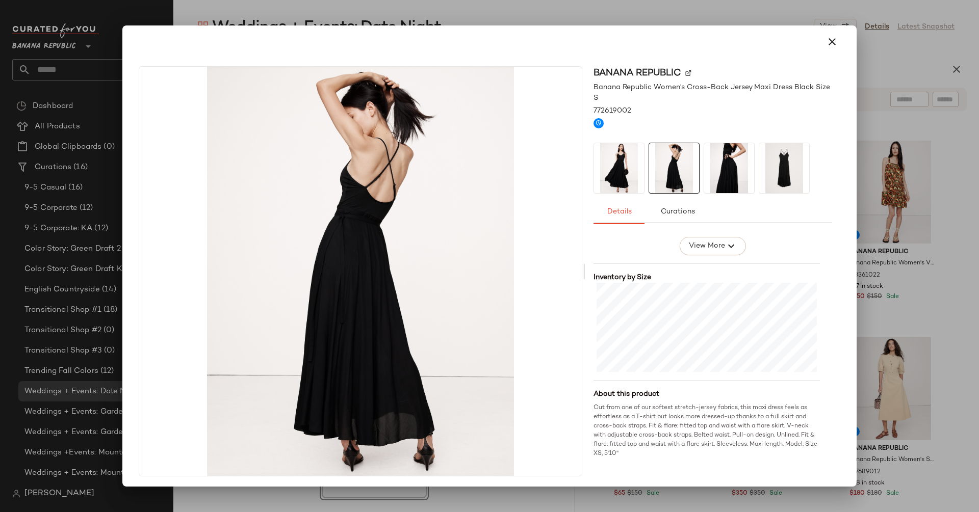
scroll to position [0, 0]
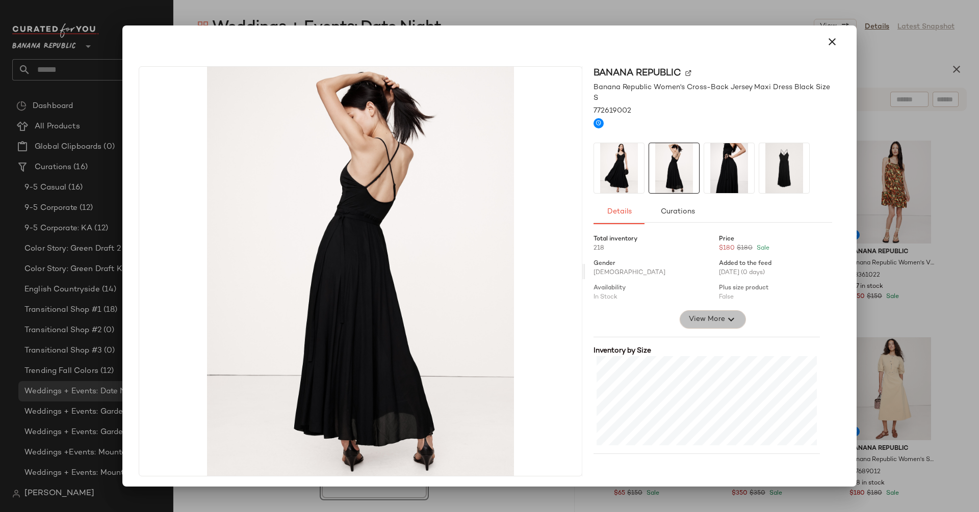
click at [725, 314] on icon "button" at bounding box center [731, 320] width 12 height 12
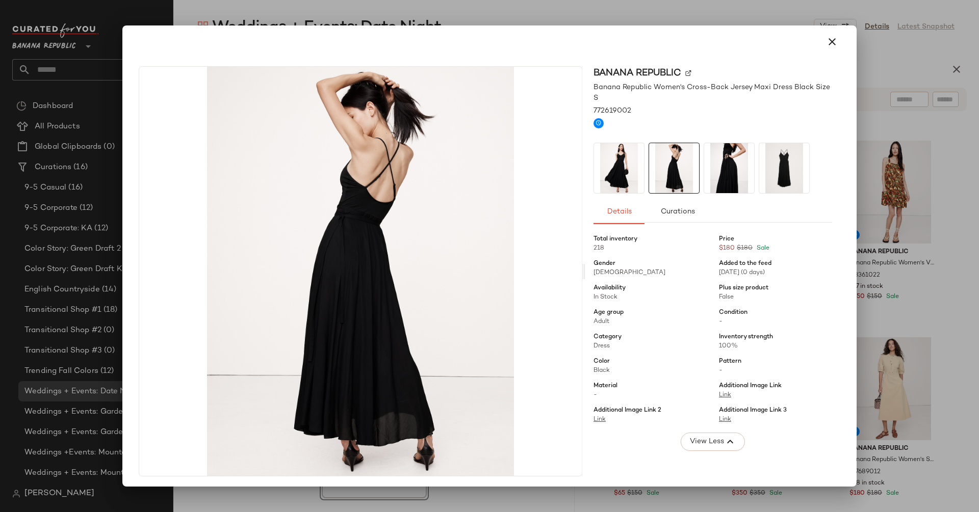
click at [726, 177] on img at bounding box center [729, 168] width 50 height 50
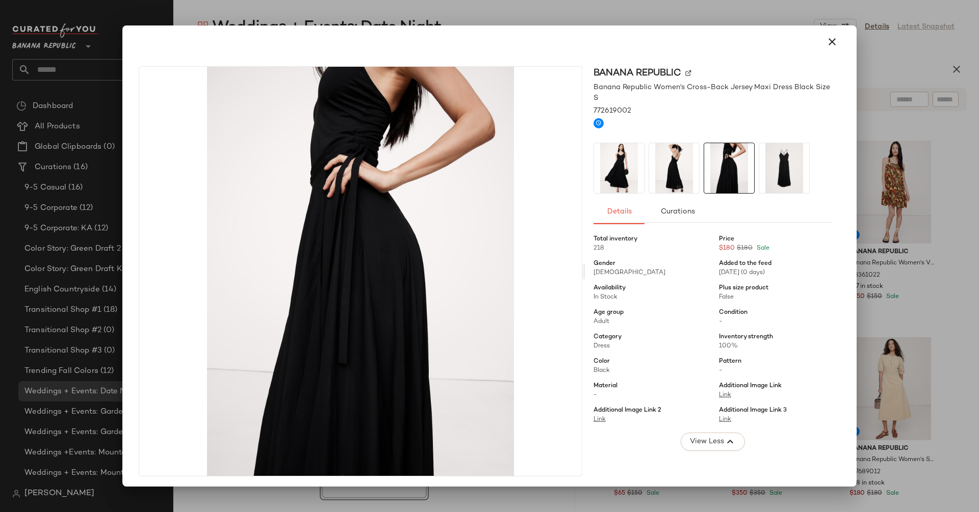
click at [773, 175] on img at bounding box center [784, 168] width 50 height 50
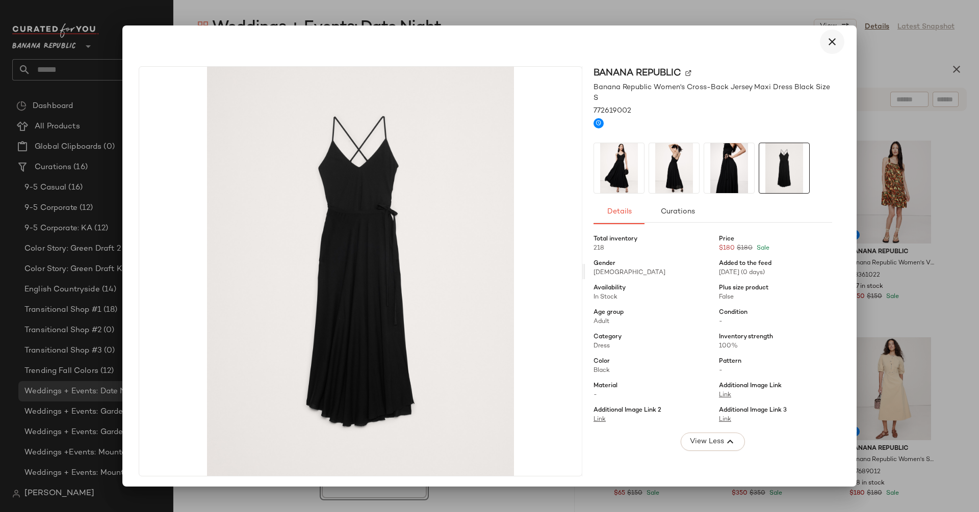
click at [826, 48] on icon "button" at bounding box center [832, 42] width 12 height 12
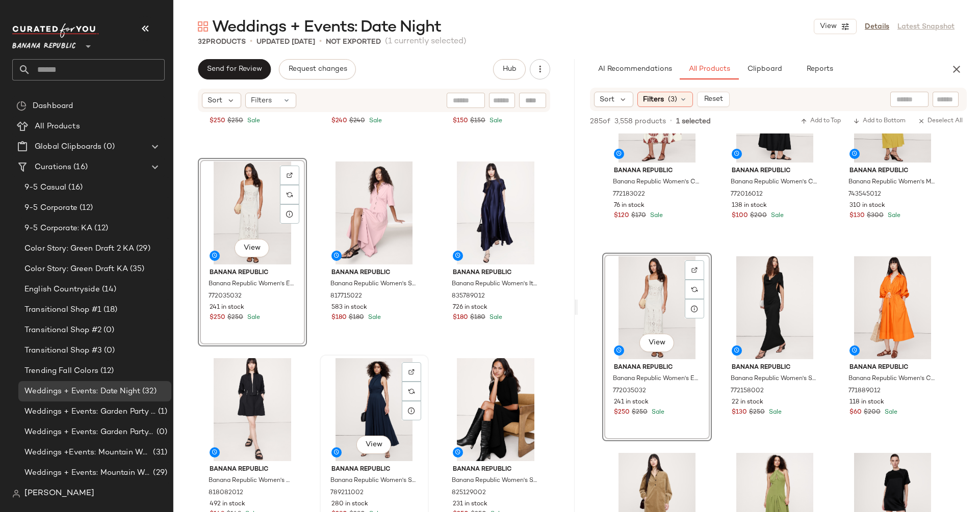
scroll to position [391, 0]
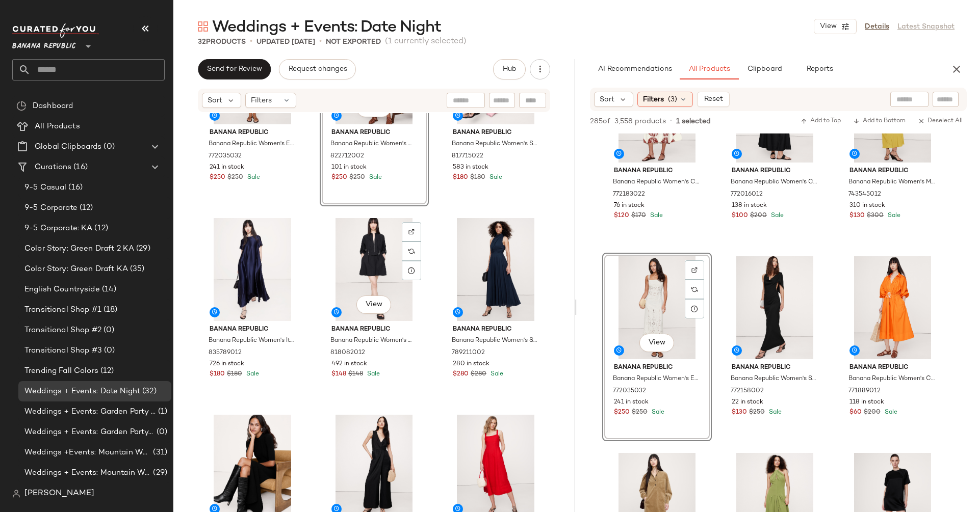
scroll to position [274, 0]
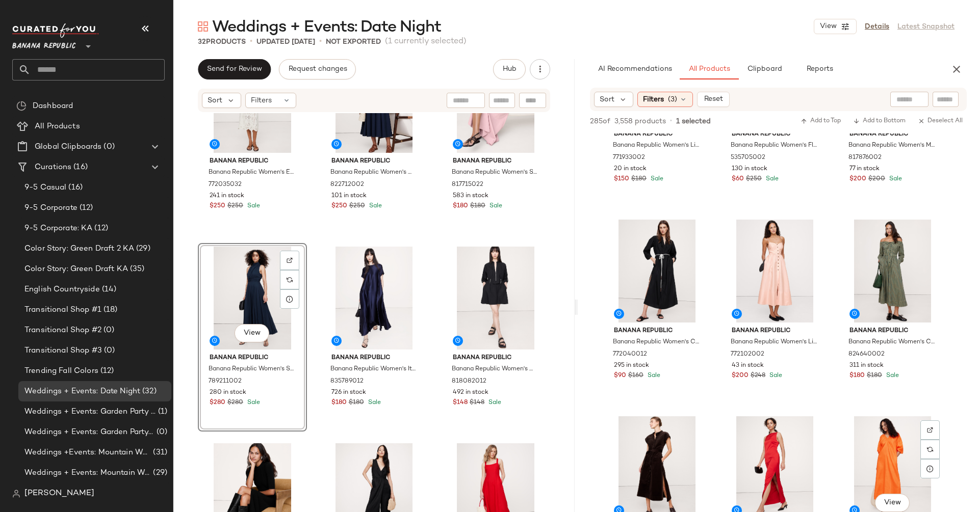
scroll to position [9730, 0]
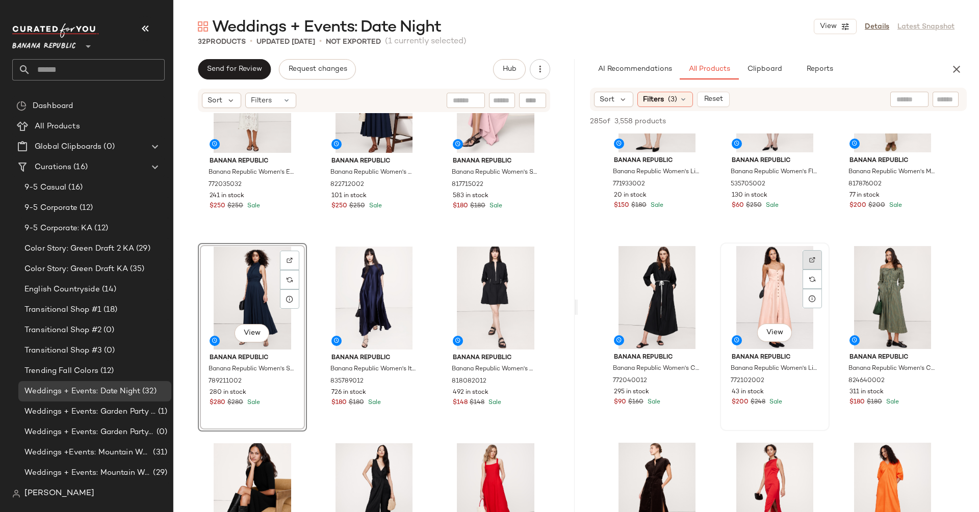
click at [812, 259] on img at bounding box center [812, 260] width 6 height 6
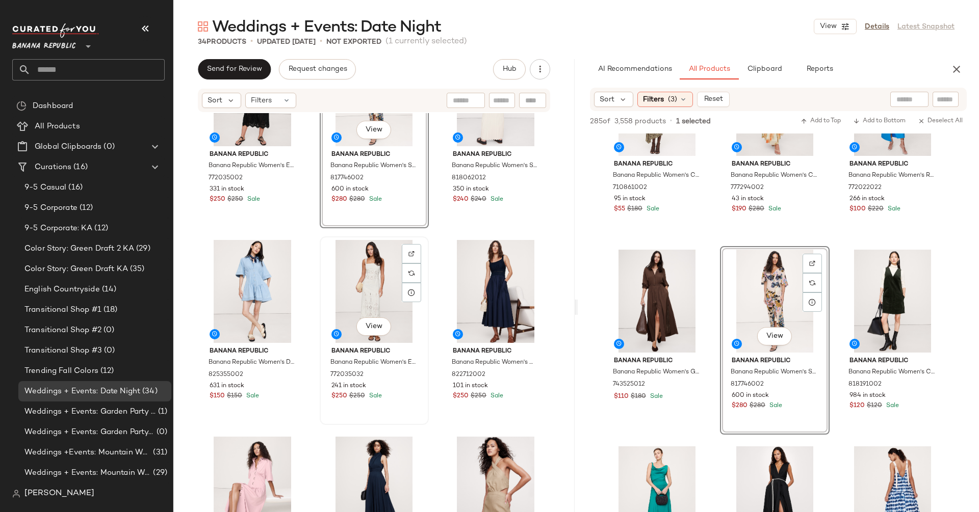
scroll to position [76, 0]
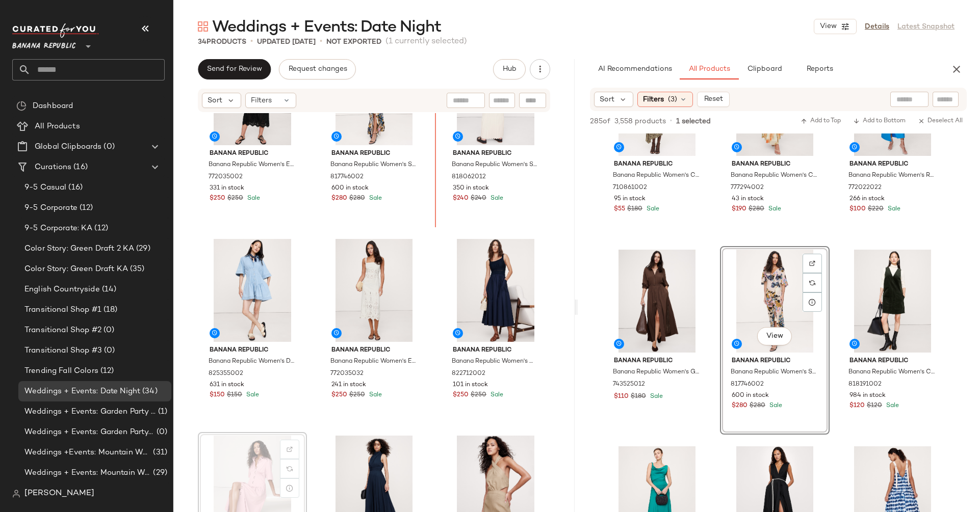
scroll to position [58, 0]
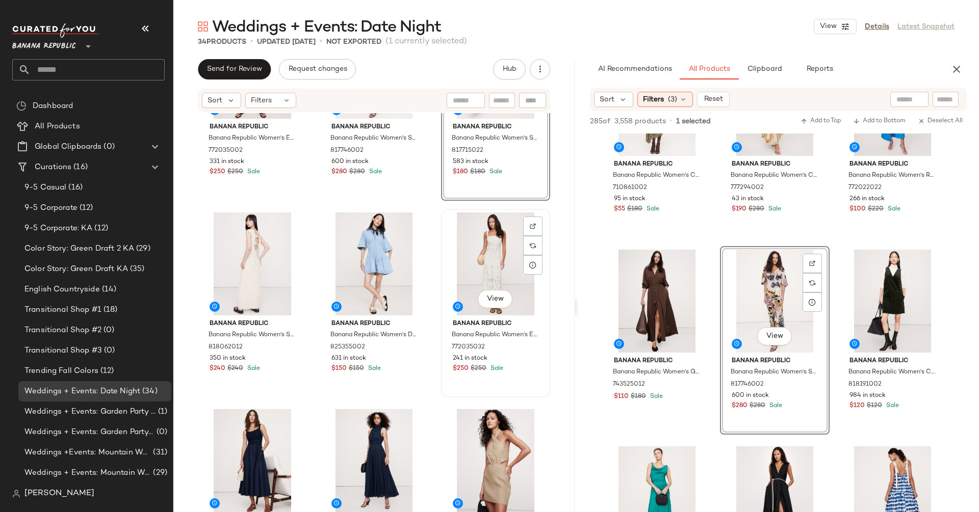
scroll to position [111, 0]
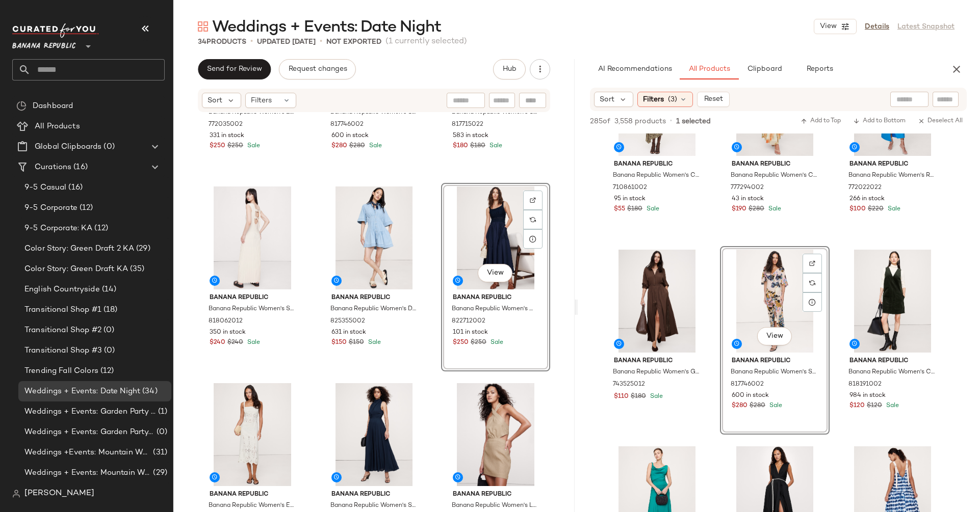
scroll to position [209, 0]
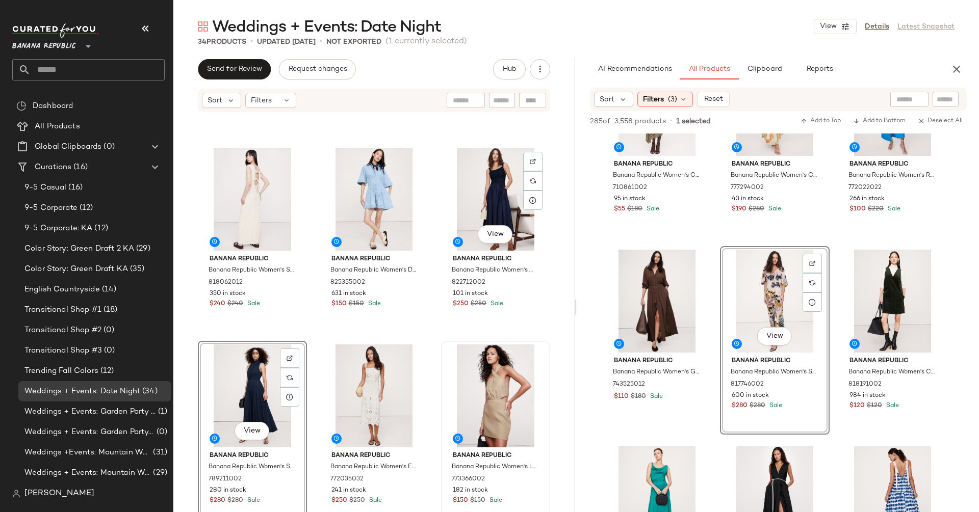
scroll to position [180, 0]
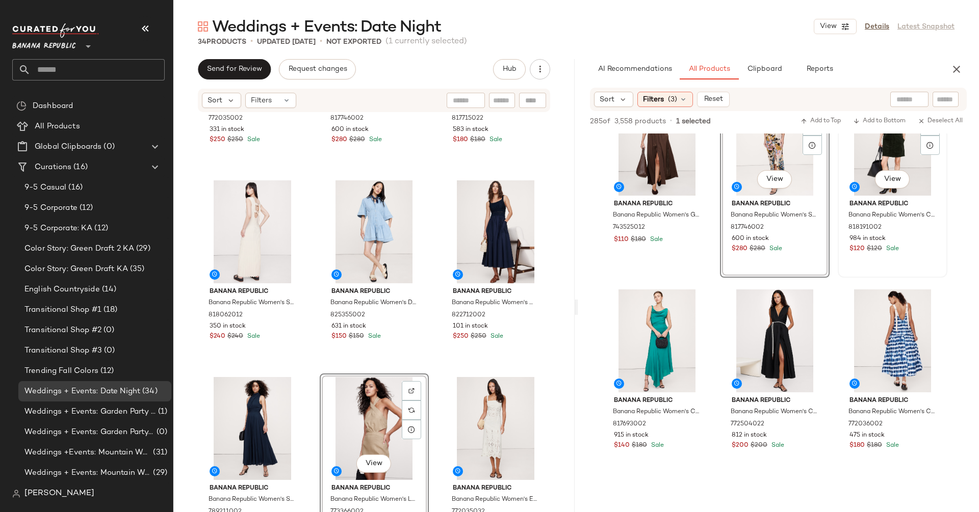
scroll to position [13642, 0]
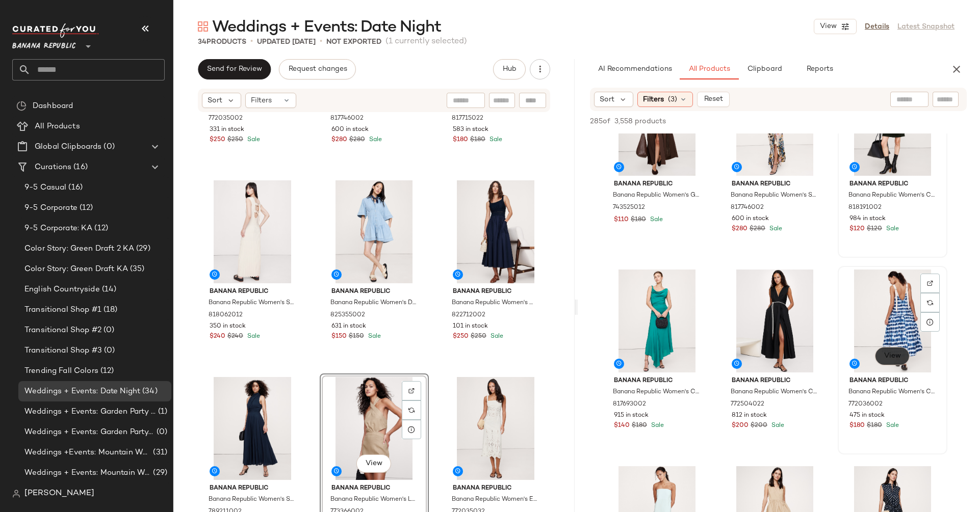
click at [890, 357] on span "View" at bounding box center [891, 356] width 17 height 8
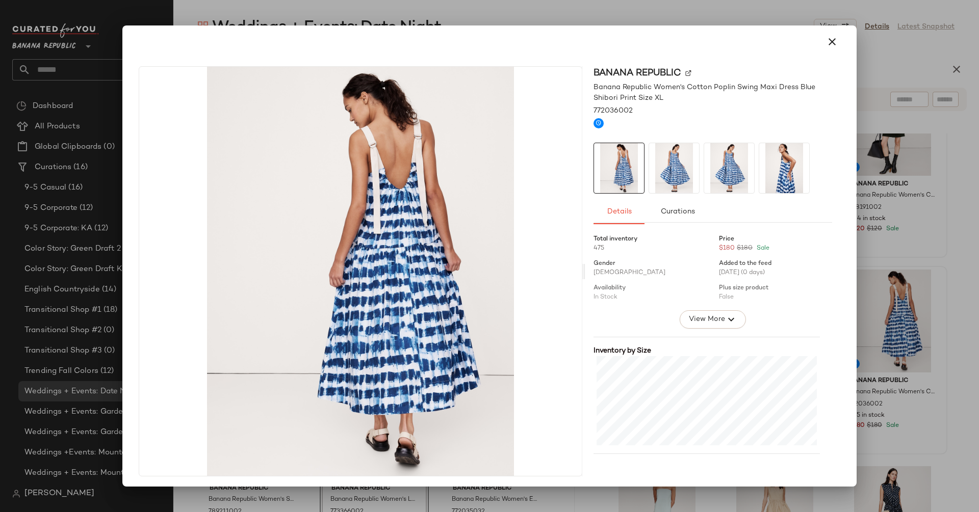
click at [659, 164] on img at bounding box center [674, 168] width 50 height 50
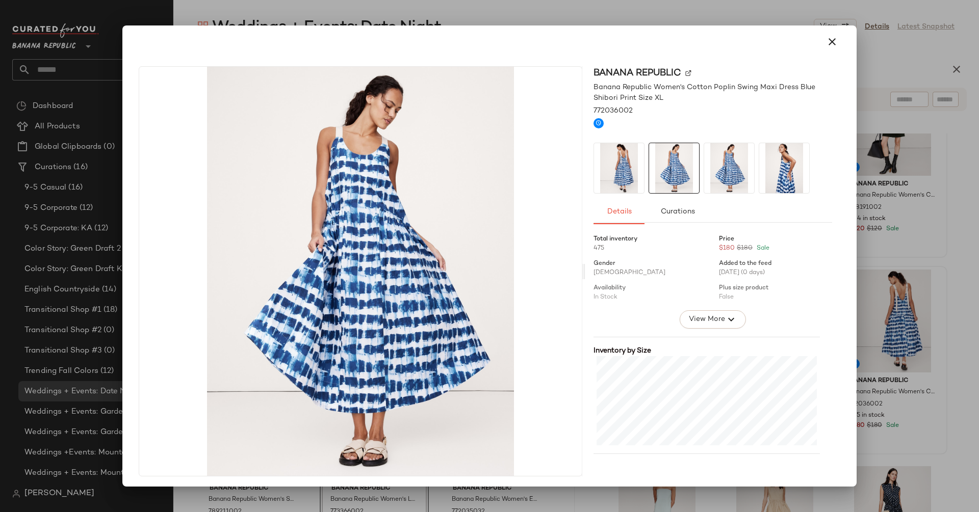
click at [695, 161] on div at bounding box center [712, 168] width 239 height 51
click at [826, 42] on icon "button" at bounding box center [832, 42] width 12 height 12
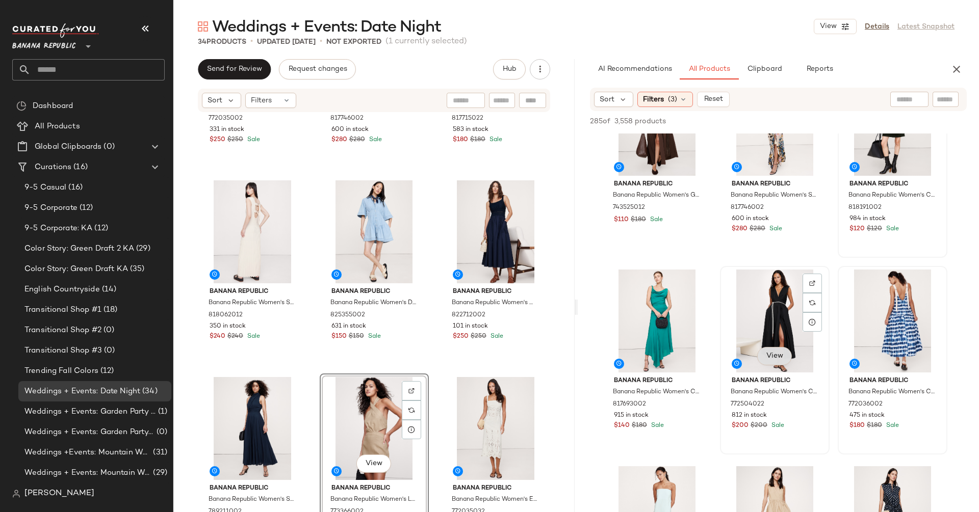
click at [767, 356] on span "View" at bounding box center [774, 356] width 17 height 8
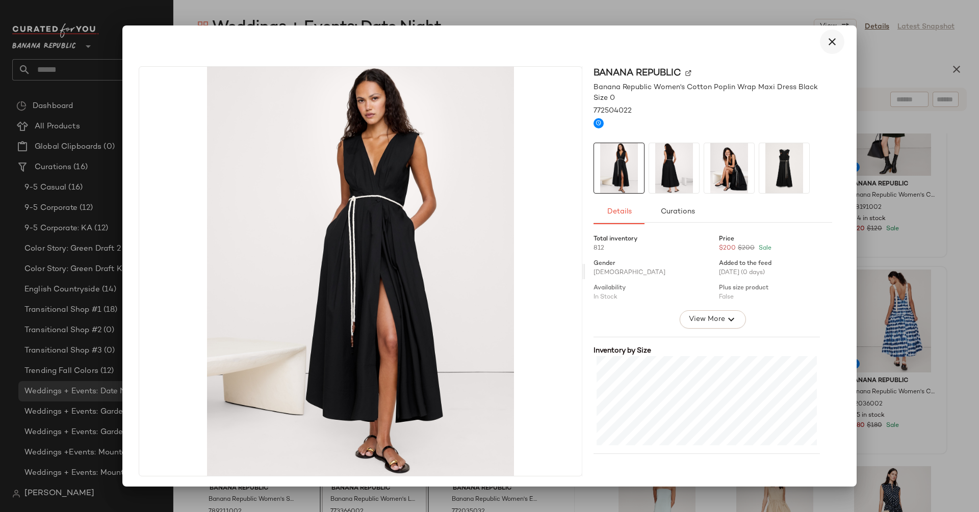
click at [826, 44] on icon "button" at bounding box center [832, 42] width 12 height 12
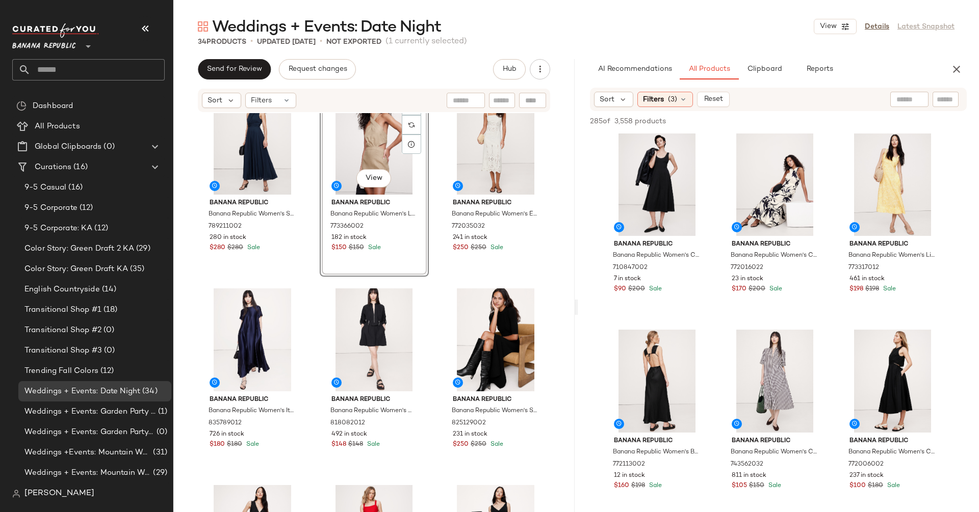
scroll to position [15745, 0]
click at [894, 221] on span "View" at bounding box center [891, 221] width 17 height 8
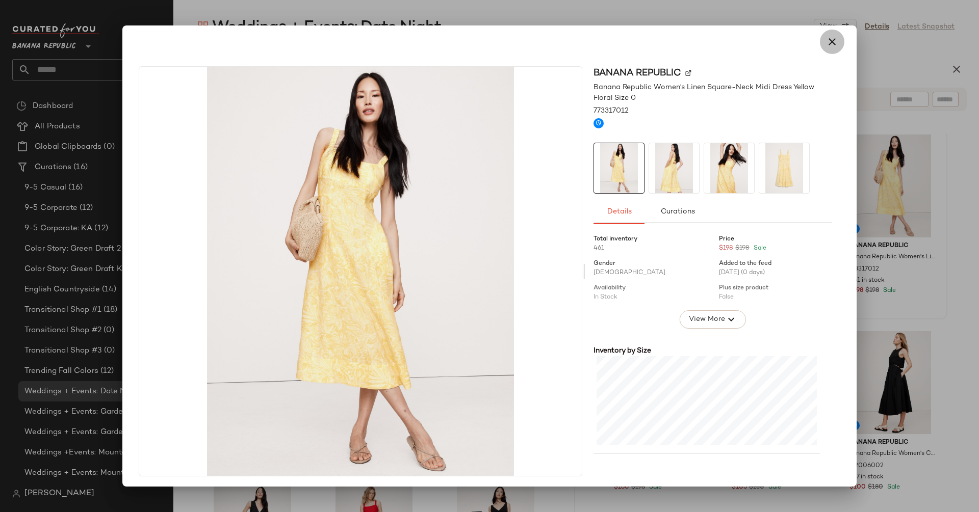
click at [826, 46] on icon "button" at bounding box center [832, 42] width 12 height 12
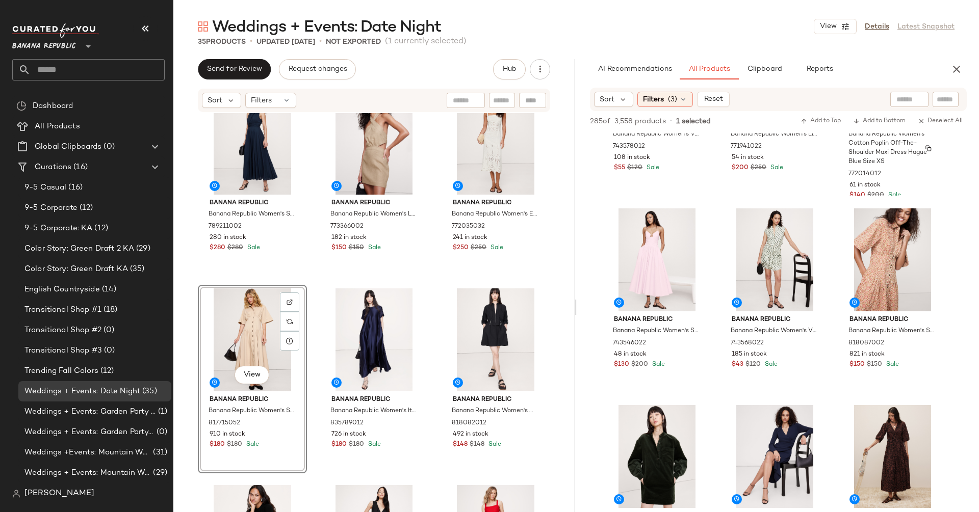
scroll to position [1948, 0]
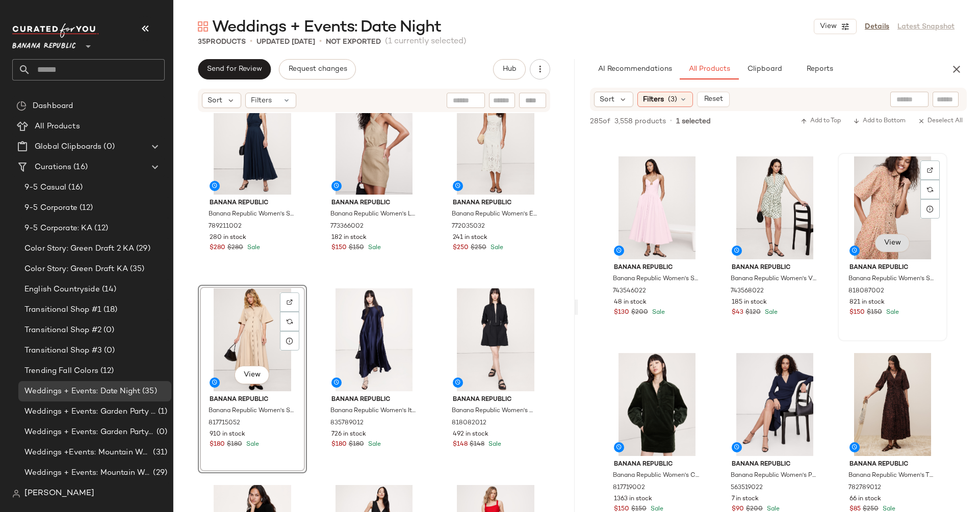
click at [883, 251] on button "View" at bounding box center [892, 243] width 35 height 18
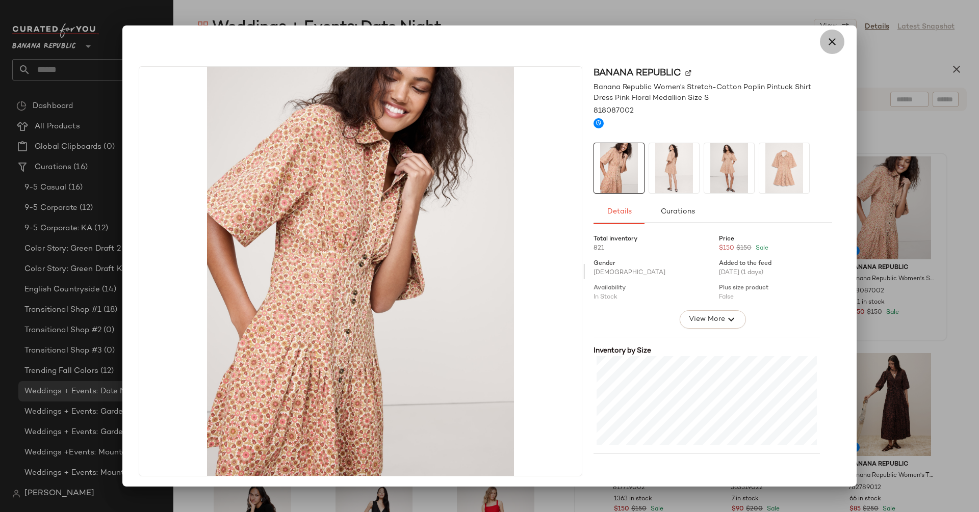
click at [824, 51] on button "button" at bounding box center [832, 42] width 24 height 24
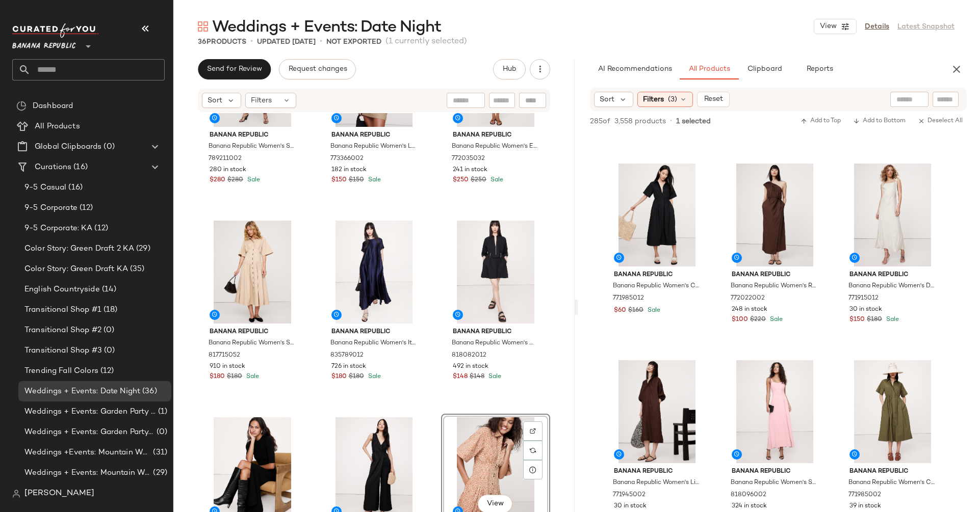
scroll to position [4830, 0]
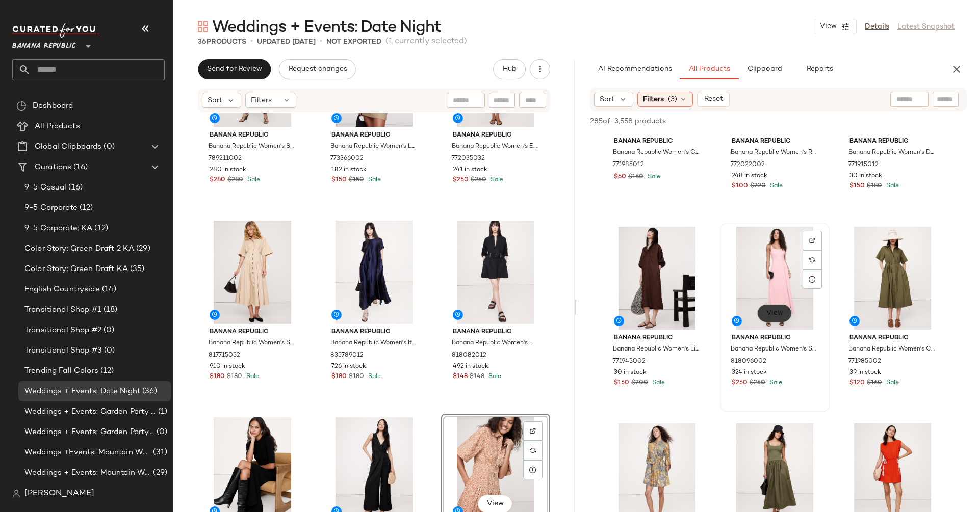
click at [768, 309] on span "View" at bounding box center [774, 313] width 17 height 8
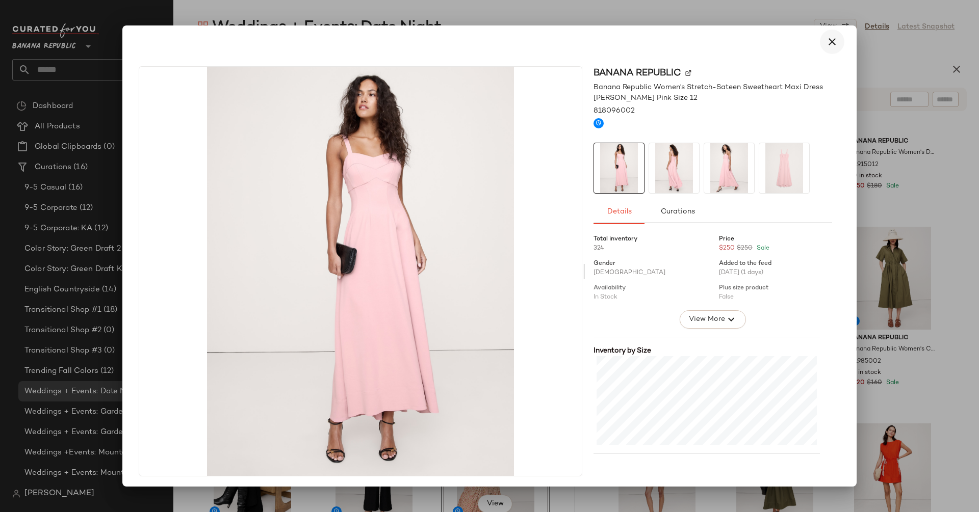
click at [826, 45] on icon "button" at bounding box center [832, 42] width 12 height 12
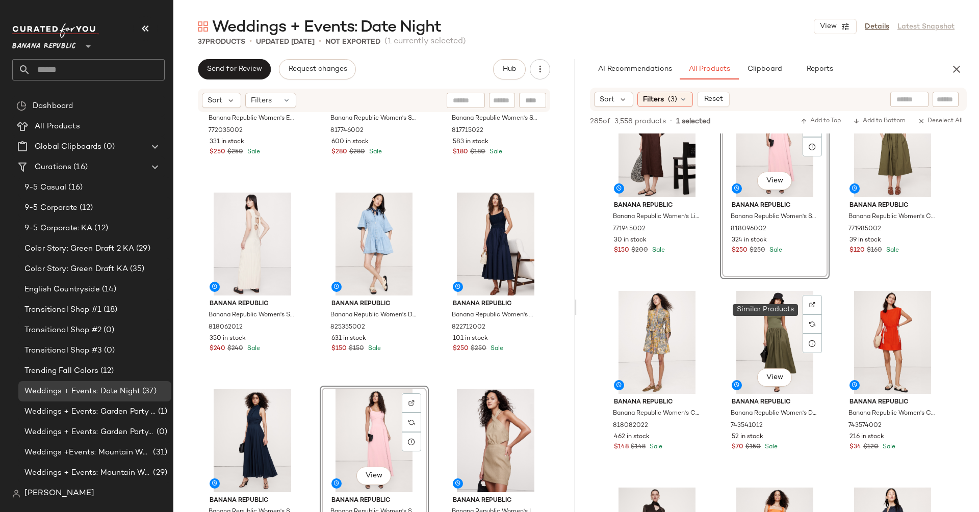
scroll to position [4976, 0]
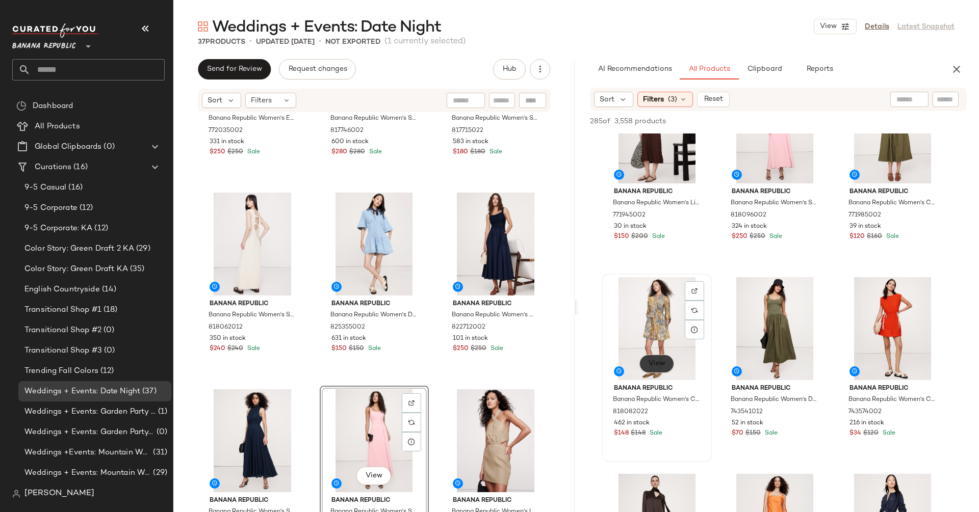
click at [658, 367] on span "View" at bounding box center [656, 364] width 17 height 8
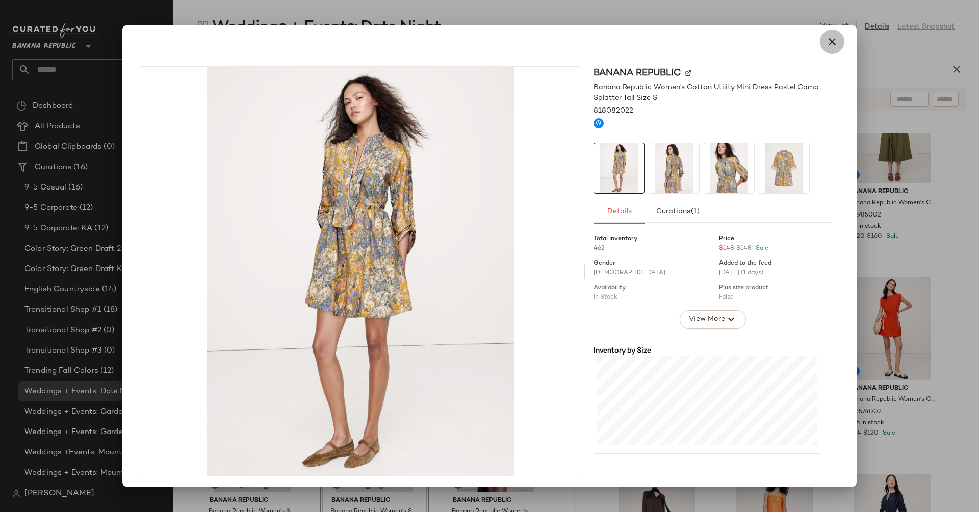
click at [826, 36] on icon "button" at bounding box center [832, 42] width 12 height 12
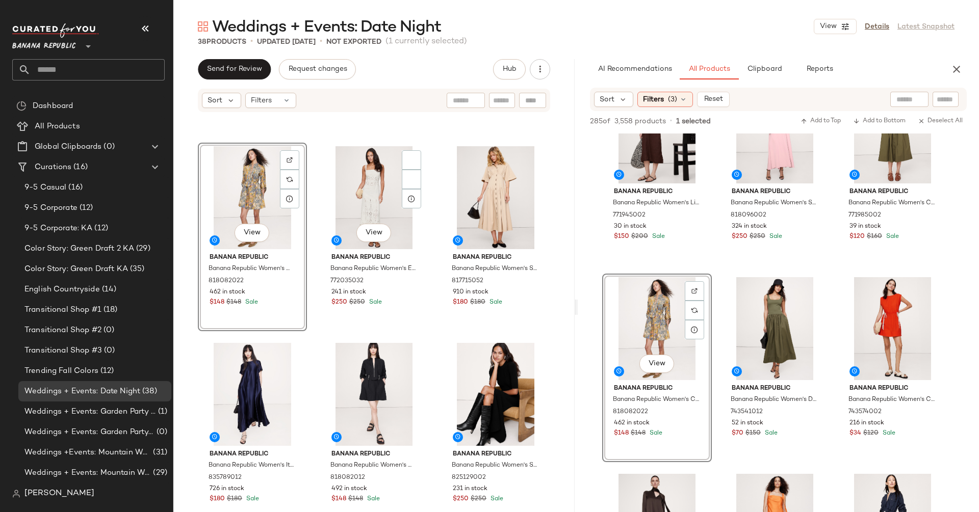
scroll to position [586, 0]
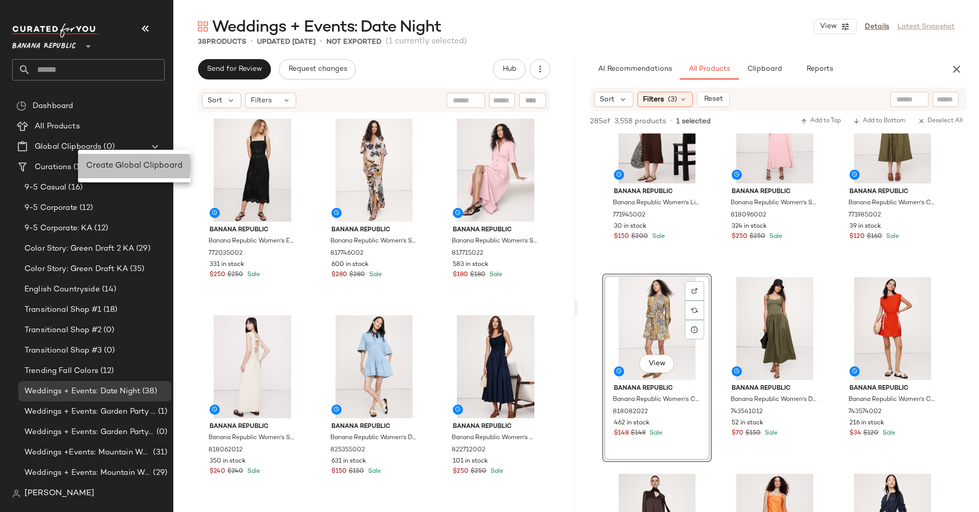
click at [104, 162] on span "Create Global Clipboard" at bounding box center [134, 166] width 96 height 9
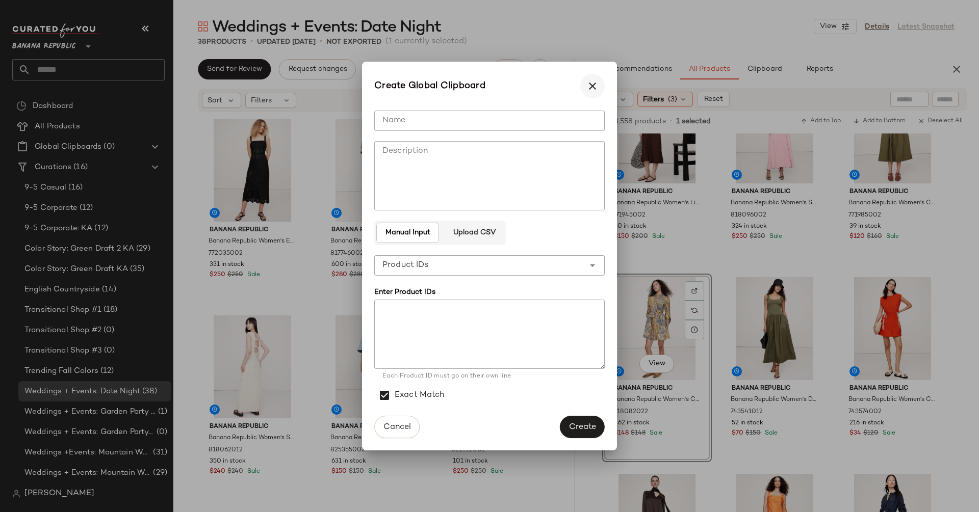
click at [593, 84] on icon "button" at bounding box center [592, 86] width 12 height 12
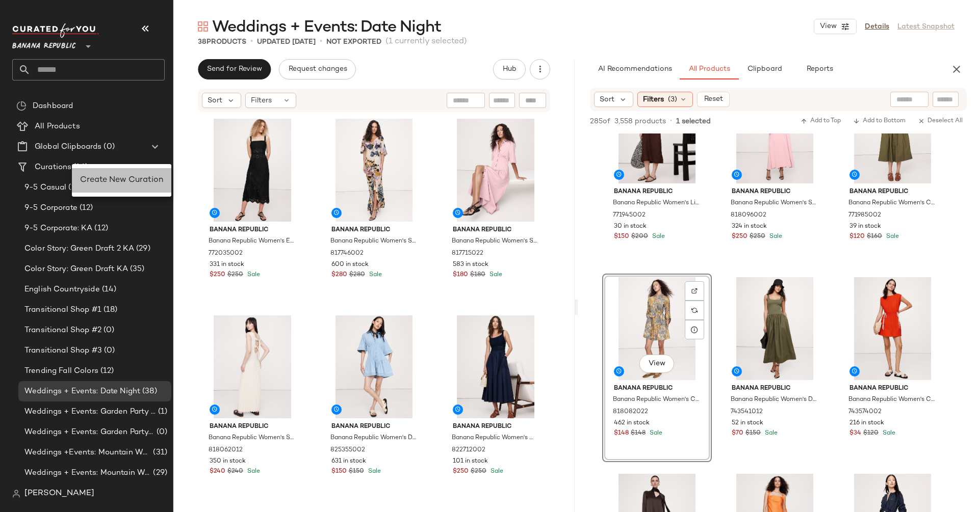
click at [97, 177] on span "Create New Curation" at bounding box center [121, 180] width 83 height 9
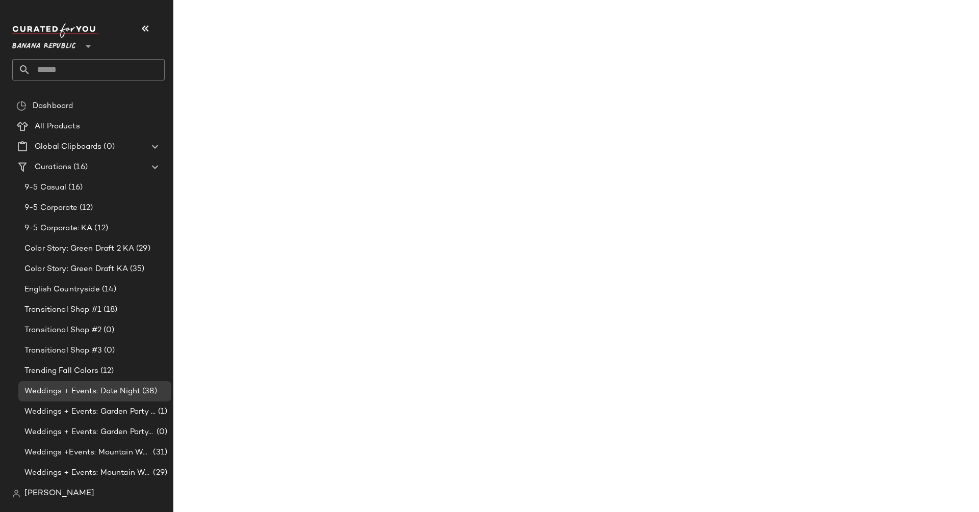
scroll to position [7338, 0]
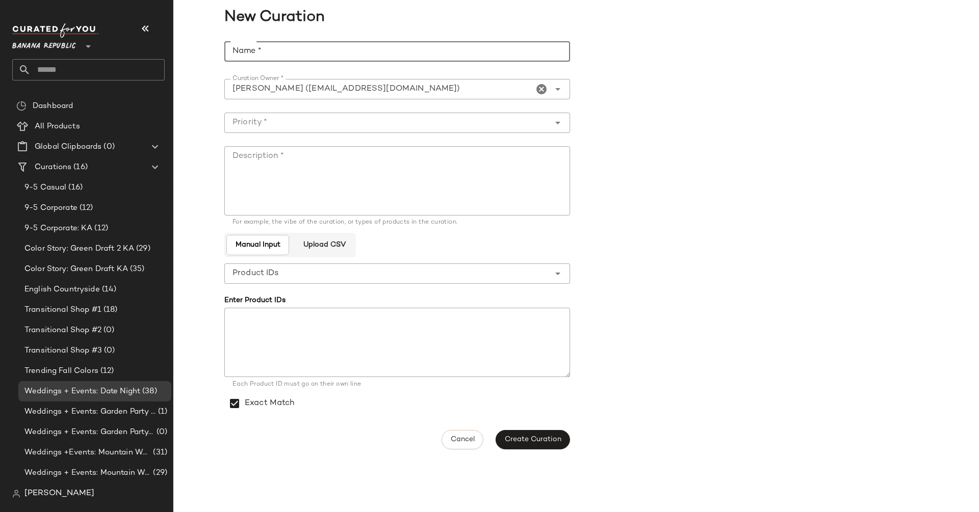
click at [330, 54] on input "Name *" at bounding box center [397, 51] width 346 height 20
type input "**********"
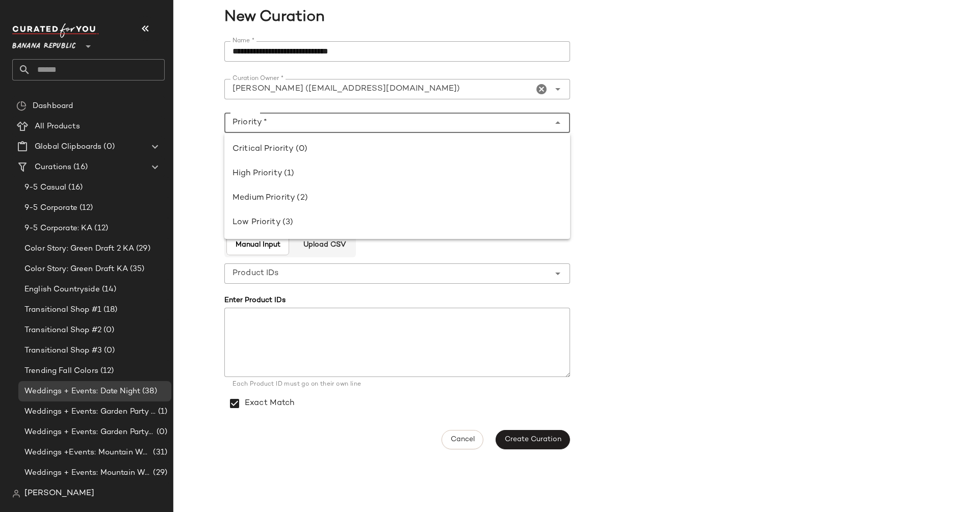
click at [330, 116] on div at bounding box center [386, 123] width 325 height 20
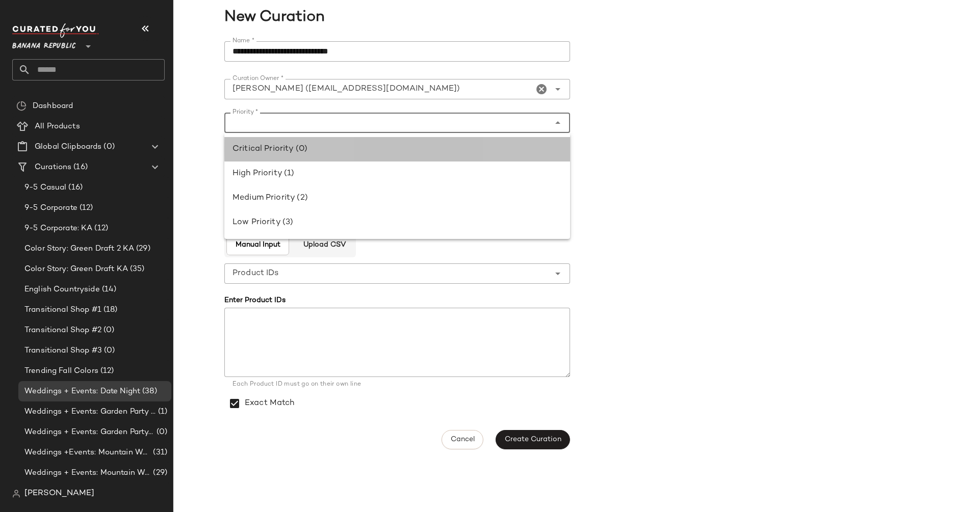
click at [330, 144] on div "Critical Priority (0)" at bounding box center [396, 149] width 329 height 12
type input "**********"
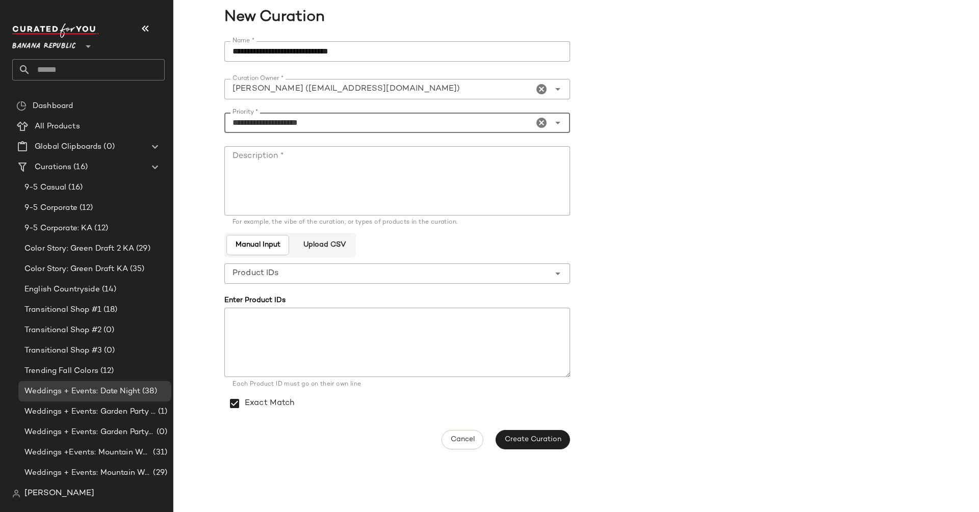
click at [328, 179] on textarea "Description *" at bounding box center [397, 180] width 346 height 69
type textarea "**********"
click at [539, 446] on button "Create Curation" at bounding box center [533, 439] width 74 height 19
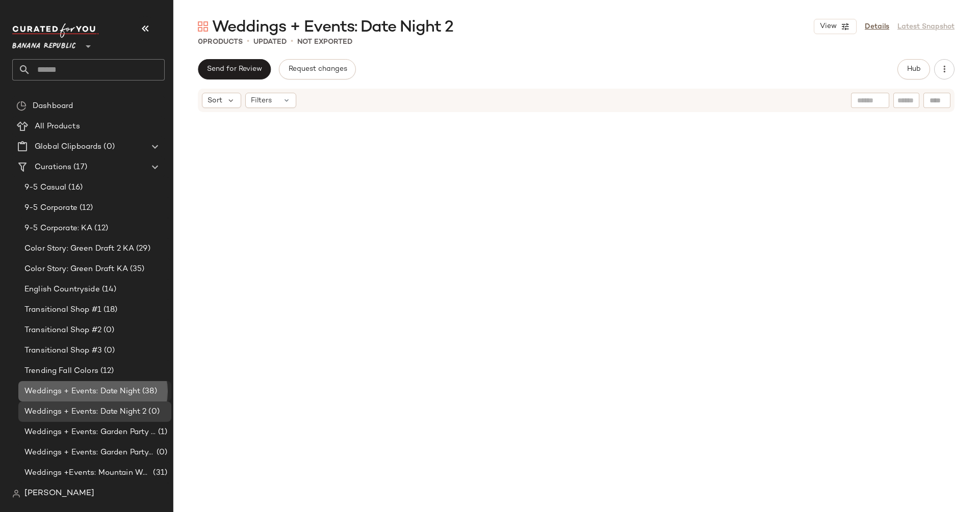
click at [105, 388] on span "Weddings + Events: Date Night" at bounding box center [82, 392] width 116 height 12
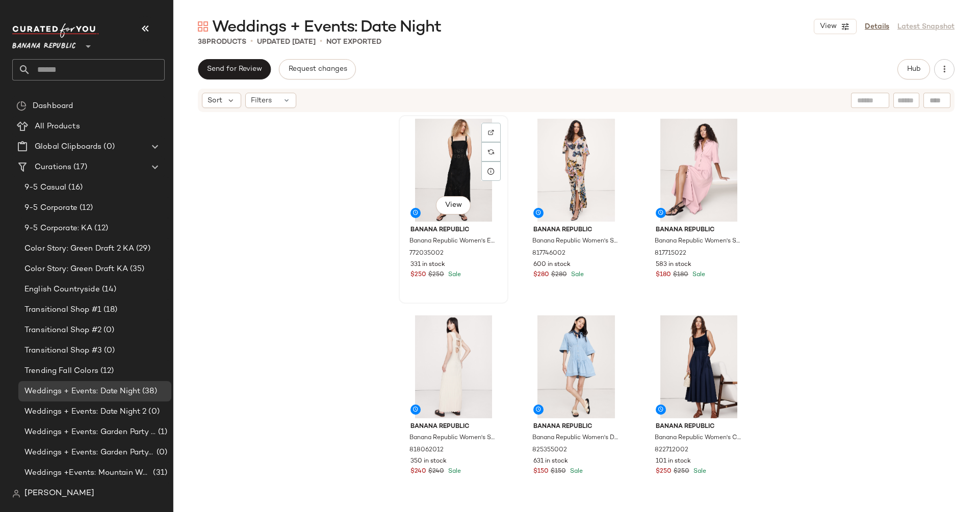
click at [454, 149] on div "View" at bounding box center [453, 170] width 102 height 103
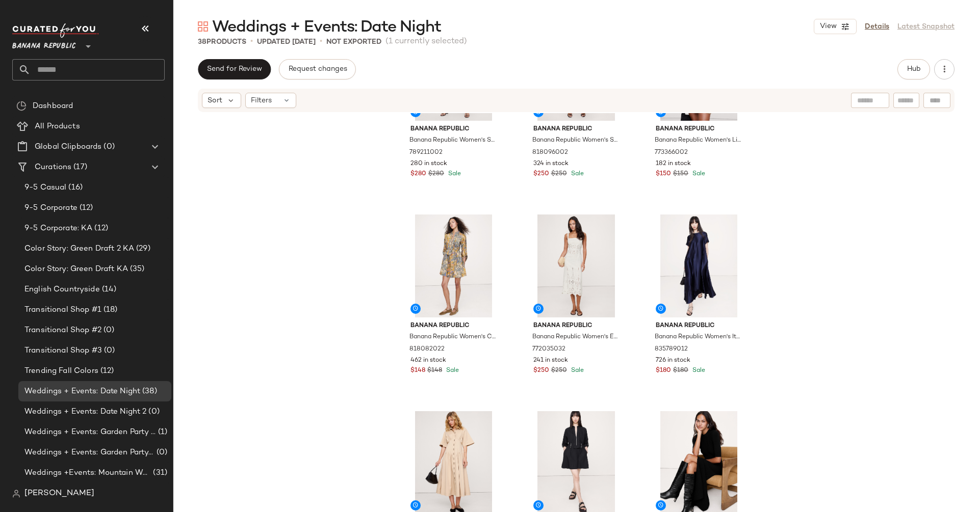
scroll to position [519, 0]
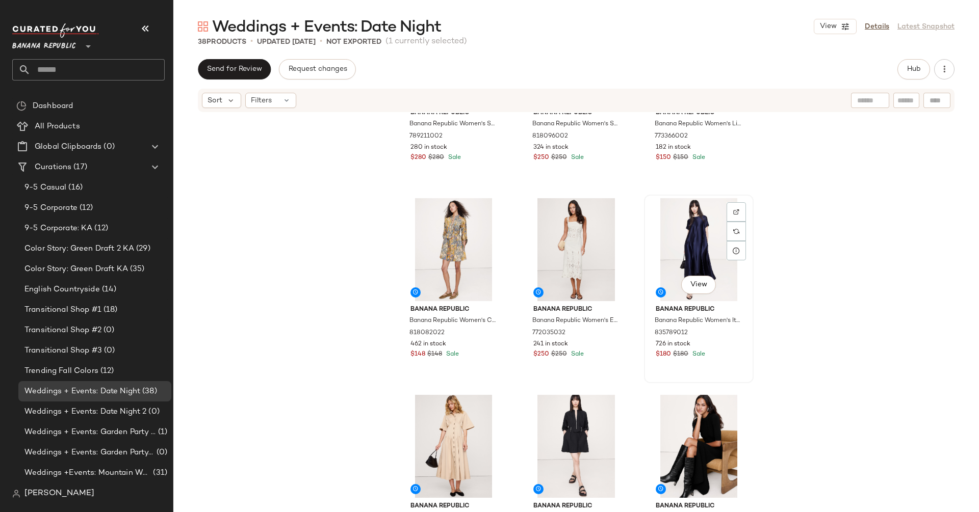
click at [701, 242] on div "View" at bounding box center [698, 249] width 102 height 103
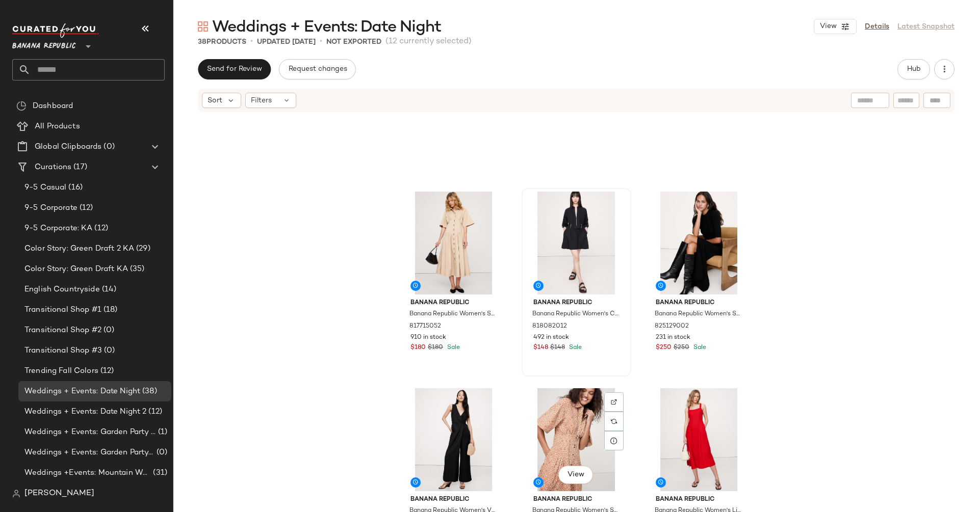
scroll to position [679, 0]
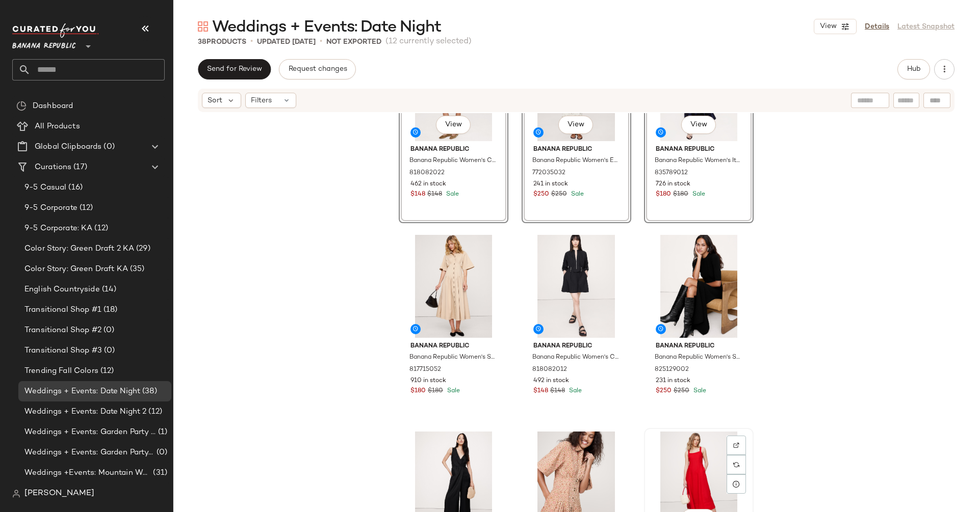
click at [701, 487] on div "View" at bounding box center [698, 483] width 102 height 103
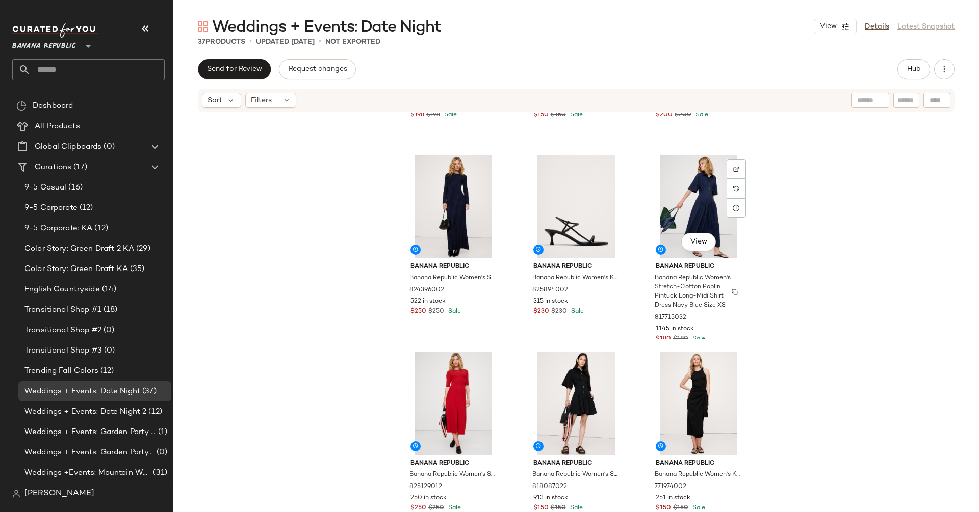
scroll to position [1176, 0]
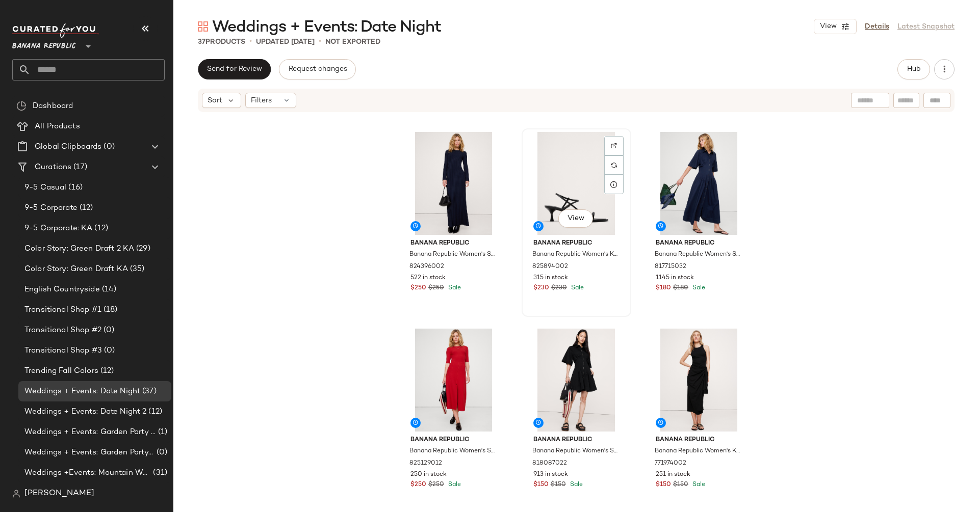
click at [572, 178] on div "View" at bounding box center [576, 183] width 102 height 103
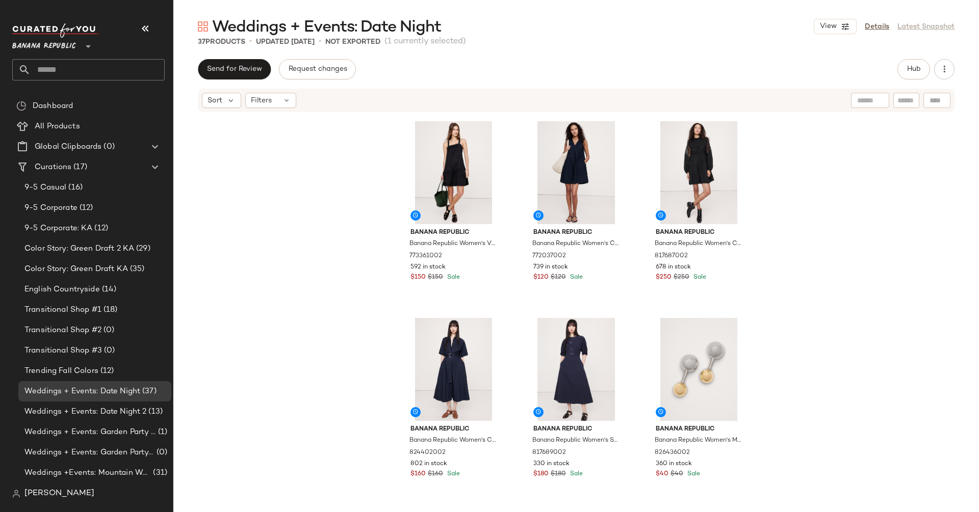
scroll to position [1990, 0]
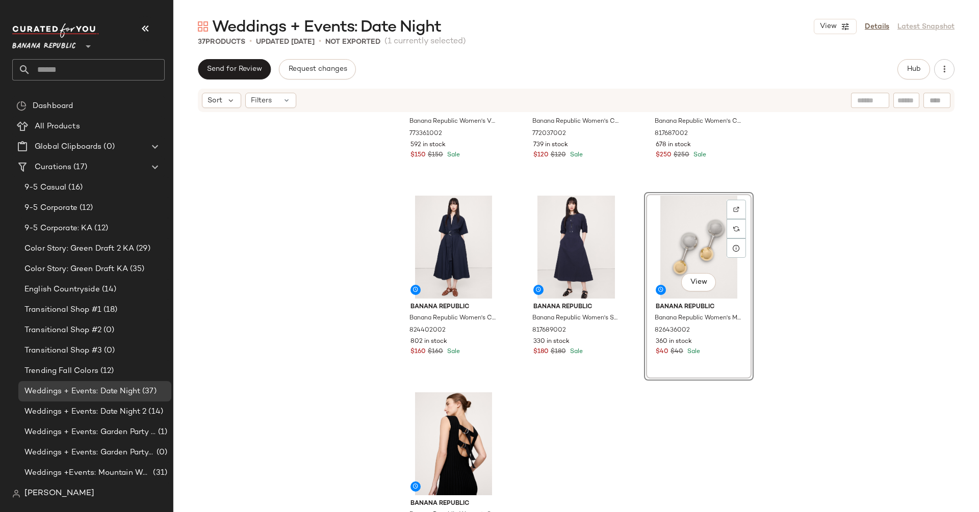
scroll to position [2130, 0]
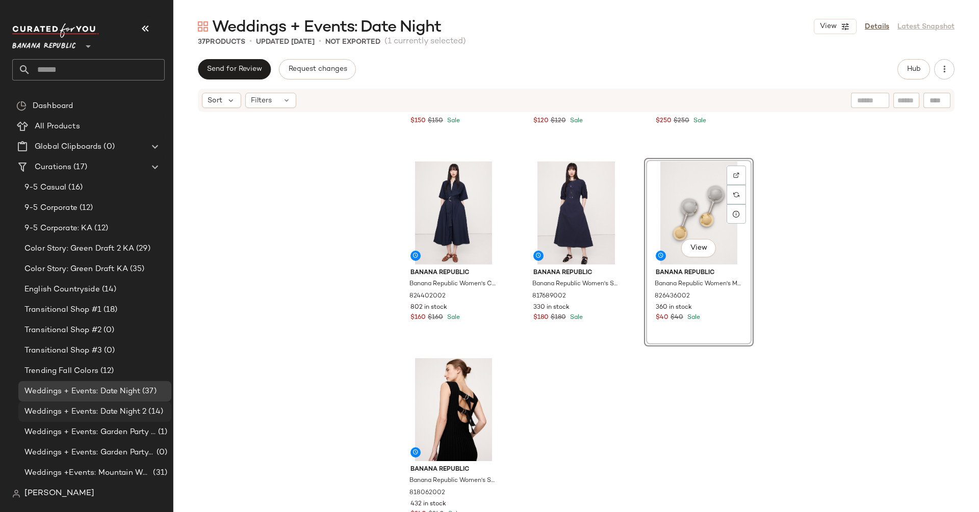
click at [136, 415] on span "Weddings + Events: Date Night 2" at bounding box center [85, 412] width 122 height 12
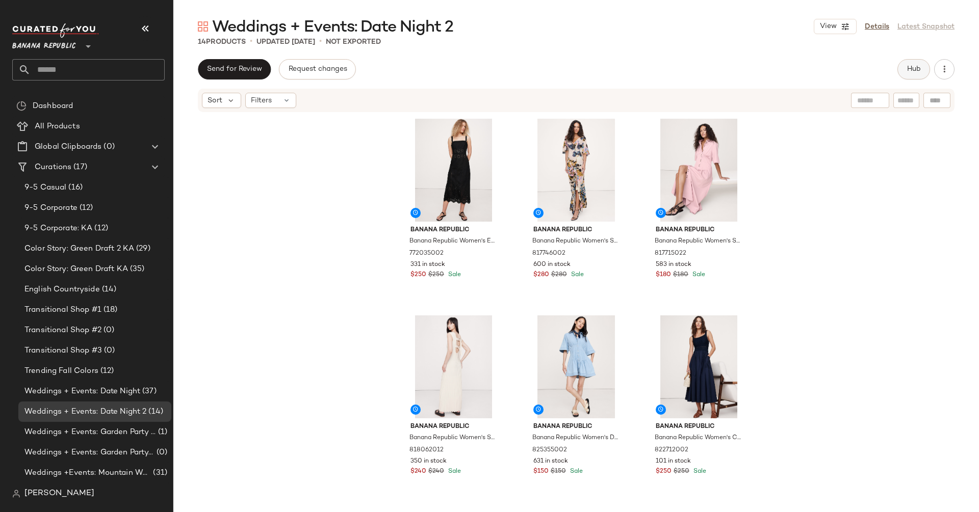
click at [911, 70] on span "Hub" at bounding box center [913, 69] width 14 height 8
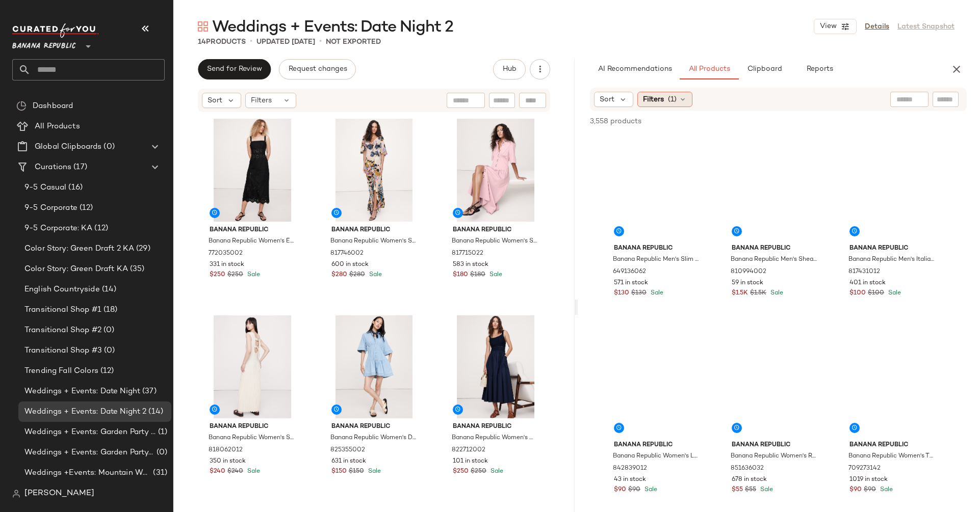
click at [657, 98] on span "Filters" at bounding box center [653, 99] width 21 height 11
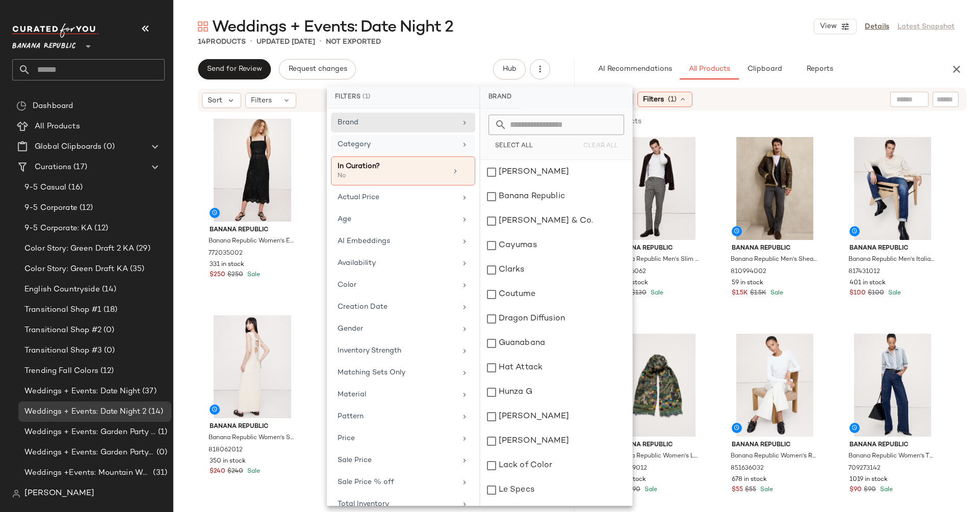
click at [360, 157] on div "Category" at bounding box center [403, 171] width 144 height 29
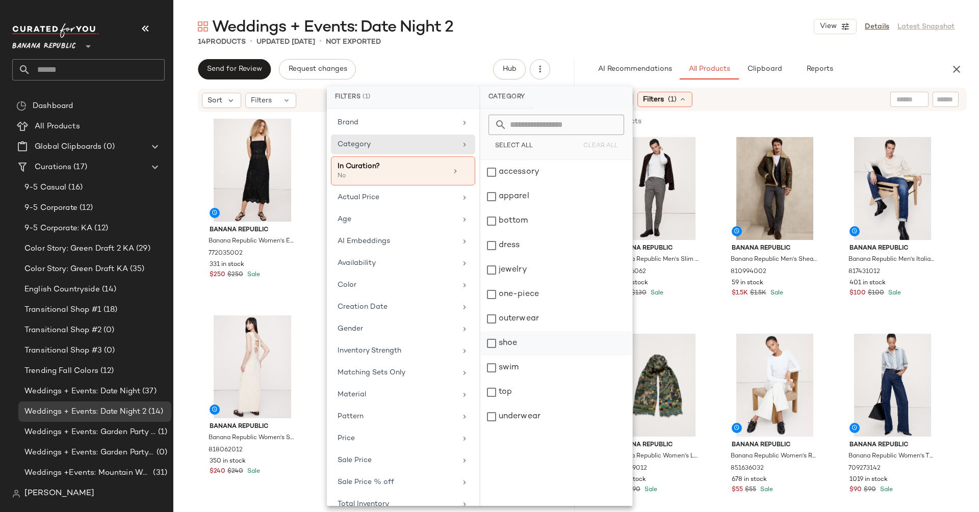
click at [491, 356] on div "shoe" at bounding box center [556, 368] width 152 height 24
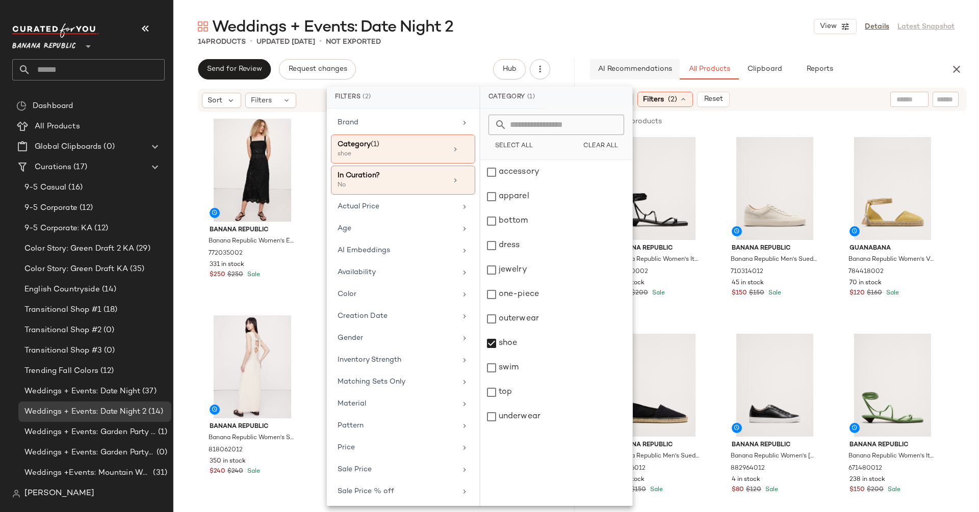
click at [595, 59] on button "AI Recommendations" at bounding box center [635, 69] width 90 height 20
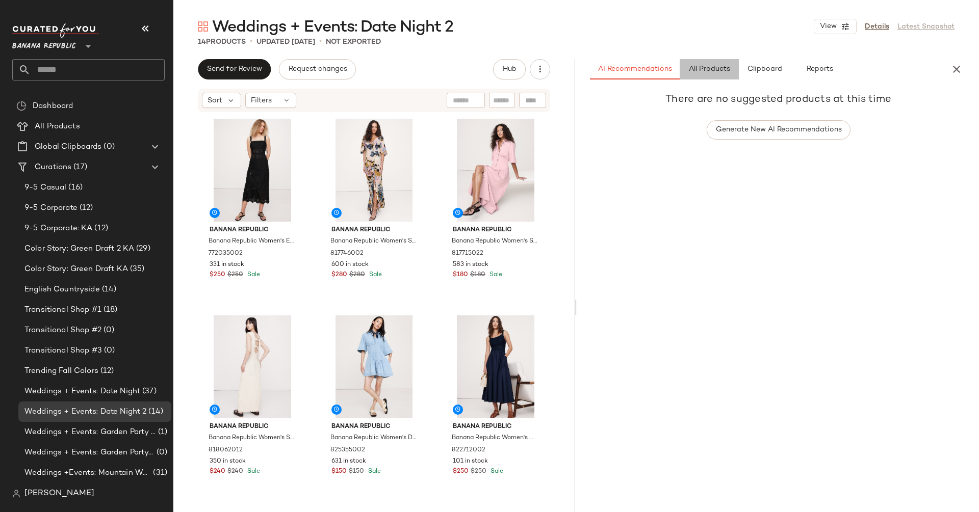
click at [709, 71] on span "All Products" at bounding box center [709, 69] width 42 height 8
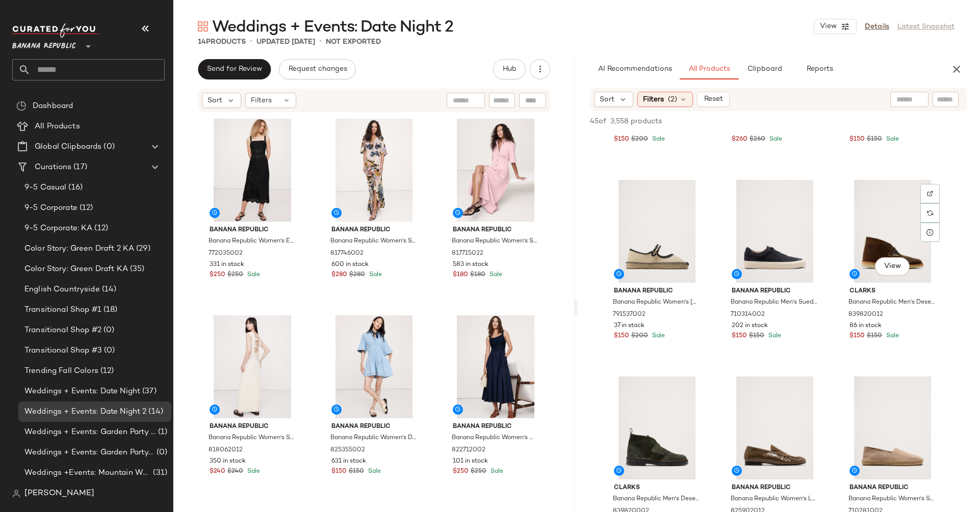
scroll to position [786, 0]
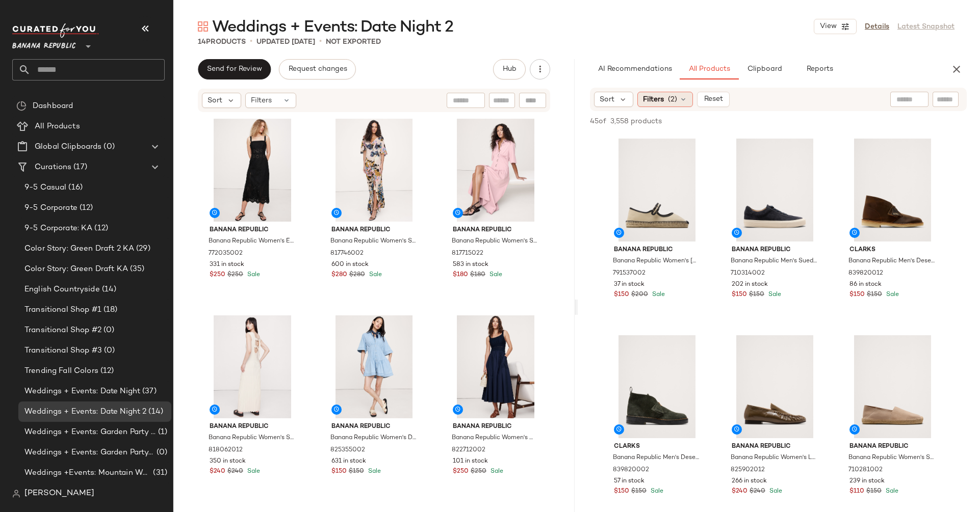
click at [653, 97] on span "Filters" at bounding box center [653, 99] width 21 height 11
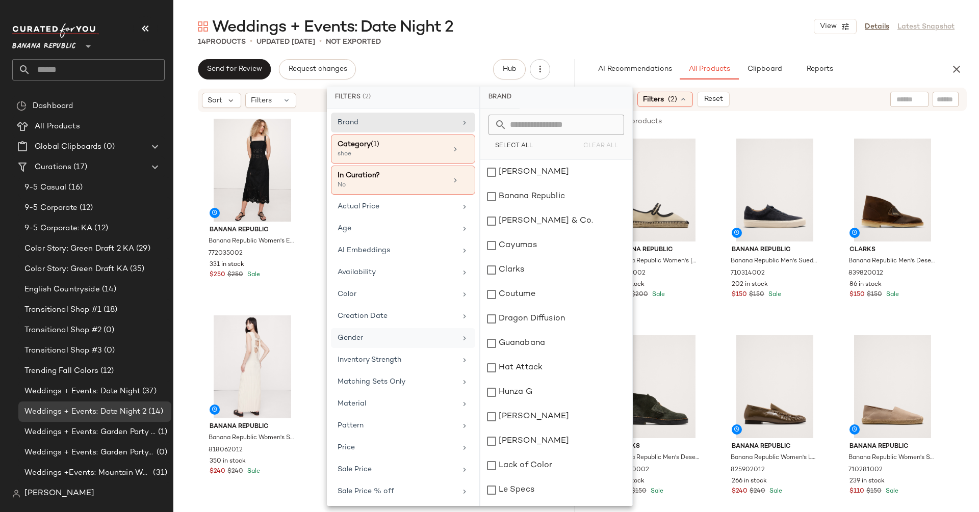
click at [371, 334] on div "Gender" at bounding box center [396, 338] width 119 height 11
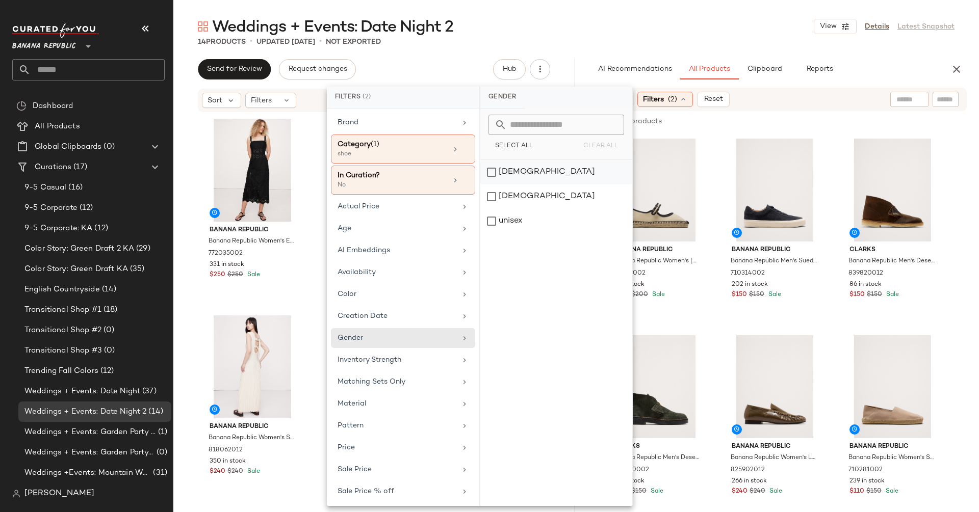
click at [490, 185] on div "[DEMOGRAPHIC_DATA]" at bounding box center [556, 197] width 152 height 24
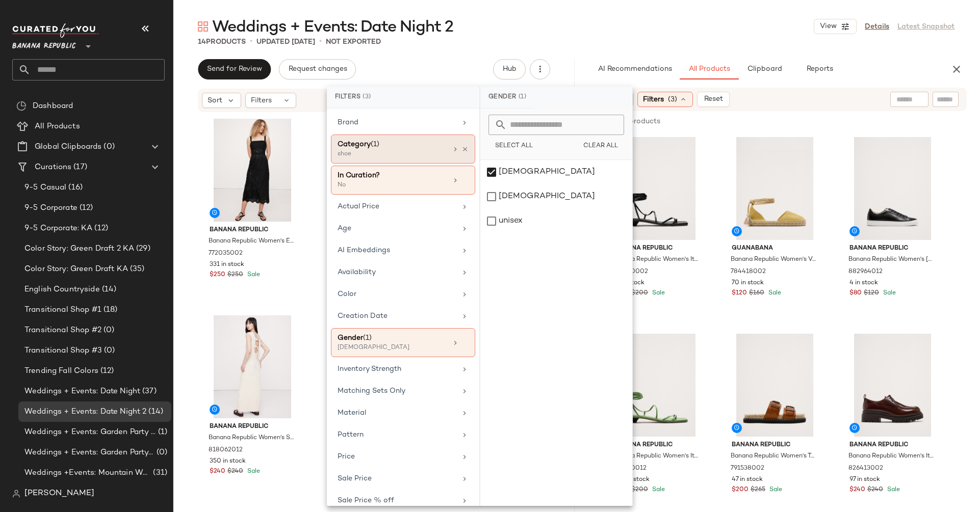
click at [371, 141] on span "(1)" at bounding box center [375, 145] width 9 height 8
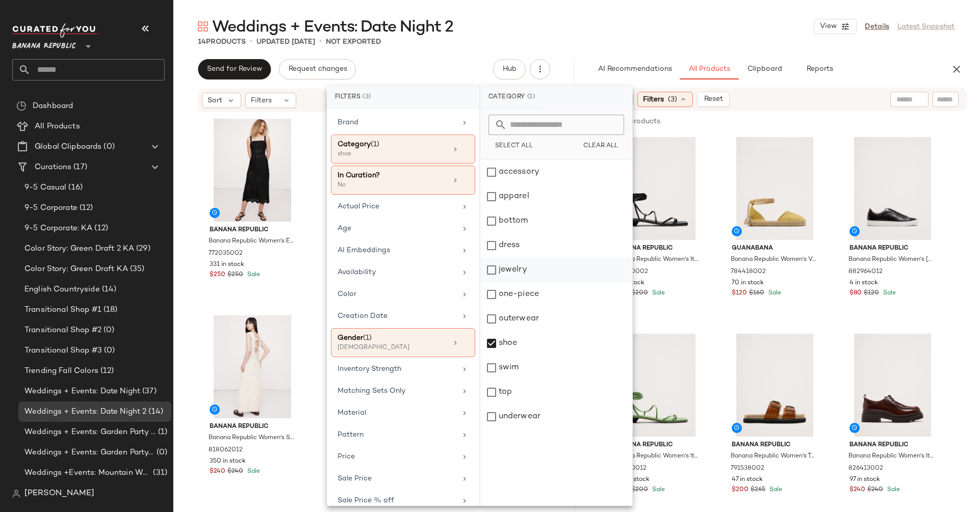
click at [488, 282] on div "jewelry" at bounding box center [556, 294] width 152 height 24
click at [489, 185] on div "accessory" at bounding box center [556, 197] width 152 height 24
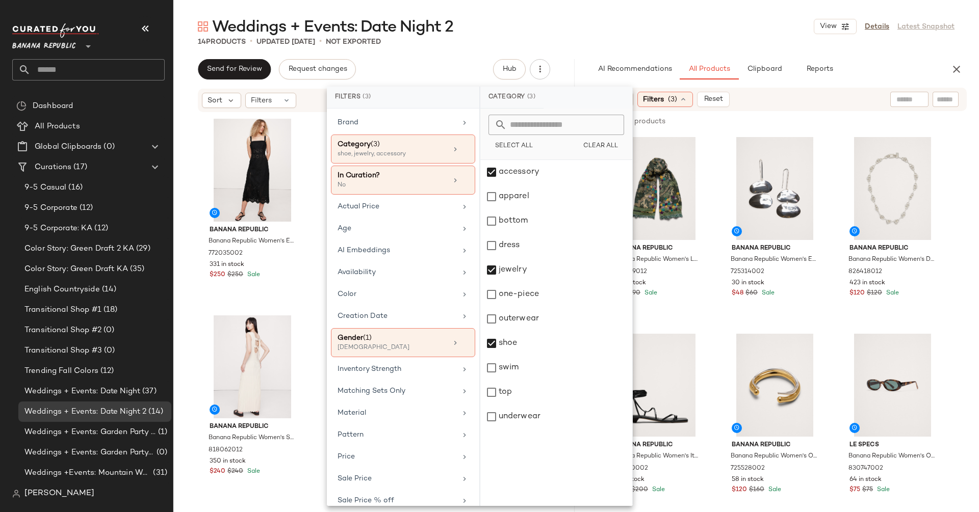
click at [590, 53] on div "Weddings + Events: Date Night 2 View Details Latest Snapshot 14 Products • upda…" at bounding box center [575, 264] width 805 height 496
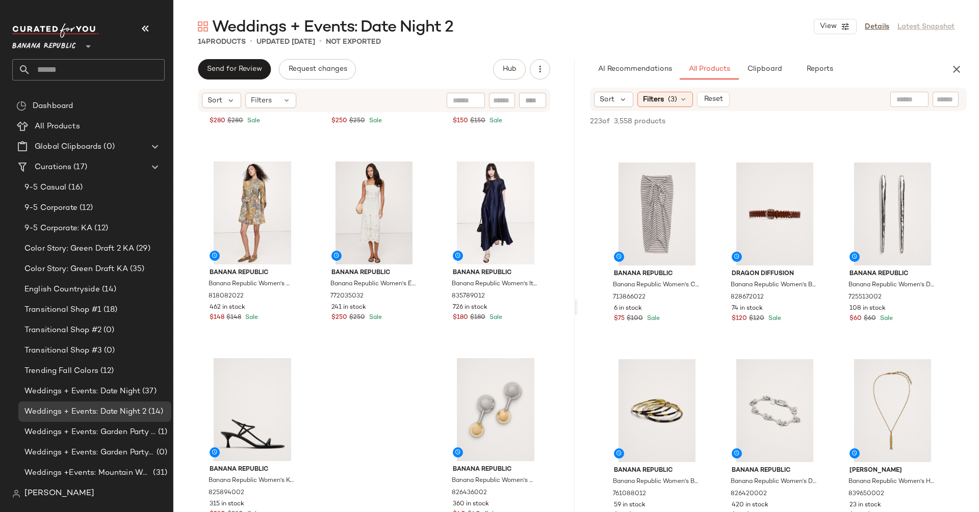
scroll to position [3371, 0]
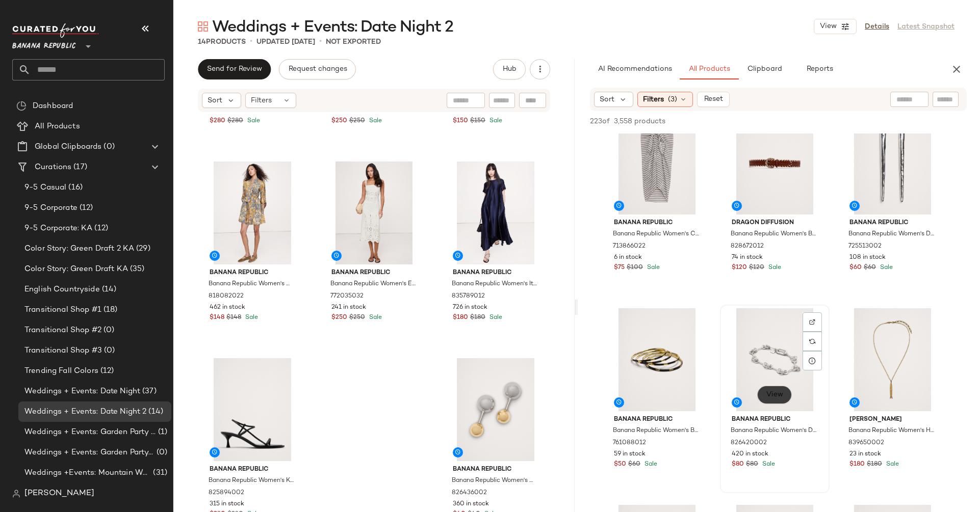
click at [761, 392] on button "View" at bounding box center [774, 395] width 35 height 18
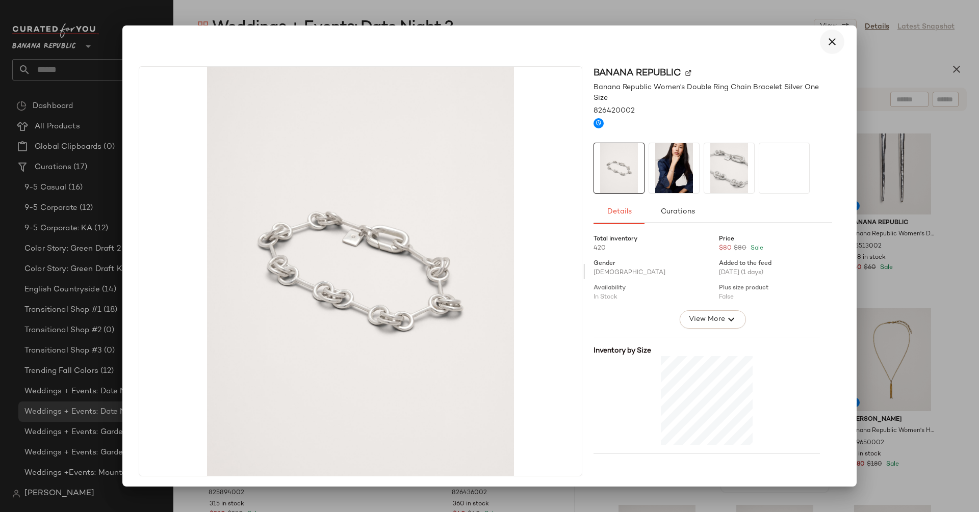
click at [826, 40] on icon "button" at bounding box center [832, 42] width 12 height 12
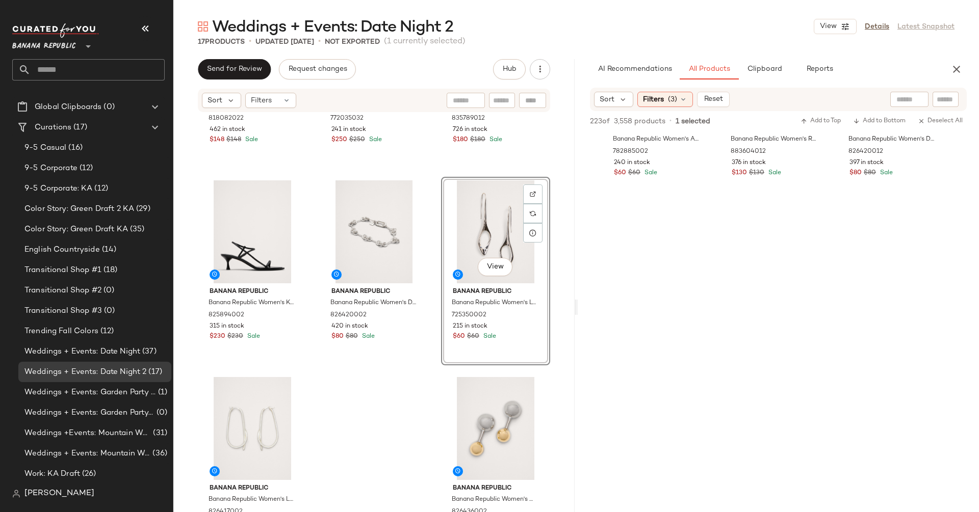
scroll to position [740, 0]
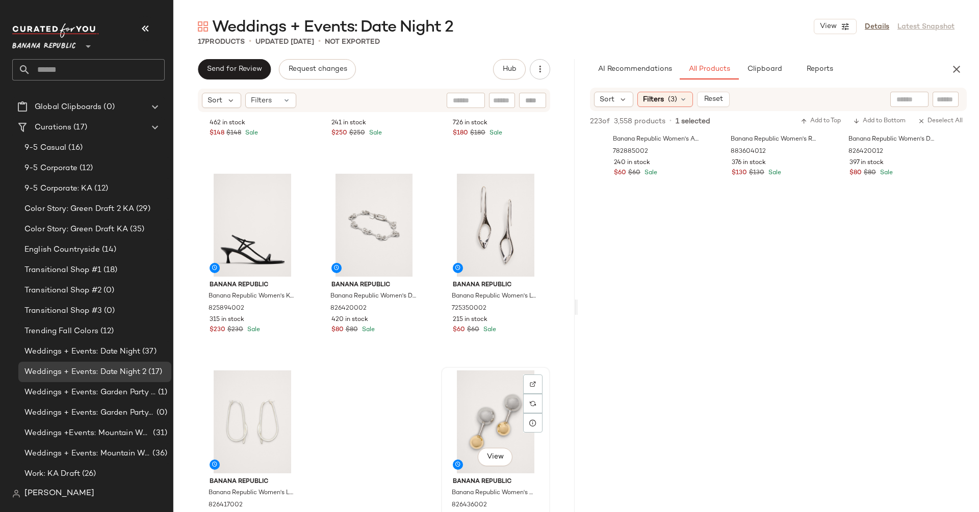
click at [473, 418] on div "View" at bounding box center [496, 422] width 102 height 103
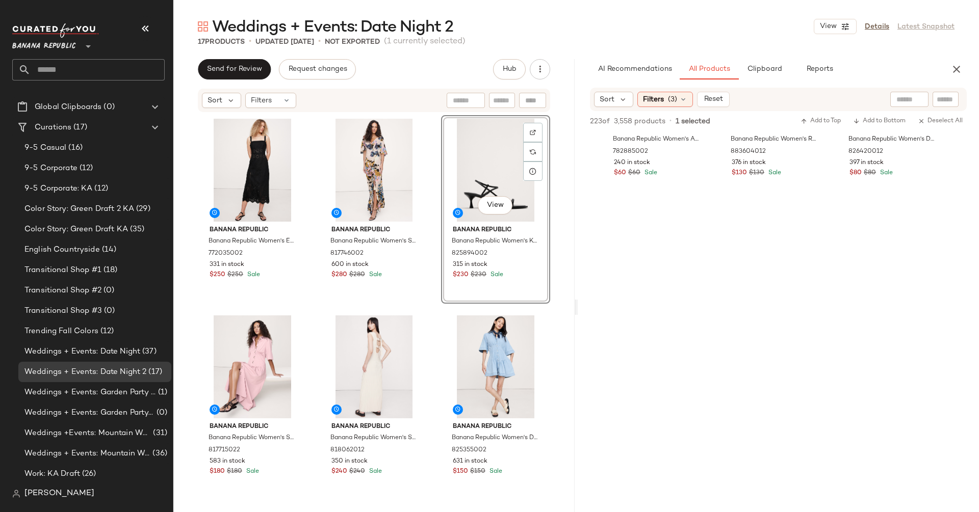
click at [558, 279] on div "Banana Republic Banana Republic Women's Eyelet Linen Midi Dress Black Size XS 7…" at bounding box center [373, 328] width 401 height 430
click at [679, 99] on icon at bounding box center [683, 99] width 8 height 8
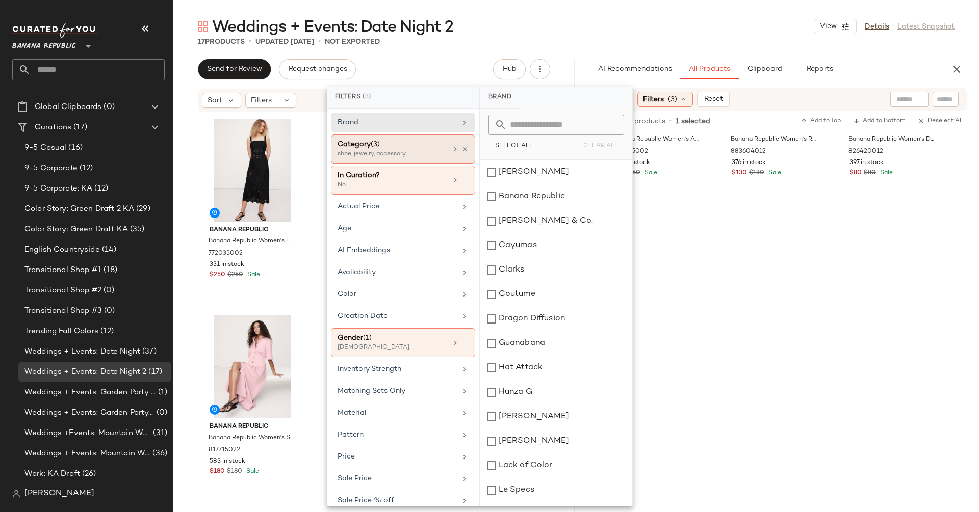
click at [372, 146] on span "(3)" at bounding box center [375, 145] width 9 height 8
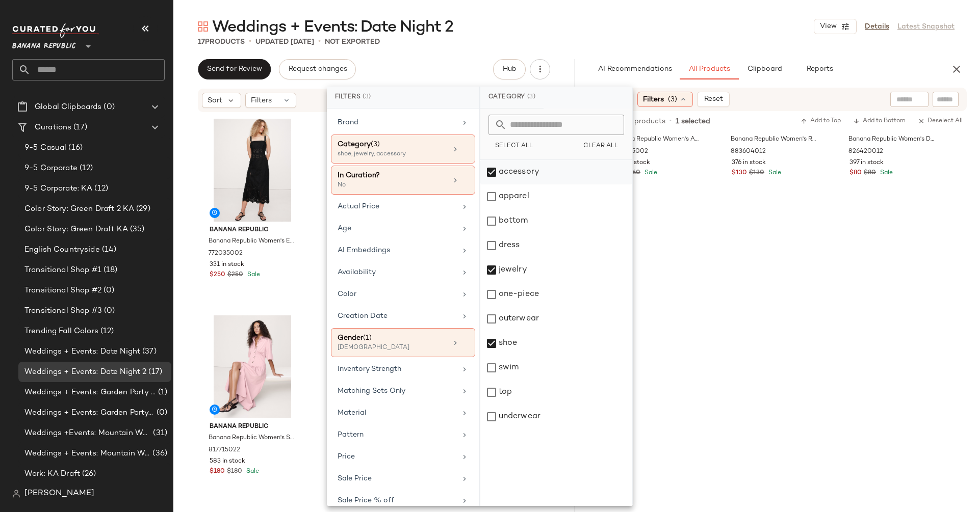
click at [489, 185] on div "accessory" at bounding box center [556, 197] width 152 height 24
click at [488, 282] on div "jewelry" at bounding box center [556, 294] width 152 height 24
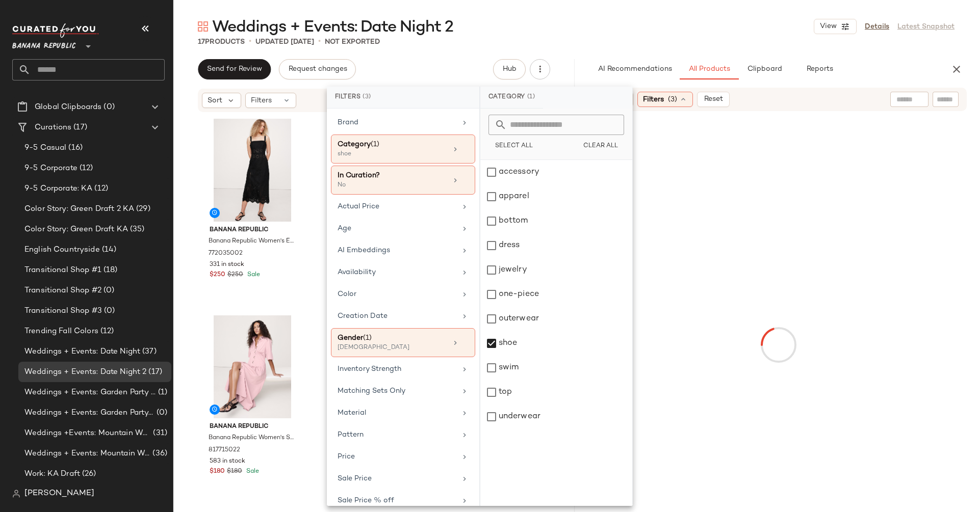
click at [586, 53] on div "Weddings + Events: Date Night 2 View Details Latest Snapshot 17 Products • upda…" at bounding box center [575, 264] width 805 height 496
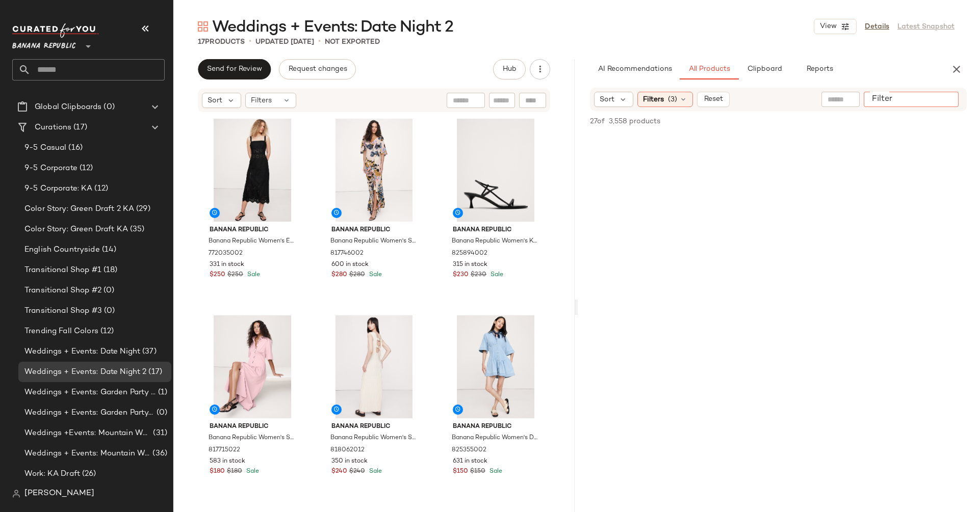
click at [954, 106] on div at bounding box center [911, 99] width 95 height 15
type input "****"
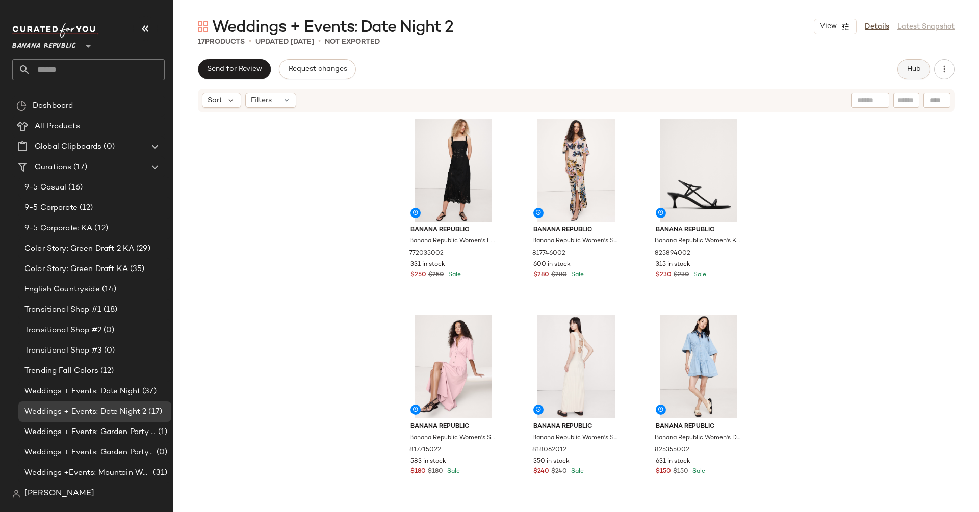
click at [908, 72] on span "Hub" at bounding box center [913, 69] width 14 height 8
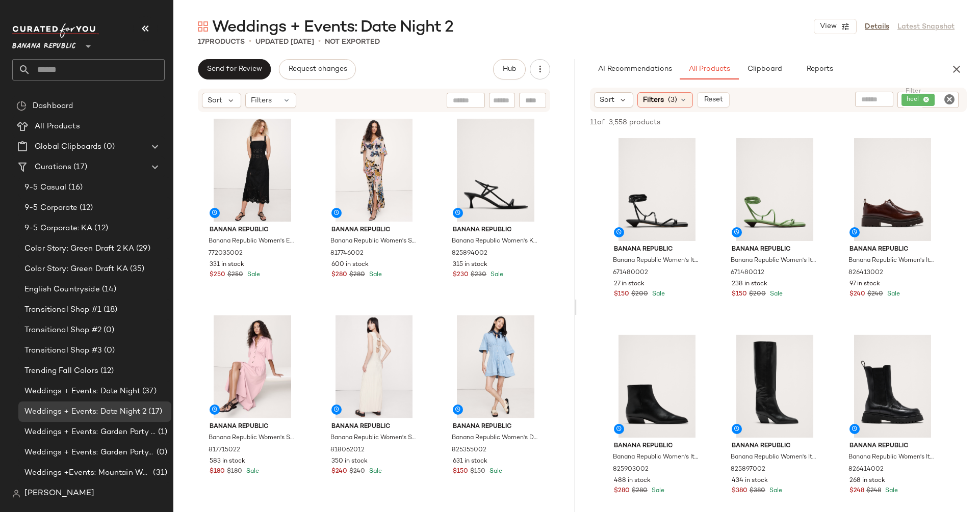
click at [945, 97] on icon "Clear Filter" at bounding box center [949, 99] width 12 height 12
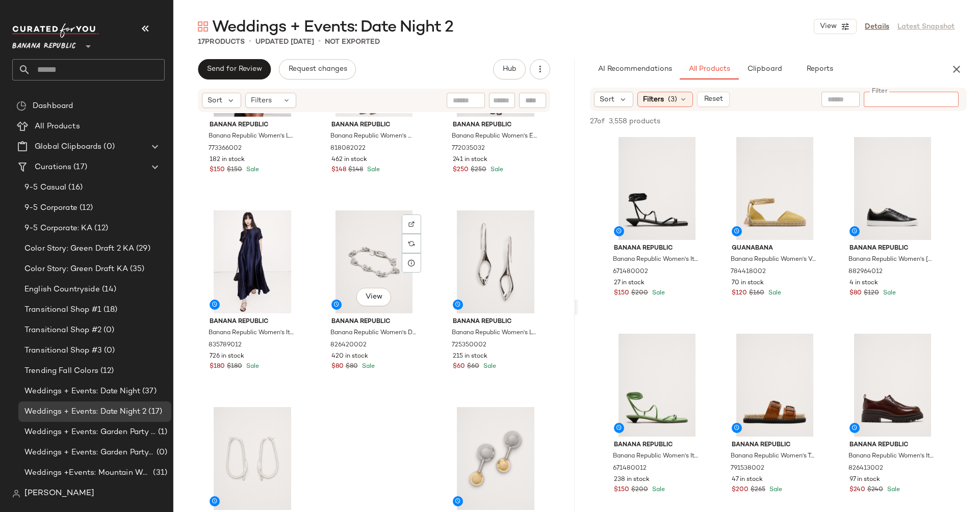
scroll to position [752, 0]
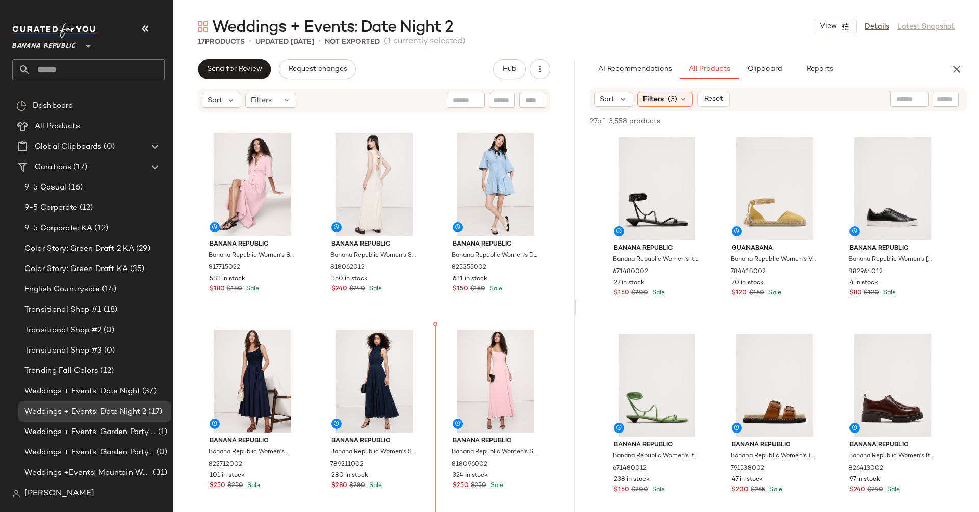
scroll to position [187, 0]
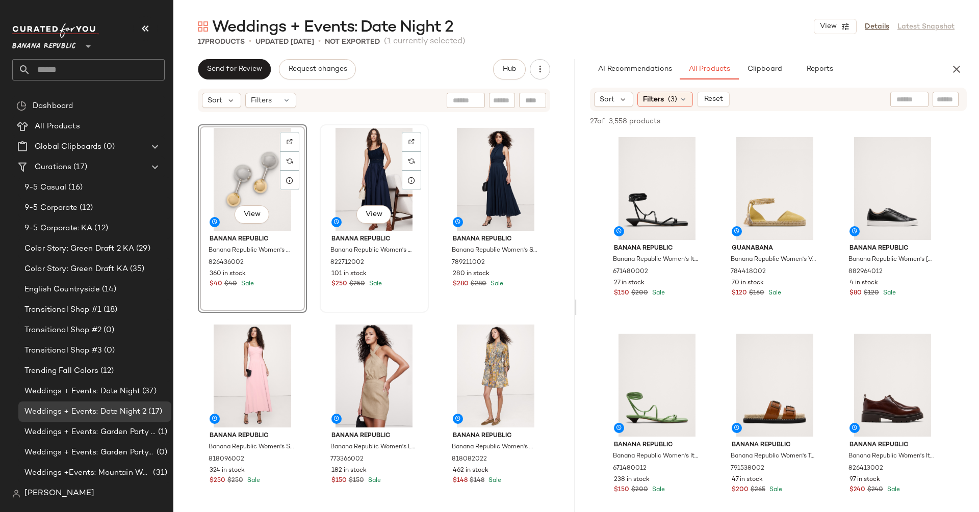
scroll to position [397, 0]
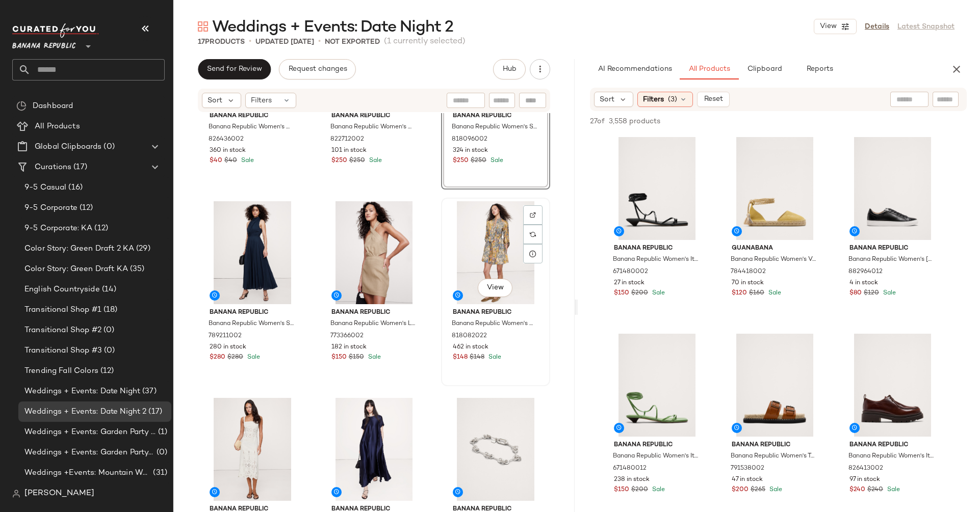
scroll to position [517, 0]
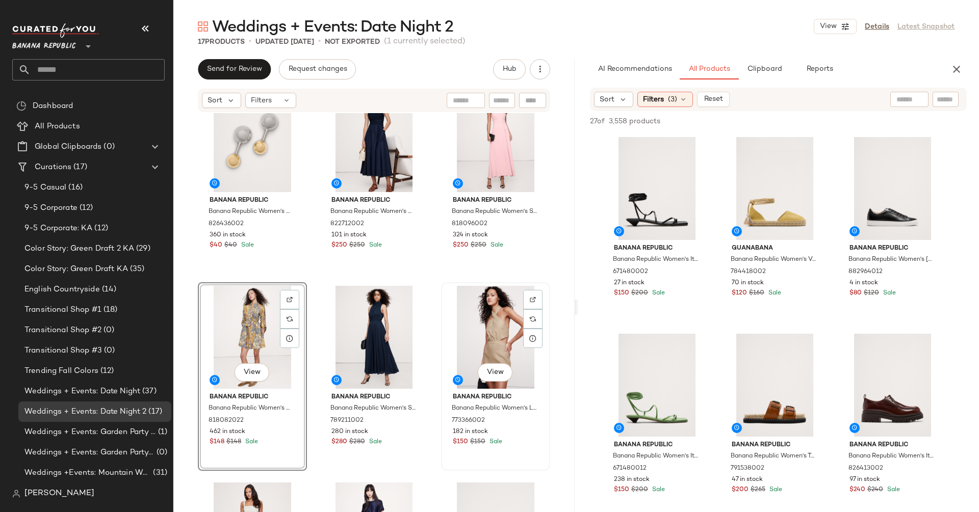
scroll to position [433, 0]
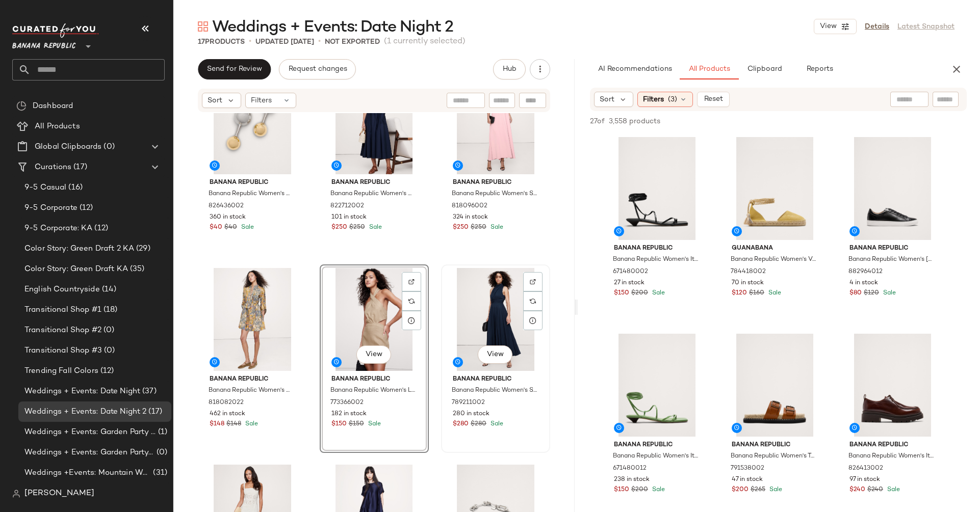
scroll to position [429, 0]
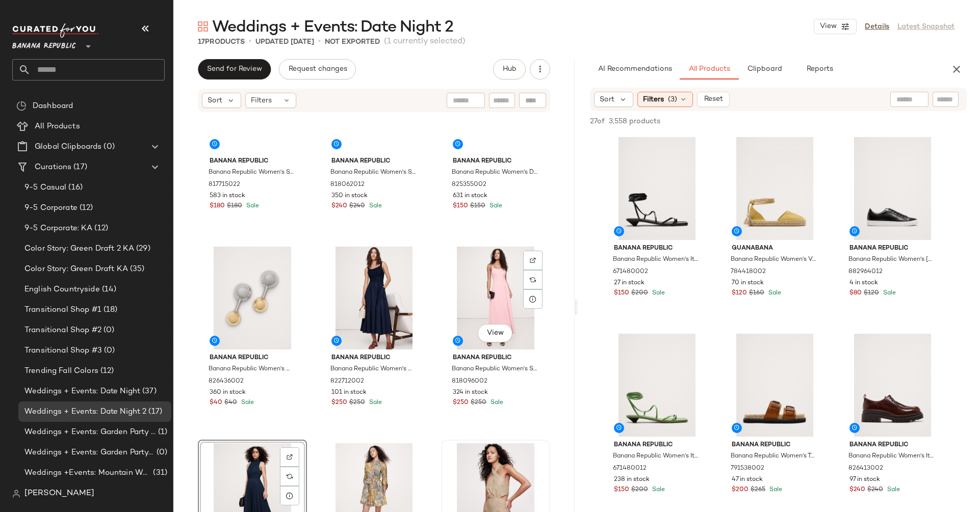
scroll to position [215, 0]
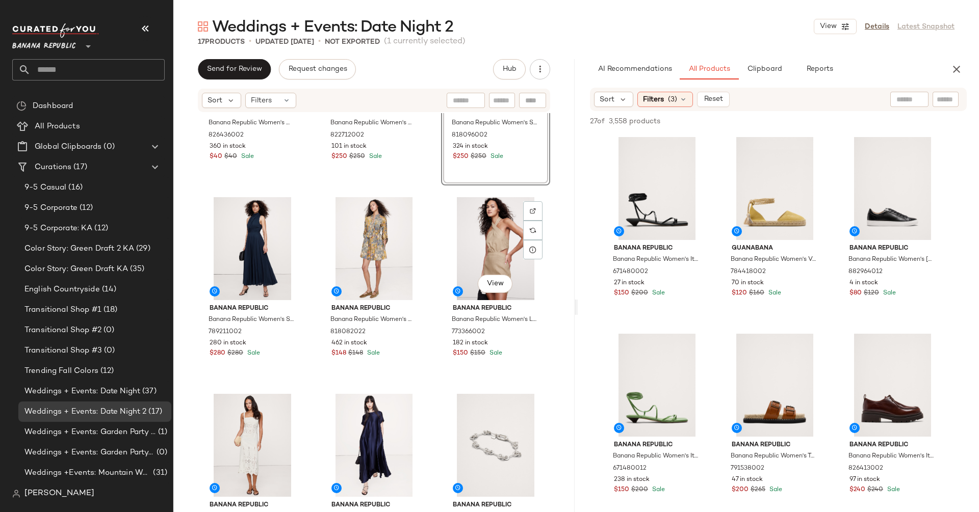
scroll to position [529, 0]
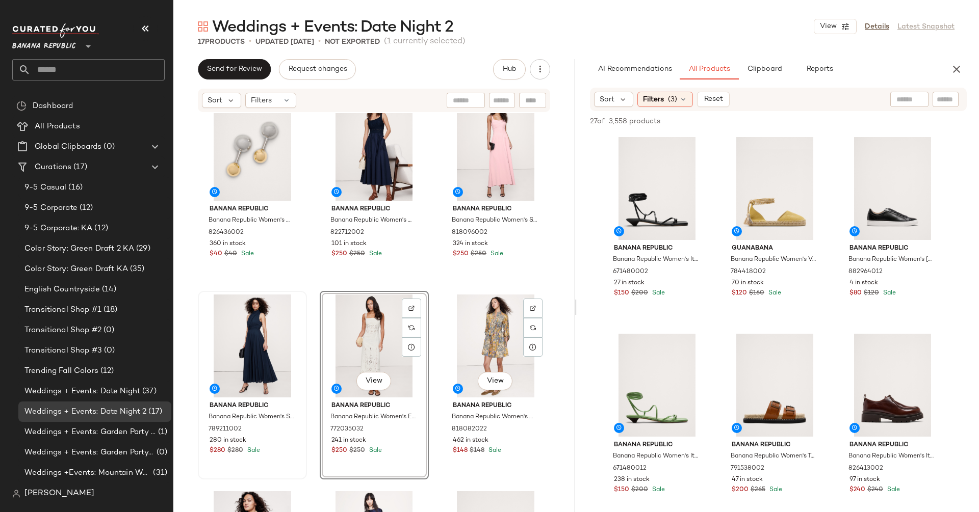
scroll to position [427, 0]
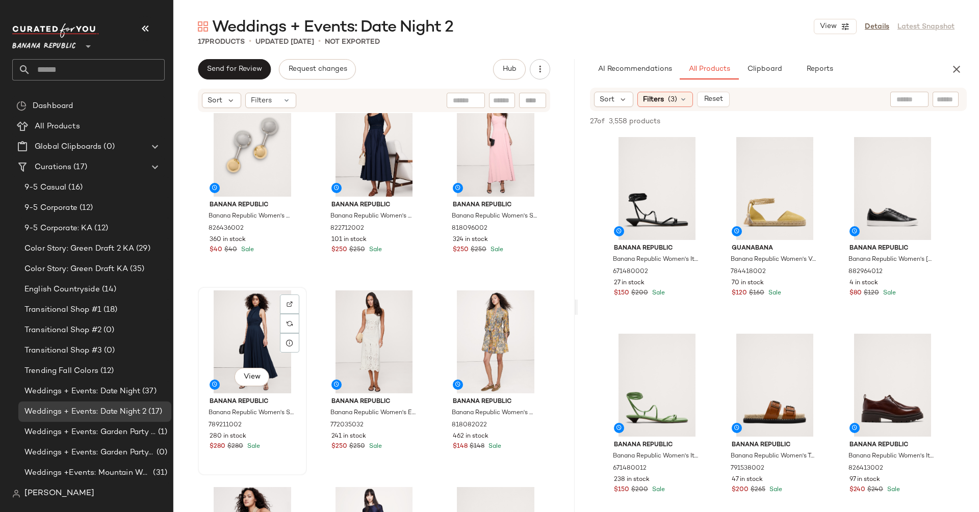
click at [256, 340] on div "View" at bounding box center [252, 342] width 102 height 103
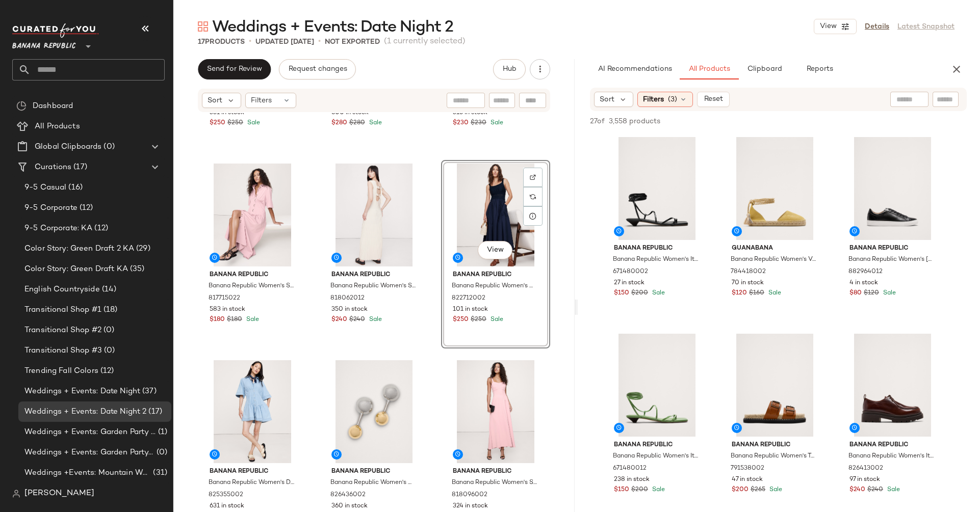
scroll to position [157, 0]
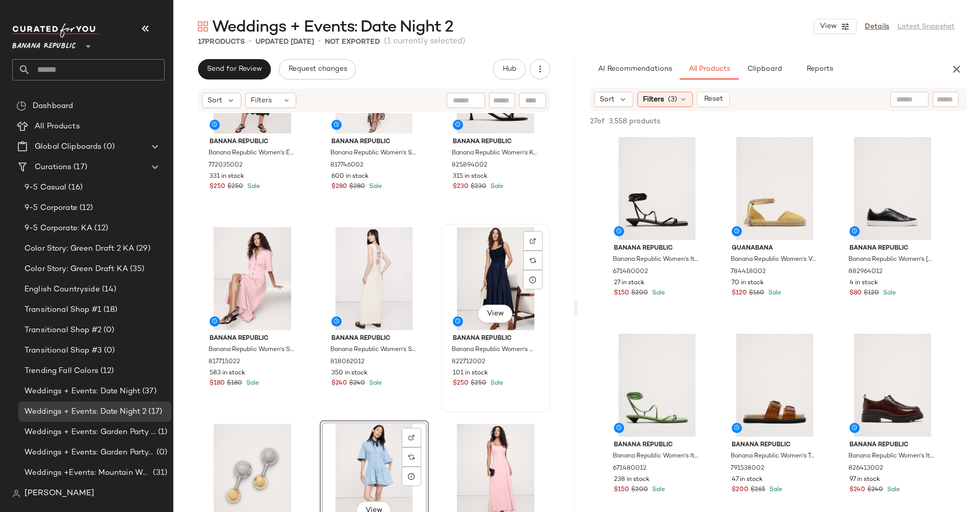
scroll to position [109, 0]
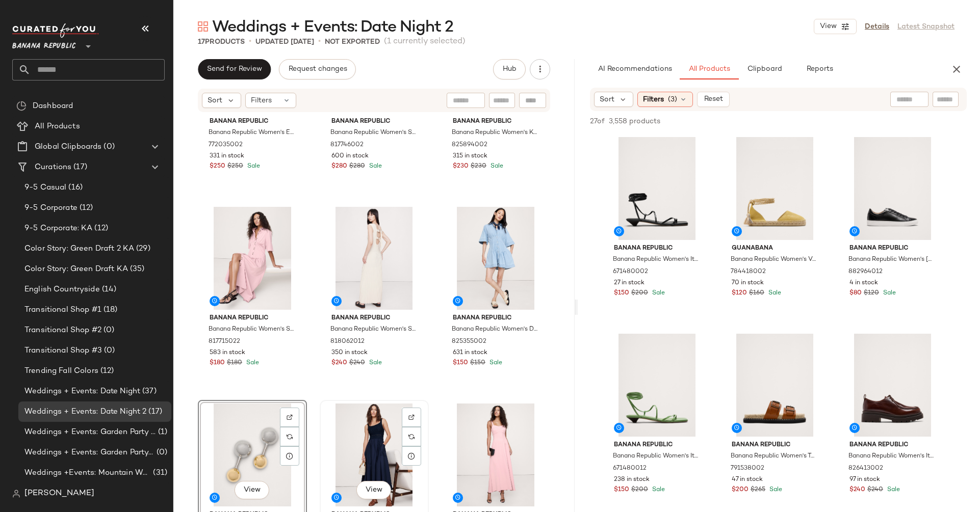
scroll to position [334, 0]
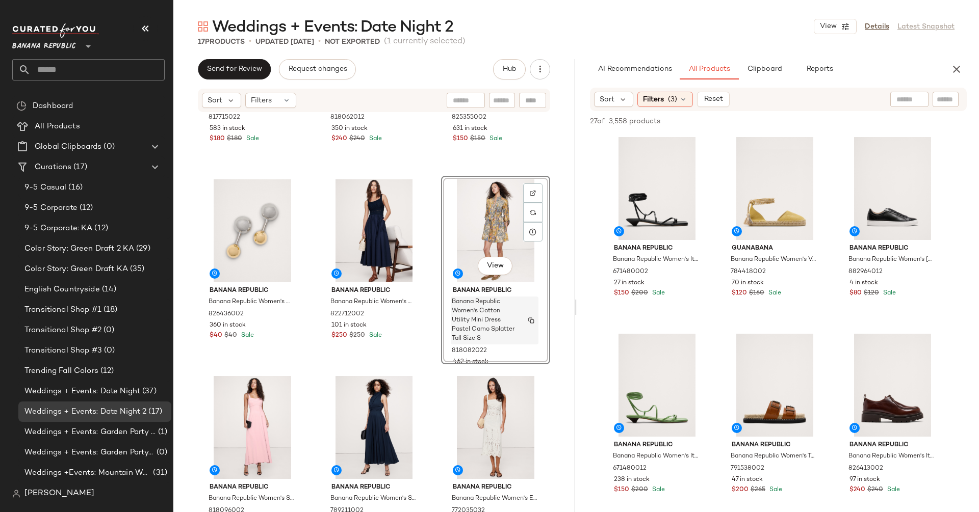
scroll to position [351, 0]
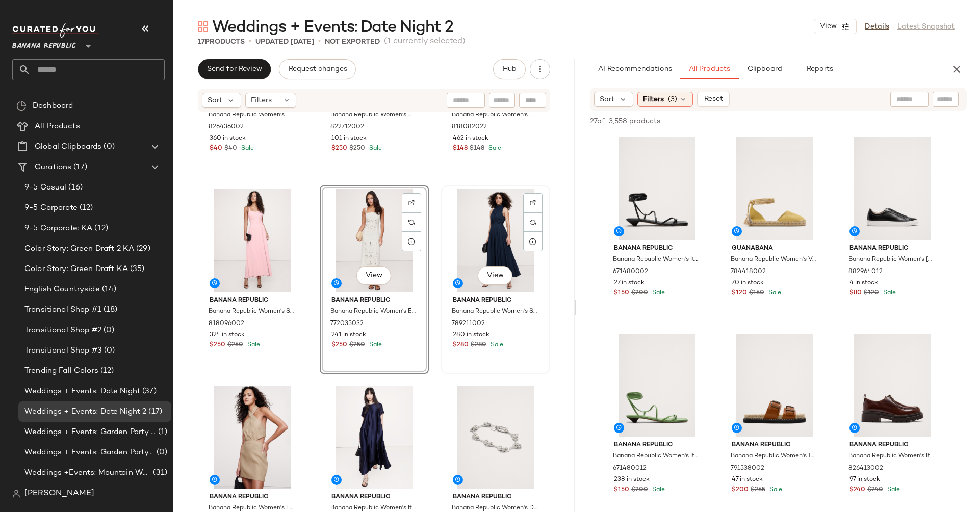
scroll to position [548, 0]
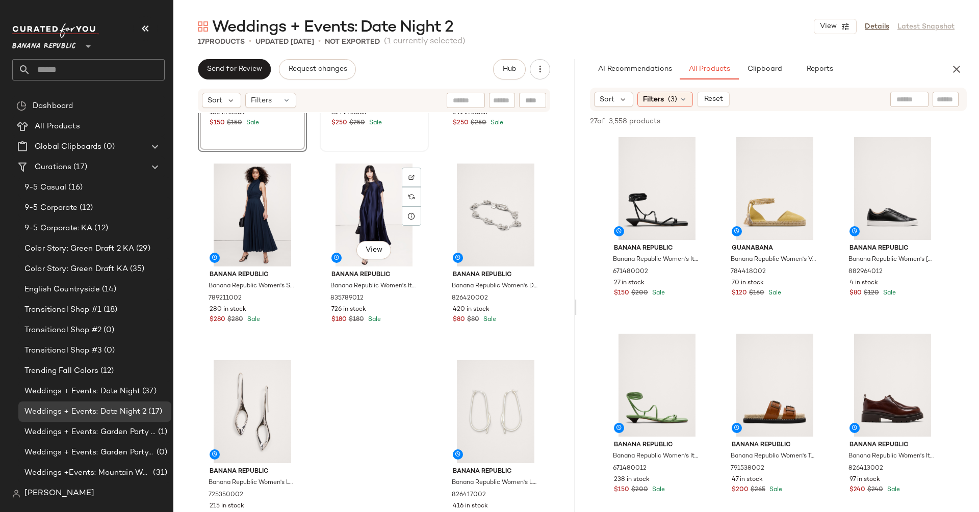
scroll to position [752, 0]
click at [260, 210] on div "View" at bounding box center [252, 213] width 102 height 103
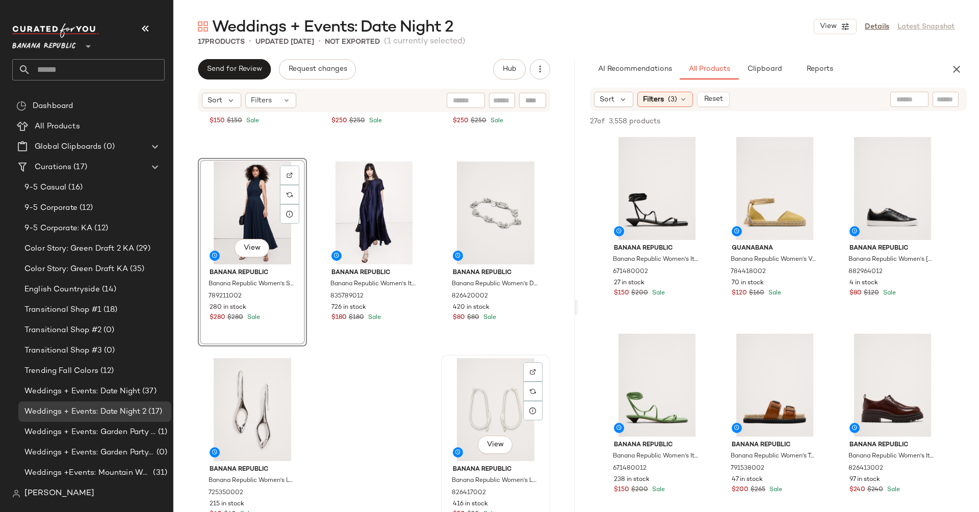
click at [496, 419] on div "View" at bounding box center [496, 409] width 102 height 103
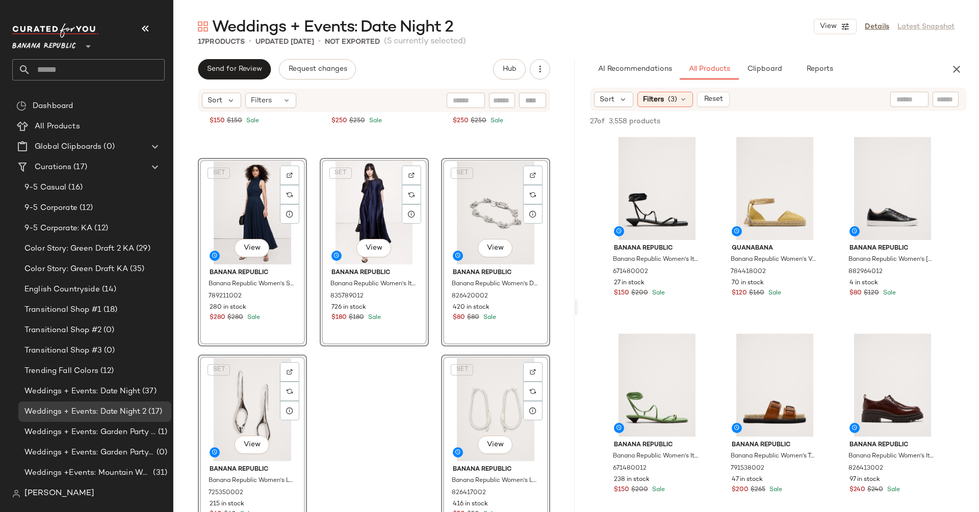
scroll to position [752, 0]
click at [639, 495] on span "Close" at bounding box center [643, 496] width 25 height 8
click at [502, 439] on button "View" at bounding box center [495, 445] width 35 height 18
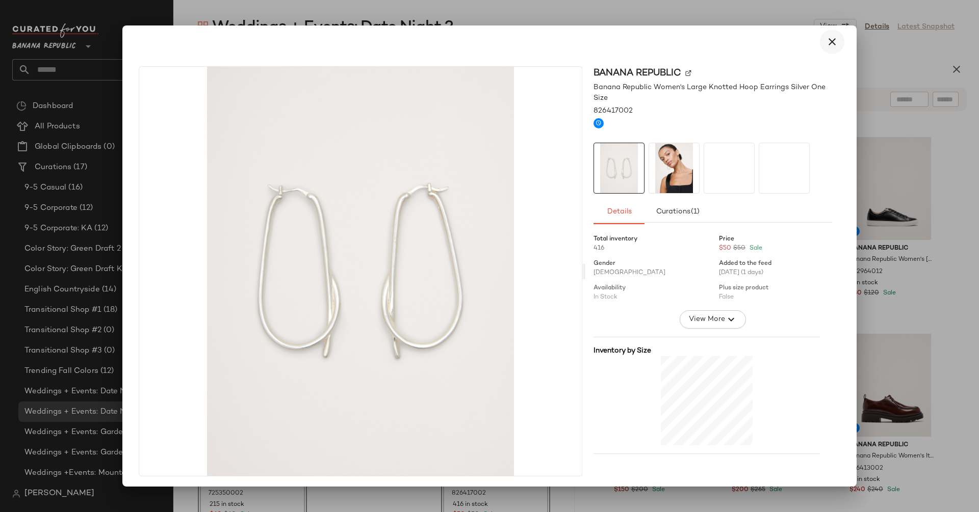
click at [826, 46] on icon "button" at bounding box center [832, 42] width 12 height 12
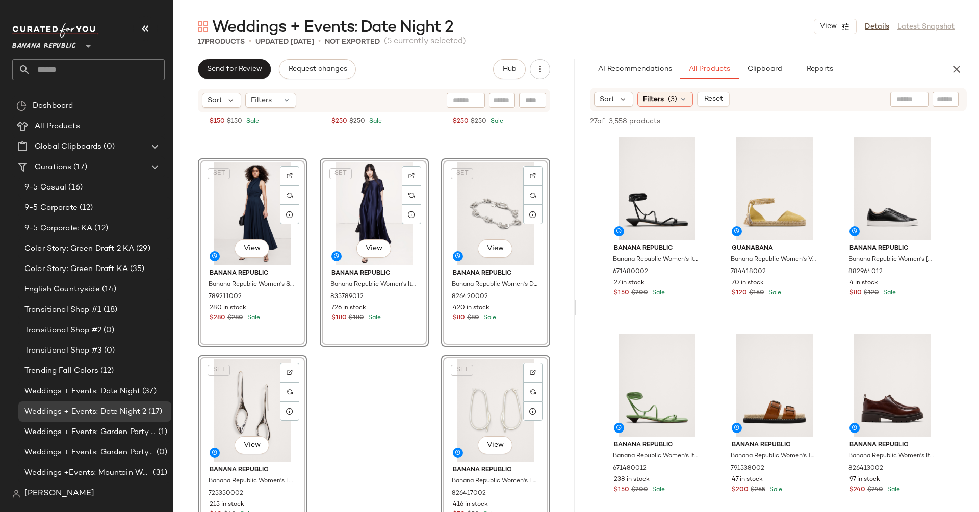
click at [367, 349] on div "Banana Republic Banana Republic Women's Linen Halter Cut-Out Mini Dress Natural…" at bounding box center [373, 328] width 401 height 430
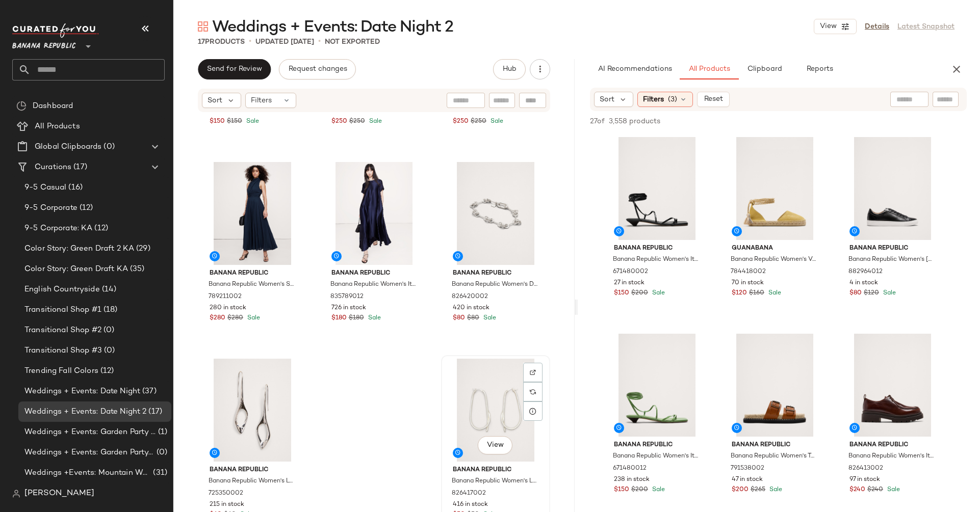
click at [506, 432] on div "View" at bounding box center [496, 410] width 102 height 103
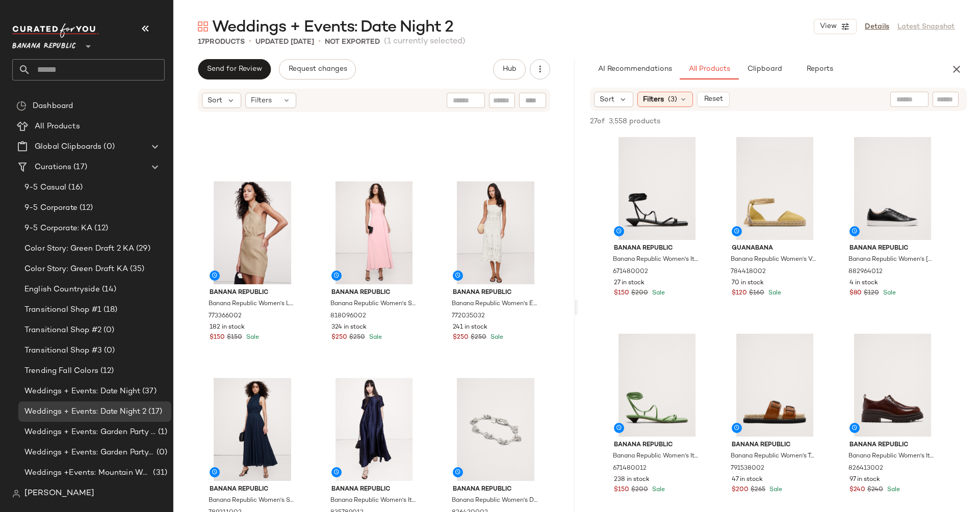
scroll to position [752, 0]
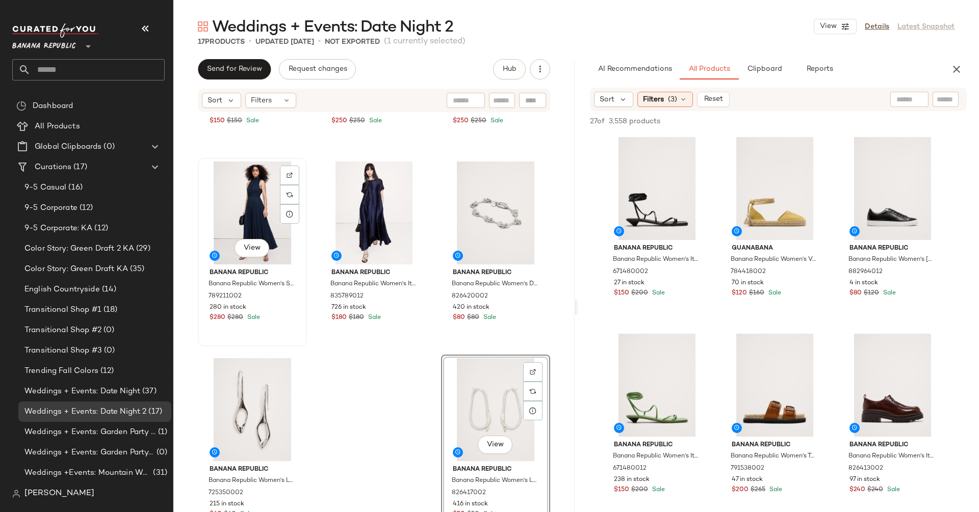
click at [245, 203] on div "View" at bounding box center [252, 213] width 102 height 103
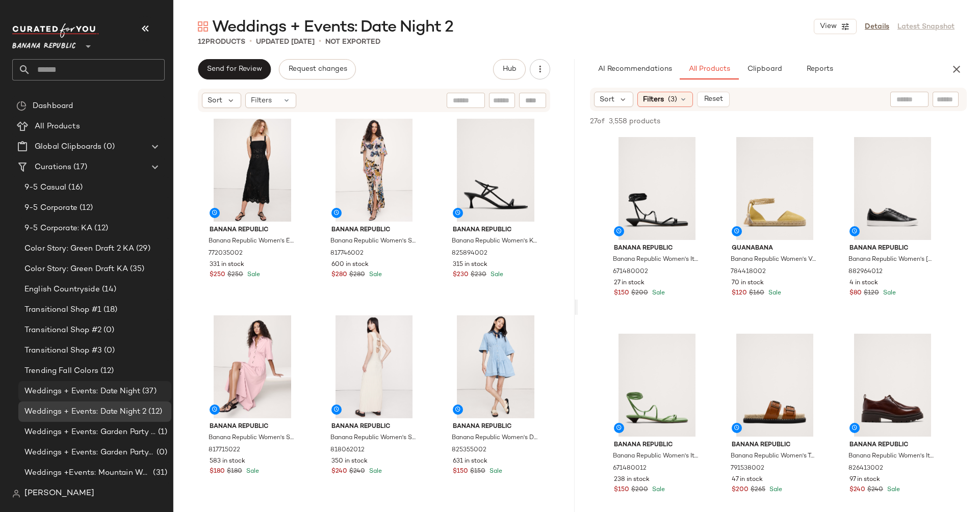
click at [99, 396] on span "Weddings + Events: Date Night" at bounding box center [82, 392] width 116 height 12
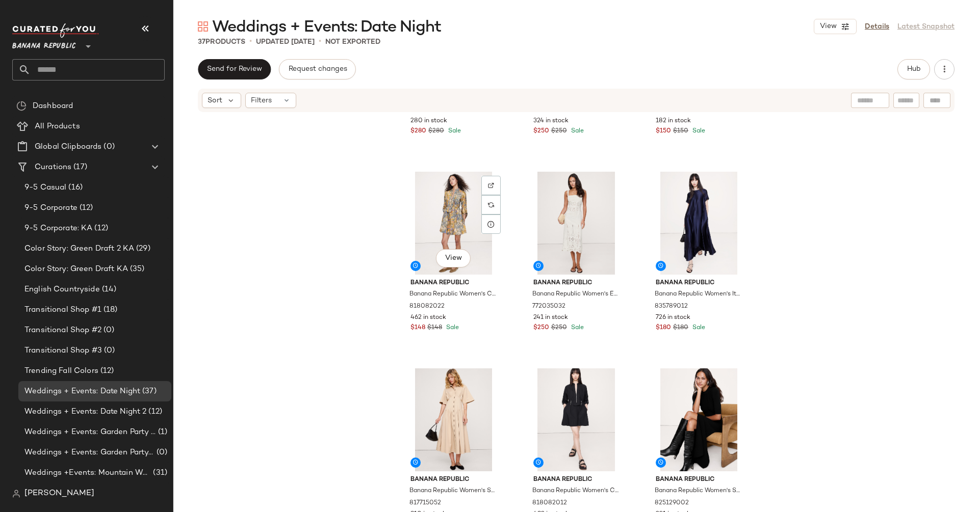
scroll to position [569, 0]
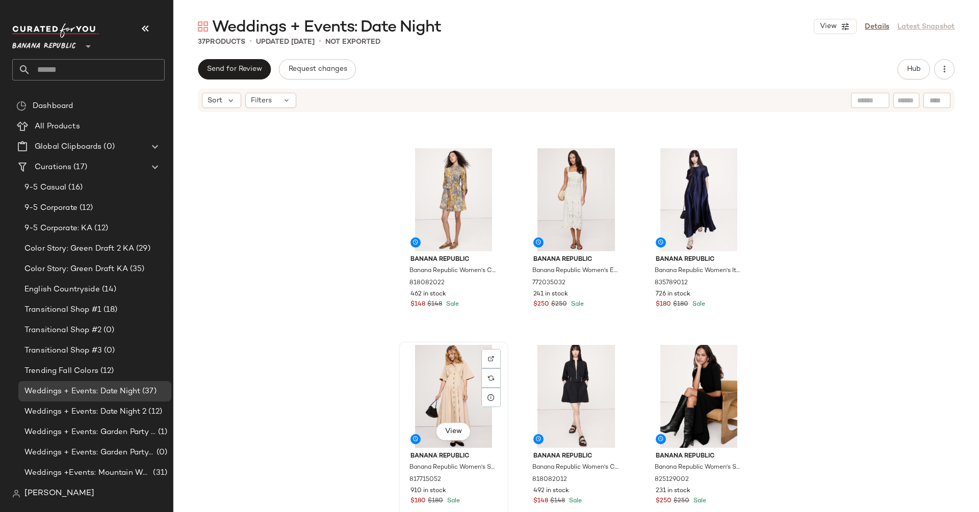
click at [437, 372] on div "View" at bounding box center [453, 396] width 102 height 103
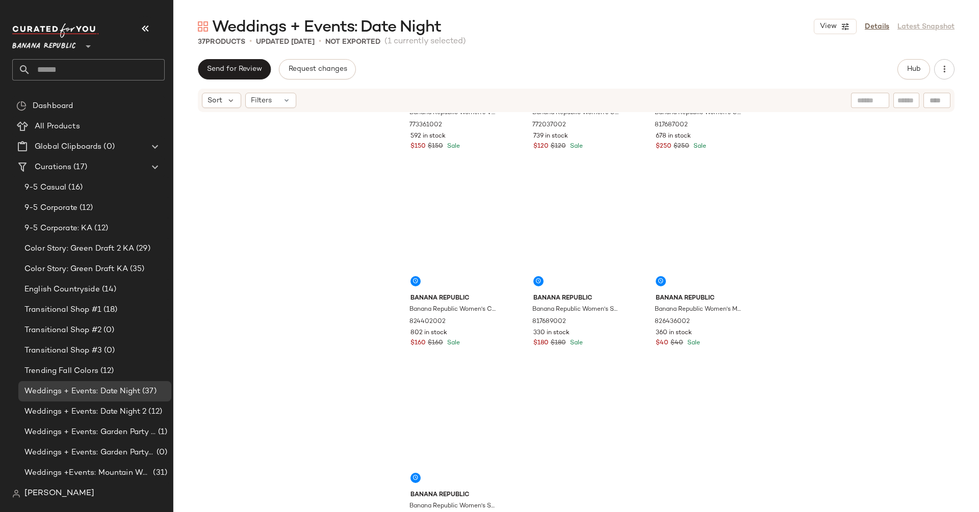
scroll to position [2130, 0]
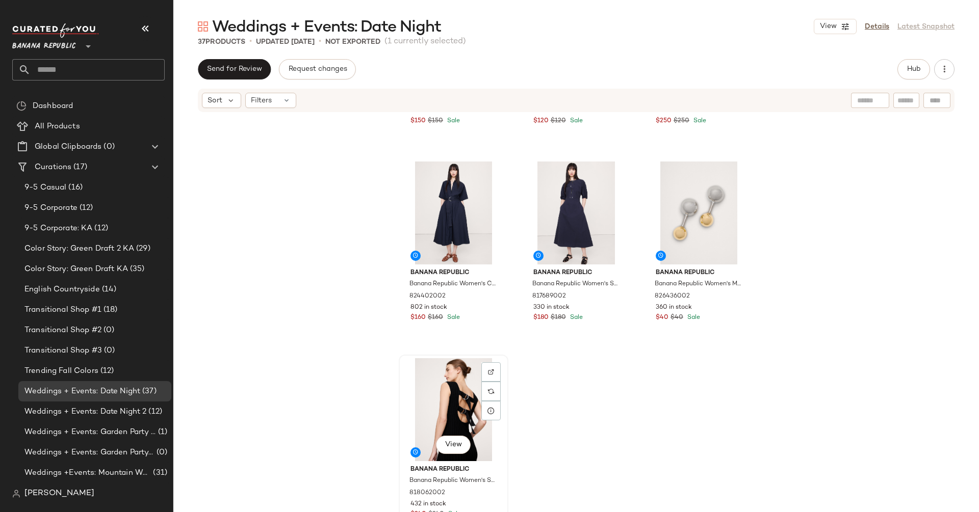
click at [451, 399] on div "View" at bounding box center [453, 409] width 102 height 103
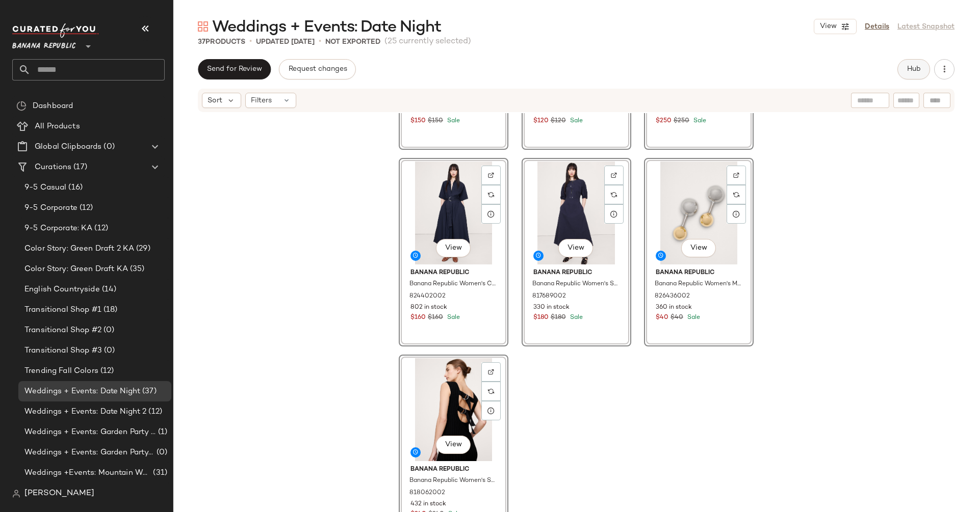
click at [913, 68] on span "Hub" at bounding box center [913, 69] width 14 height 8
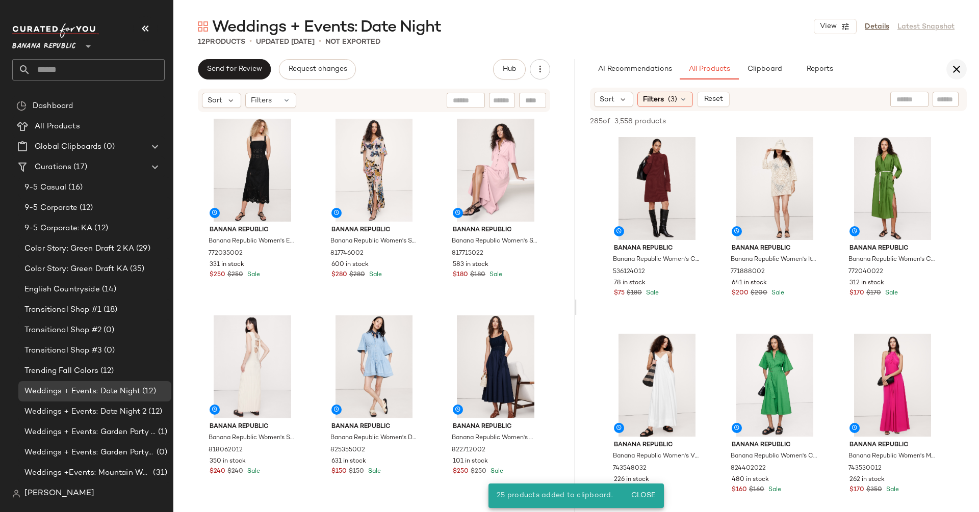
click at [960, 68] on icon "button" at bounding box center [956, 69] width 12 height 12
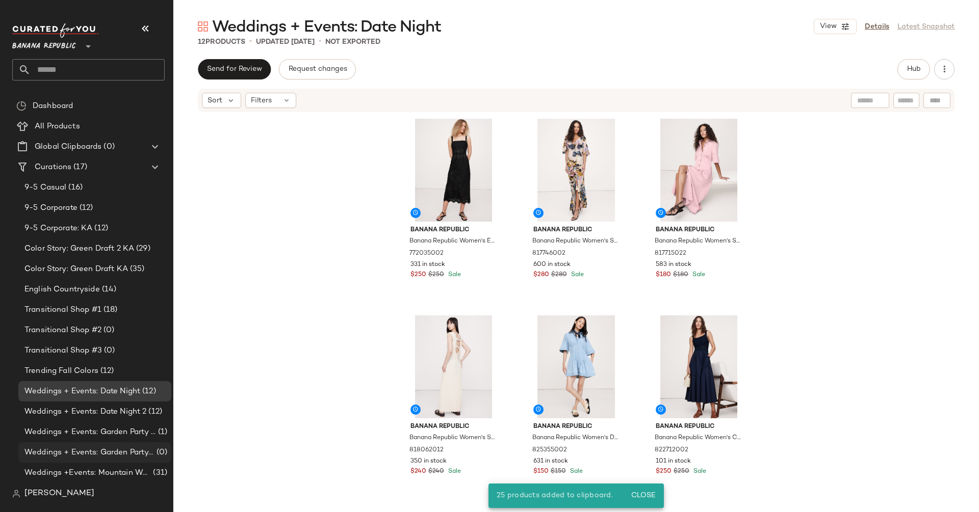
scroll to position [40, 0]
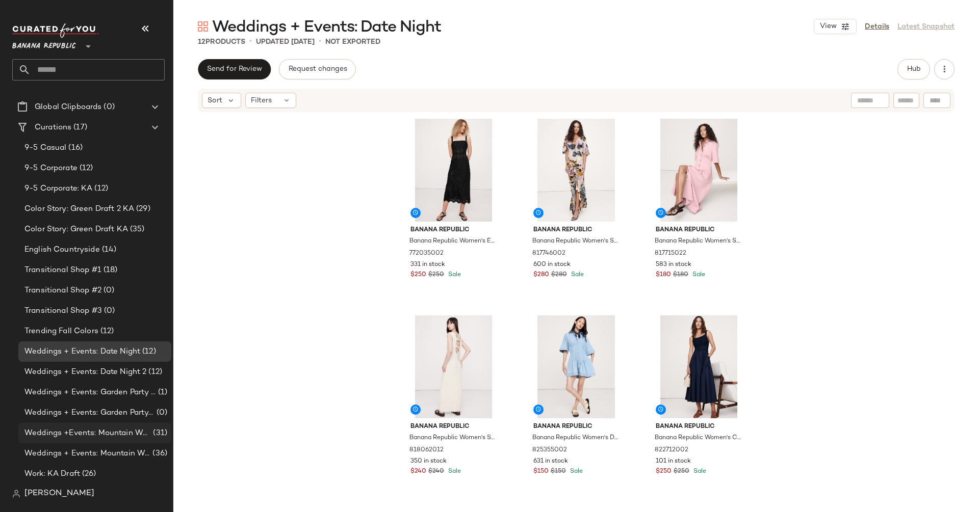
click at [127, 429] on span "Weddings +Events: Mountain Wedding" at bounding box center [87, 434] width 126 height 12
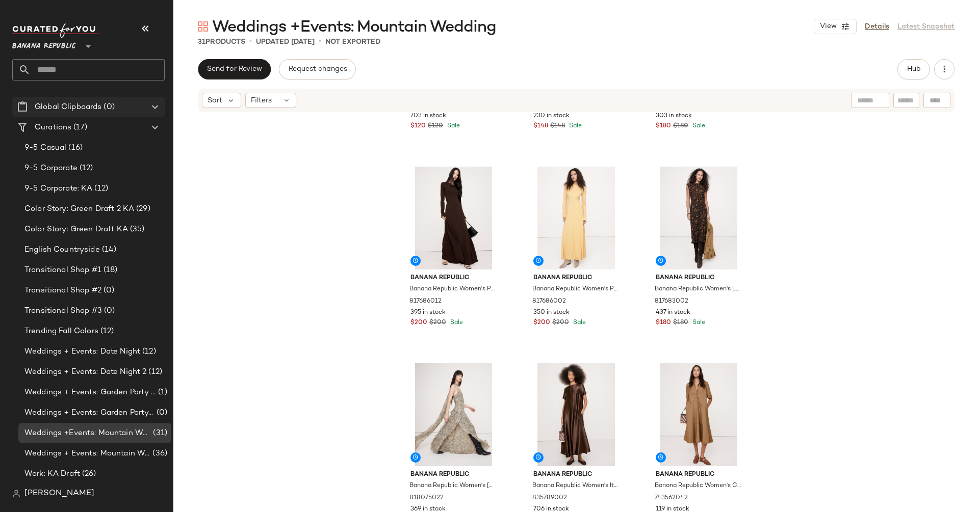
scroll to position [371, 0]
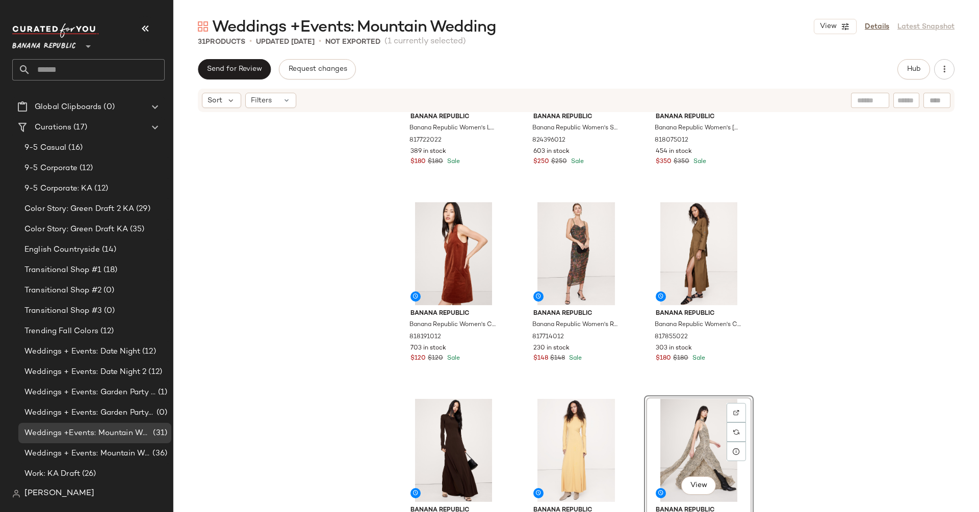
scroll to position [115, 0]
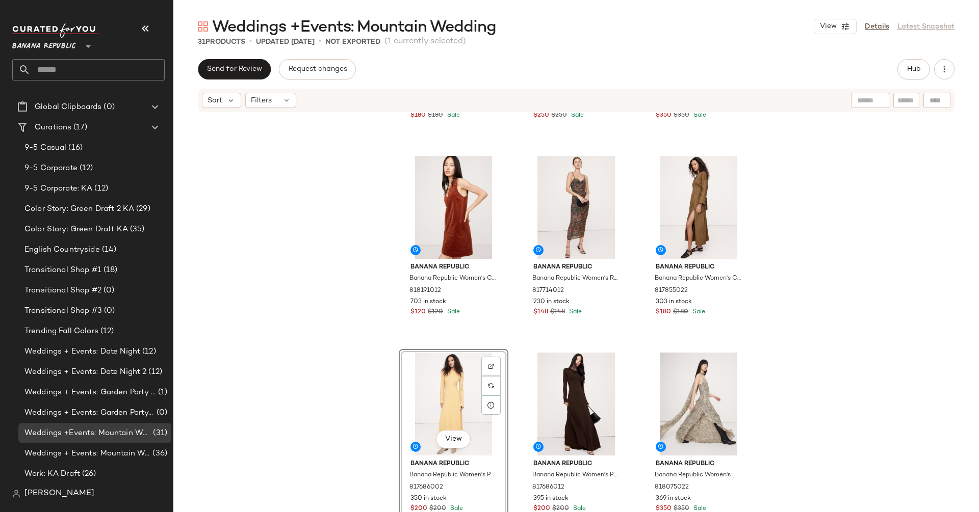
scroll to position [174, 0]
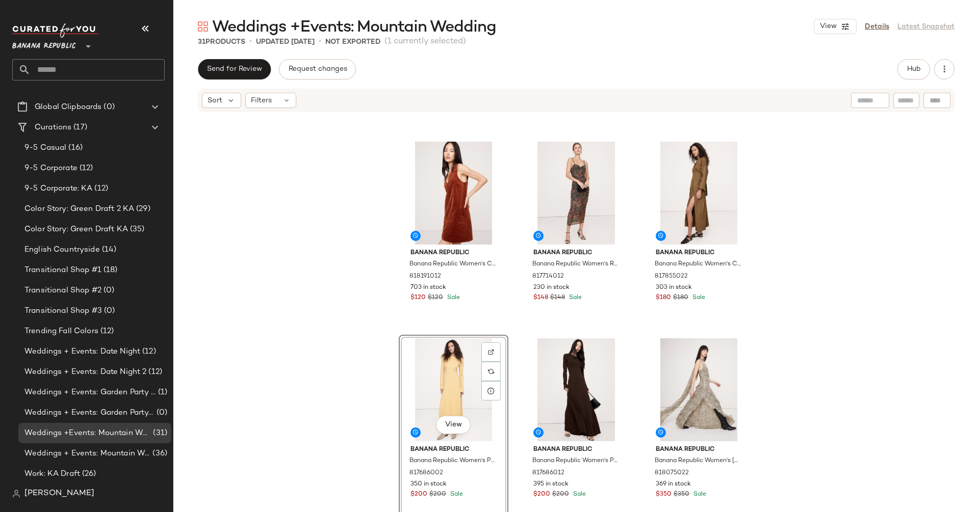
drag, startPoint x: 580, startPoint y: 449, endPoint x: 490, endPoint y: 85, distance: 374.9
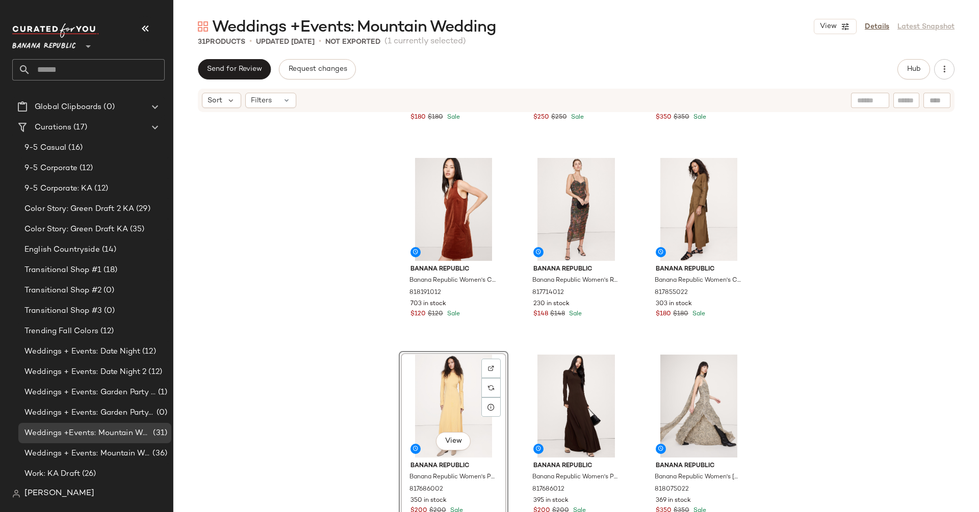
scroll to position [0, 0]
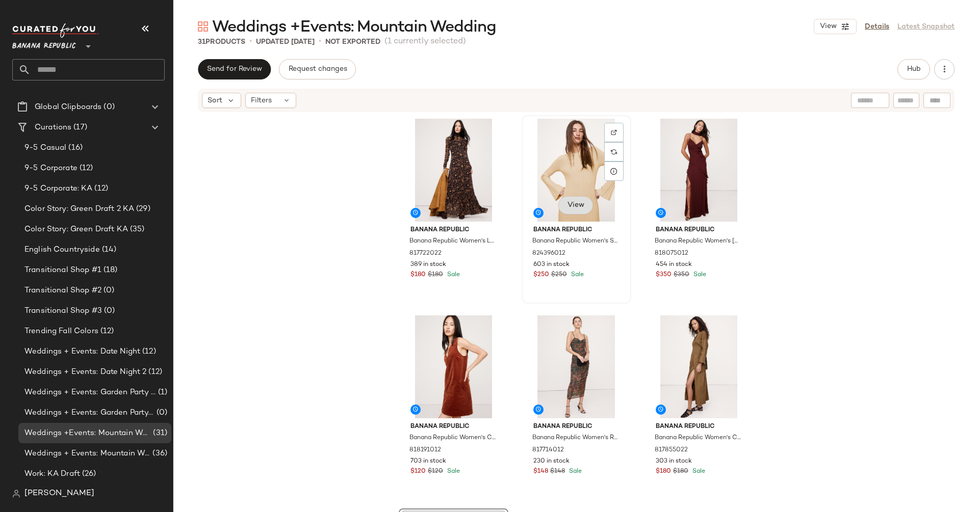
click at [583, 199] on button "View" at bounding box center [575, 205] width 35 height 18
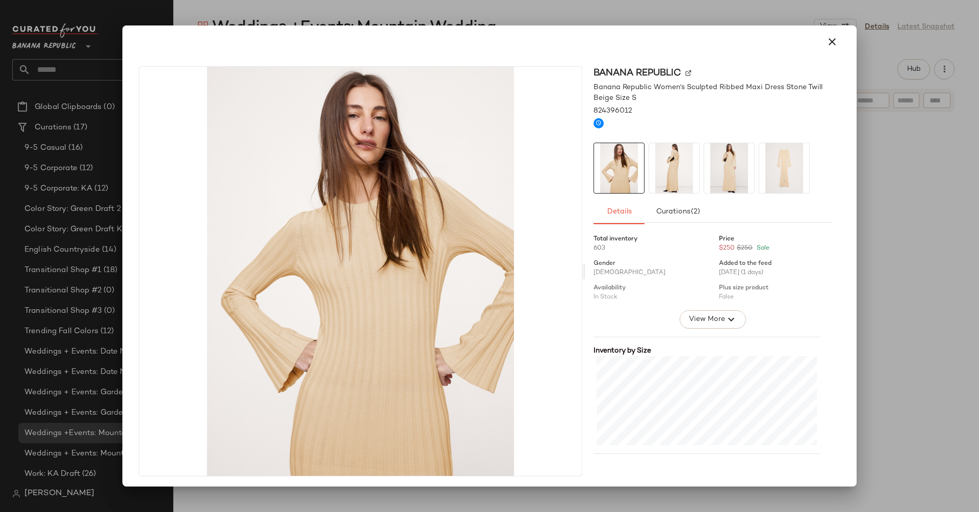
click at [722, 180] on img at bounding box center [729, 168] width 50 height 50
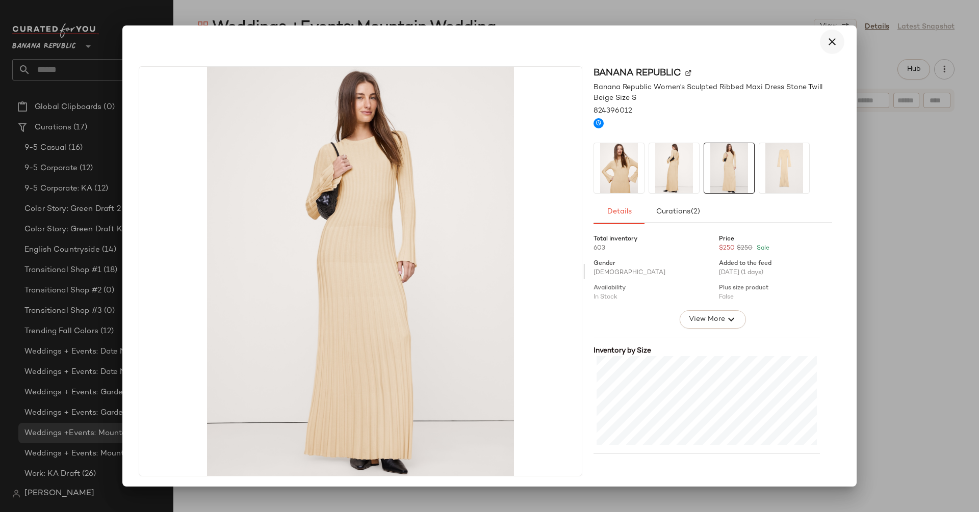
click at [826, 45] on icon "button" at bounding box center [832, 42] width 12 height 12
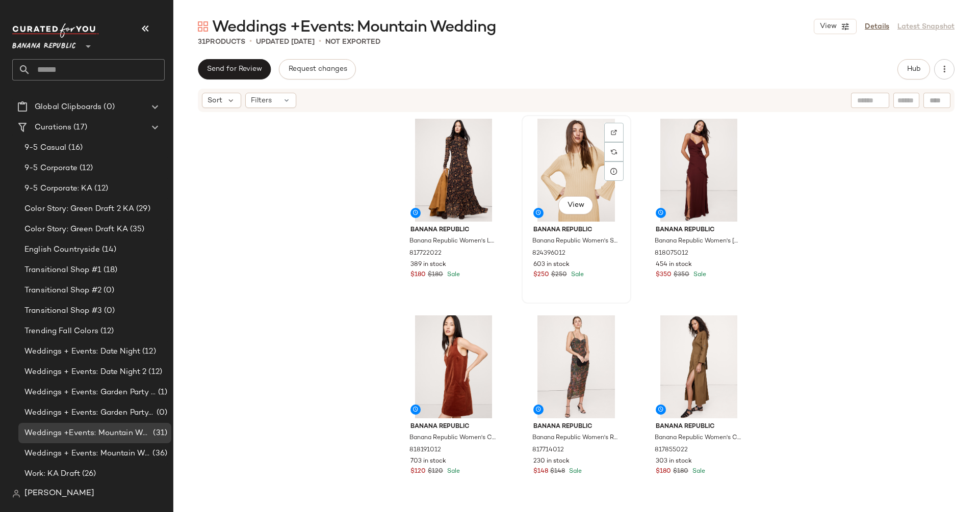
click at [578, 165] on div "View" at bounding box center [576, 170] width 102 height 103
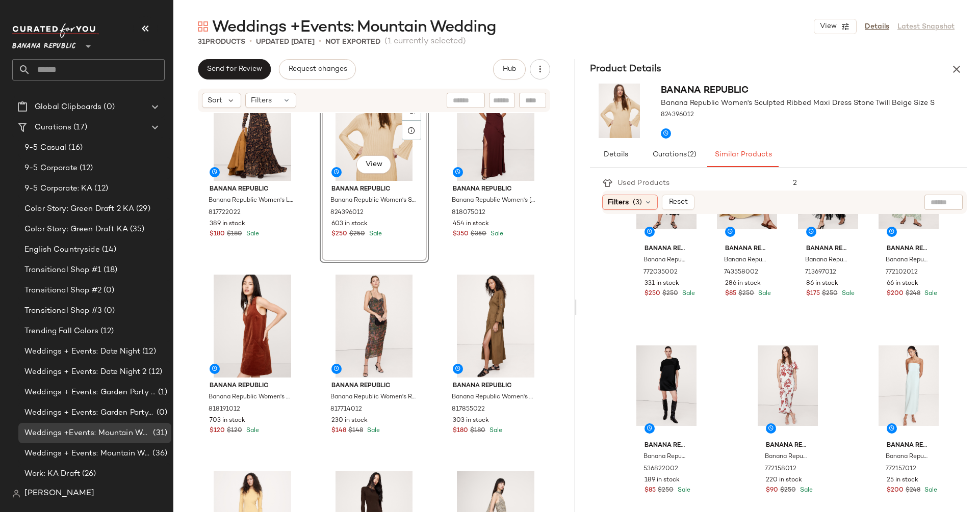
scroll to position [52, 0]
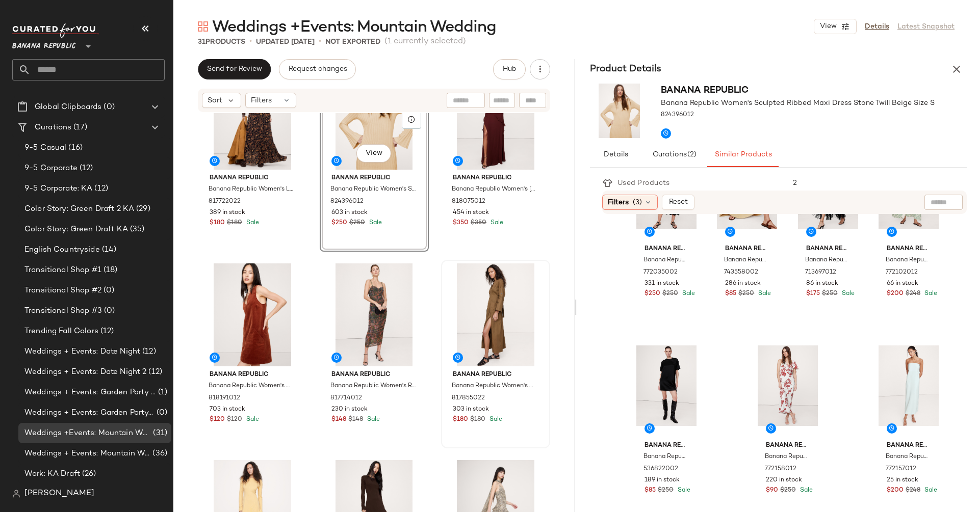
click at [477, 302] on div at bounding box center [496, 315] width 102 height 103
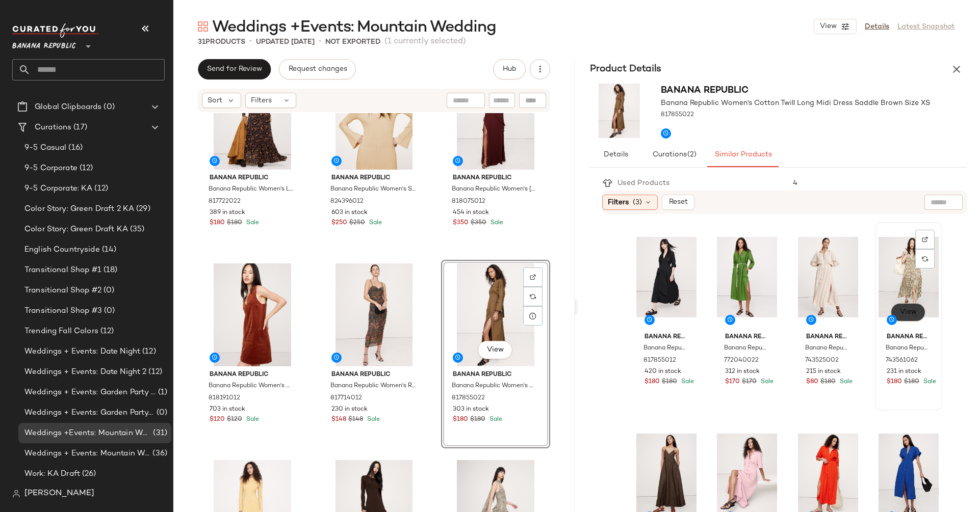
click at [899, 303] on button "View" at bounding box center [908, 312] width 35 height 18
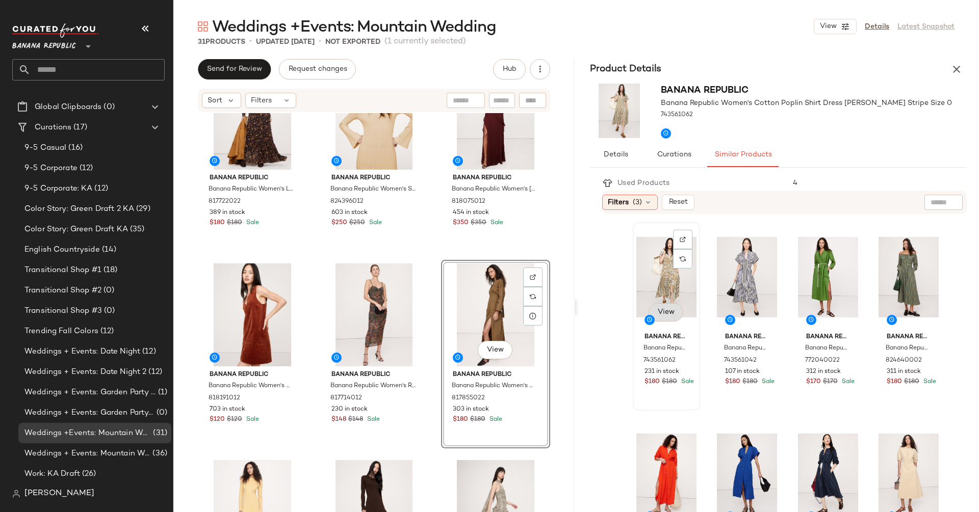
click at [666, 315] on span "View" at bounding box center [665, 312] width 17 height 8
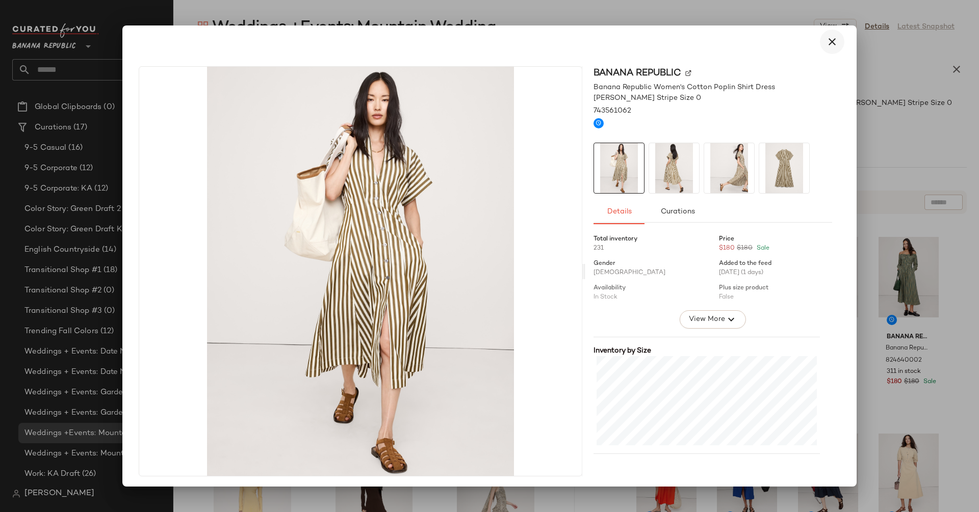
click at [826, 44] on icon "button" at bounding box center [832, 42] width 12 height 12
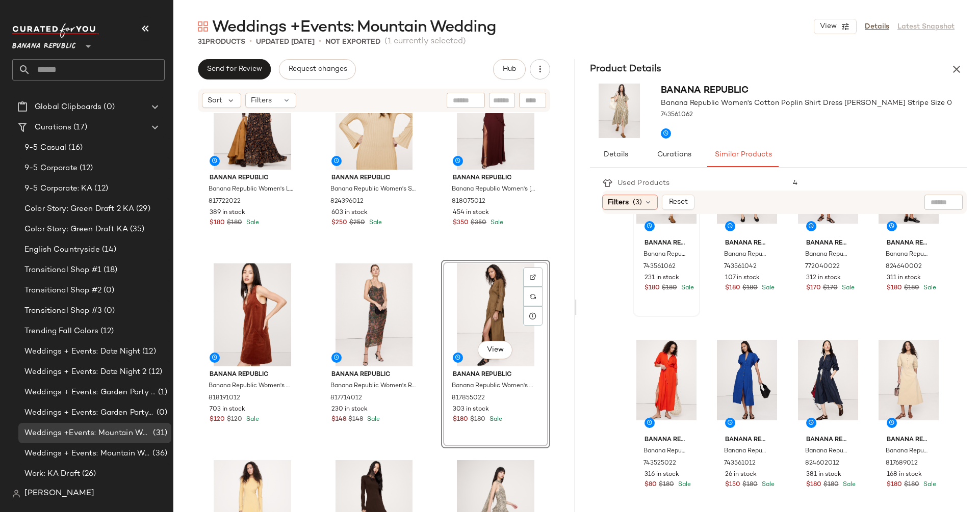
scroll to position [105, 0]
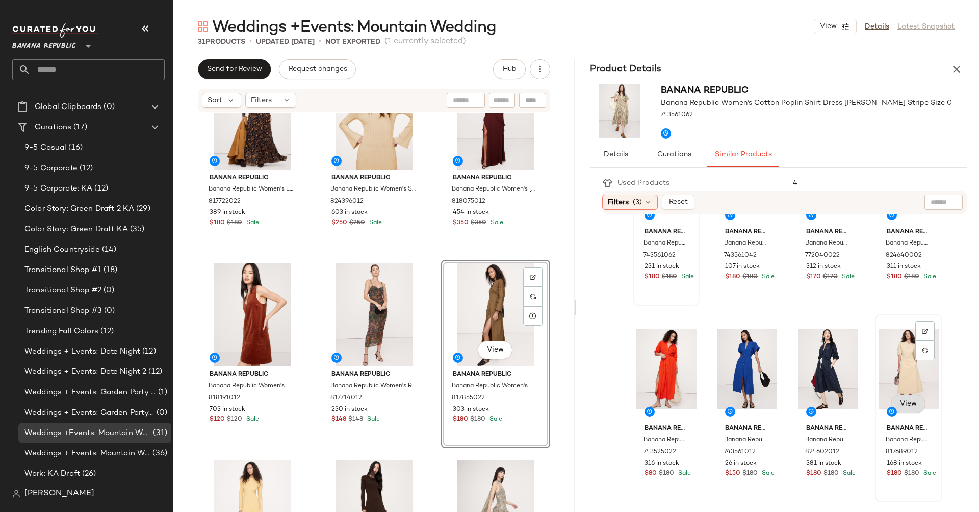
click at [899, 404] on span "View" at bounding box center [907, 404] width 17 height 8
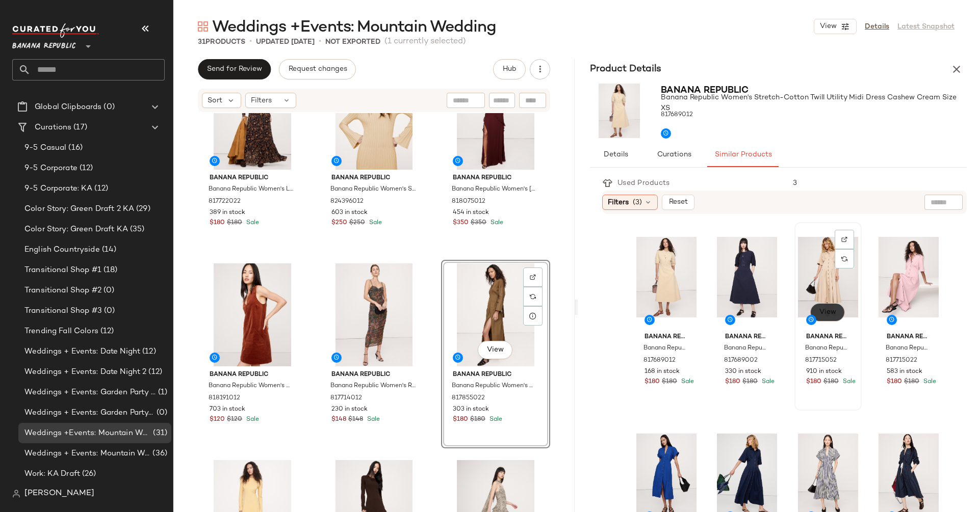
click at [820, 313] on span "View" at bounding box center [827, 312] width 17 height 8
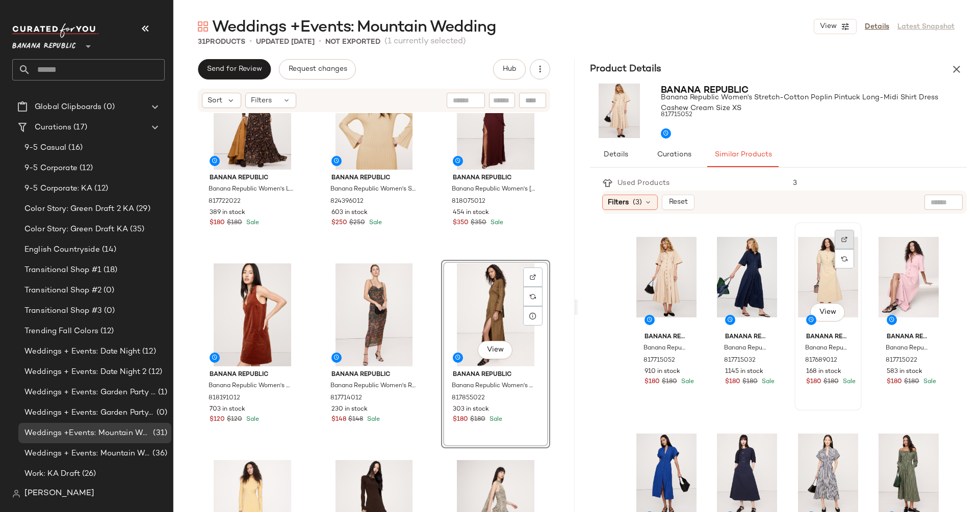
click at [841, 240] on img at bounding box center [844, 240] width 6 height 6
click at [683, 242] on img at bounding box center [683, 240] width 6 height 6
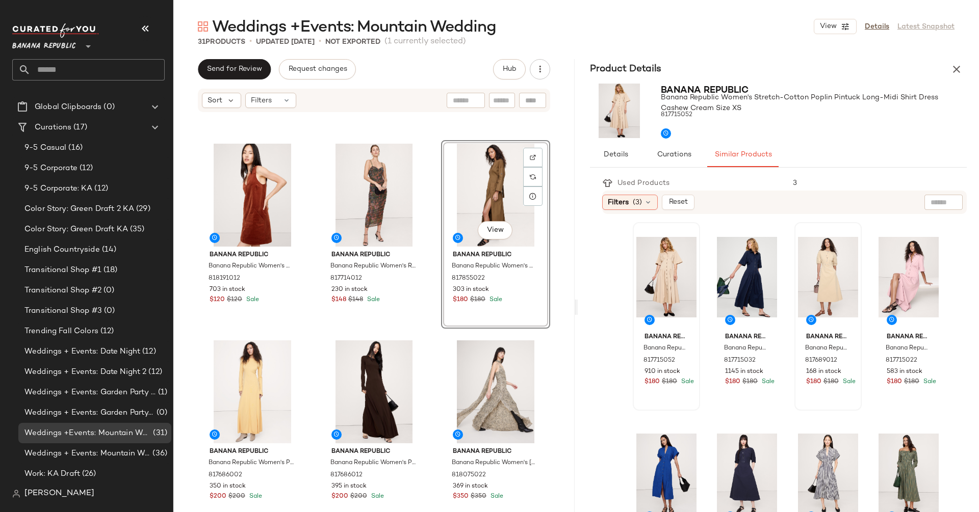
scroll to position [236, 0]
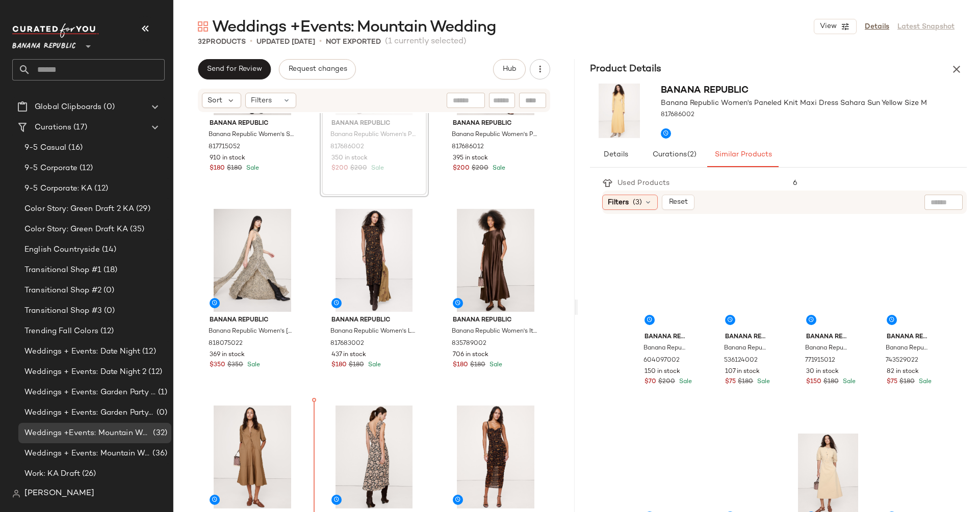
scroll to position [511, 0]
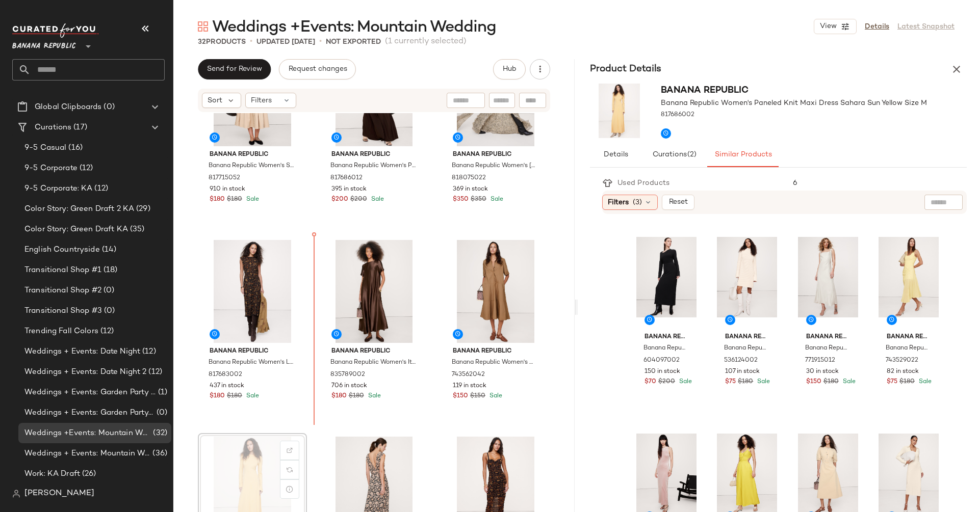
scroll to position [478, 0]
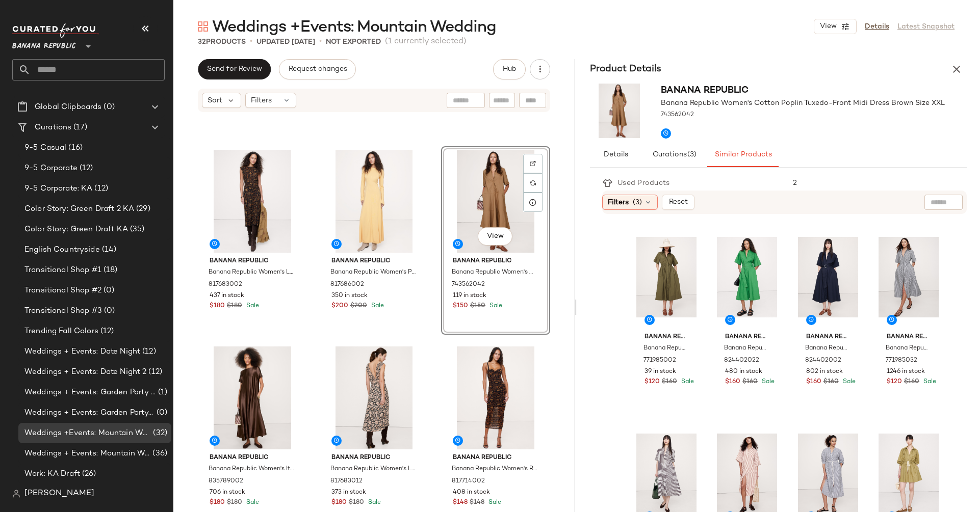
scroll to position [569, 0]
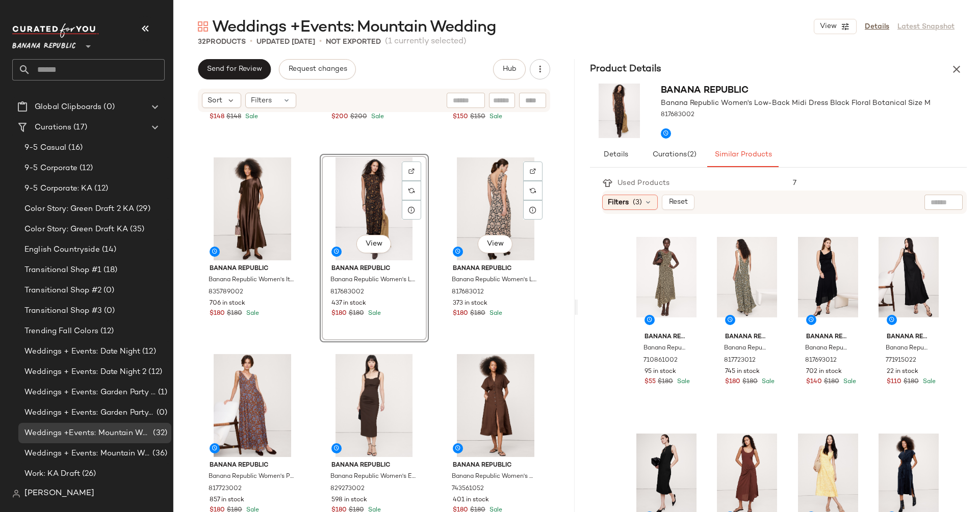
scroll to position [756, 0]
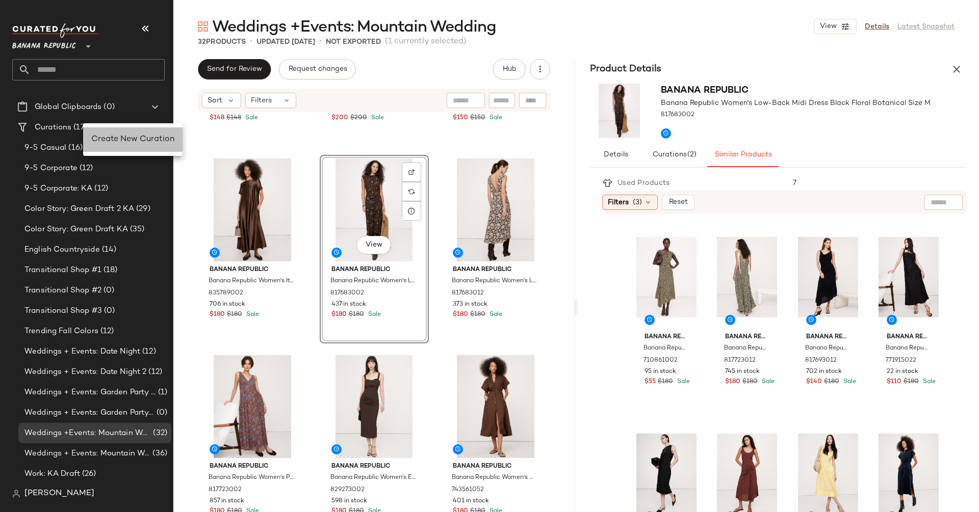
click at [106, 132] on div "Create New Curation" at bounding box center [132, 139] width 99 height 24
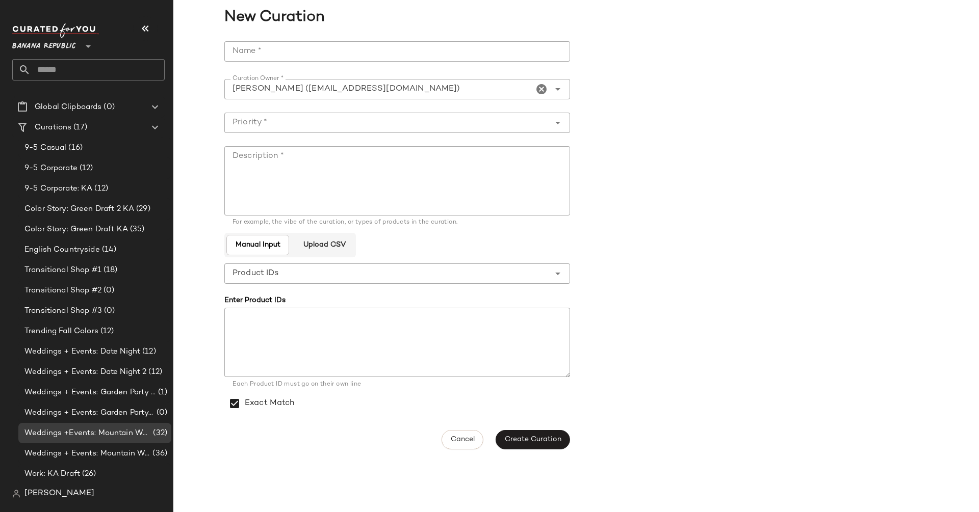
click at [322, 54] on input "Name *" at bounding box center [397, 51] width 346 height 20
type input "*"
type input "**********"
click at [353, 110] on div at bounding box center [396, 106] width 329 height 7
click at [353, 122] on input "Priority *" at bounding box center [386, 123] width 325 height 12
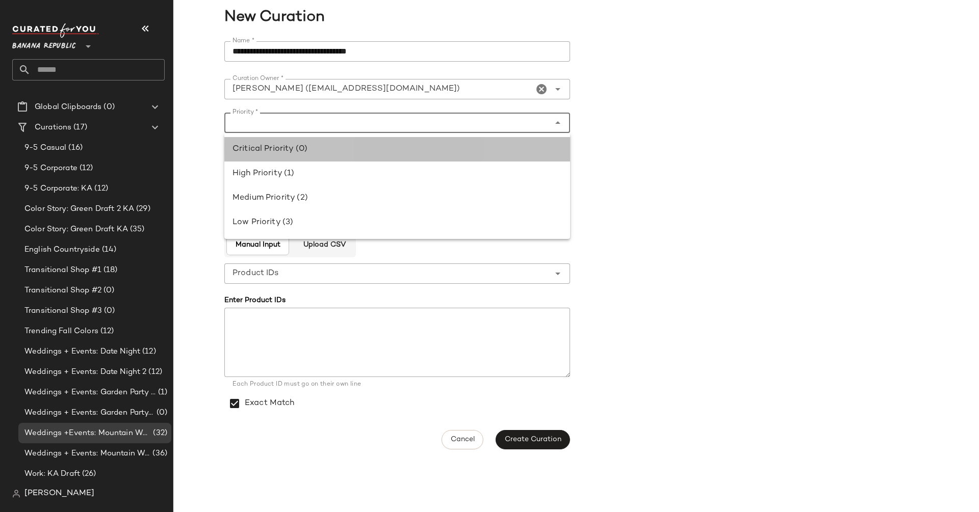
click at [345, 152] on div "Critical Priority (0)" at bounding box center [396, 149] width 329 height 12
type input "**********"
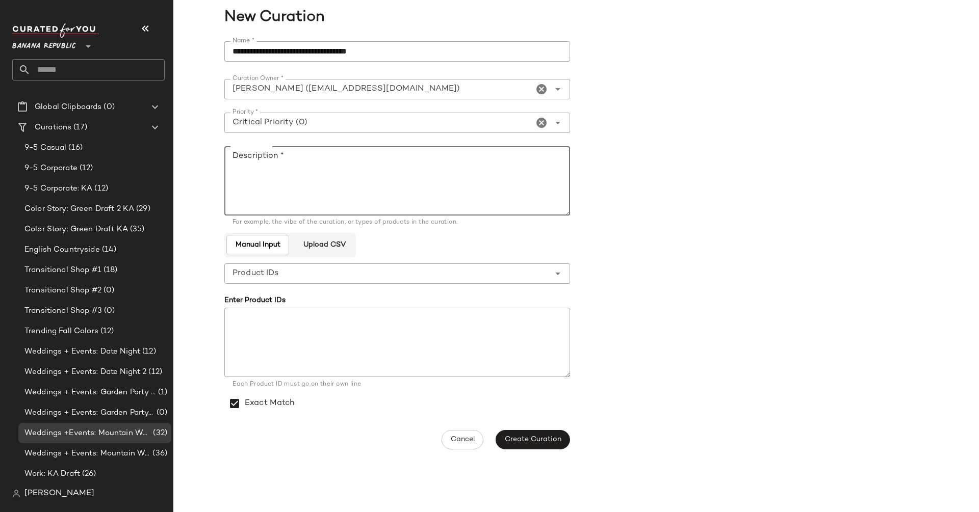
click at [350, 194] on textarea "Description *" at bounding box center [397, 180] width 346 height 69
type textarea "**********"
click at [514, 432] on button "Create Curation" at bounding box center [533, 439] width 74 height 19
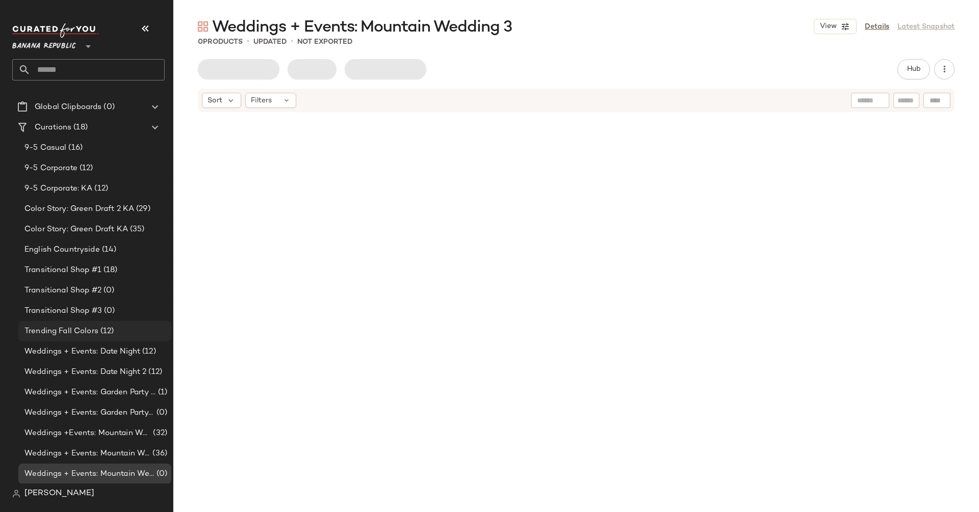
scroll to position [60, 0]
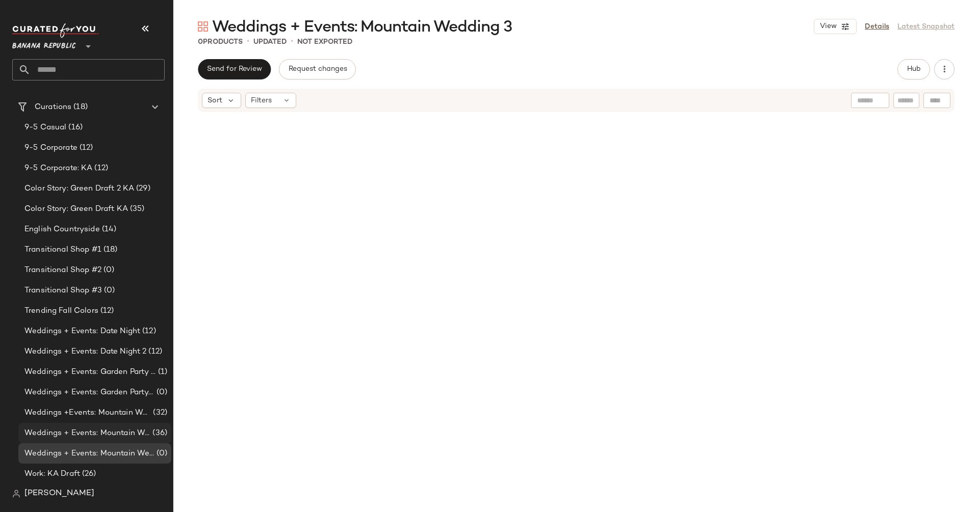
click at [133, 429] on span "Weddings + Events: Mountain Wedding 2" at bounding box center [87, 434] width 126 height 12
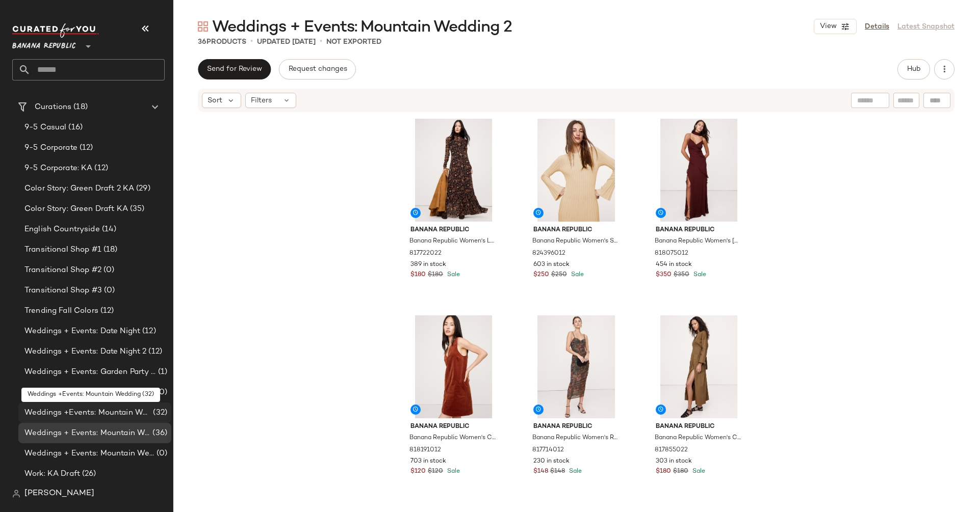
click at [82, 422] on div "Weddings +Events: Mountain Wedding (32)" at bounding box center [94, 413] width 153 height 20
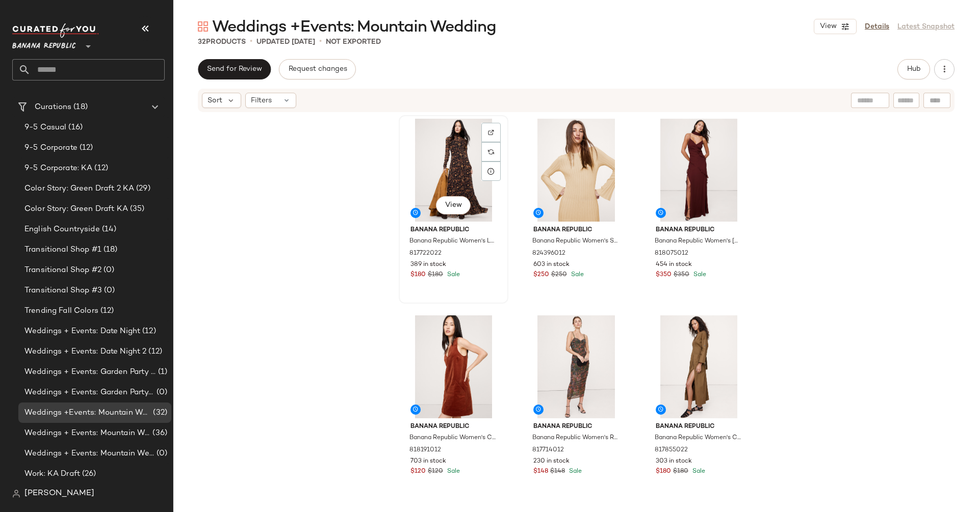
click at [422, 149] on div "View" at bounding box center [453, 170] width 102 height 103
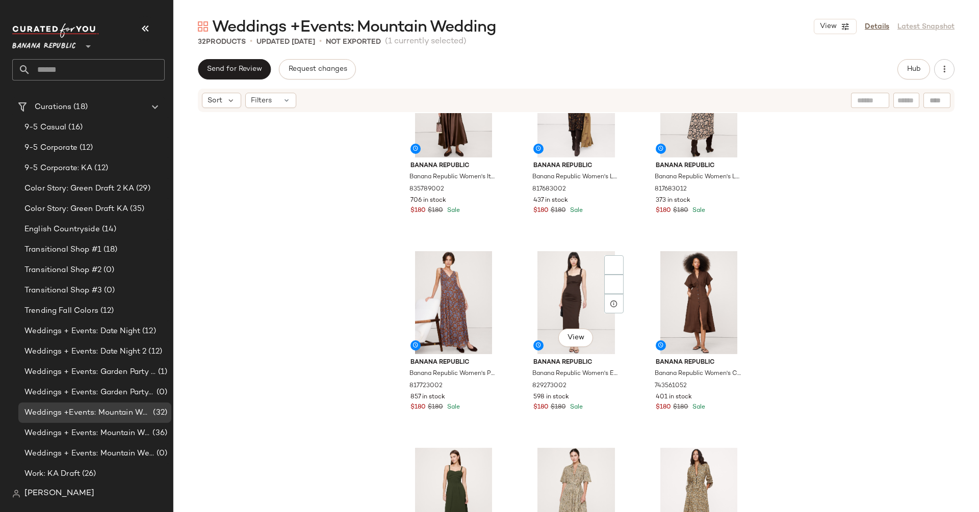
scroll to position [883, 0]
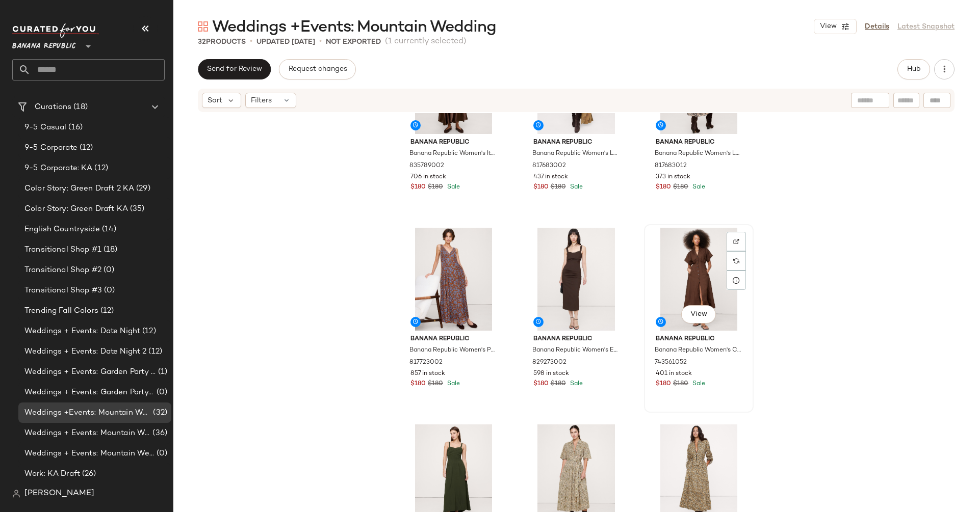
click at [677, 276] on div "View" at bounding box center [698, 279] width 102 height 103
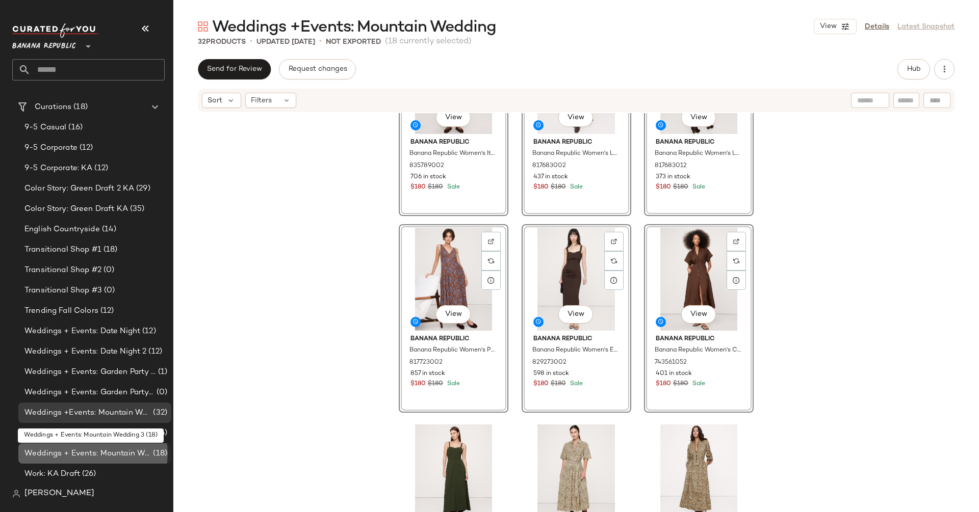
click at [133, 457] on span "Weddings + Events: Mountain Wedding 3" at bounding box center [87, 454] width 126 height 12
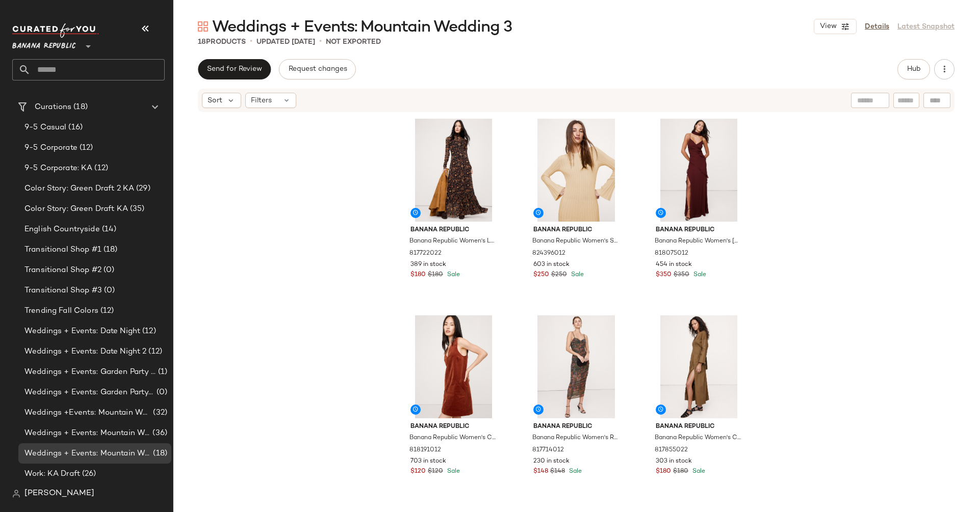
click at [826, 322] on div "Banana Republic Banana Republic Women's Long-Sleeve Mesh Maxi Dress Black Flora…" at bounding box center [575, 328] width 805 height 430
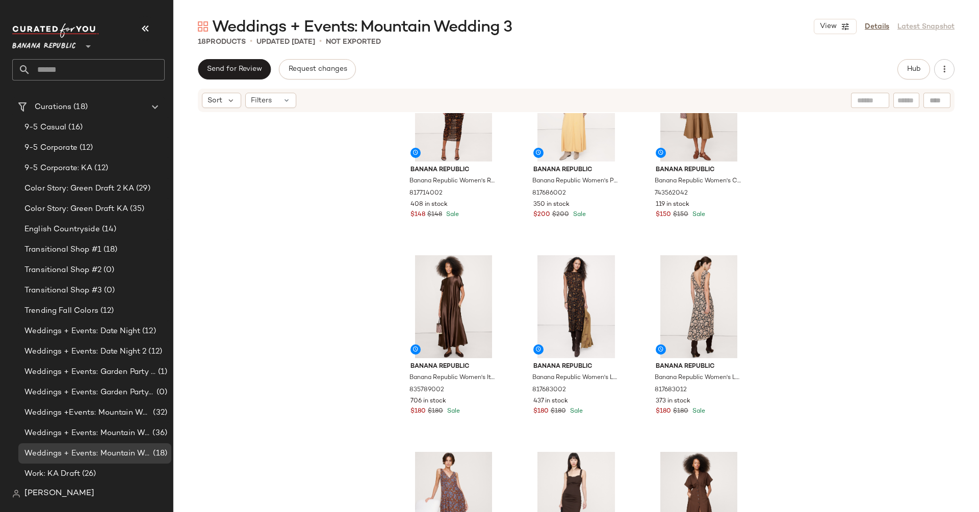
scroll to position [752, 0]
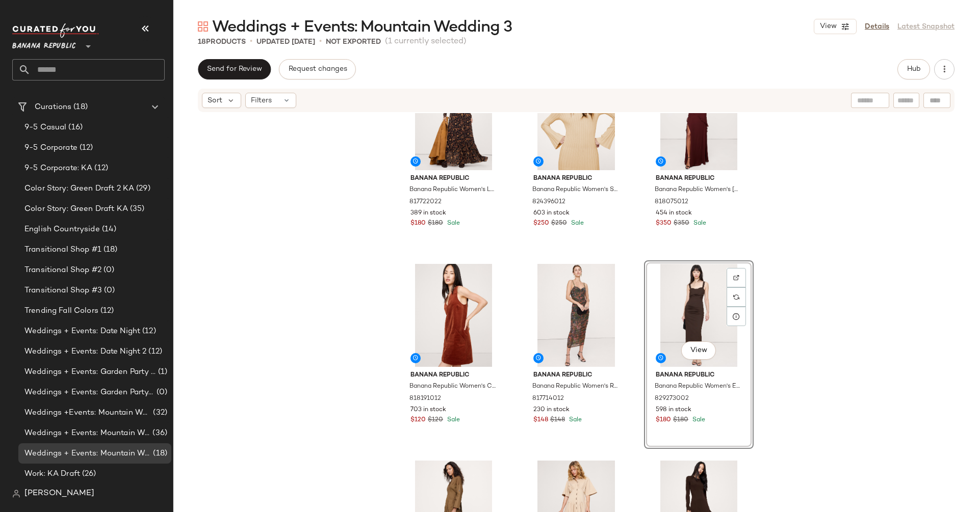
scroll to position [46, 0]
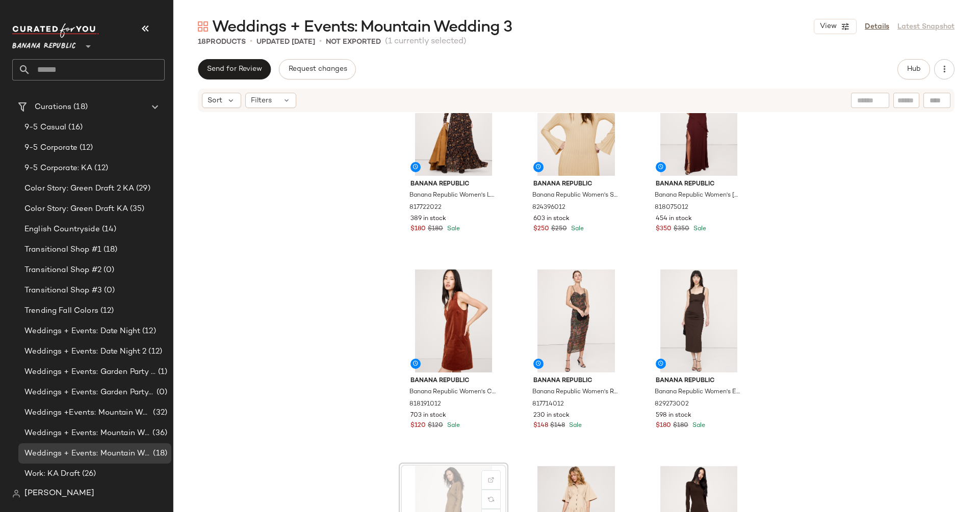
scroll to position [47, 0]
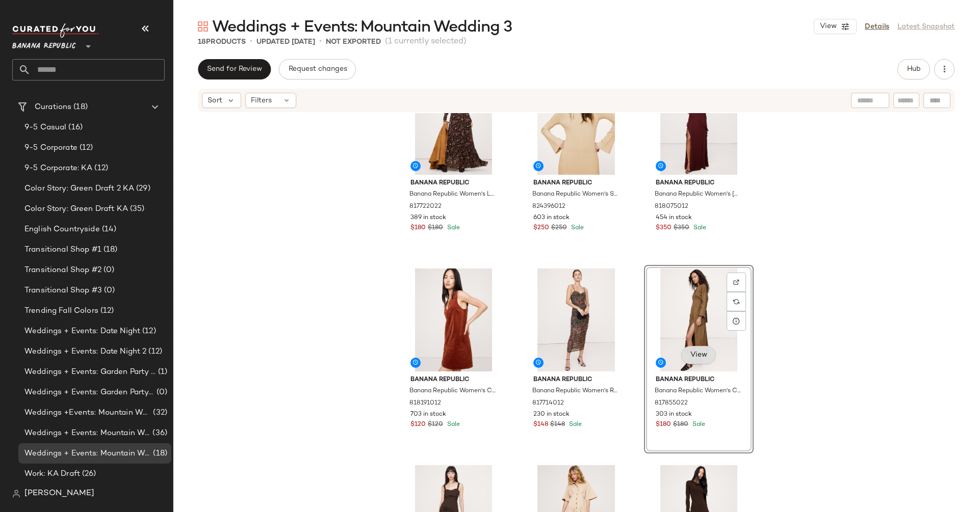
click at [700, 356] on span "View" at bounding box center [698, 355] width 17 height 8
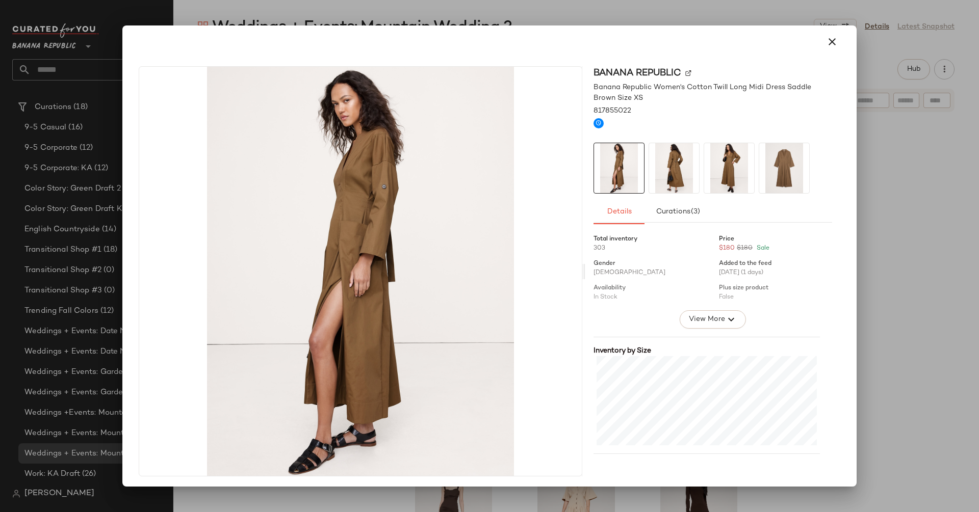
click at [672, 179] on img at bounding box center [674, 168] width 50 height 50
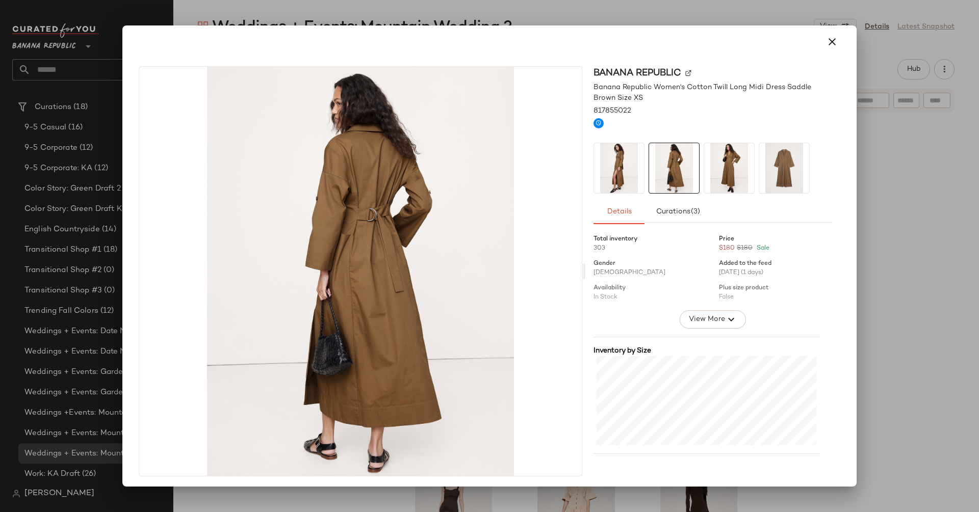
click at [717, 175] on img at bounding box center [729, 168] width 50 height 50
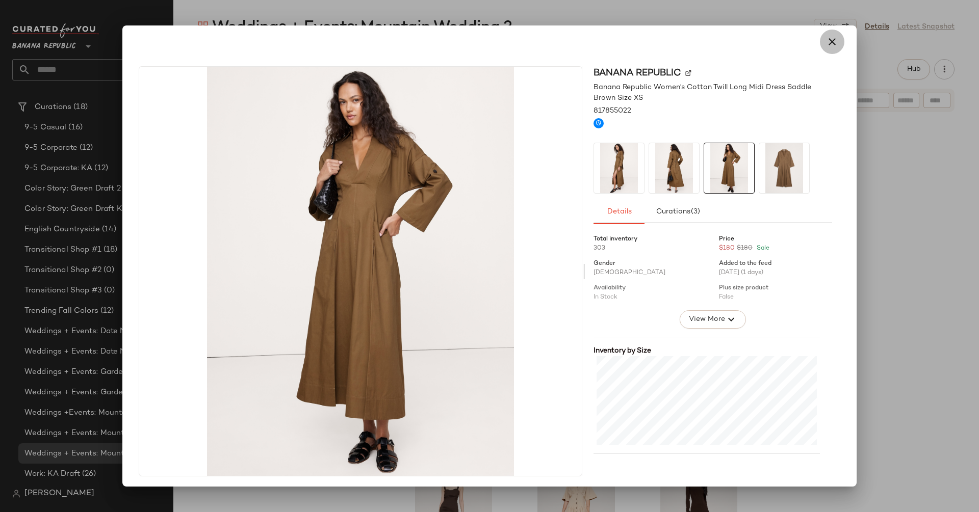
click at [826, 38] on icon "button" at bounding box center [832, 42] width 12 height 12
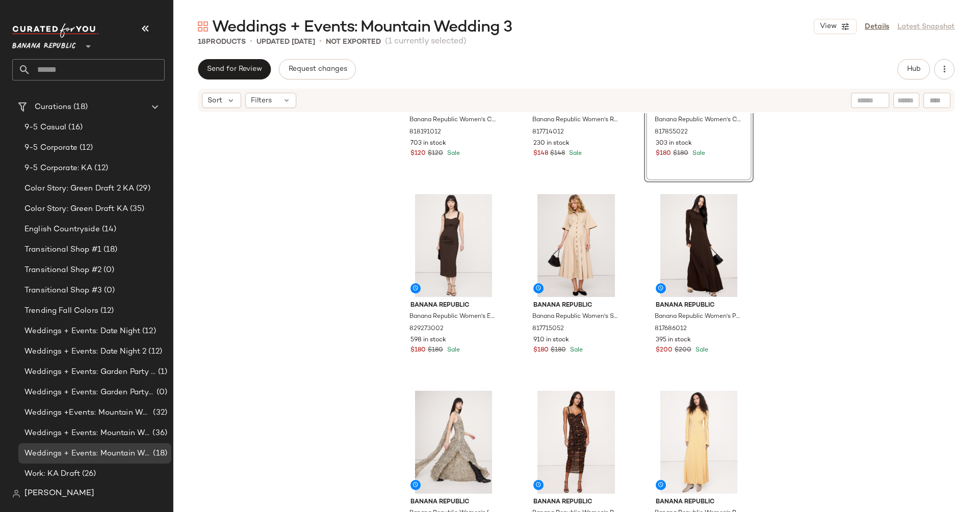
scroll to position [359, 0]
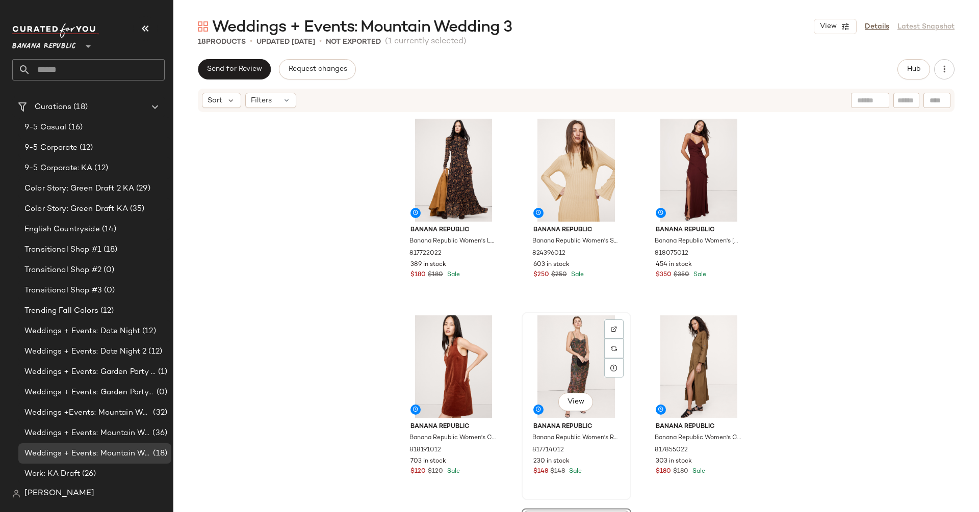
click at [534, 367] on div "View" at bounding box center [576, 367] width 102 height 103
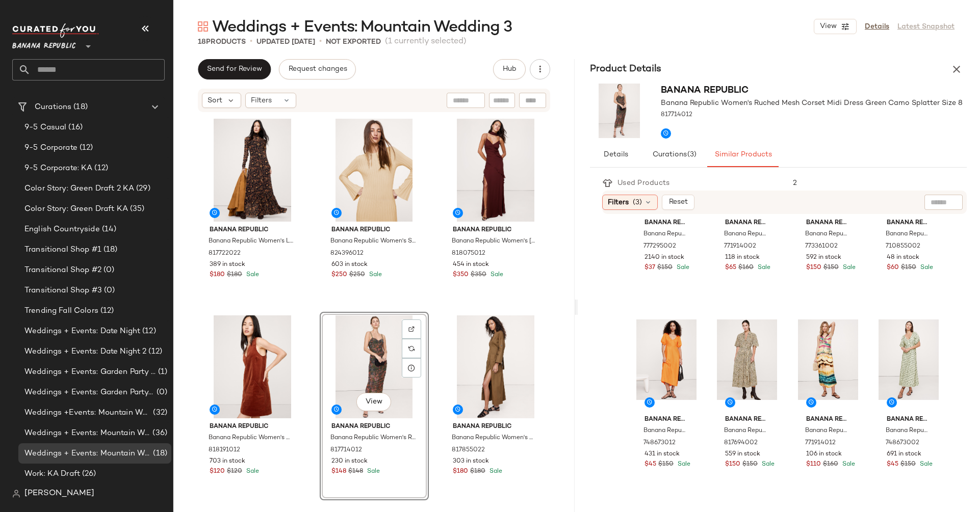
scroll to position [707, 0]
click at [738, 389] on span "View" at bounding box center [746, 393] width 17 height 8
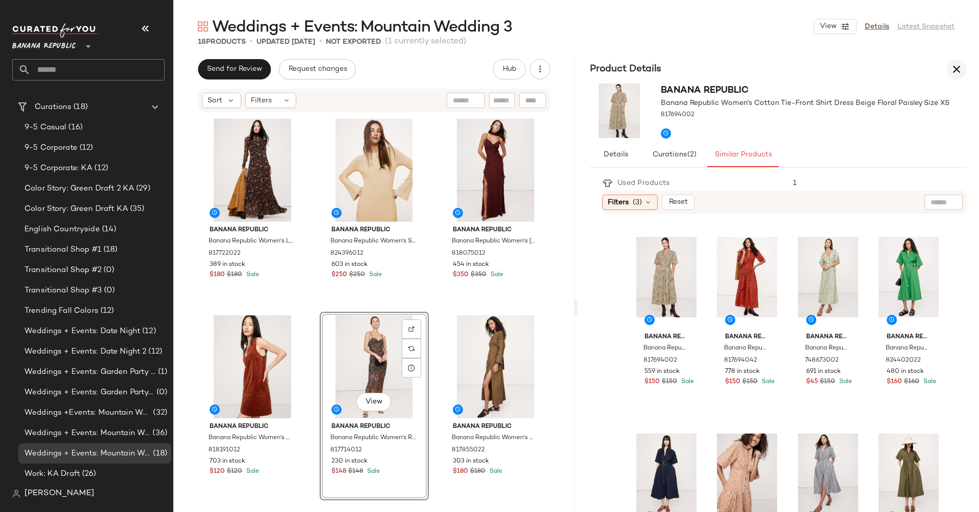
click at [960, 61] on button "button" at bounding box center [956, 69] width 20 height 20
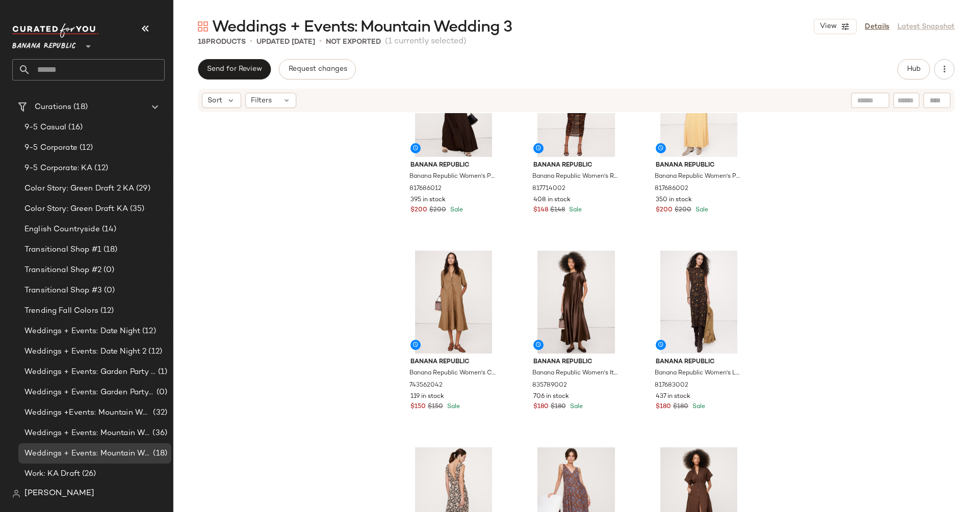
scroll to position [723, 0]
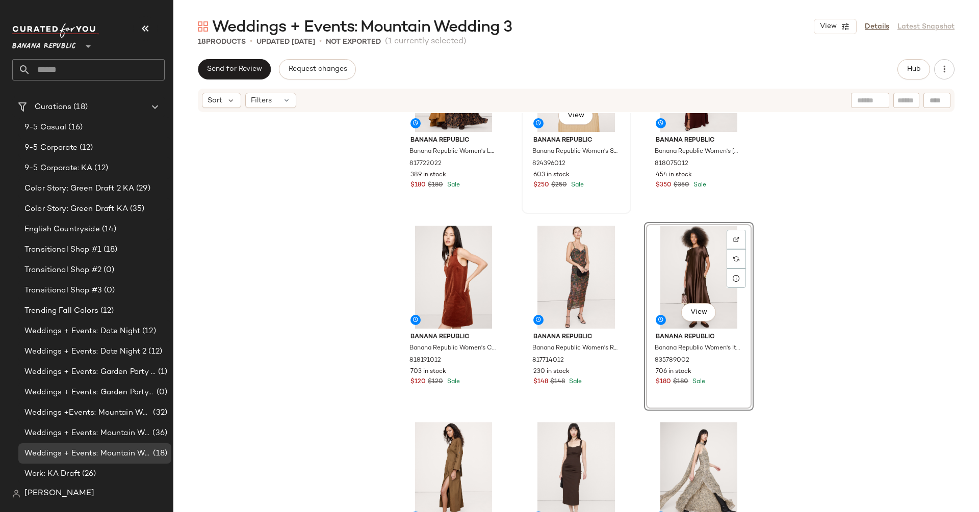
scroll to position [150, 0]
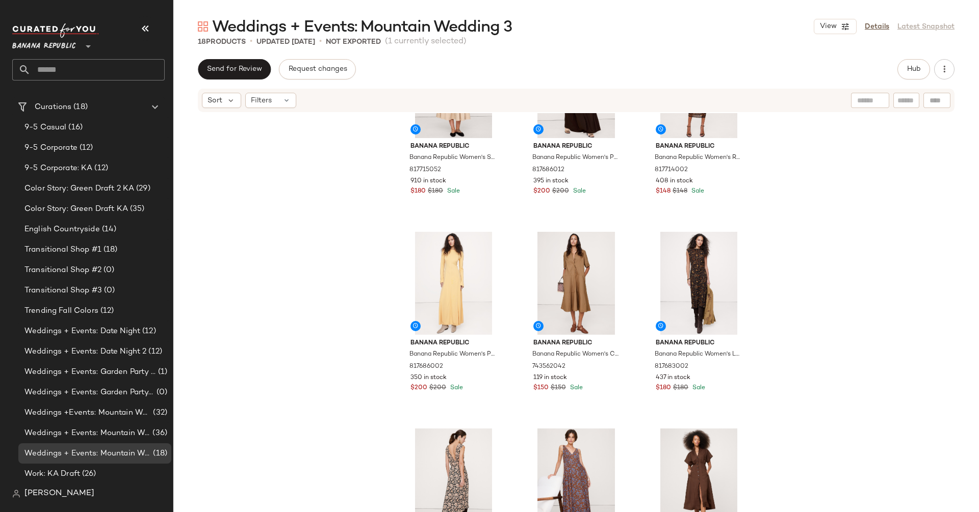
scroll to position [551, 0]
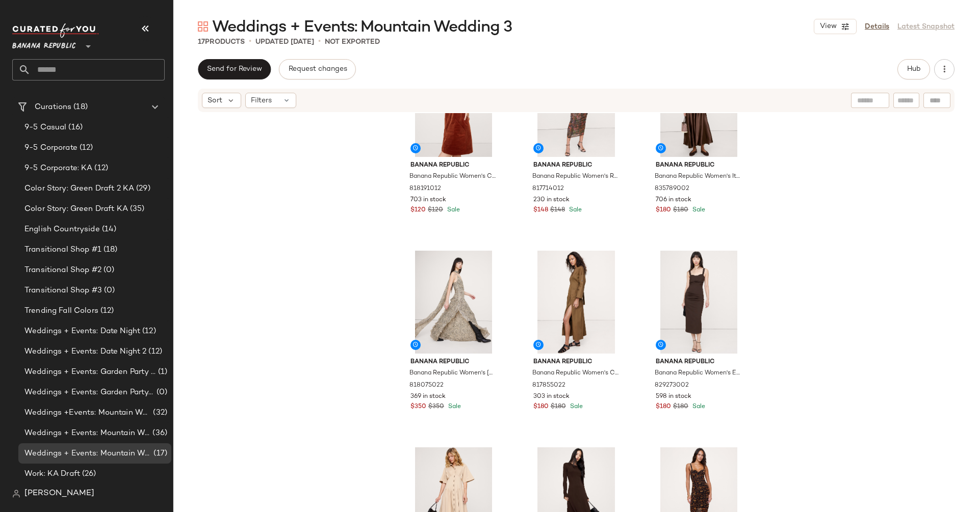
scroll to position [290, 0]
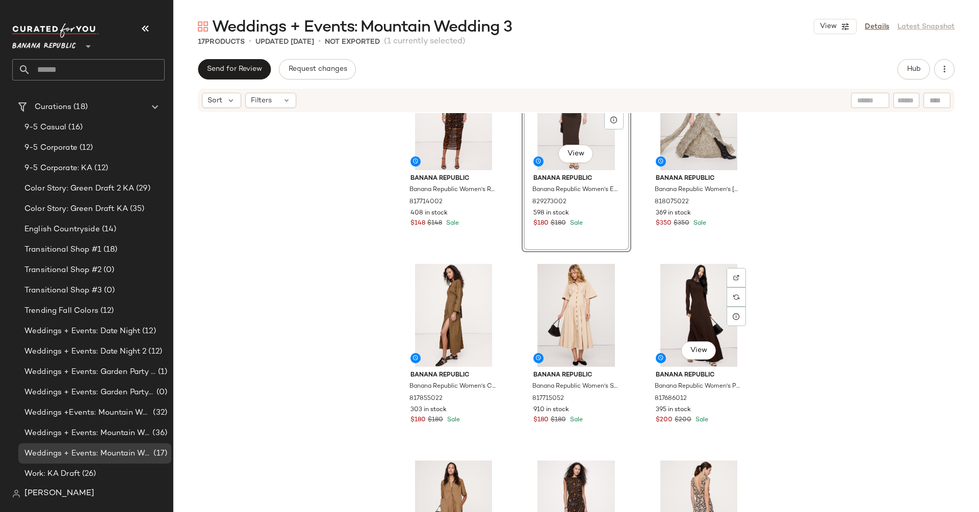
scroll to position [752, 0]
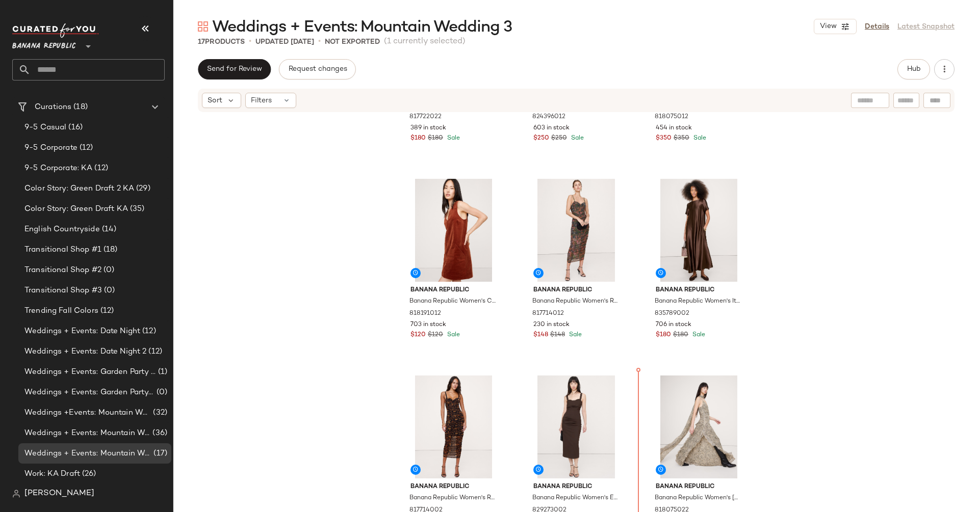
scroll to position [143, 0]
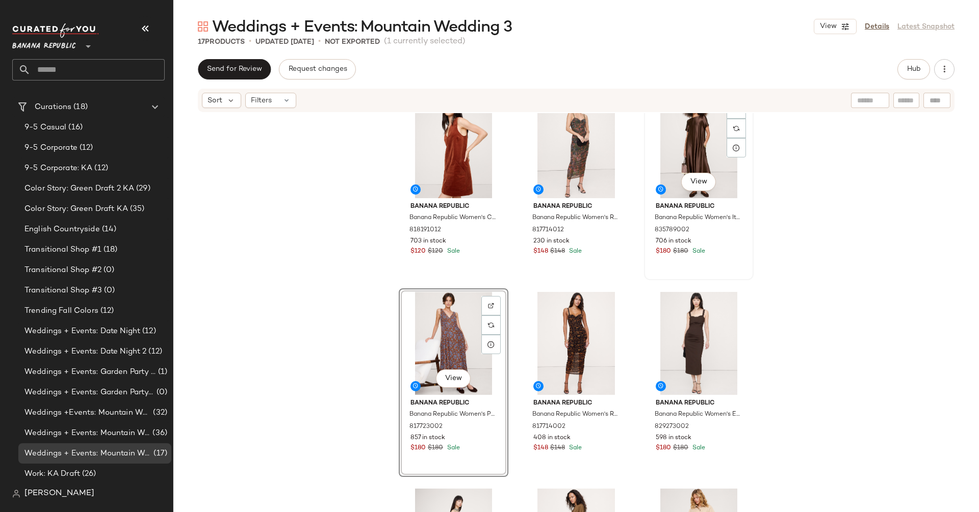
scroll to position [225, 0]
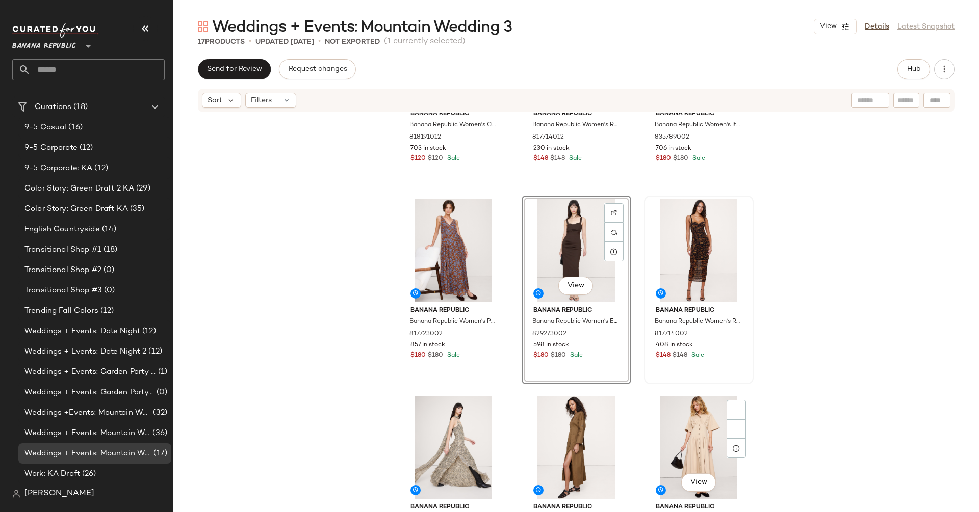
scroll to position [388, 0]
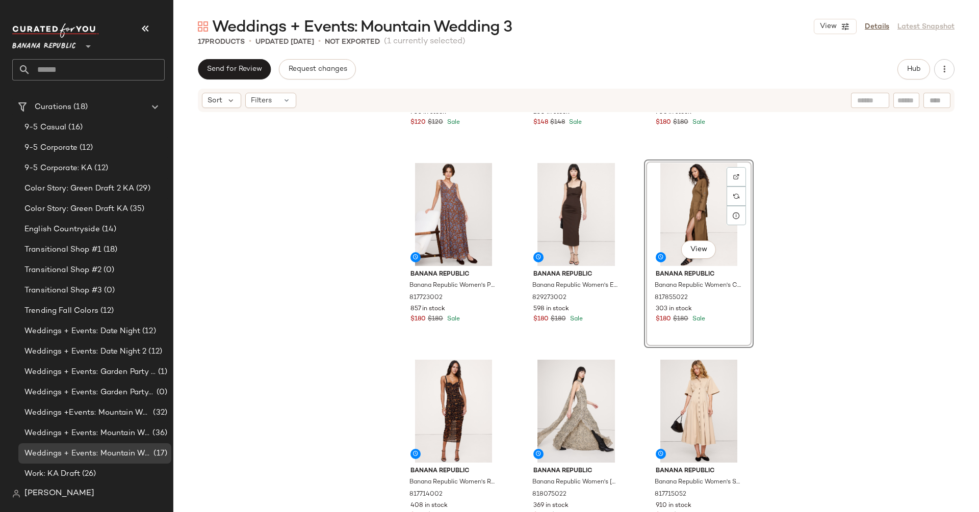
scroll to position [394, 0]
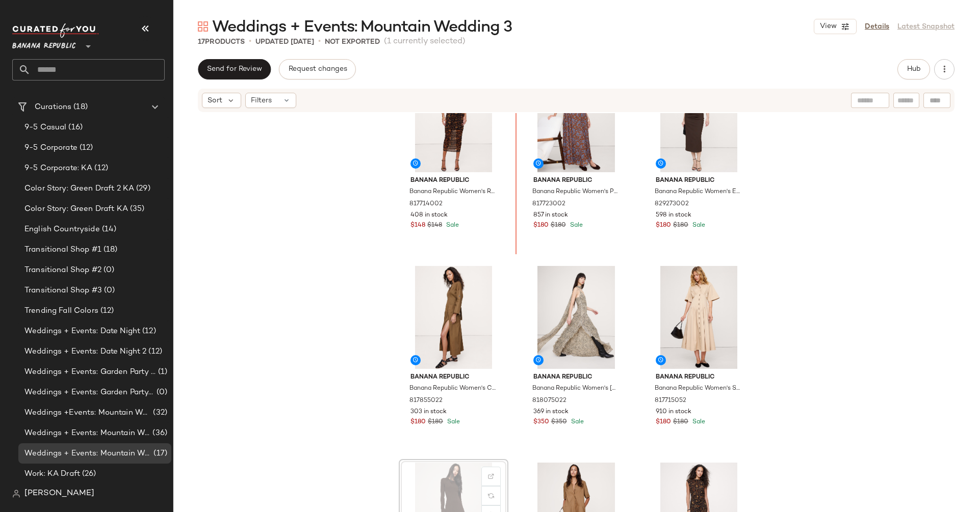
scroll to position [382, 0]
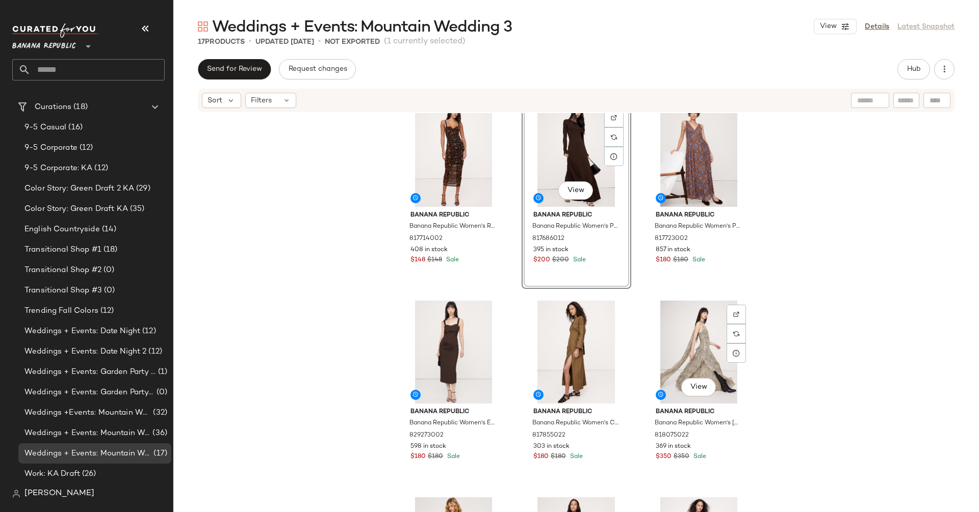
scroll to position [416, 0]
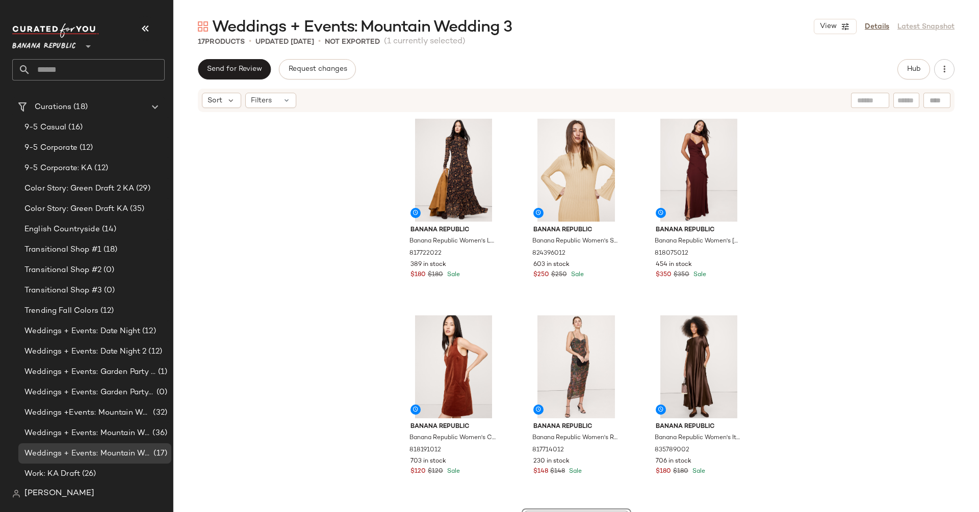
scroll to position [1, 0]
click at [675, 165] on div "View" at bounding box center [698, 169] width 102 height 103
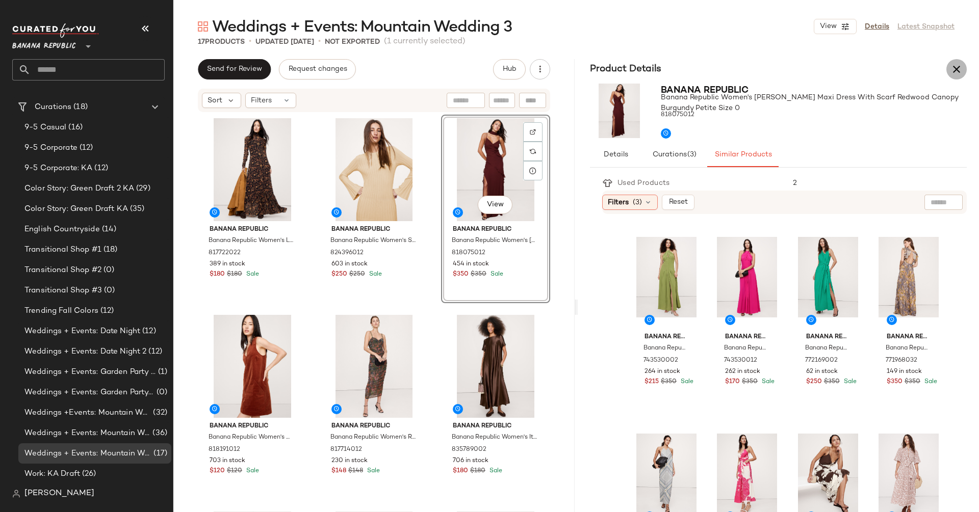
click at [953, 70] on icon "button" at bounding box center [956, 69] width 12 height 12
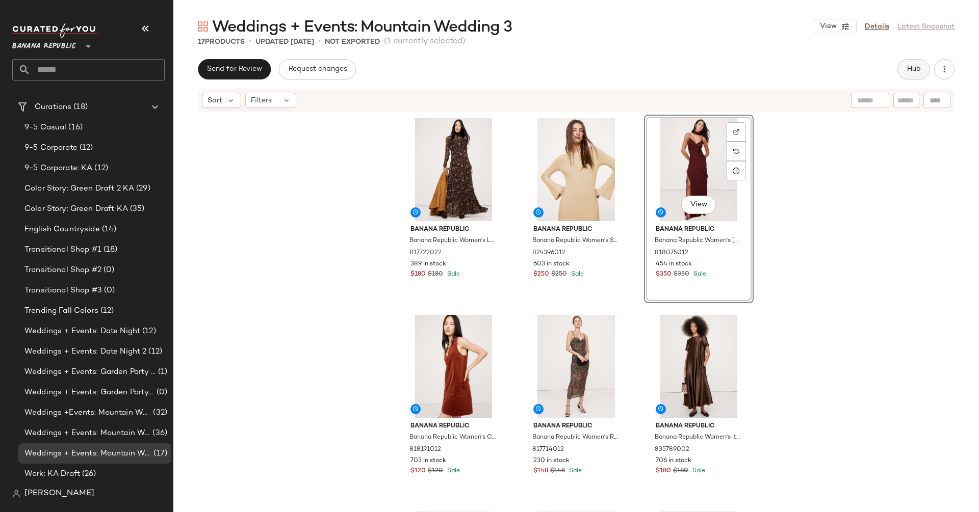
click at [915, 64] on button "Hub" at bounding box center [913, 69] width 33 height 20
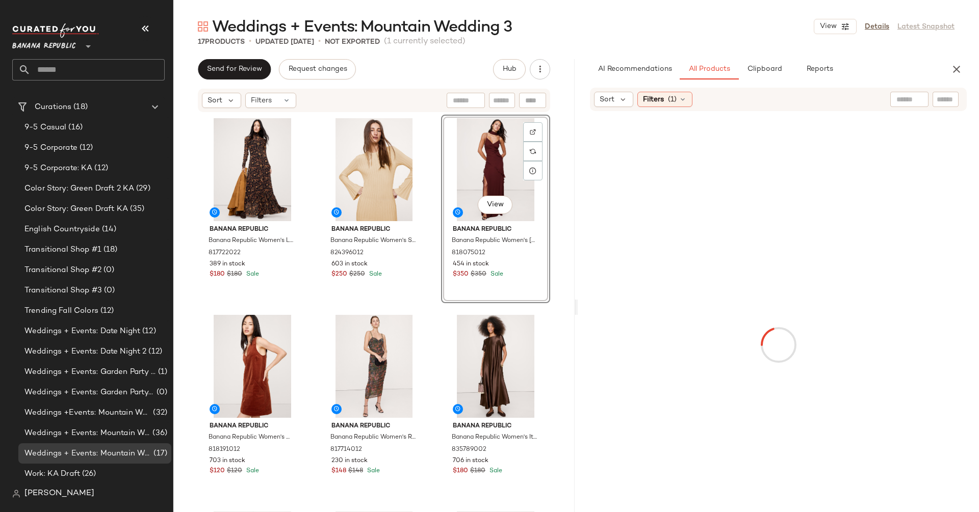
click at [911, 97] on div at bounding box center [909, 99] width 38 height 15
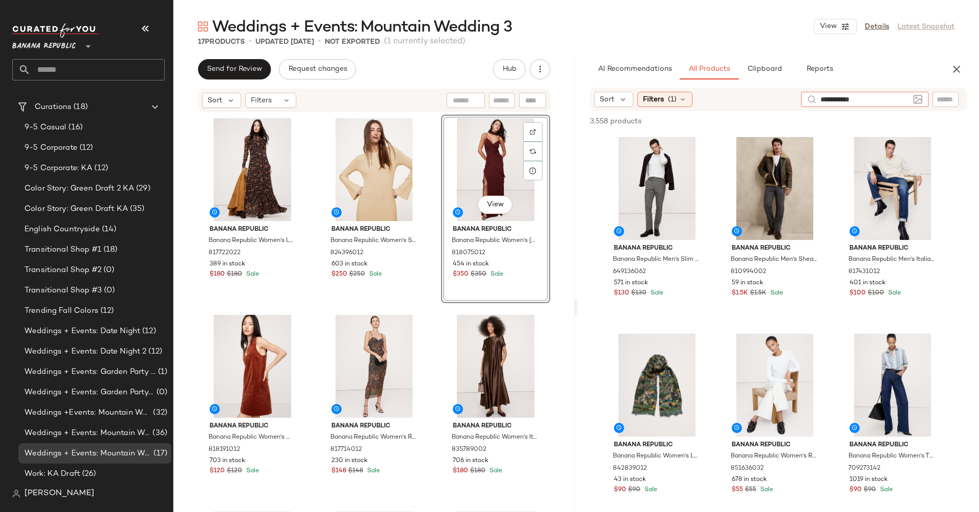
type input "**********"
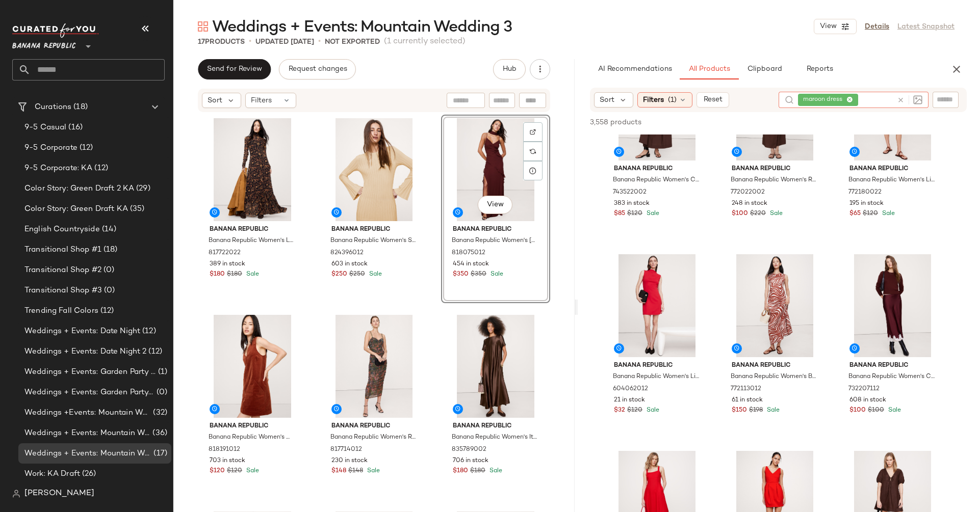
scroll to position [1076, 0]
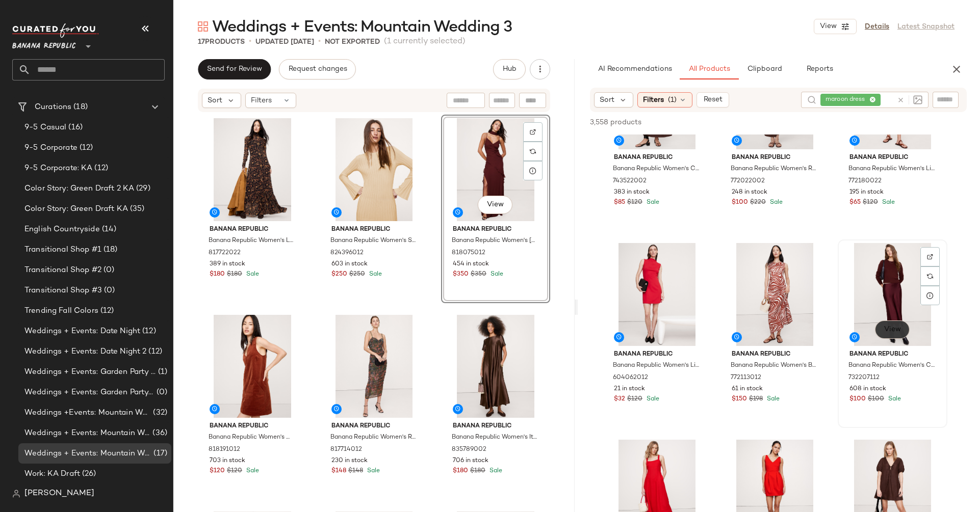
click at [879, 329] on button "View" at bounding box center [892, 330] width 35 height 18
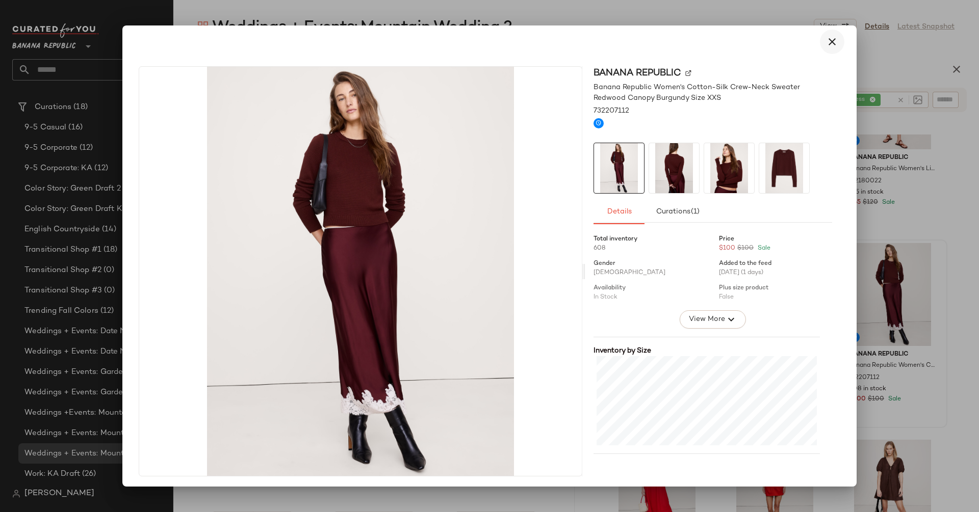
click at [833, 45] on button "button" at bounding box center [832, 42] width 24 height 24
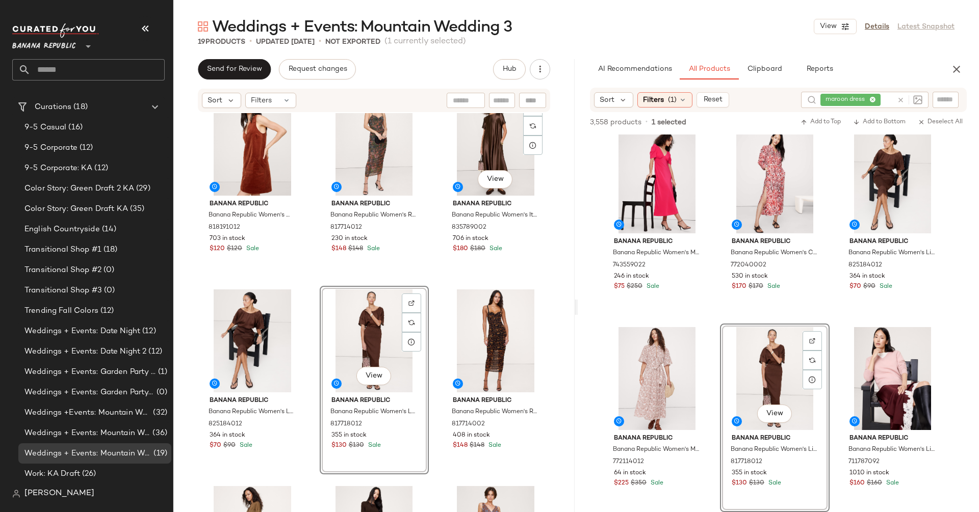
scroll to position [276, 0]
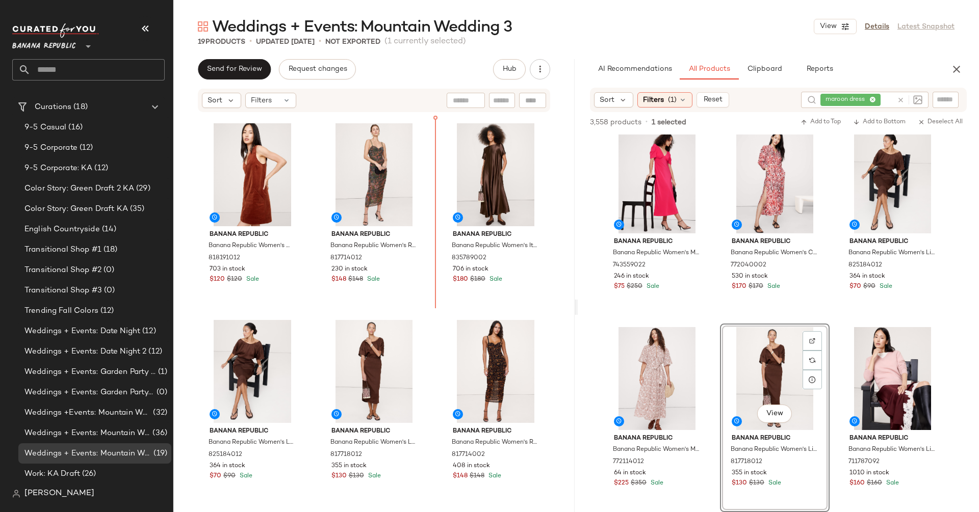
scroll to position [198, 0]
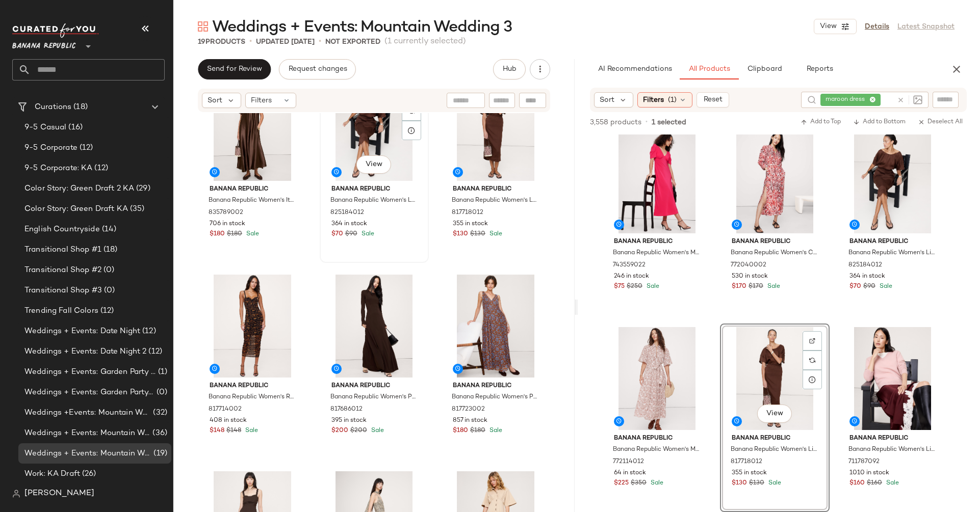
scroll to position [500, 0]
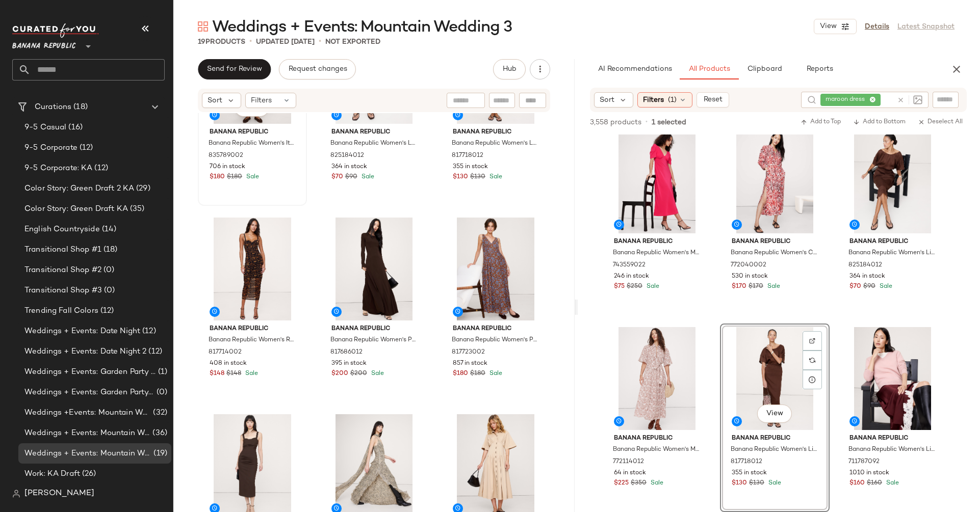
scroll to position [500, 0]
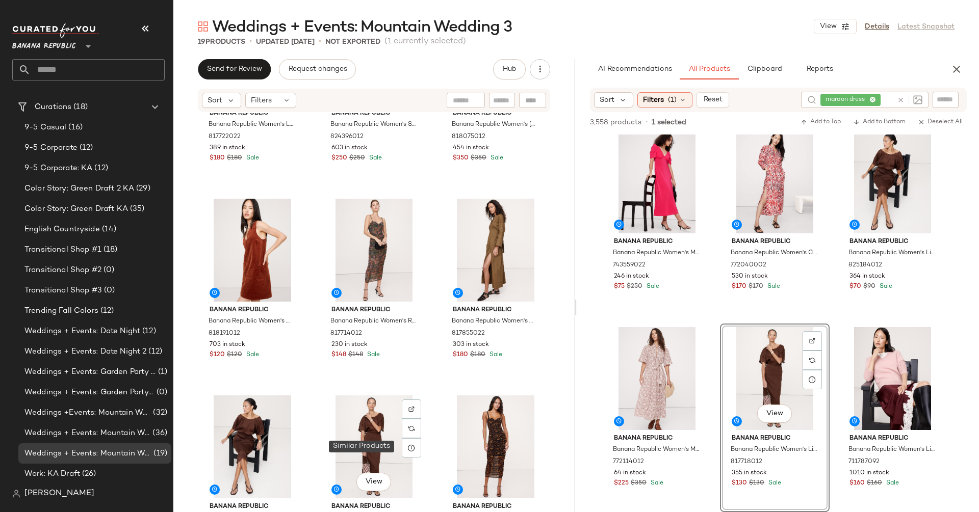
scroll to position [89, 0]
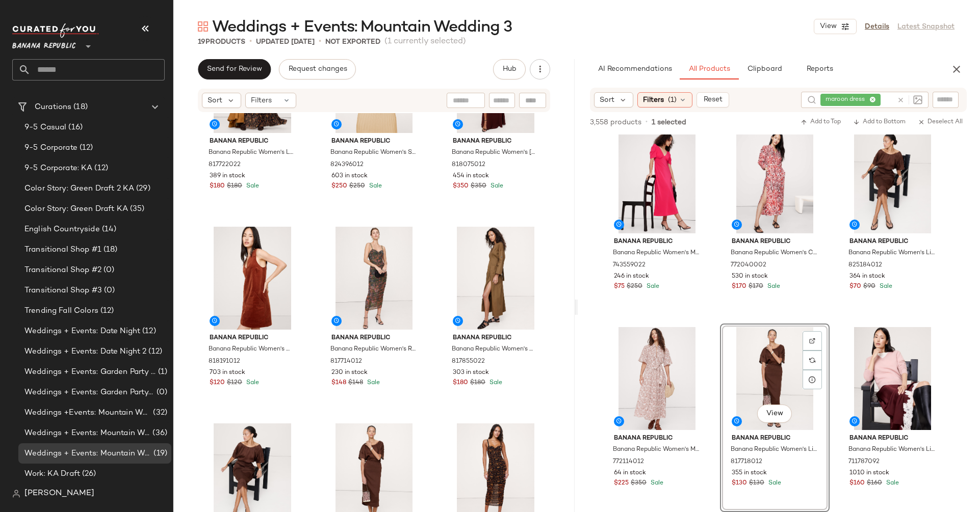
click at [902, 101] on icon at bounding box center [901, 100] width 8 height 8
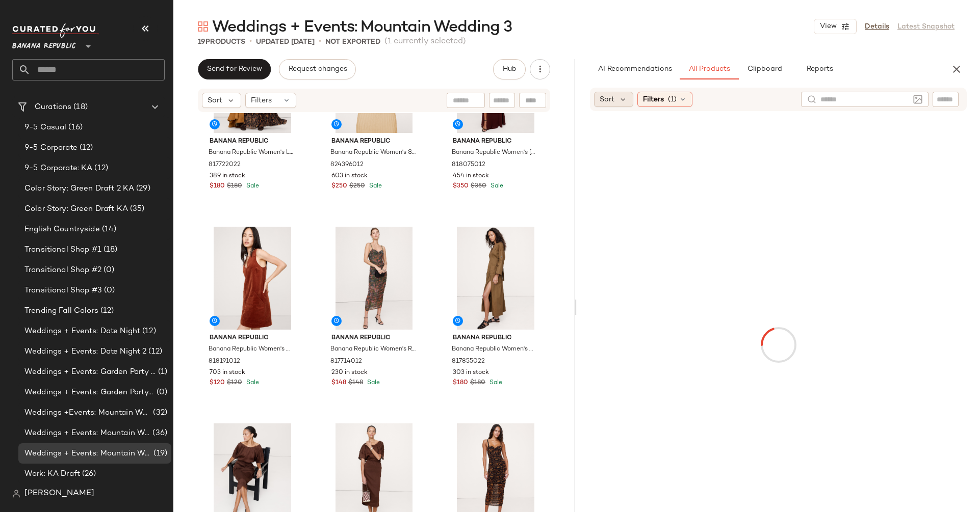
click at [622, 92] on div "Sort" at bounding box center [613, 99] width 39 height 15
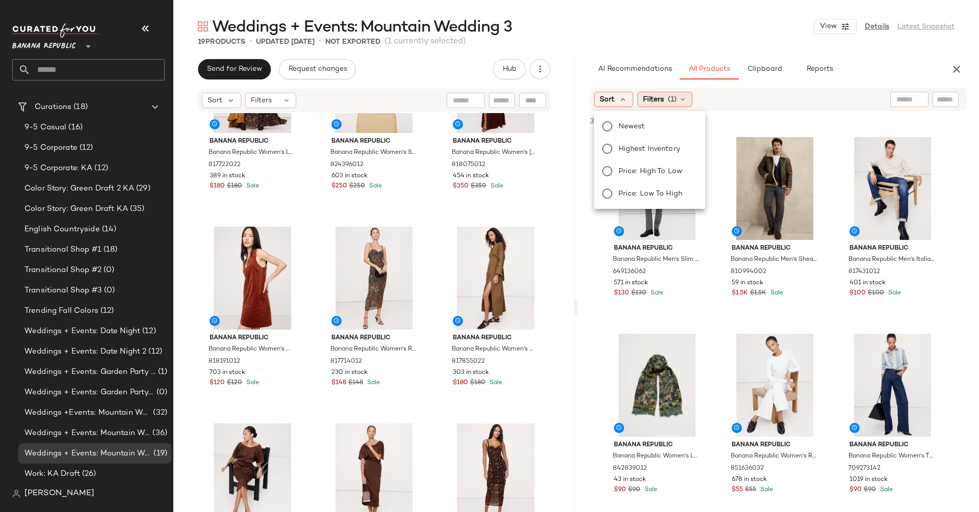
click at [656, 103] on span "Filters" at bounding box center [653, 99] width 21 height 11
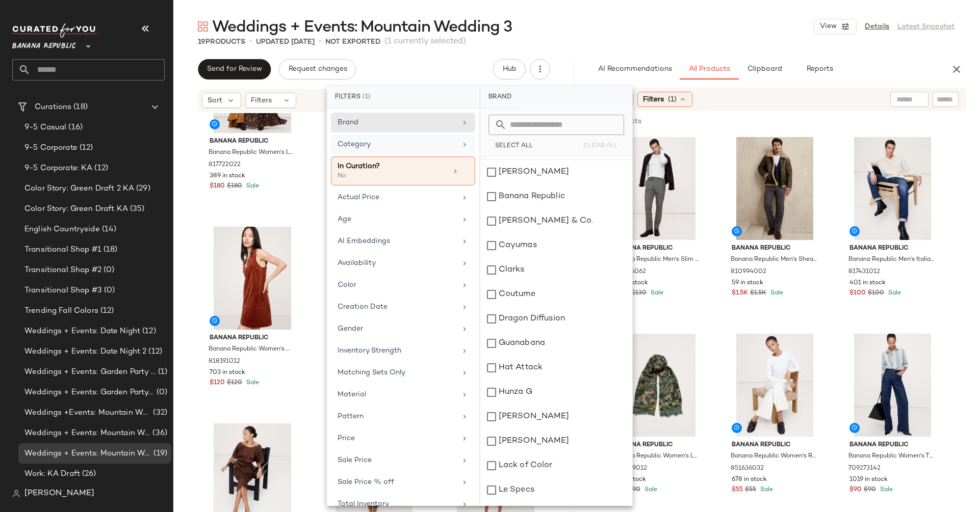
click at [363, 146] on span "Category" at bounding box center [353, 145] width 33 height 8
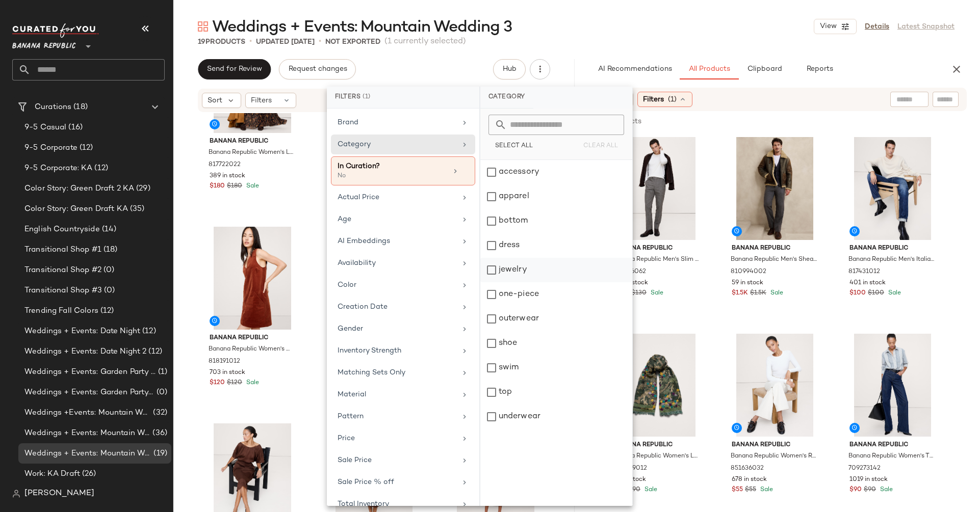
click at [509, 282] on div "jewelry" at bounding box center [556, 294] width 152 height 24
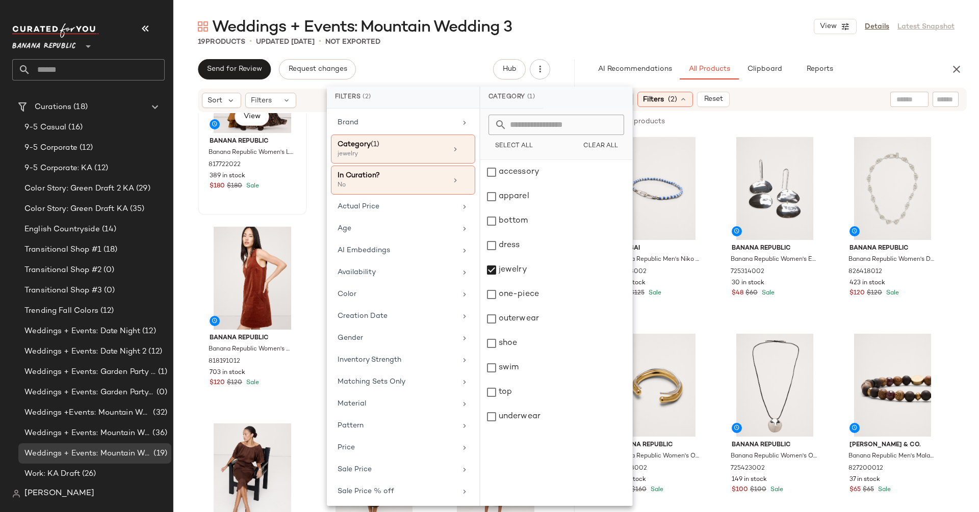
click at [257, 200] on div "View Banana Republic Banana Republic Women's Long-Sleeve Mesh Maxi Dress Black …" at bounding box center [252, 121] width 107 height 187
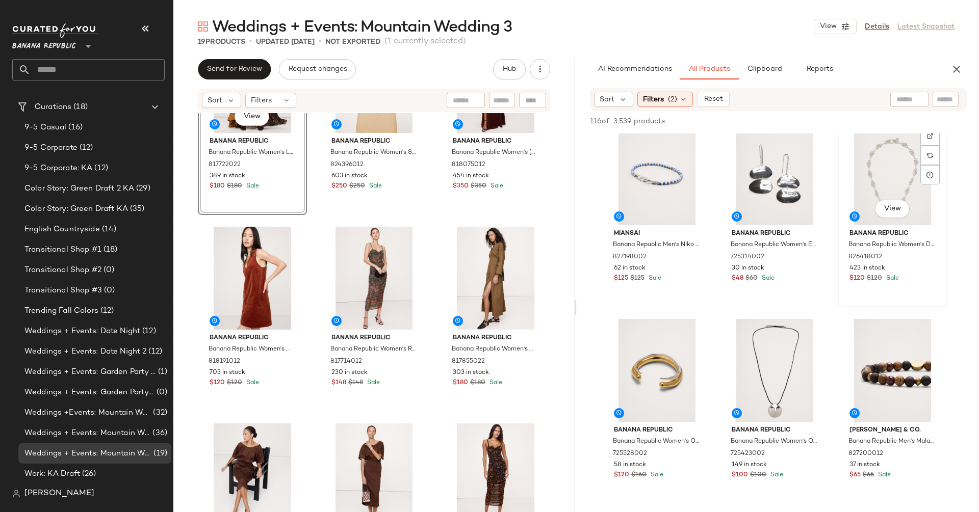
scroll to position [17, 0]
click at [664, 103] on div "Filters (2)" at bounding box center [665, 99] width 56 height 15
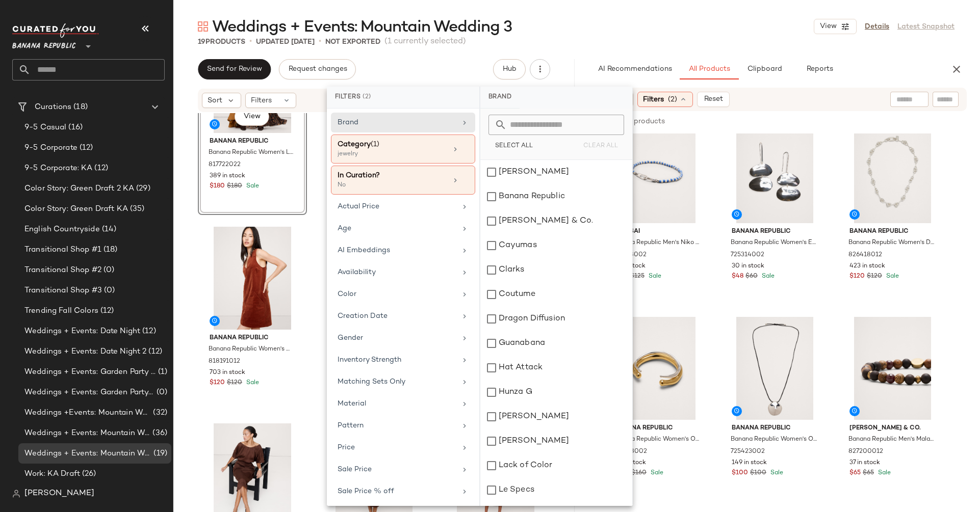
click at [381, 346] on div "Brand Category (1) jewelry In Curation? No Actual Price Age AI Embeddings Avail…" at bounding box center [403, 308] width 152 height 398
click at [381, 337] on div "Gender" at bounding box center [396, 338] width 119 height 11
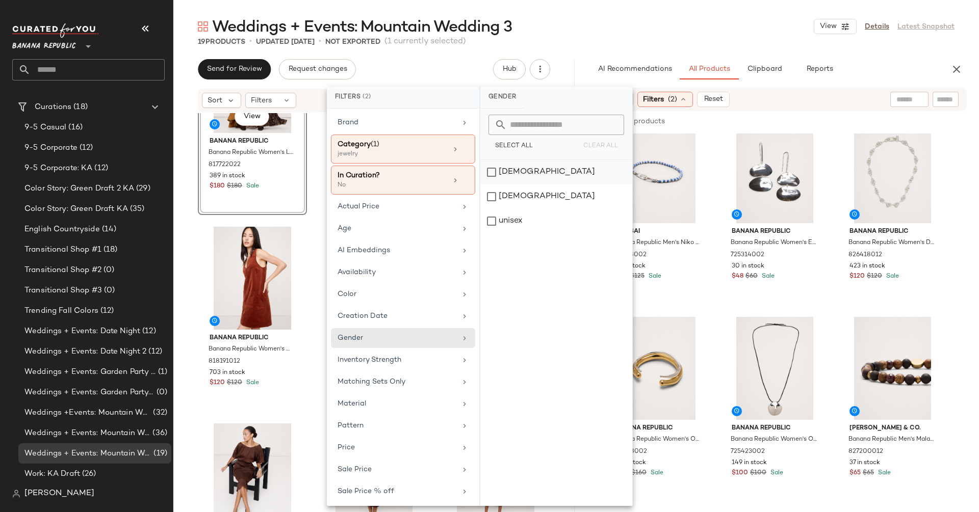
click at [494, 185] on div "[DEMOGRAPHIC_DATA]" at bounding box center [556, 197] width 152 height 24
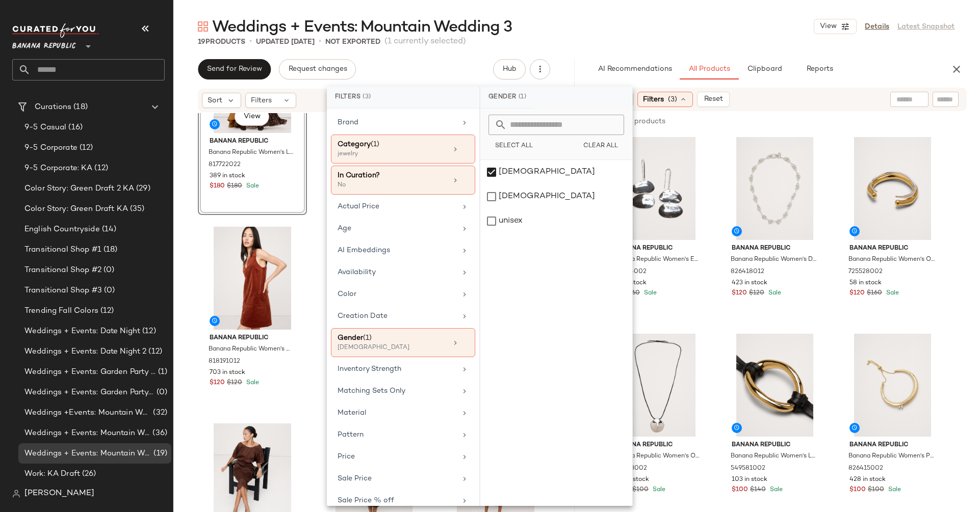
click at [580, 69] on div "AI Recommendations All Products Clipboard Reports" at bounding box center [762, 69] width 369 height 20
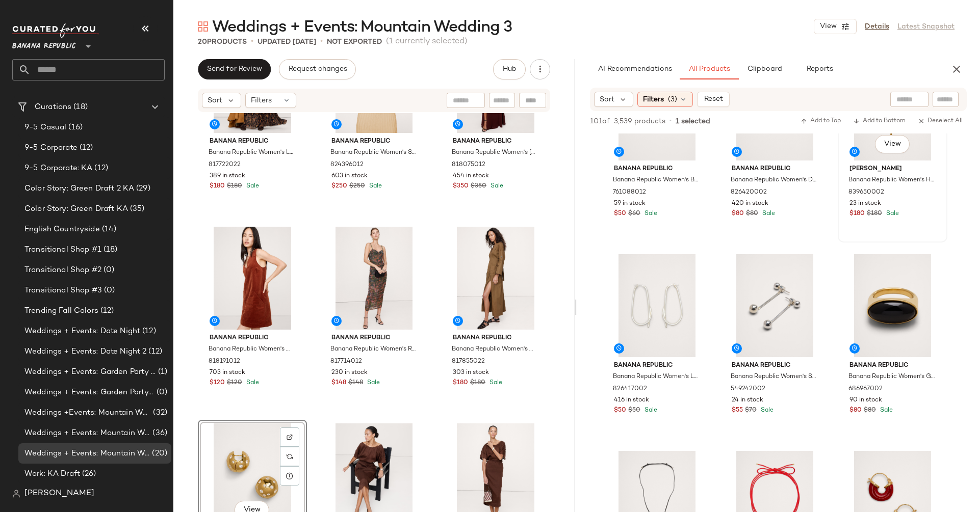
scroll to position [1281, 0]
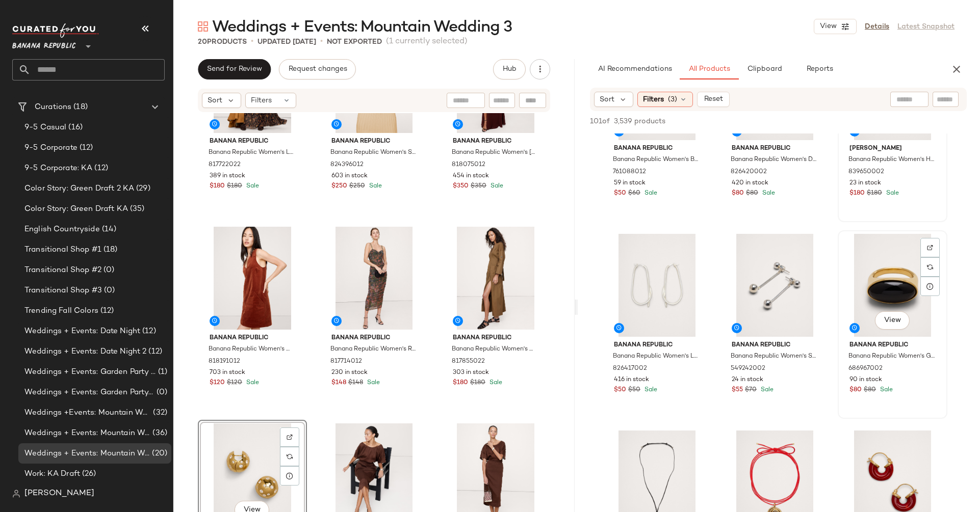
click at [878, 298] on div "View" at bounding box center [892, 285] width 102 height 103
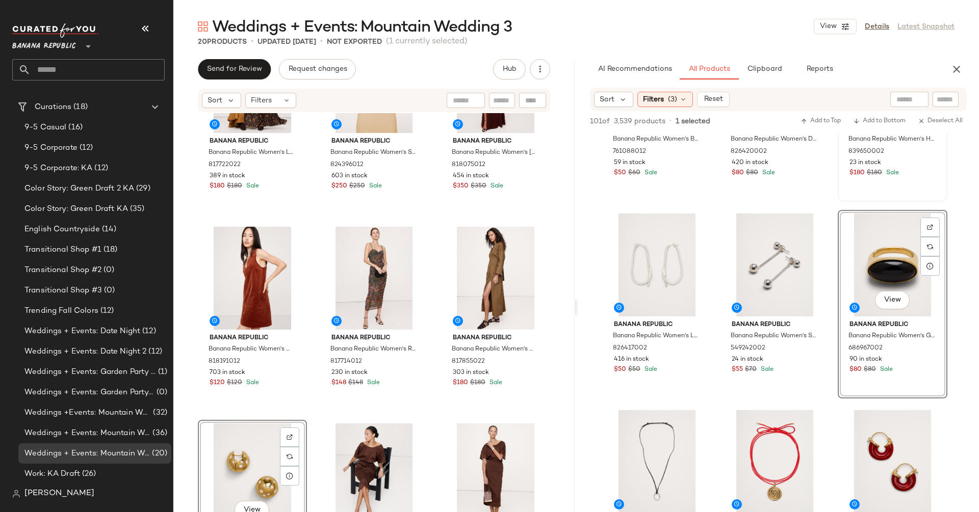
scroll to position [1304, 0]
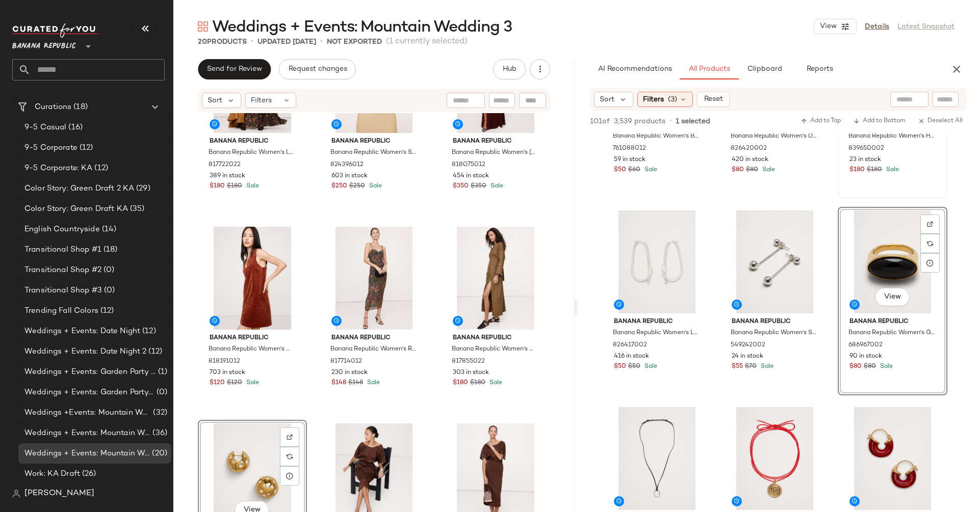
click at [228, 459] on div "View" at bounding box center [252, 475] width 102 height 103
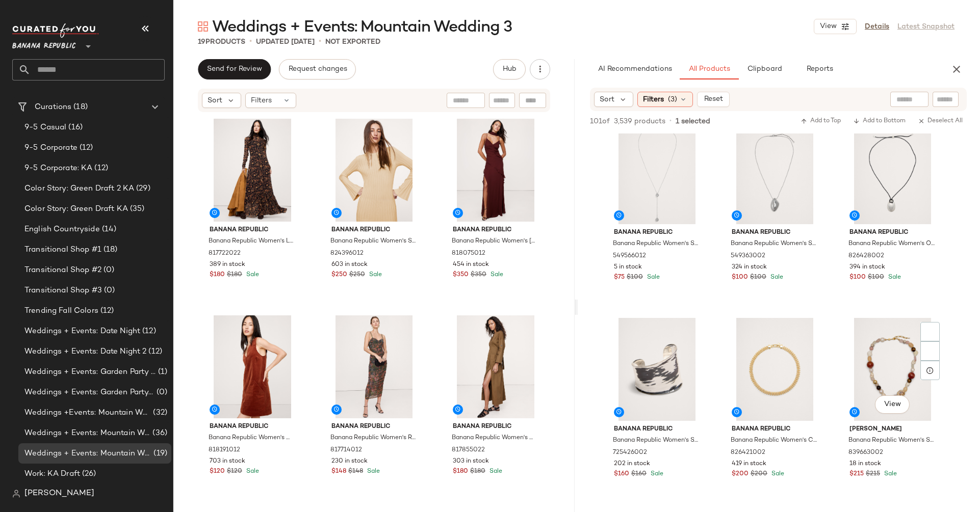
scroll to position [2250, 0]
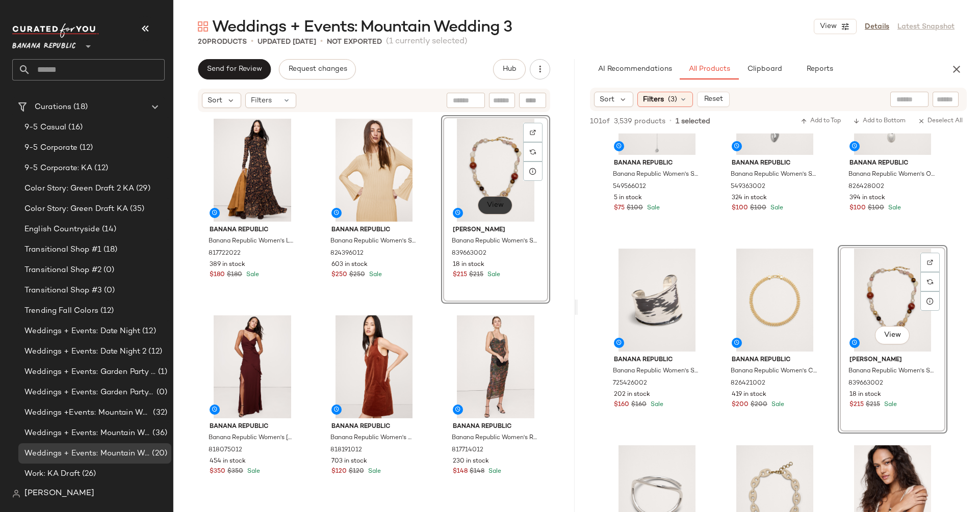
click at [490, 201] on span "View" at bounding box center [494, 205] width 17 height 8
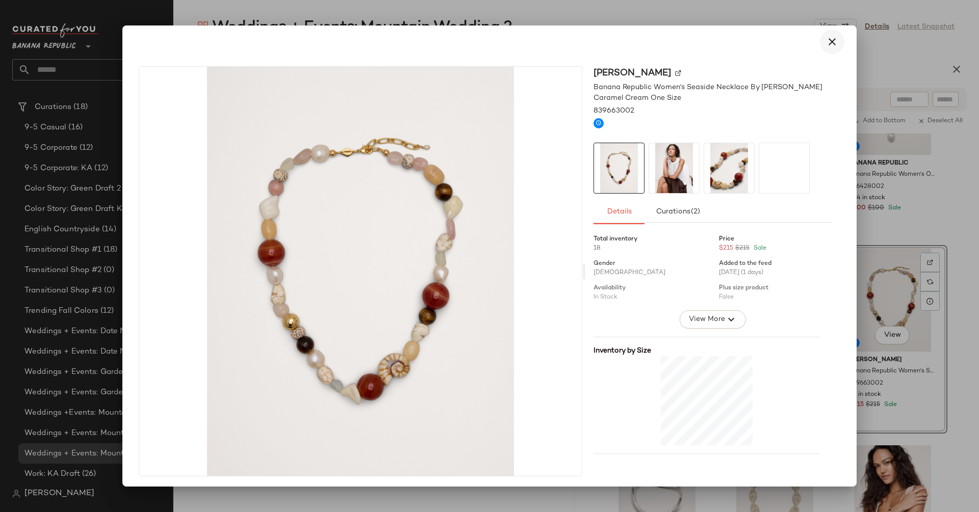
click at [826, 42] on icon "button" at bounding box center [832, 42] width 12 height 12
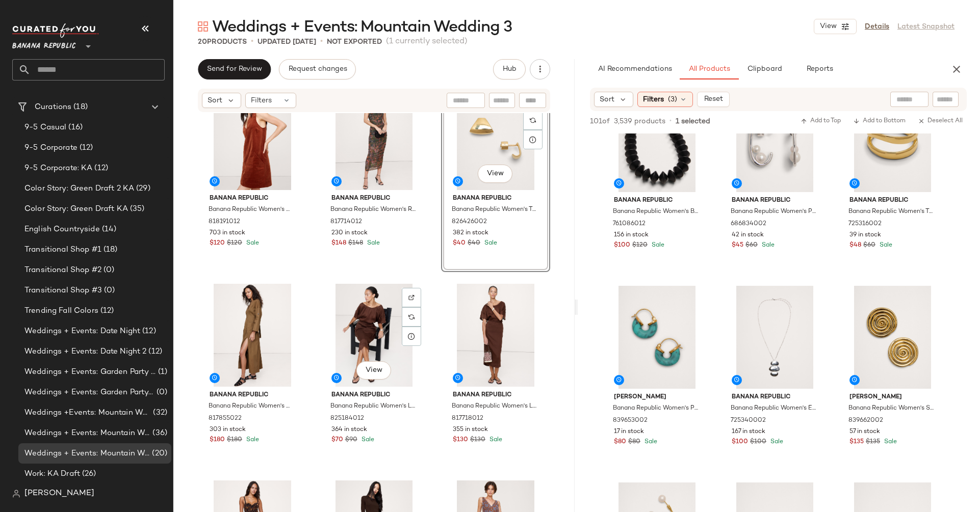
scroll to position [219, 0]
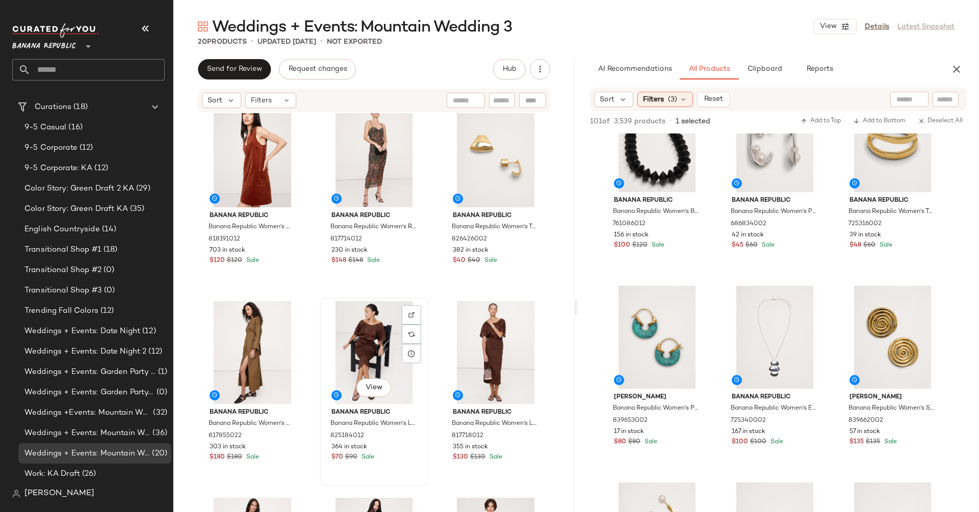
click at [359, 348] on div "View" at bounding box center [374, 352] width 102 height 103
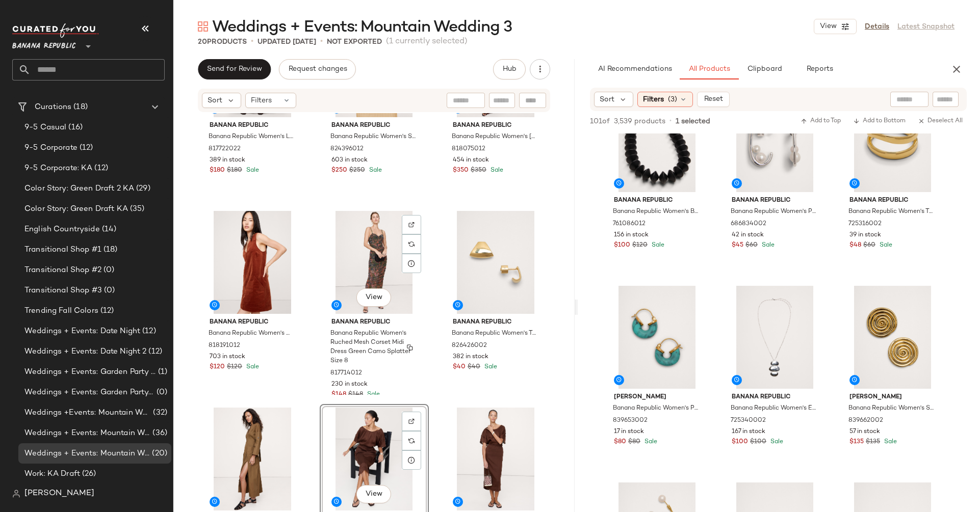
scroll to position [113, 0]
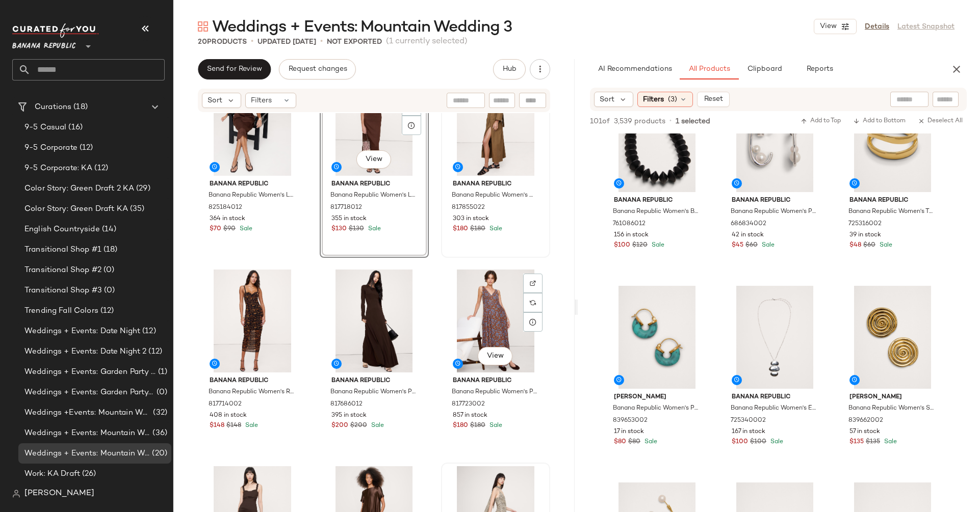
scroll to position [487, 0]
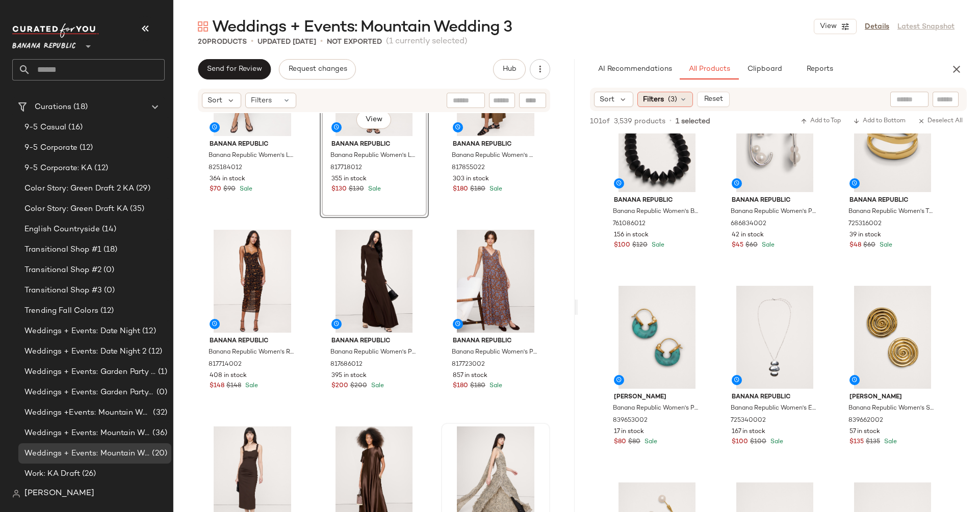
click at [652, 103] on span "Filters" at bounding box center [653, 99] width 21 height 11
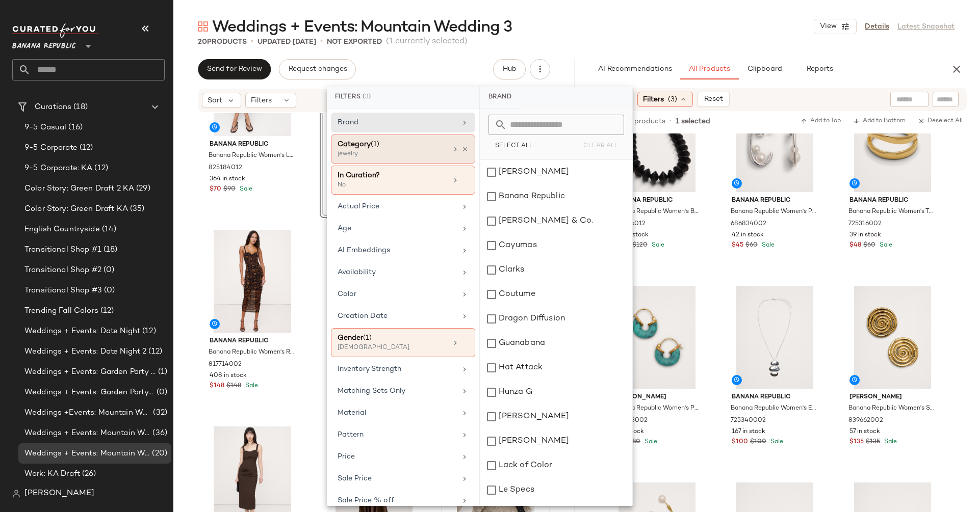
click at [398, 150] on div "jewelry" at bounding box center [388, 154] width 102 height 9
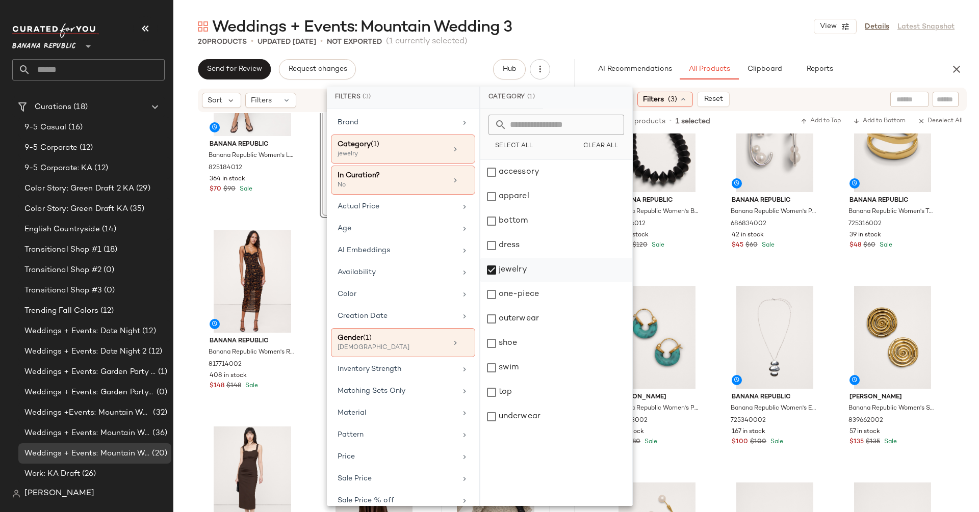
click at [488, 282] on div "jewelry" at bounding box center [556, 294] width 152 height 24
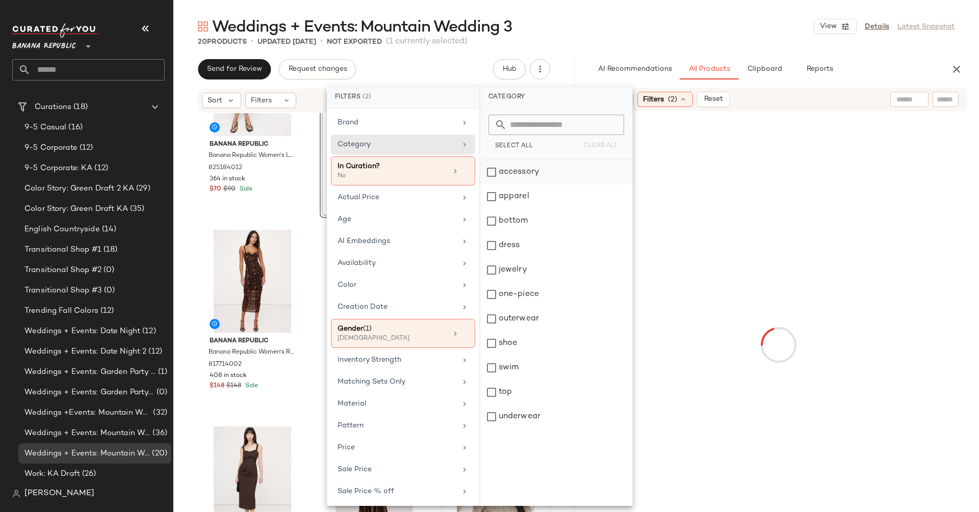
click at [493, 185] on div "accessory" at bounding box center [556, 197] width 152 height 24
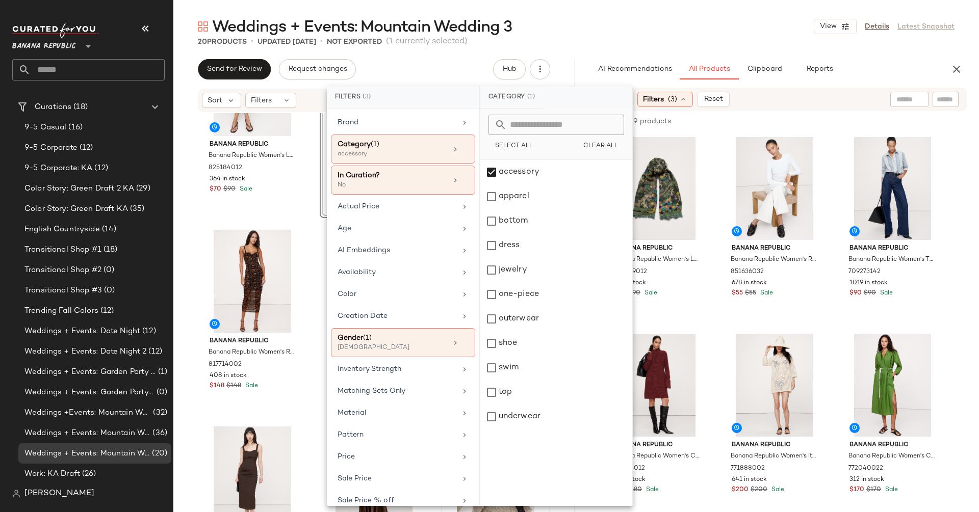
click at [583, 60] on div "AI Recommendations All Products Clipboard Reports" at bounding box center [762, 69] width 369 height 20
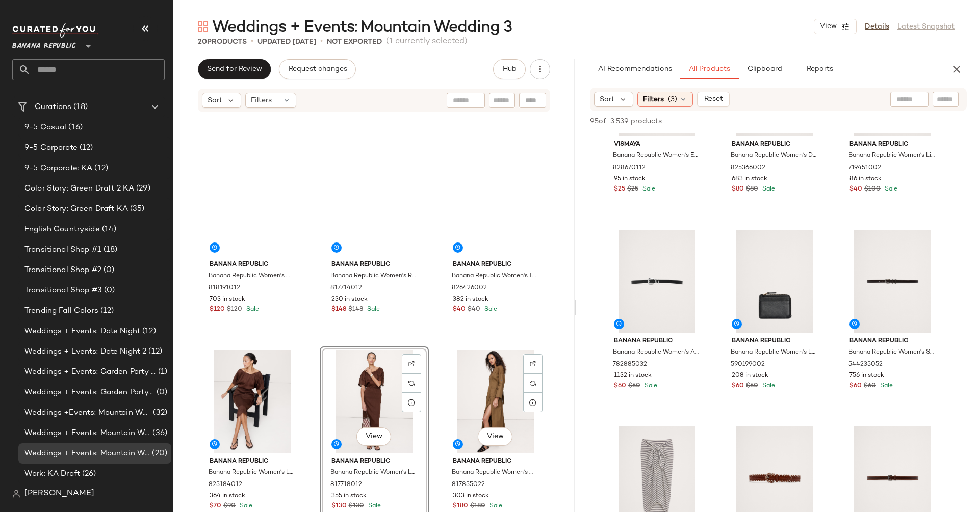
scroll to position [140, 0]
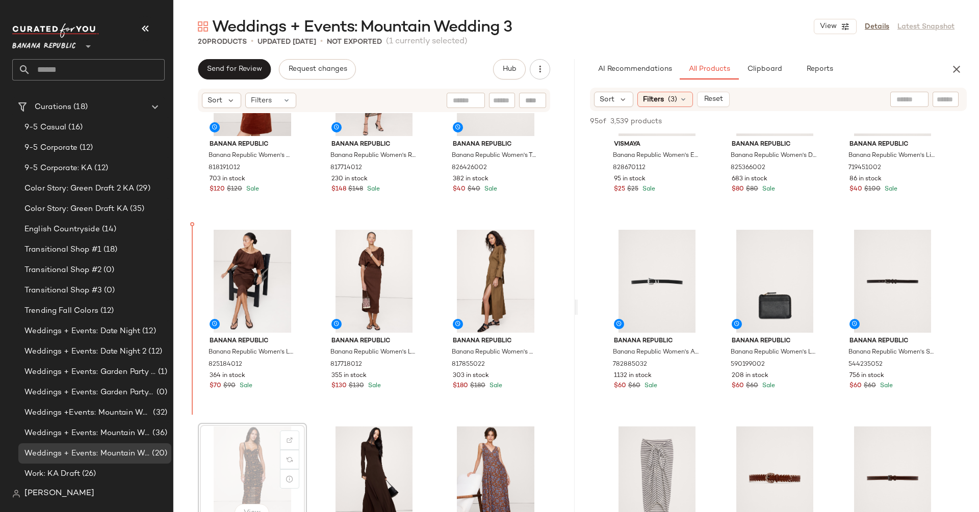
scroll to position [293, 0]
drag, startPoint x: 248, startPoint y: 459, endPoint x: 245, endPoint y: 433, distance: 25.7
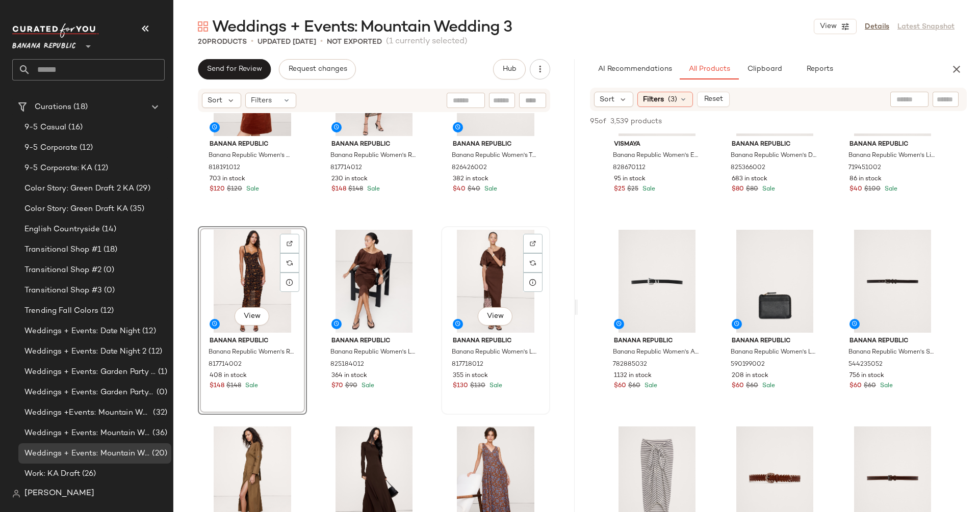
scroll to position [390, 0]
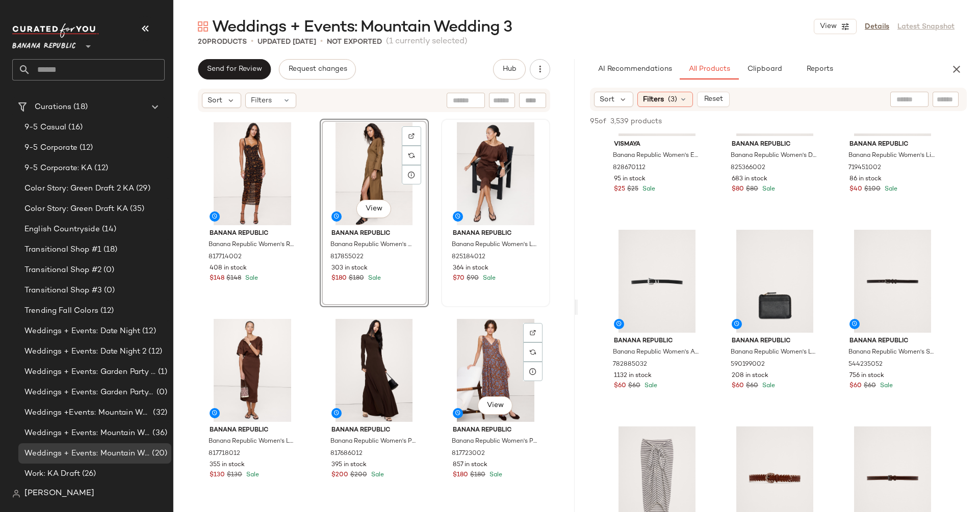
scroll to position [248, 0]
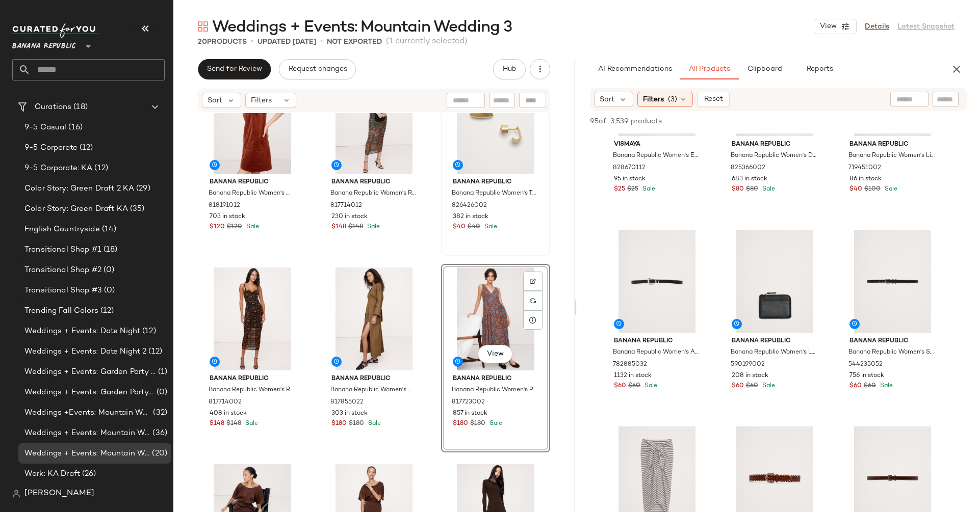
scroll to position [253, 0]
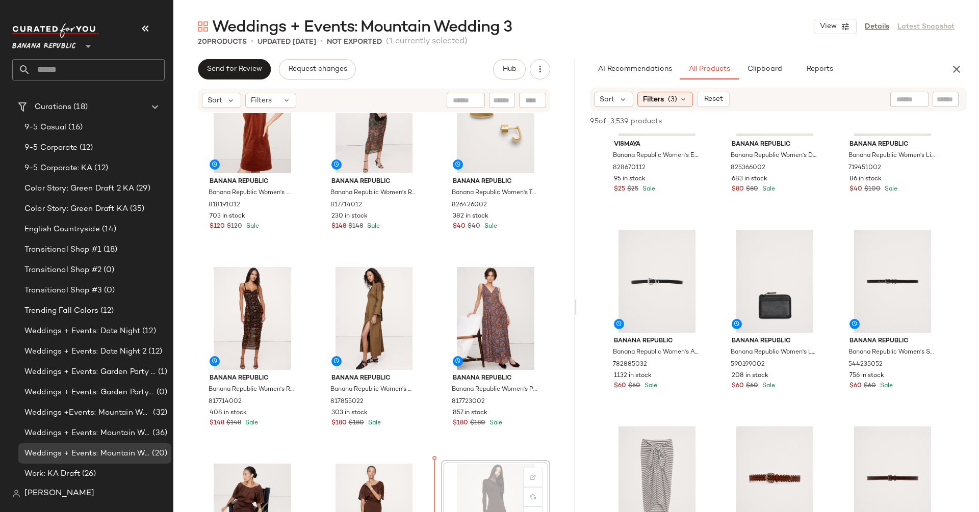
scroll to position [254, 0]
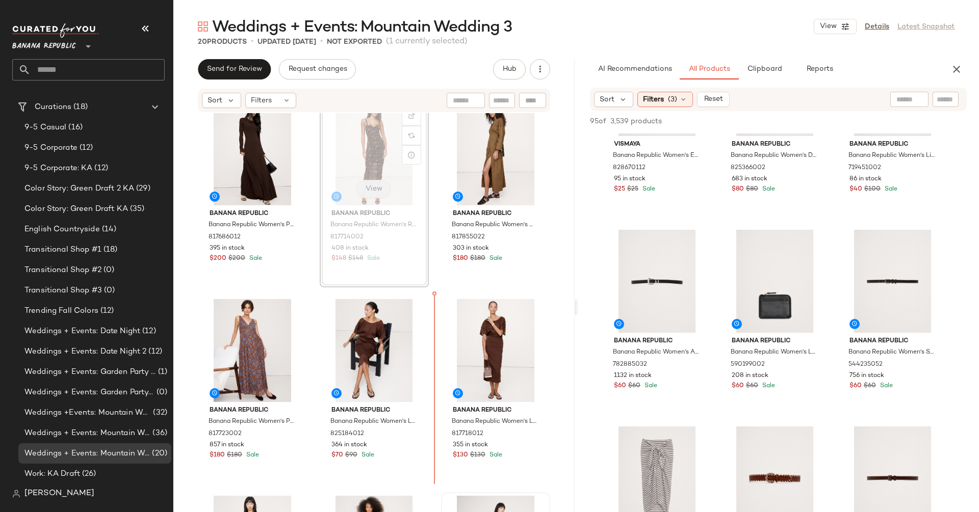
scroll to position [419, 0]
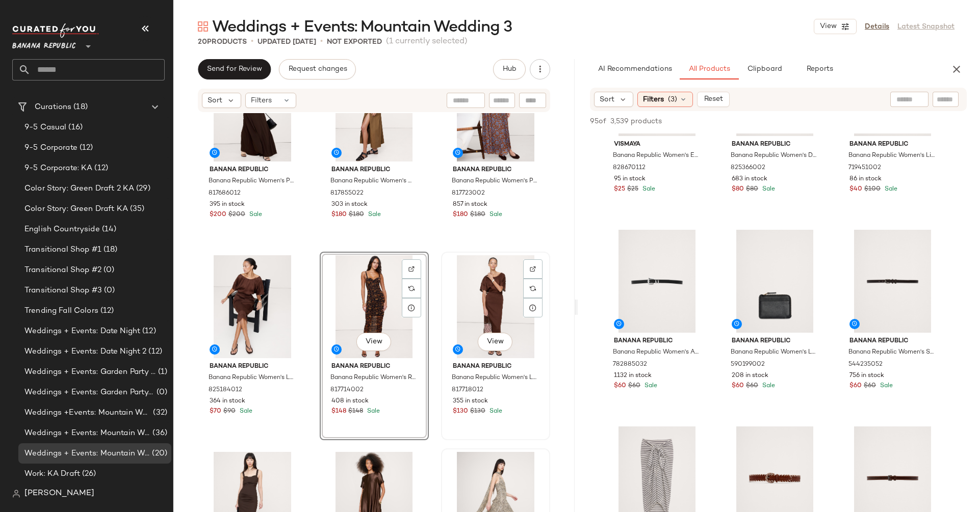
scroll to position [463, 0]
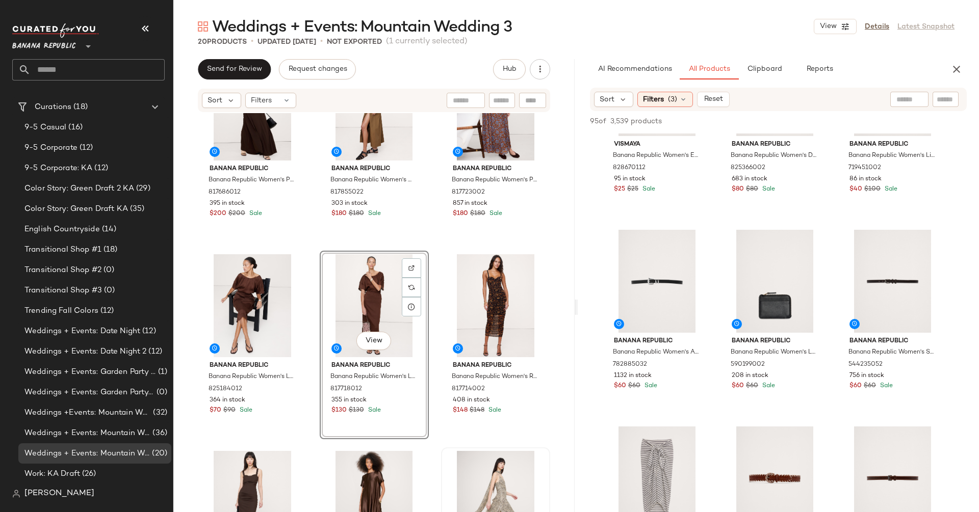
click at [912, 98] on div at bounding box center [909, 99] width 38 height 15
click at [670, 105] on div "Filters (3)" at bounding box center [665, 99] width 56 height 15
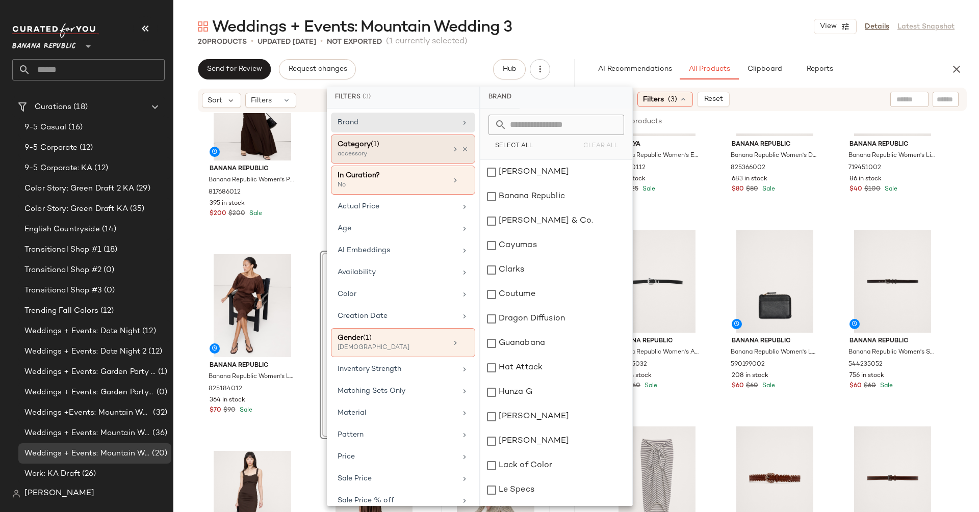
click at [391, 151] on div "accessory" at bounding box center [388, 154] width 102 height 9
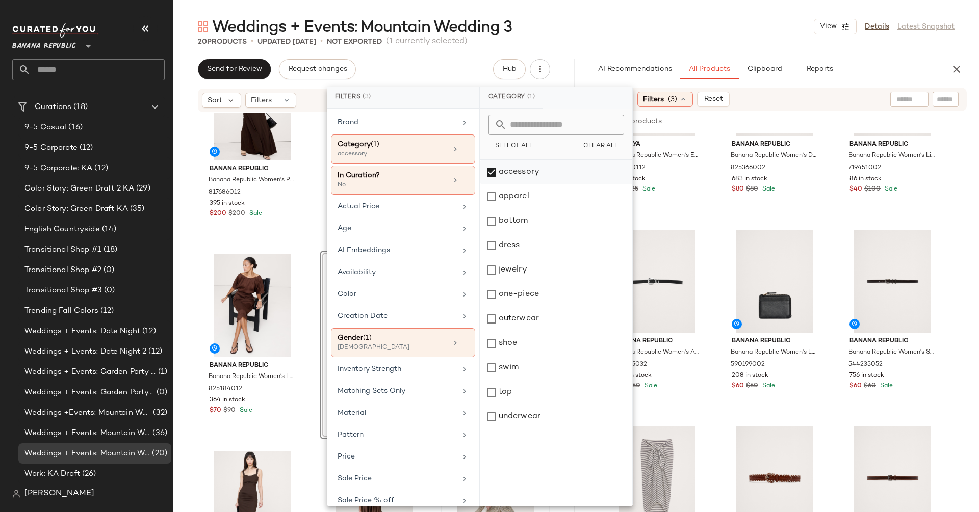
click at [492, 185] on div "accessory" at bounding box center [556, 197] width 152 height 24
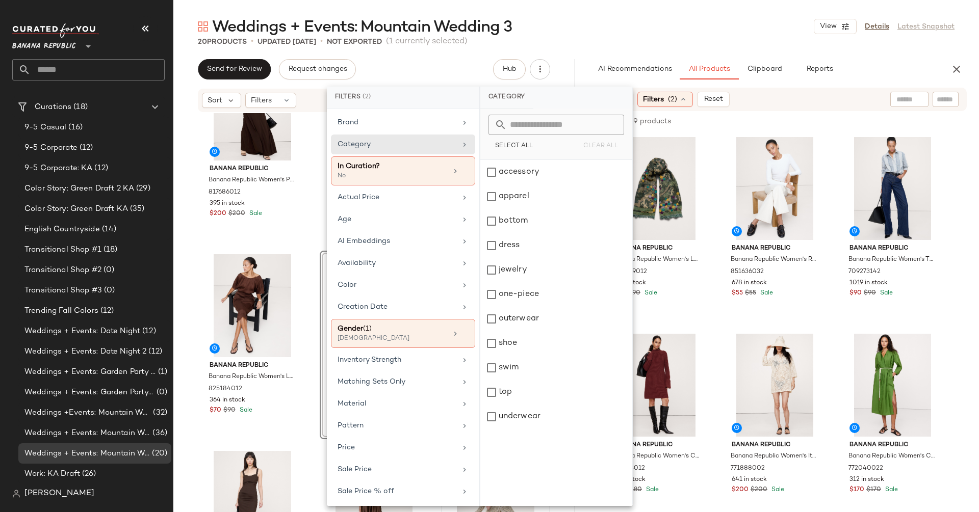
click at [900, 100] on input "text" at bounding box center [909, 99] width 26 height 11
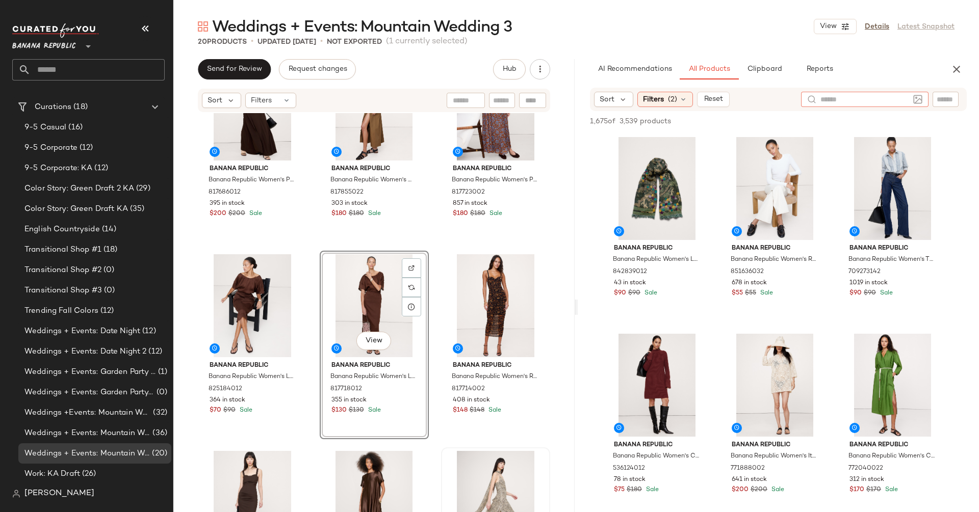
click at [940, 102] on input "text" at bounding box center [946, 99] width 18 height 11
type input "****"
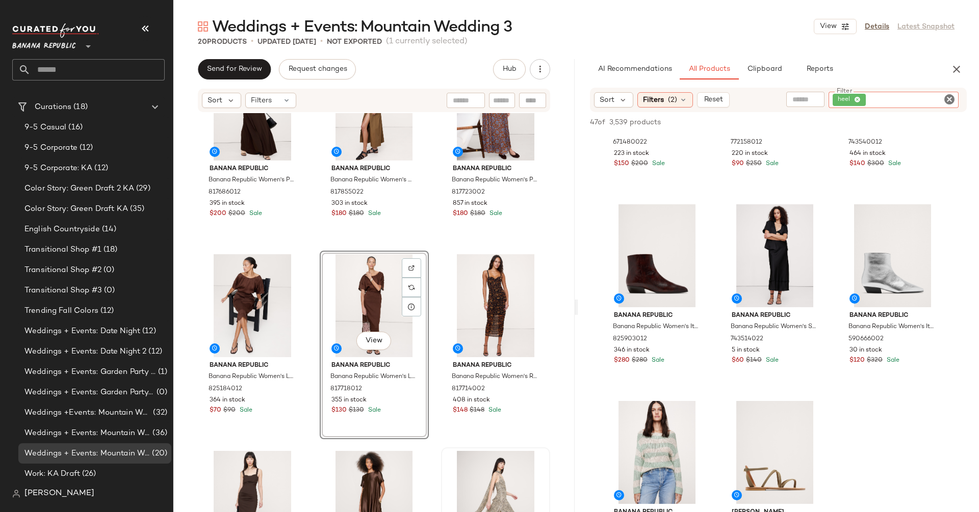
scroll to position [2567, 0]
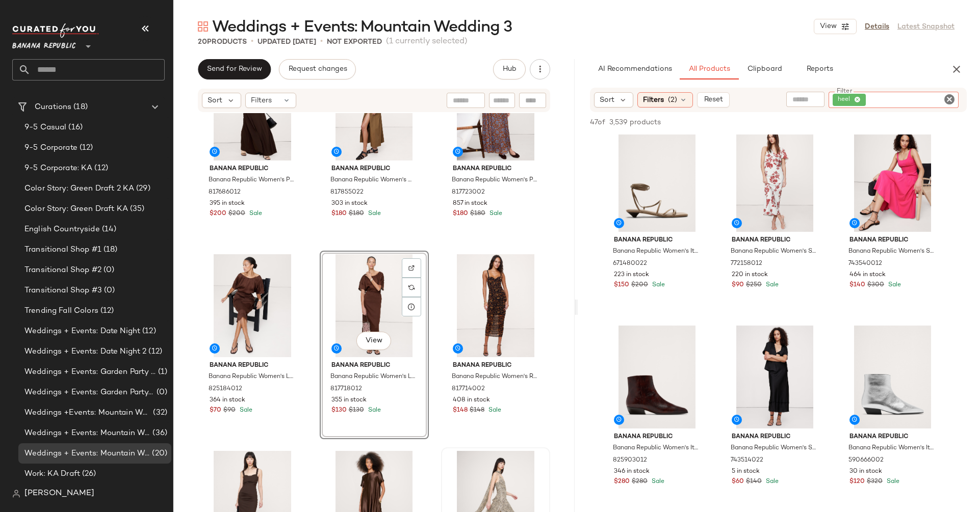
click at [861, 103] on span "heel" at bounding box center [849, 100] width 33 height 12
click at [860, 102] on icon at bounding box center [857, 100] width 7 height 7
click at [828, 97] on input "text" at bounding box center [840, 99] width 26 height 11
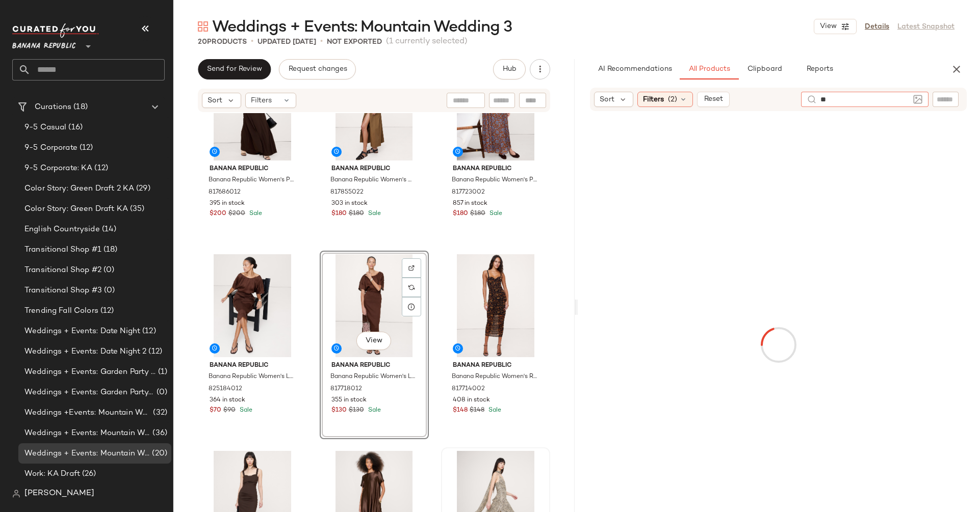
type input "***"
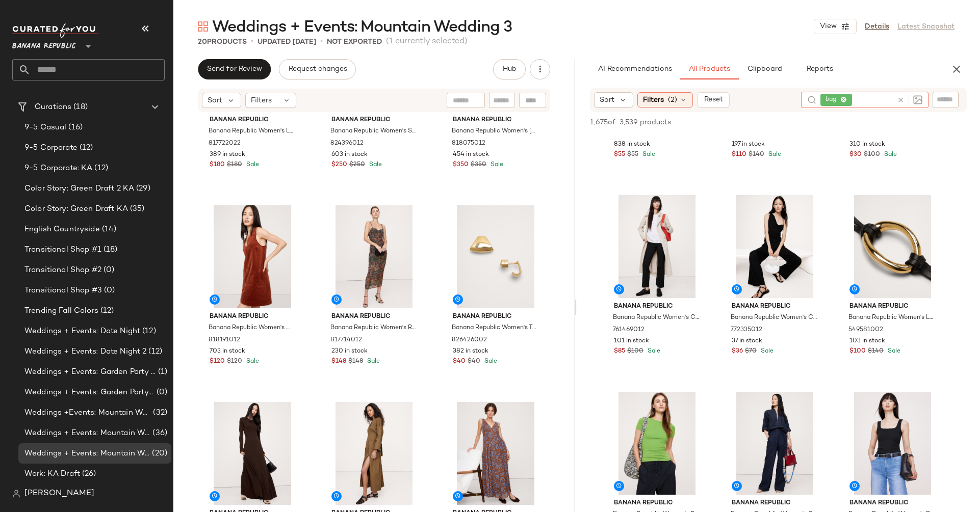
scroll to position [178, 0]
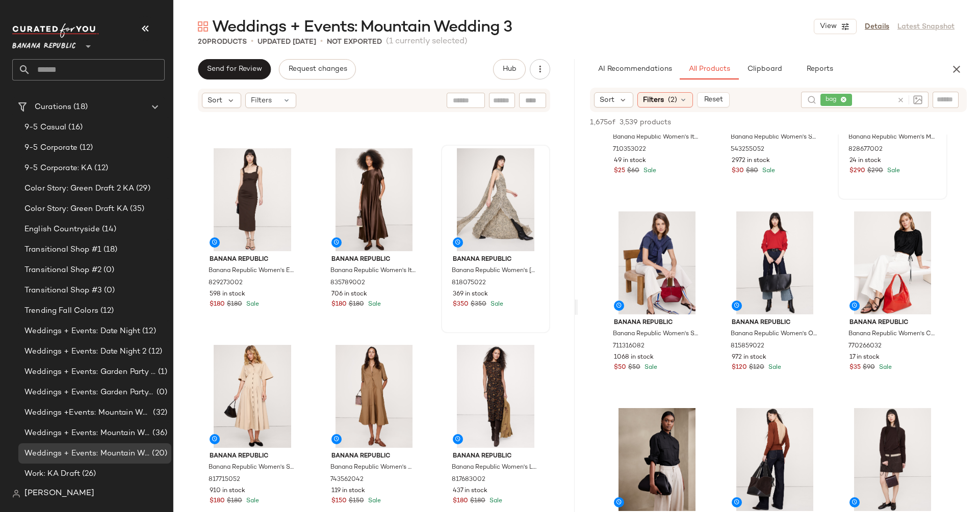
scroll to position [2404, 0]
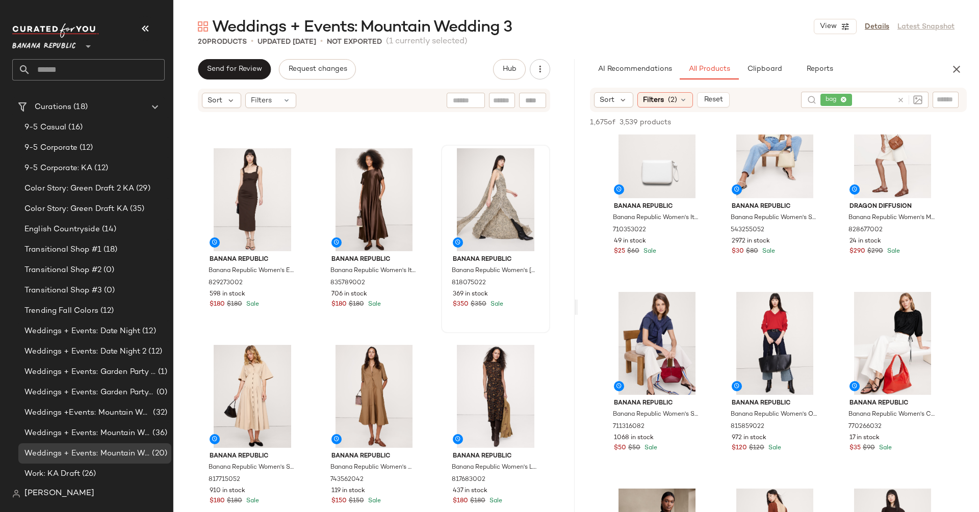
click at [900, 99] on icon at bounding box center [901, 100] width 8 height 8
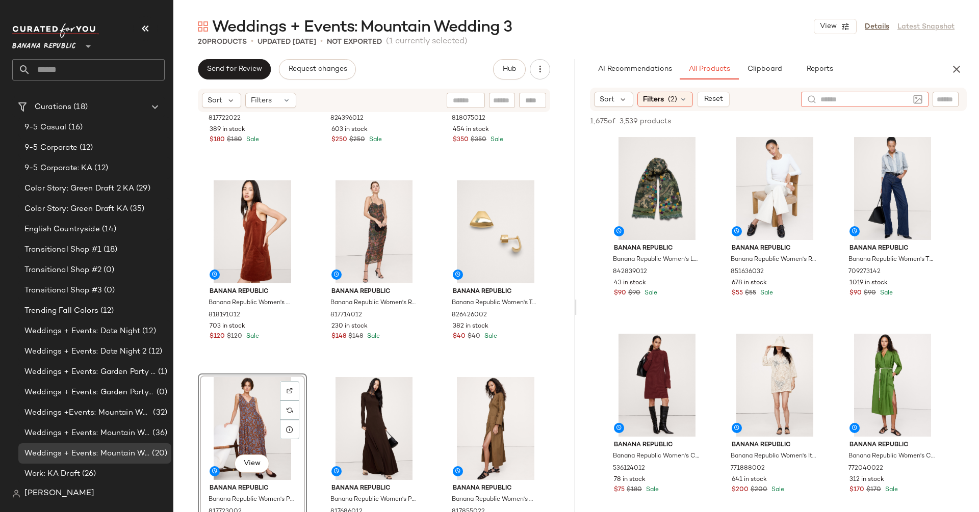
scroll to position [136, 0]
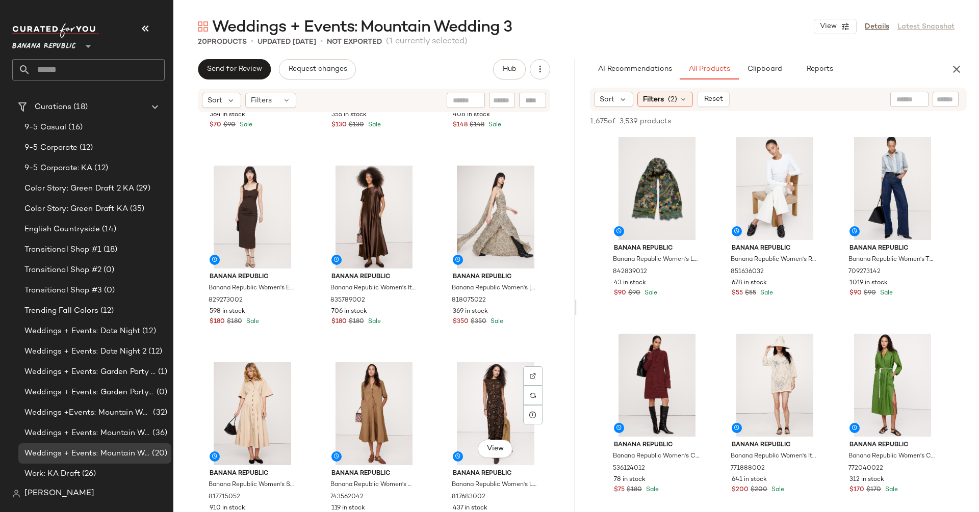
scroll to position [749, 0]
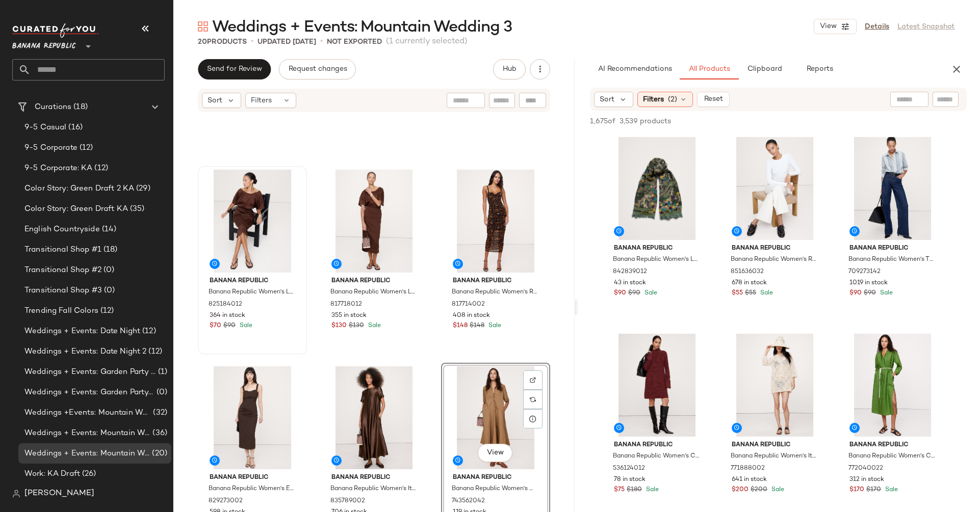
scroll to position [507, 0]
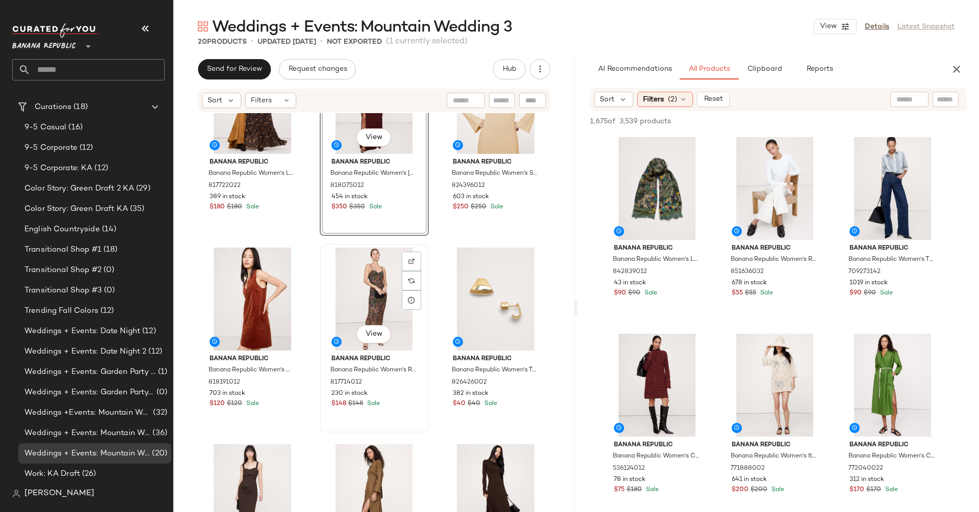
scroll to position [138, 0]
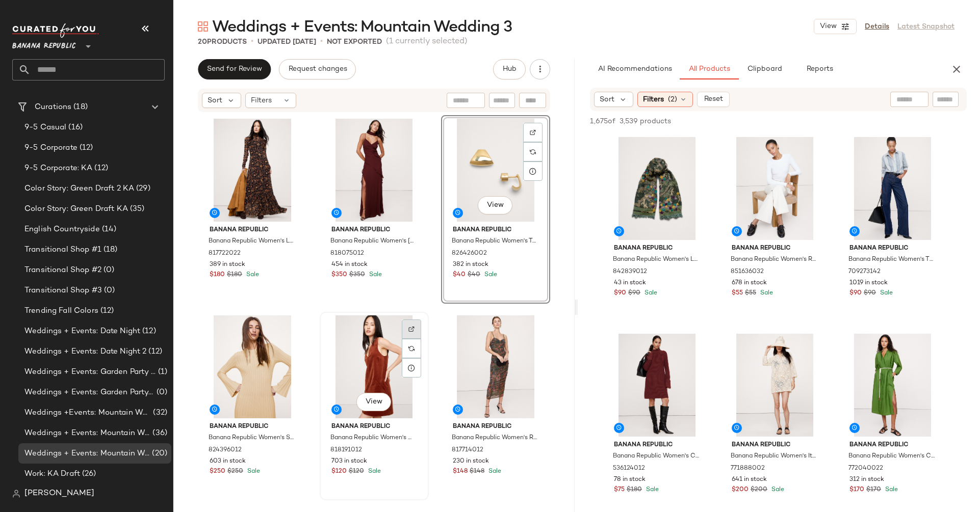
scroll to position [197, 0]
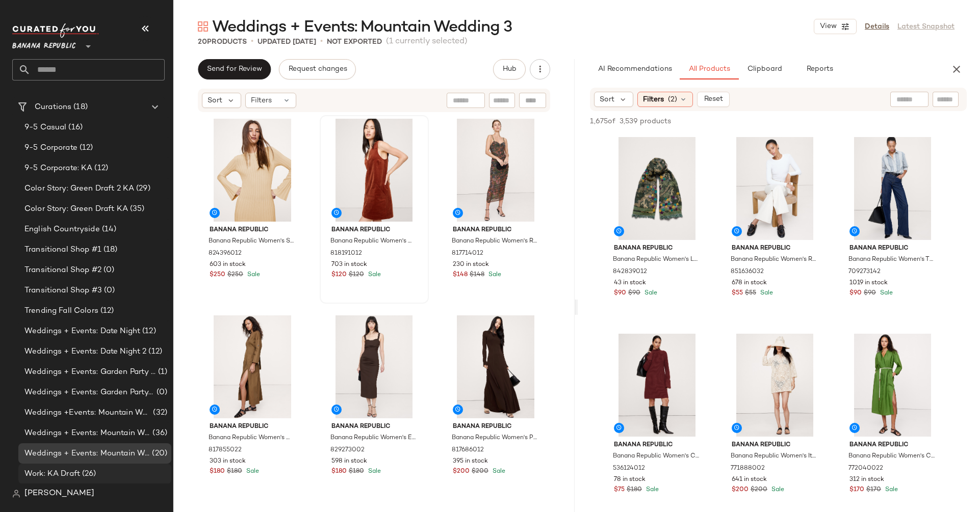
click at [60, 472] on span "Work: KA Draft" at bounding box center [52, 475] width 56 height 12
